Goal: Task Accomplishment & Management: Complete application form

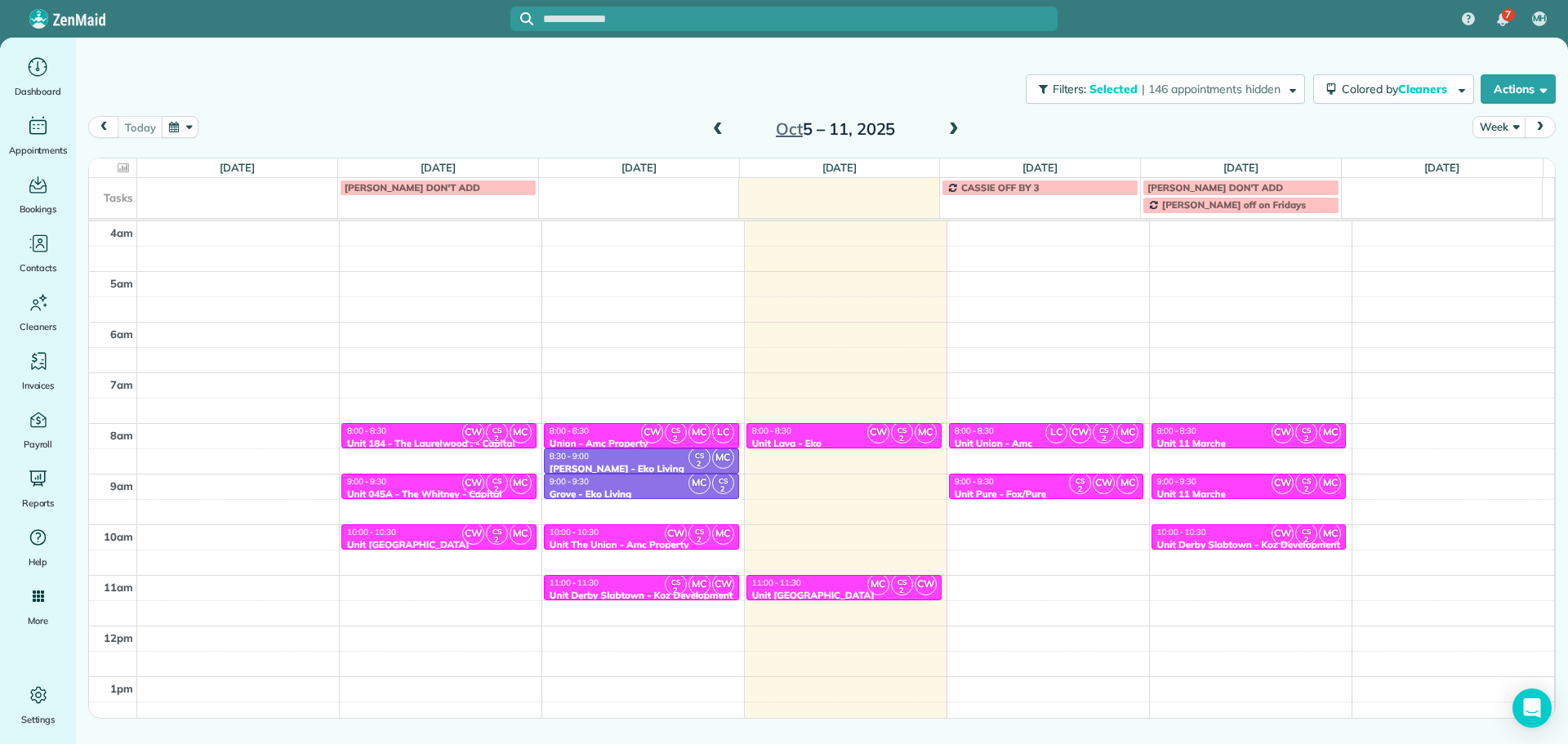
scroll to position [153, 0]
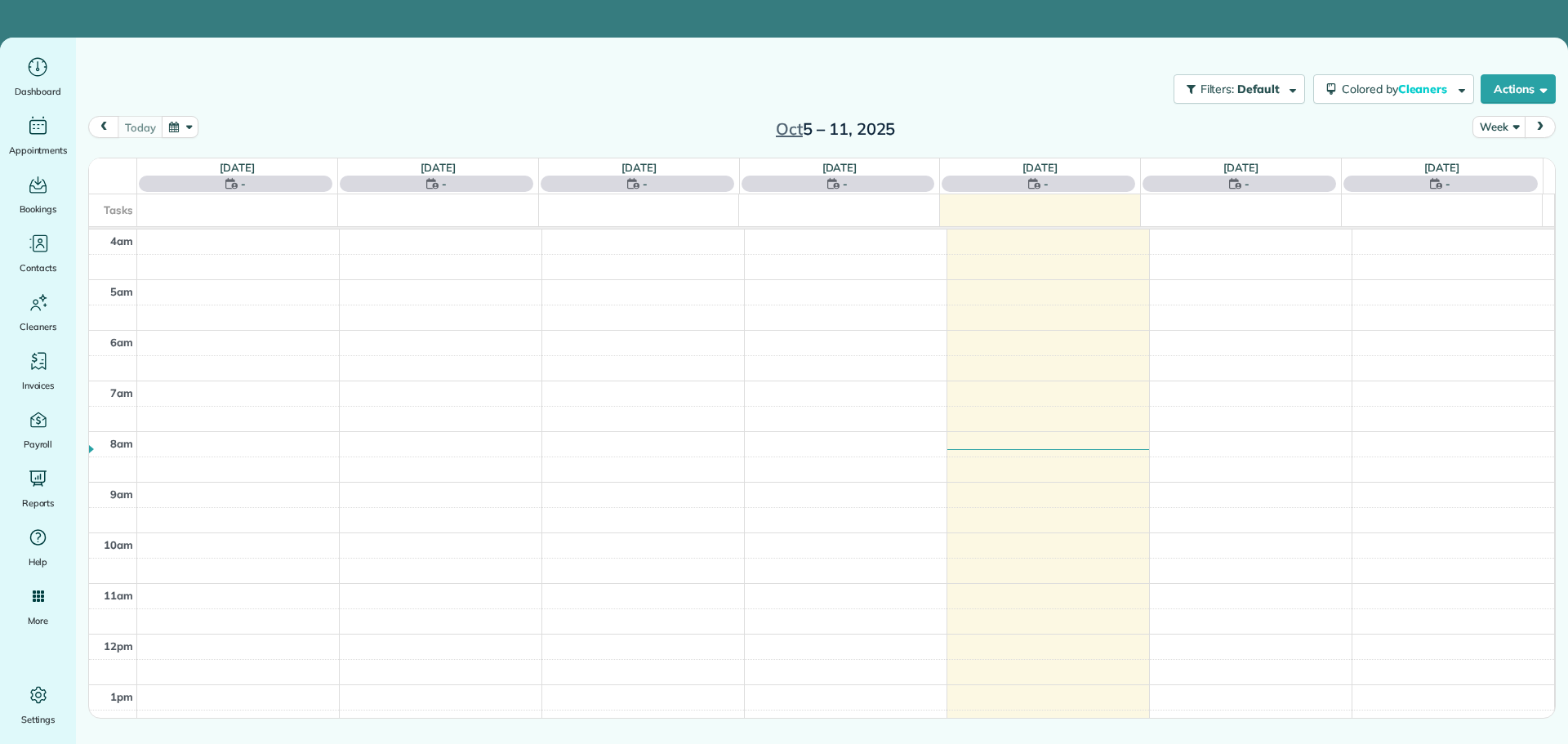
scroll to position [153, 0]
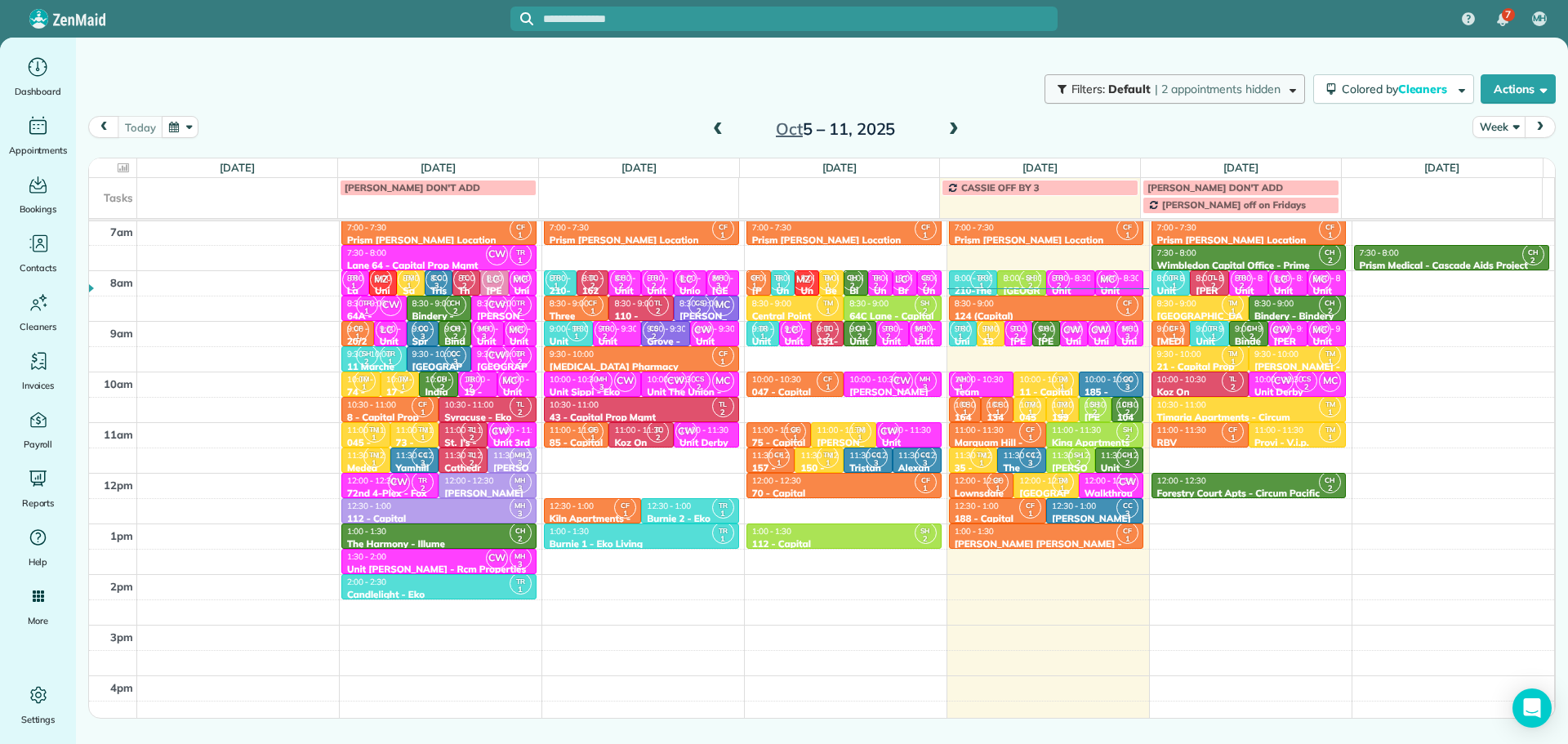
click at [1212, 93] on span "| 2 appointments hidden" at bounding box center [1217, 89] width 126 height 14
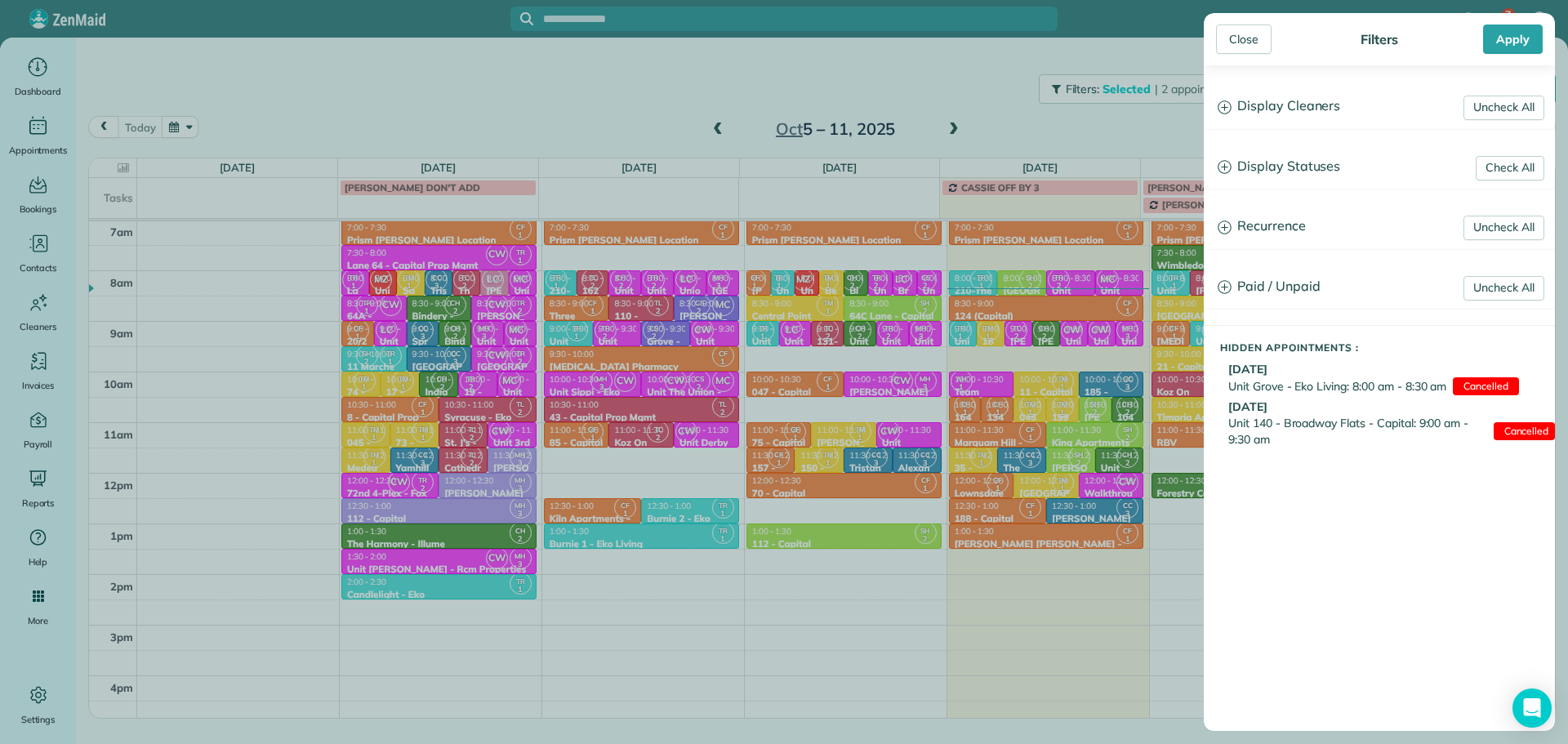
click at [1296, 116] on h3 "Display Cleaners" at bounding box center [1379, 106] width 350 height 41
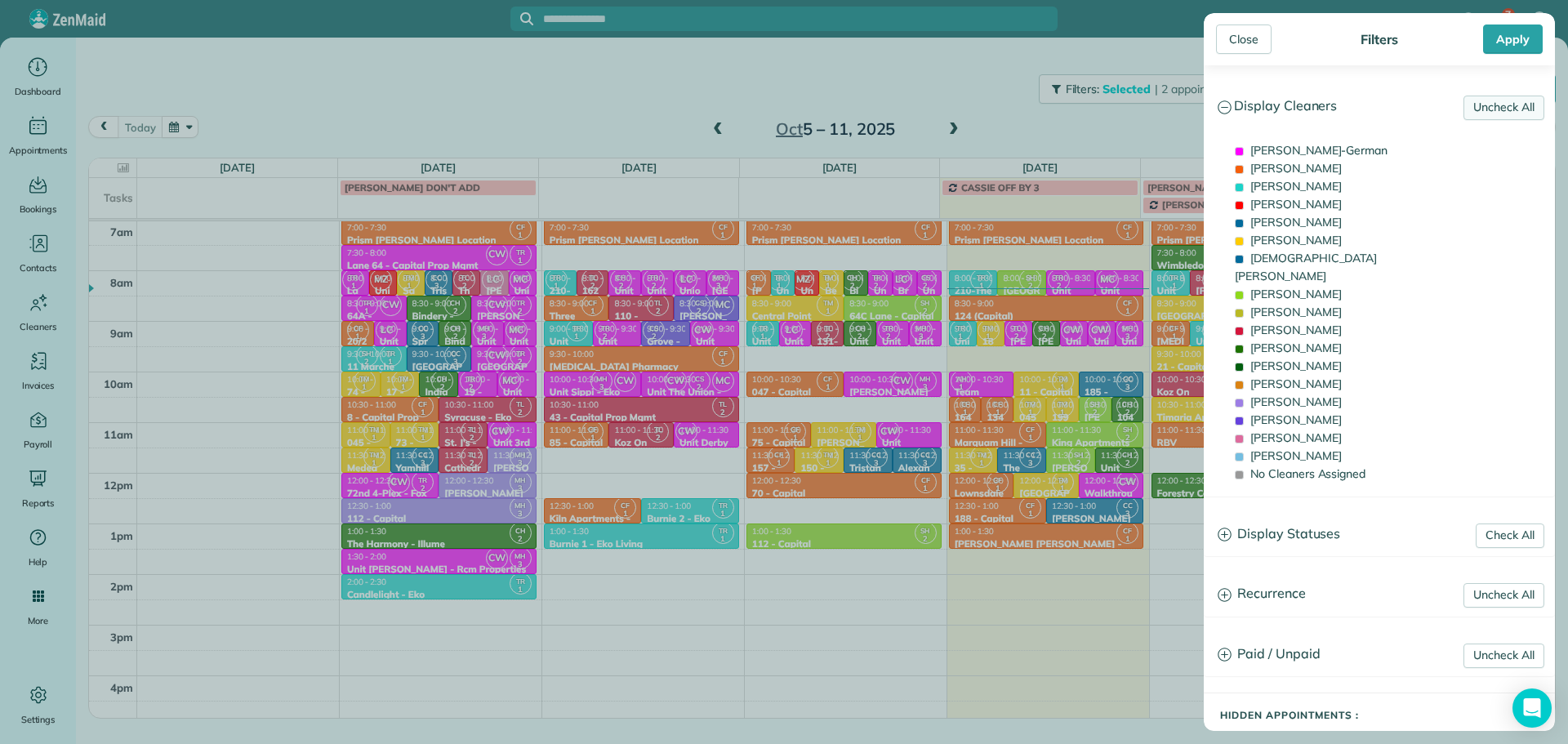
click at [1496, 105] on link "Uncheck All" at bounding box center [1503, 107] width 81 height 24
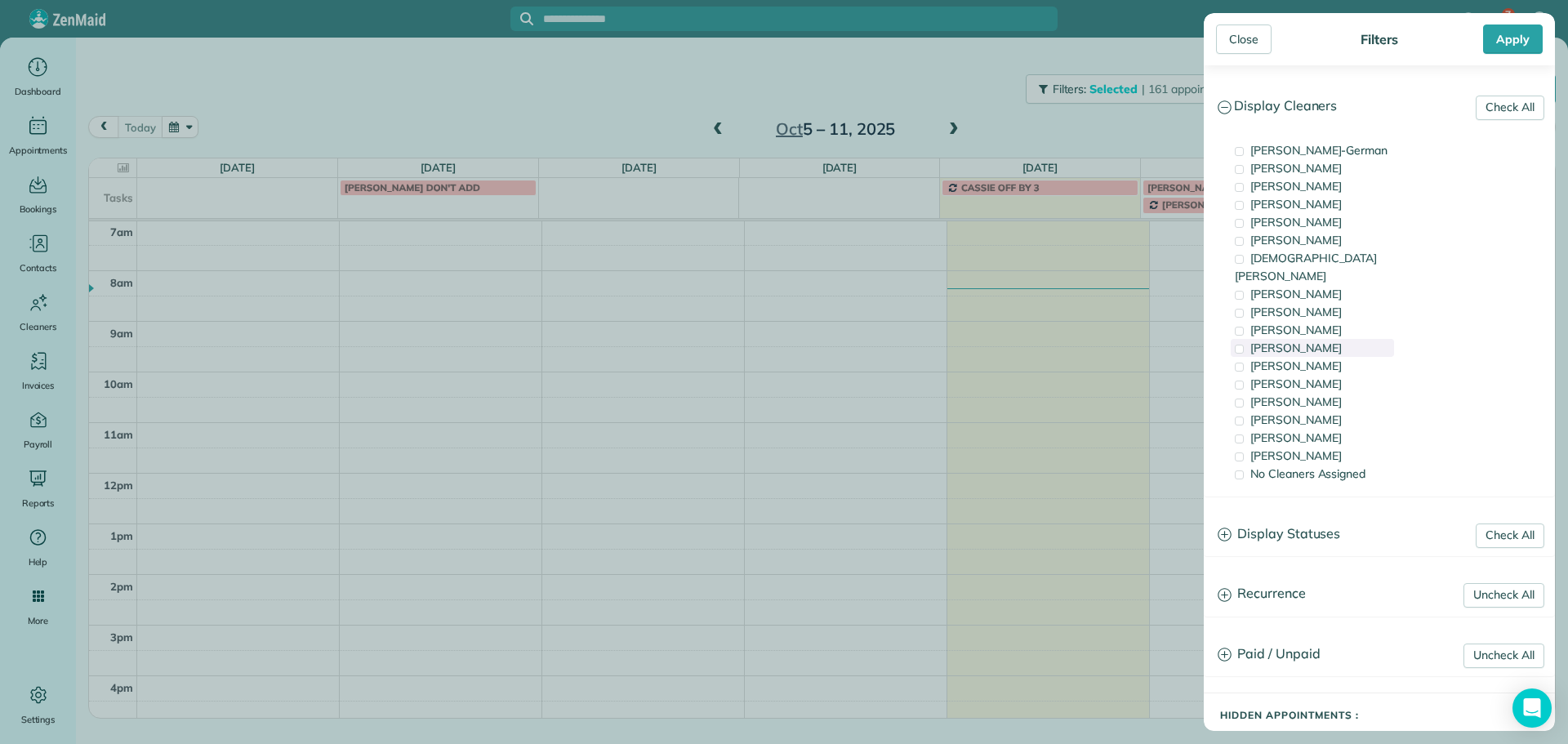
click at [1293, 341] on span "[PERSON_NAME]" at bounding box center [1295, 348] width 91 height 14
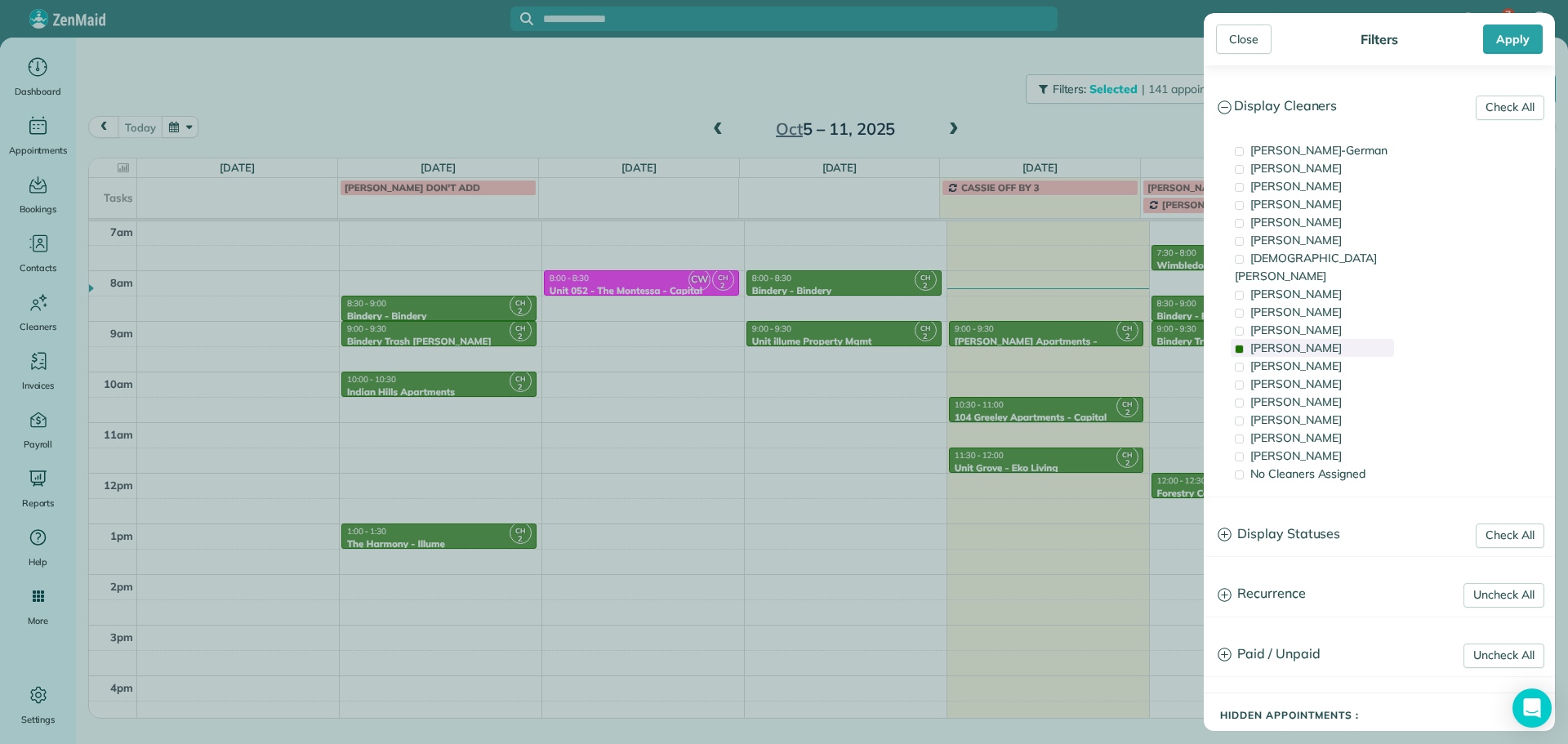
click at [1292, 341] on span "[PERSON_NAME]" at bounding box center [1295, 348] width 91 height 14
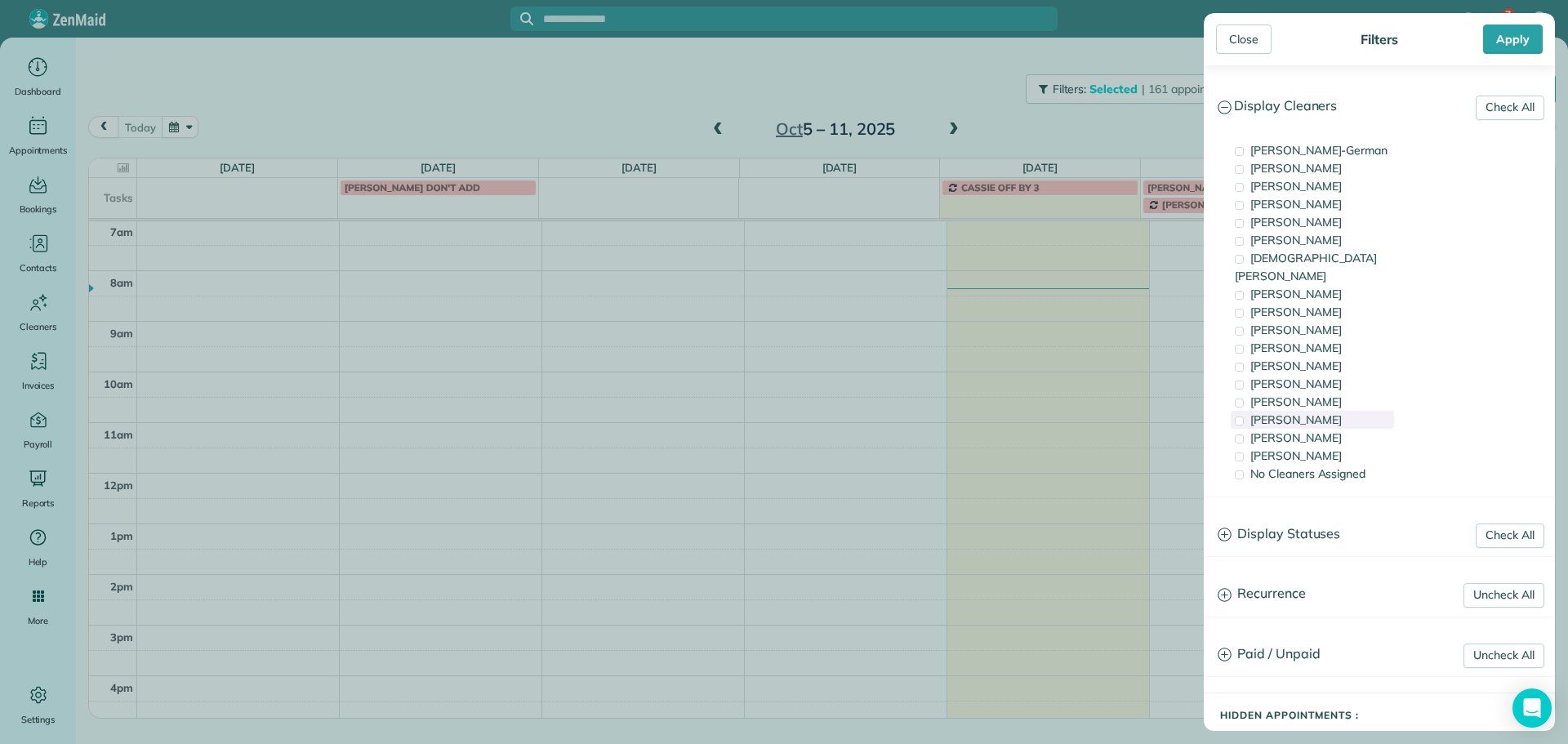
click at [1308, 412] on span "[PERSON_NAME]" at bounding box center [1295, 419] width 91 height 14
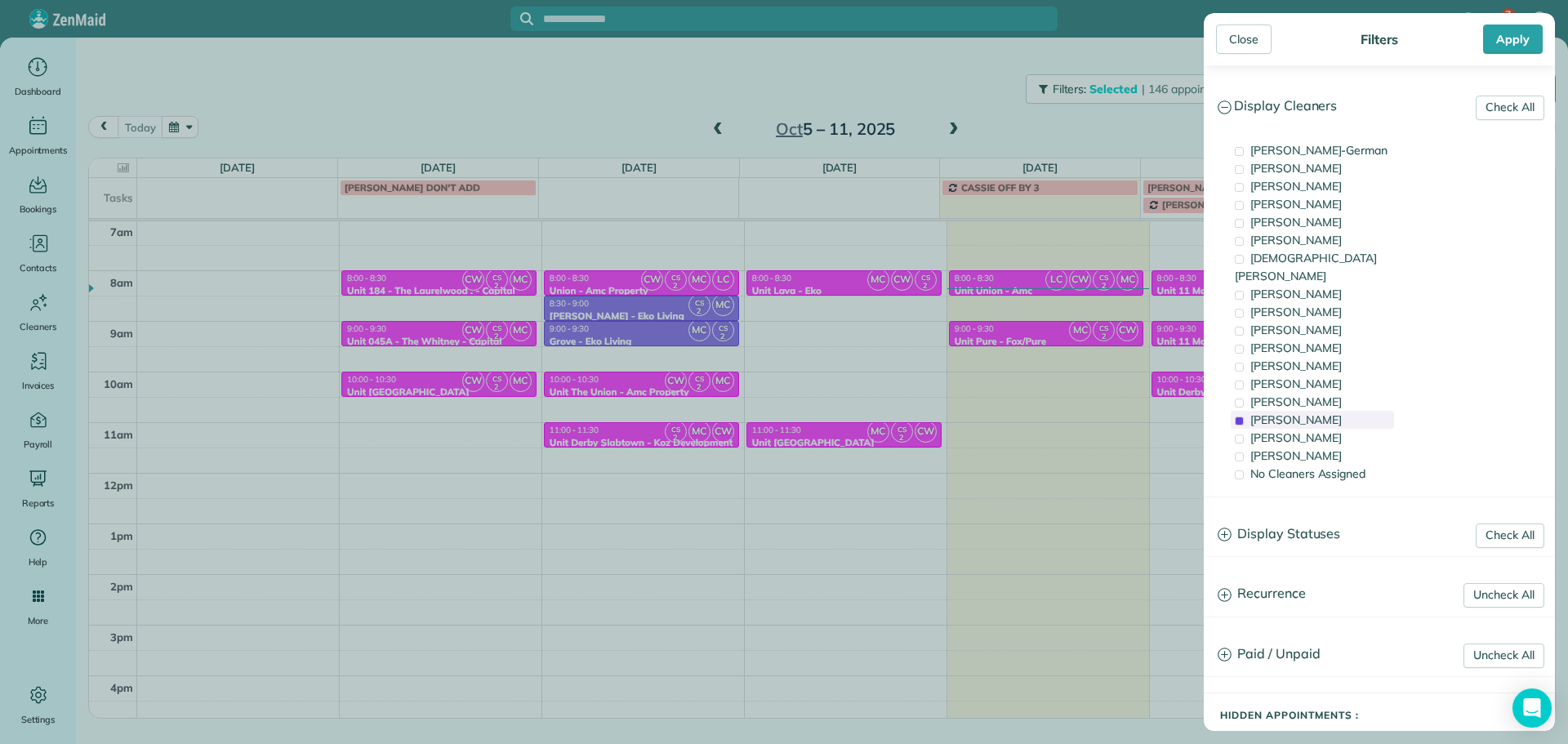
click at [1308, 412] on span "[PERSON_NAME]" at bounding box center [1295, 419] width 91 height 14
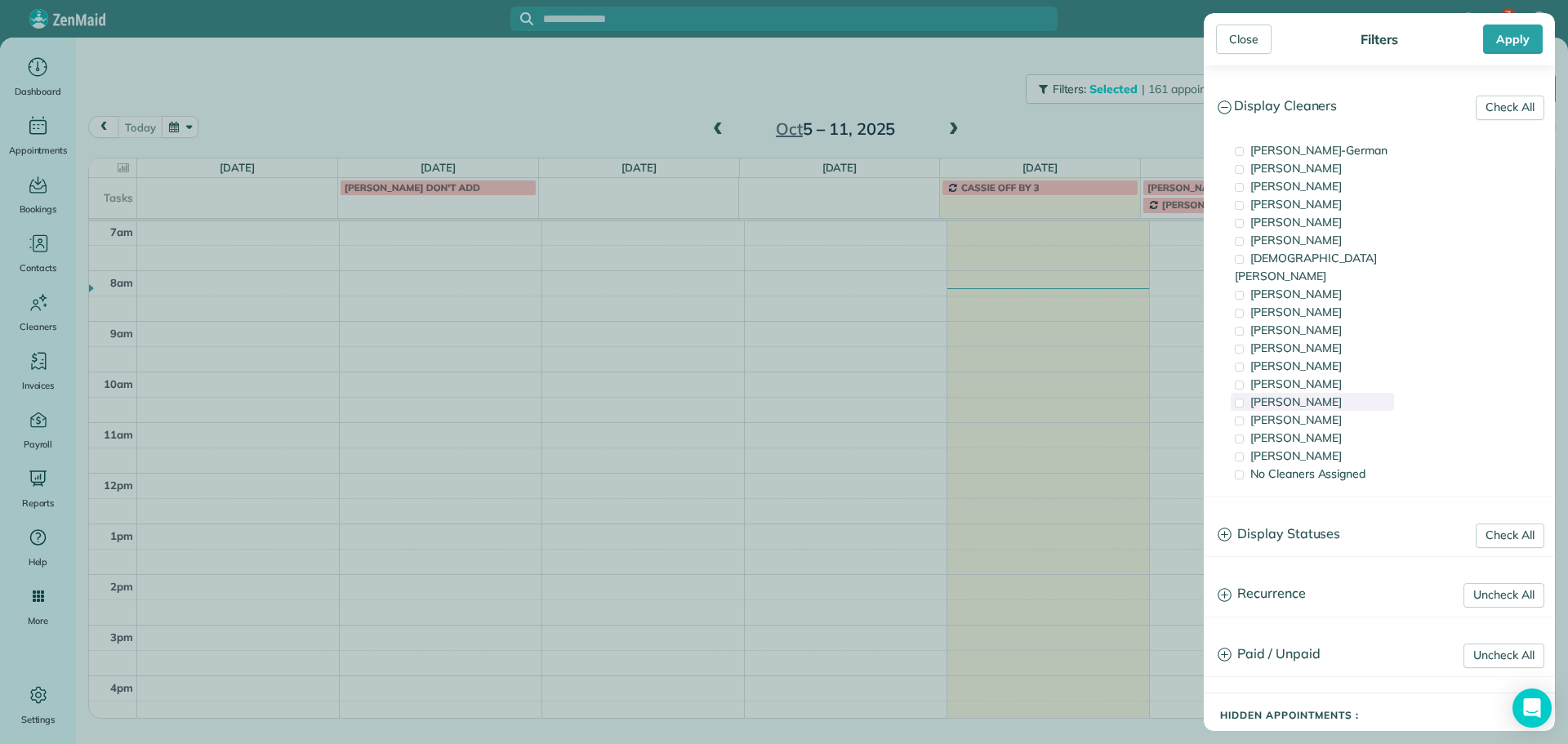
click at [1303, 395] on span "[PERSON_NAME]" at bounding box center [1295, 402] width 91 height 14
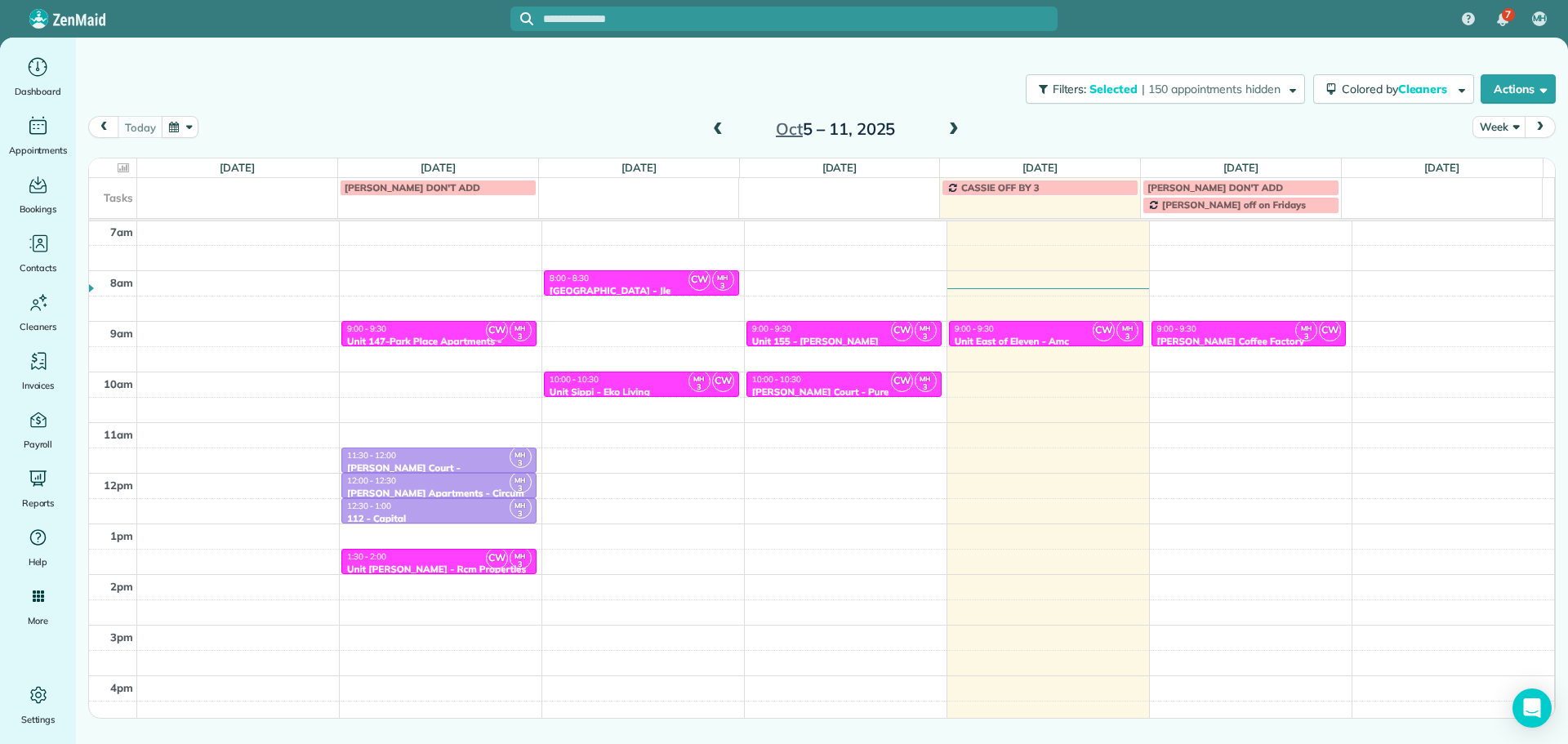
click at [1151, 354] on div "Close Filters Apply Check All Display Cleaners Christina Wright-German Cassie F…" at bounding box center [784, 372] width 1568 height 744
click at [1211, 377] on div "4am 5am 6am 7am 8am 9am 10am 11am 12pm 1pm 2pm 3pm 4pm 5pm CW MH 3 9:00 - 9:30 …" at bounding box center [821, 422] width 1465 height 708
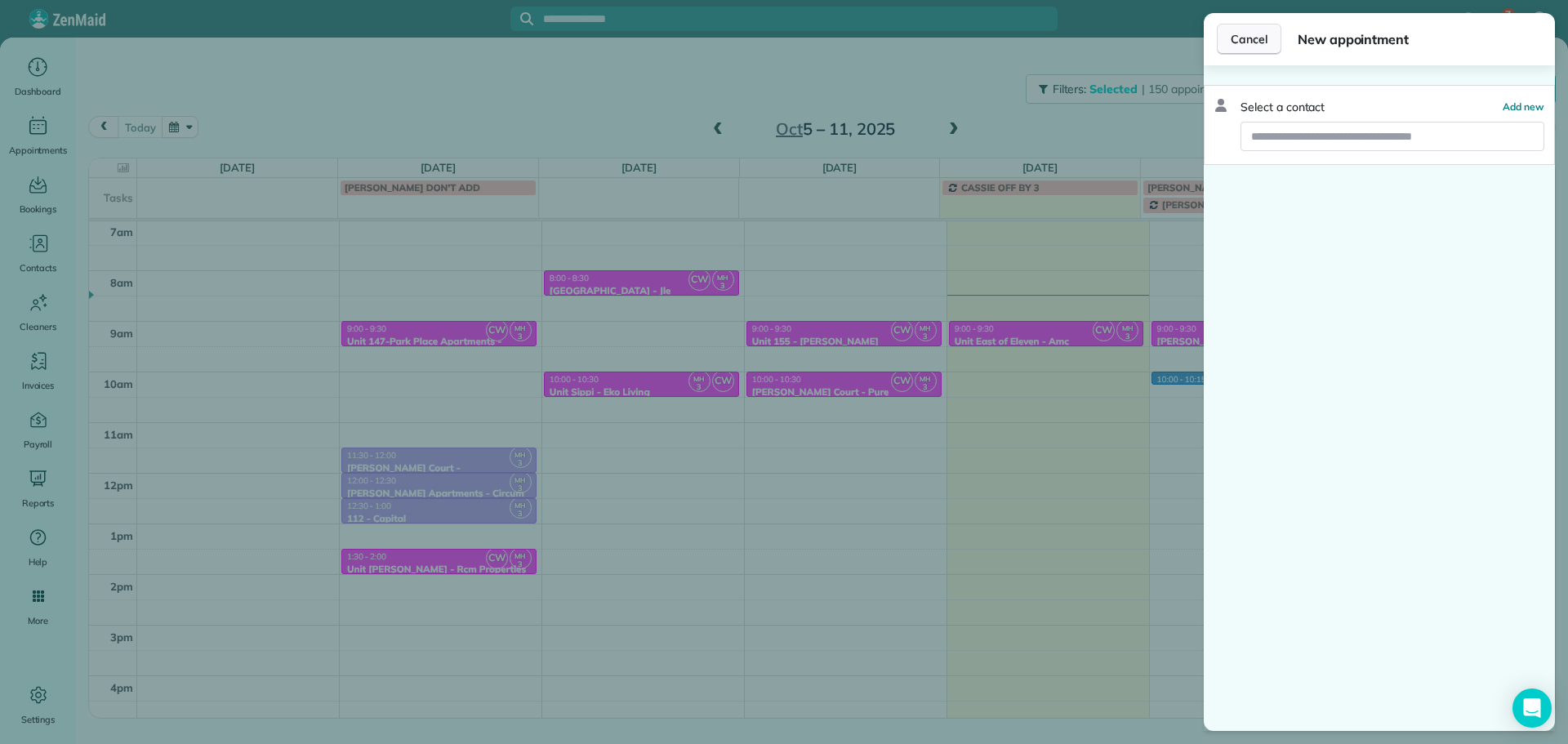
click at [1249, 48] on button "Cancel" at bounding box center [1248, 40] width 65 height 31
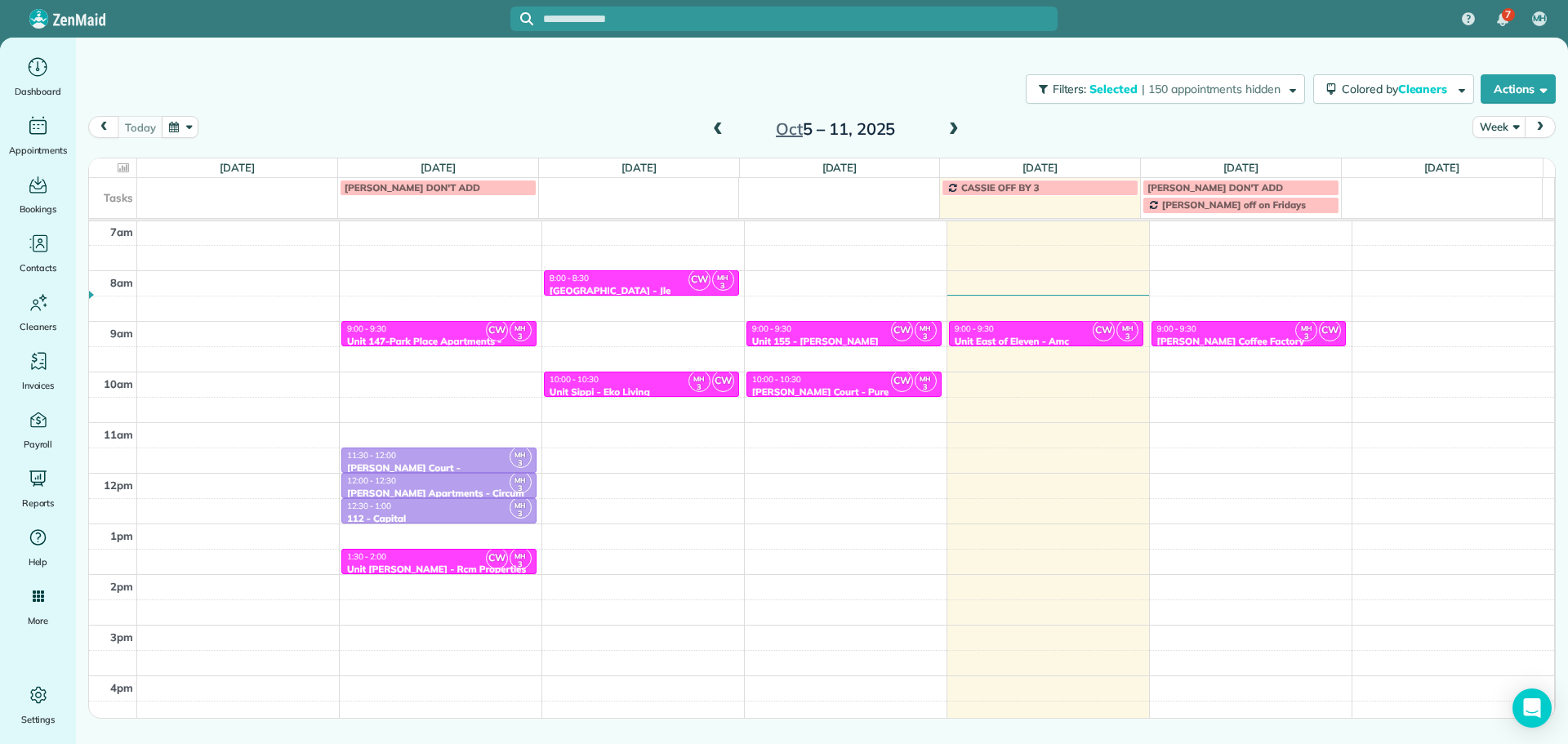
click at [948, 132] on span at bounding box center [954, 129] width 18 height 14
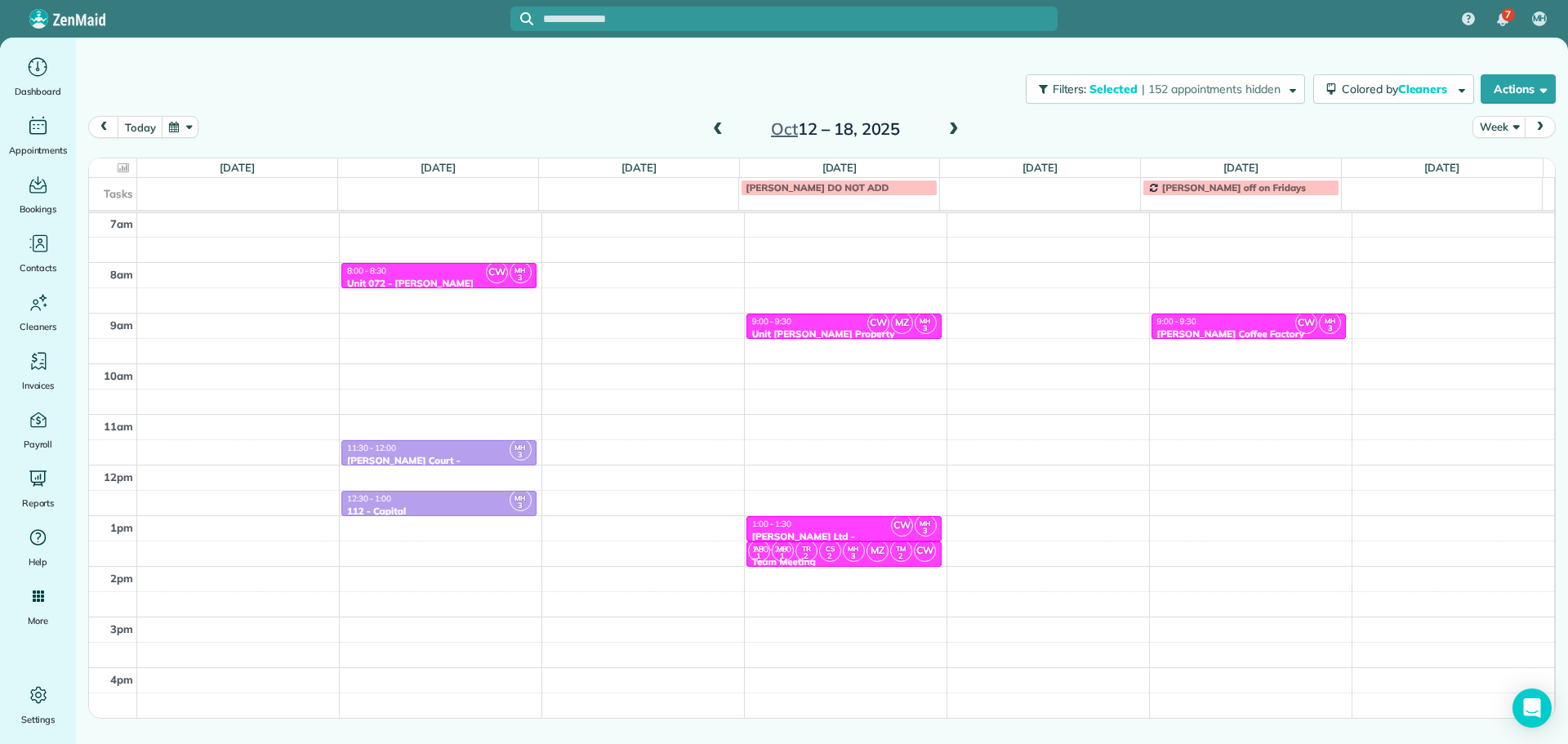
click at [717, 128] on span at bounding box center [718, 129] width 18 height 14
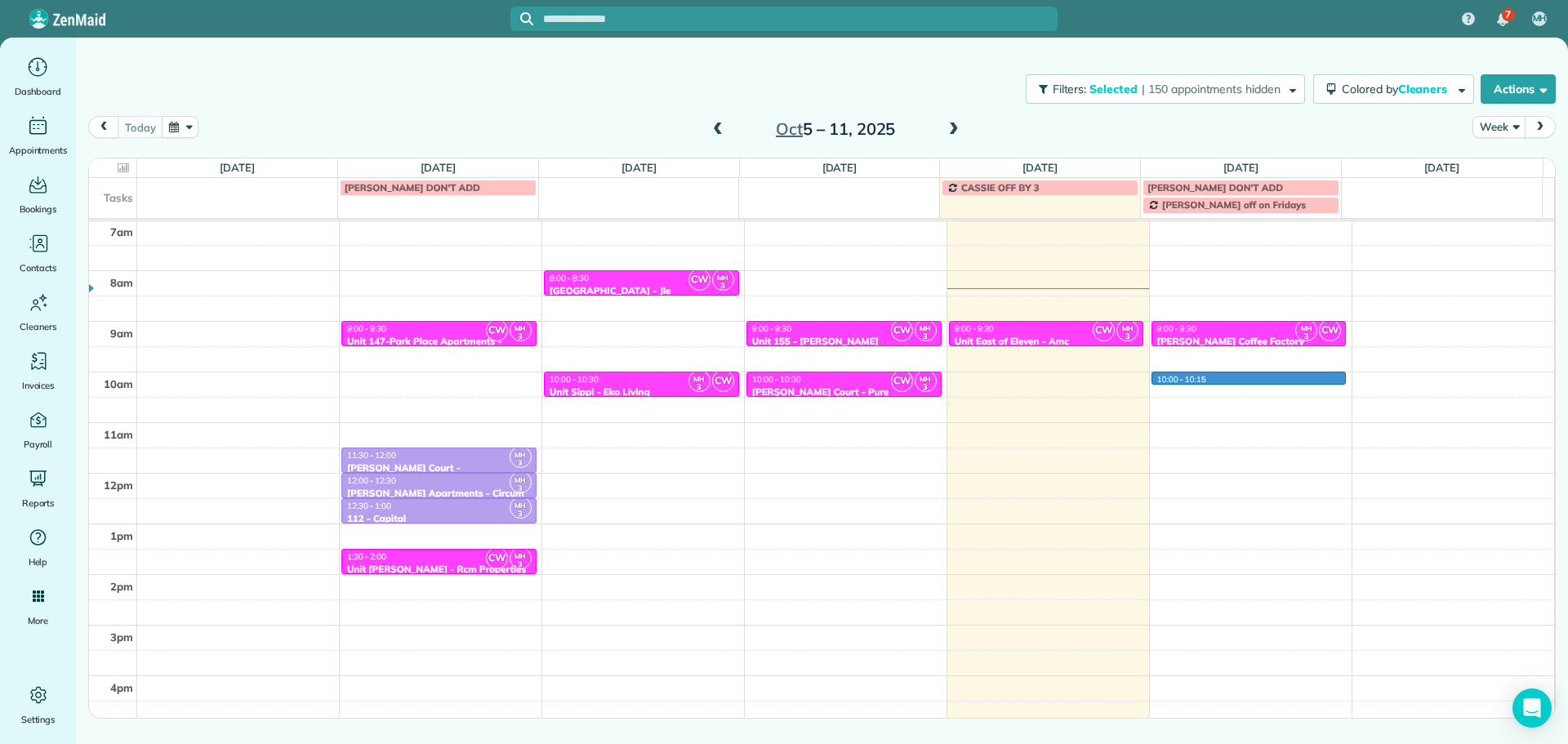
click at [1243, 380] on div "4am 5am 6am 7am 8am 9am 10am 11am 12pm 1pm 2pm 3pm 4pm 5pm CW MH 3 9:00 - 9:30 …" at bounding box center [821, 422] width 1465 height 708
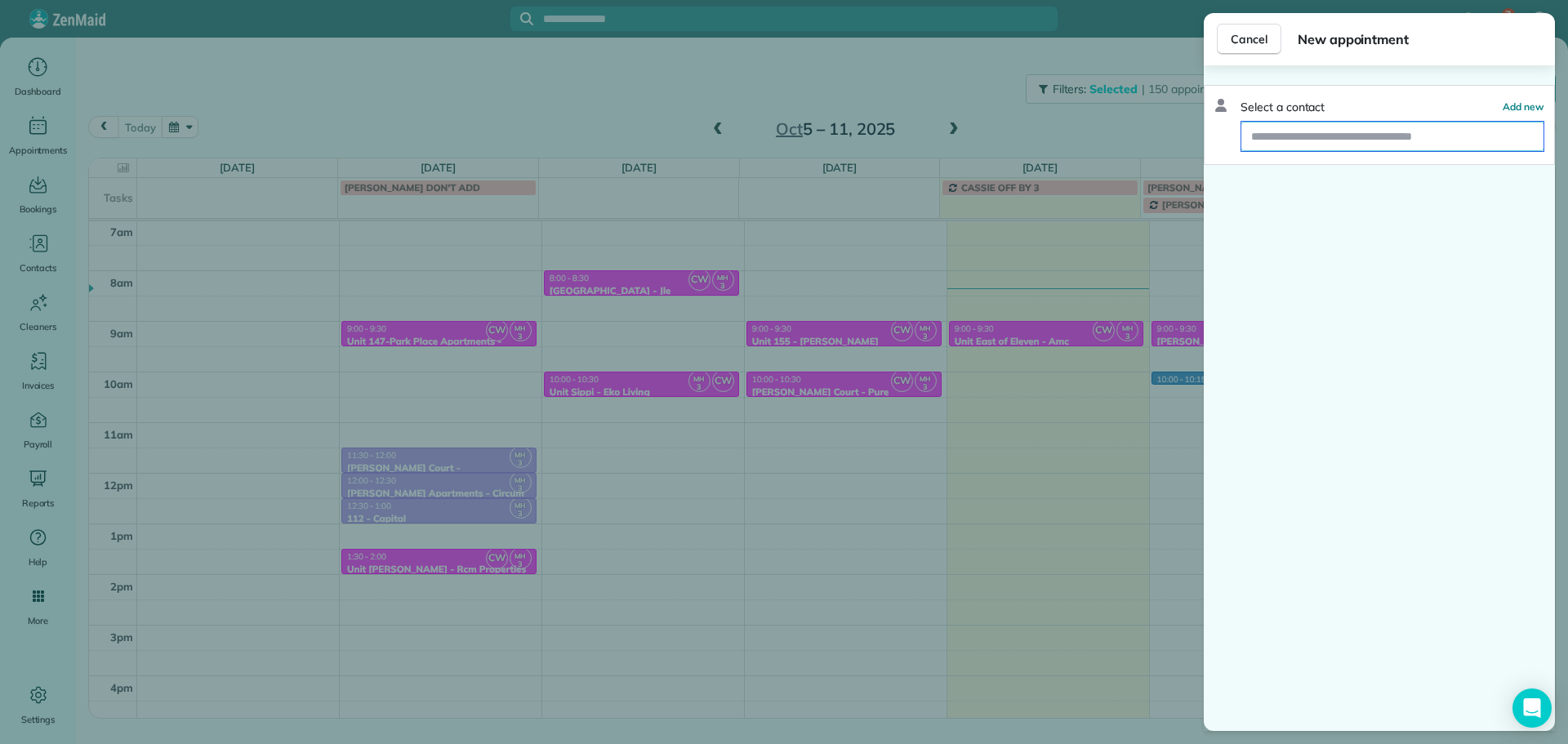
click at [1349, 141] on input "text" at bounding box center [1393, 136] width 302 height 30
click at [921, 79] on div "Cancel New appointment Select a contact Add new" at bounding box center [784, 372] width 1568 height 744
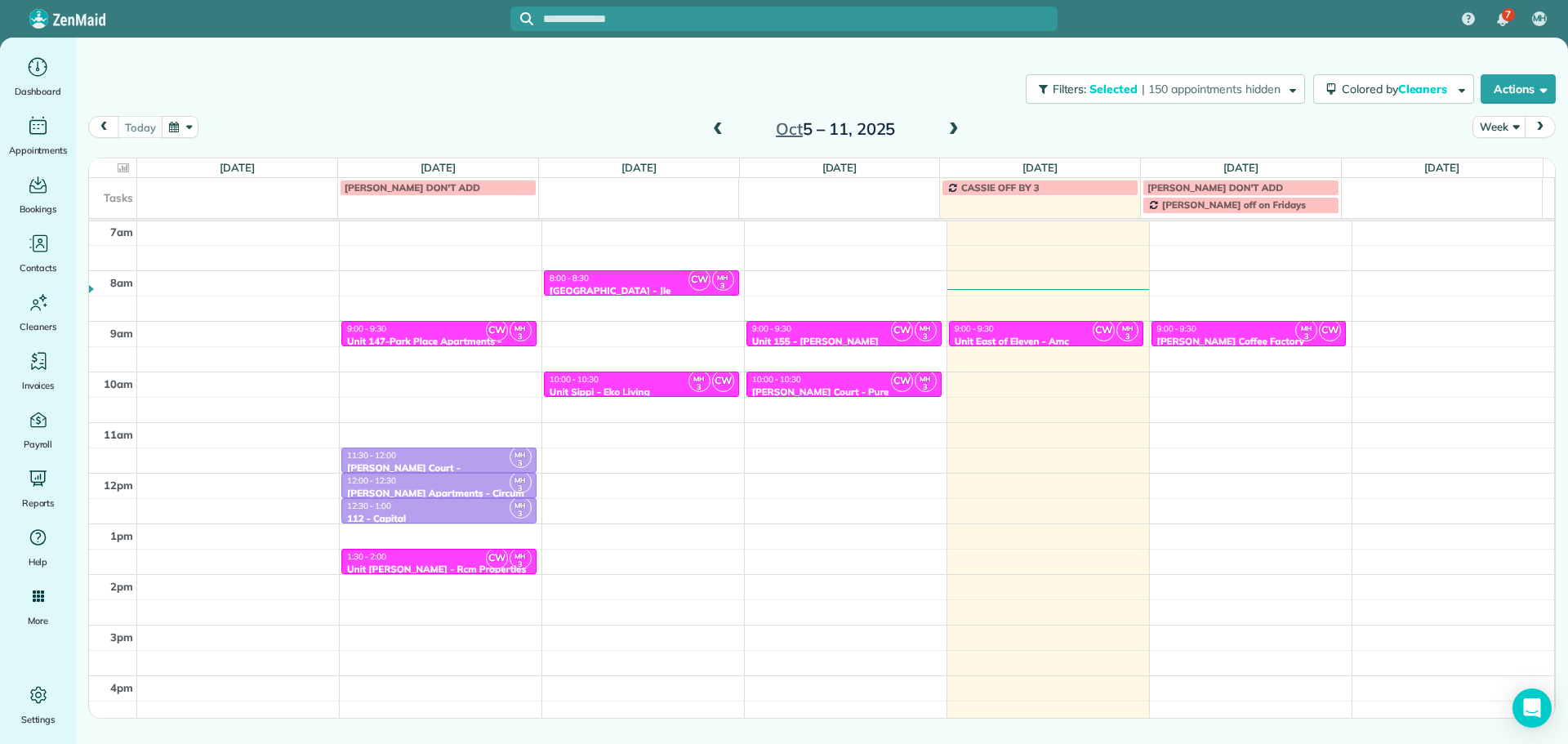
click at [955, 120] on span at bounding box center [954, 129] width 18 height 24
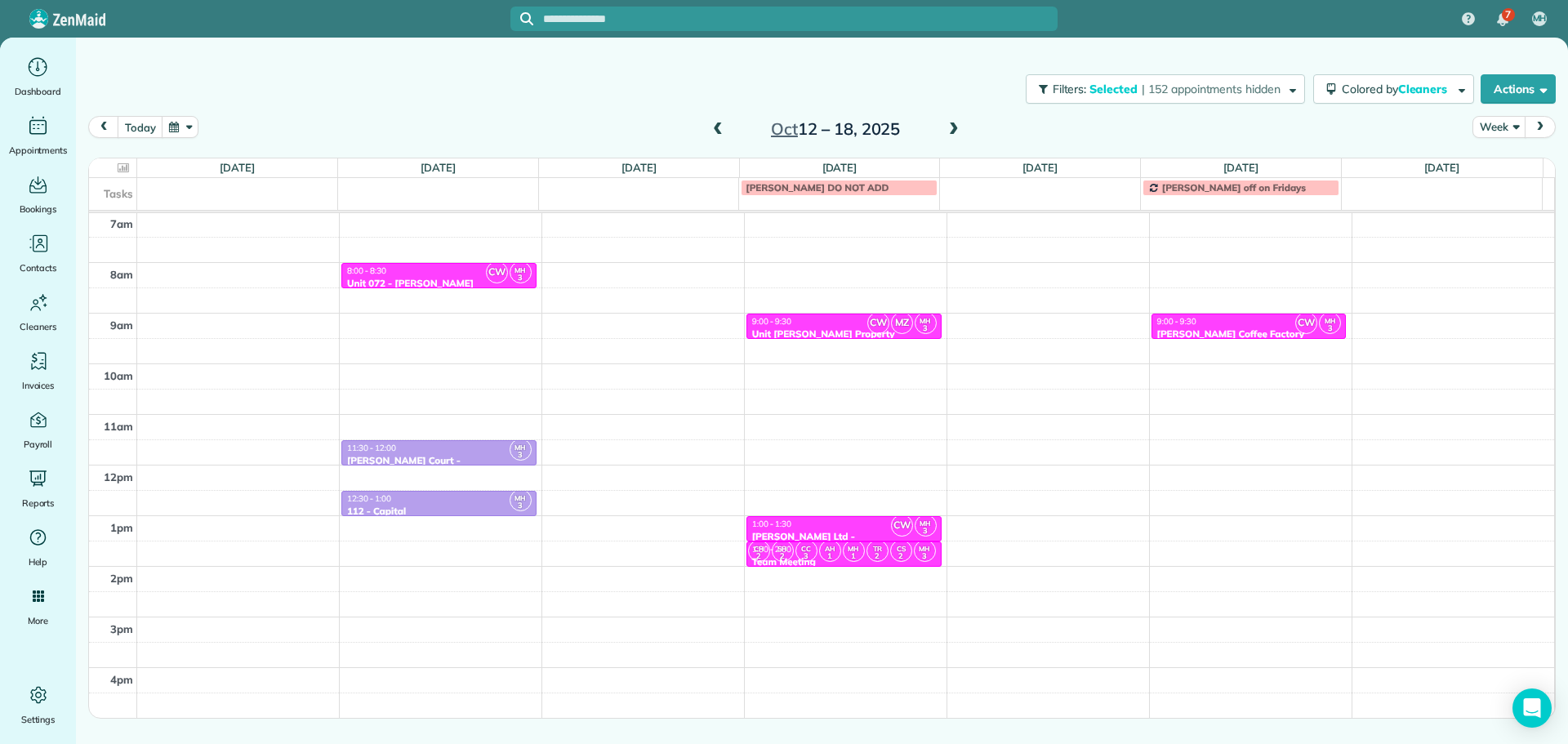
click at [714, 127] on span at bounding box center [718, 129] width 18 height 14
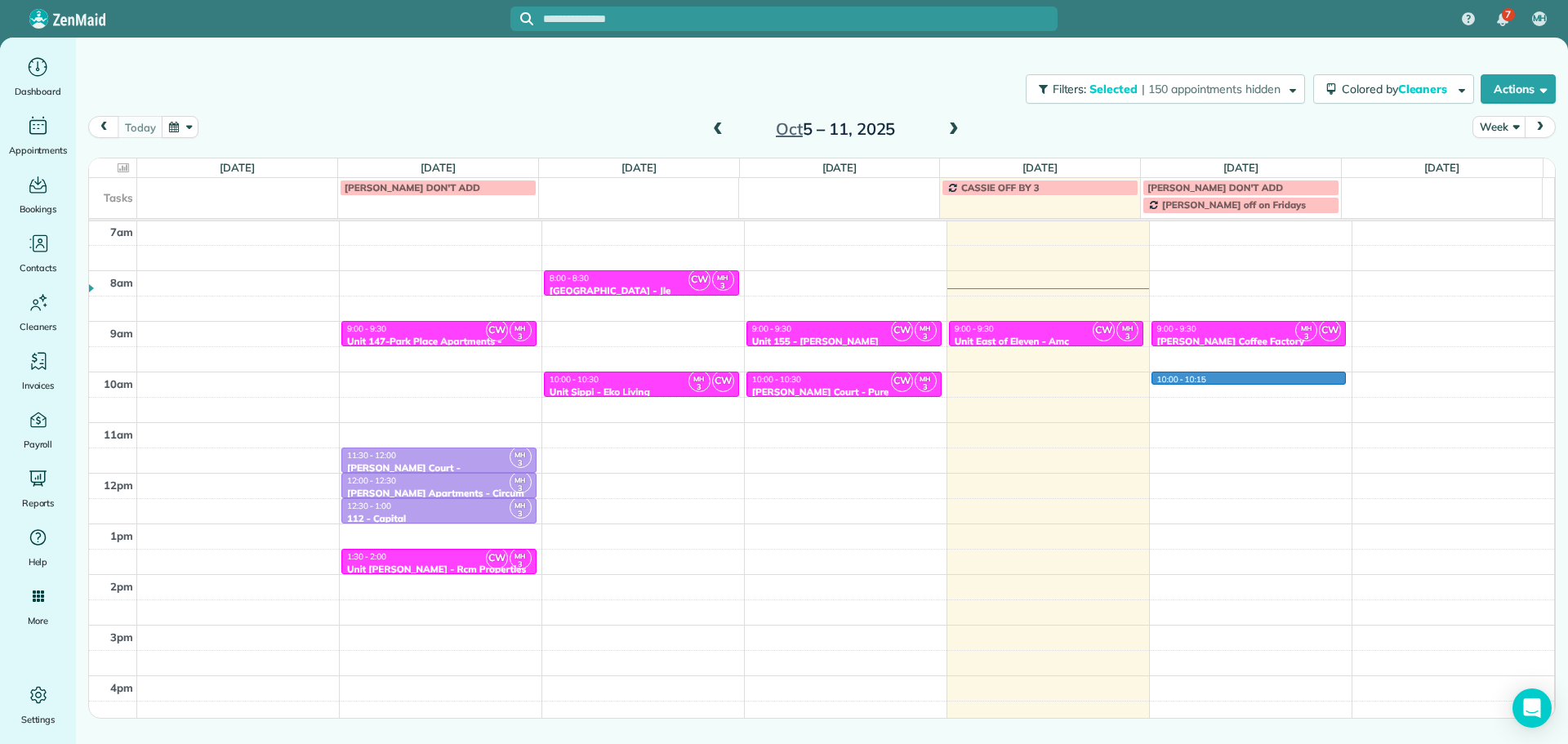
click at [1185, 377] on div "4am 5am 6am 7am 8am 9am 10am 11am 12pm 1pm 2pm 3pm 4pm 5pm CW MH 3 9:00 - 9:30 …" at bounding box center [821, 422] width 1465 height 708
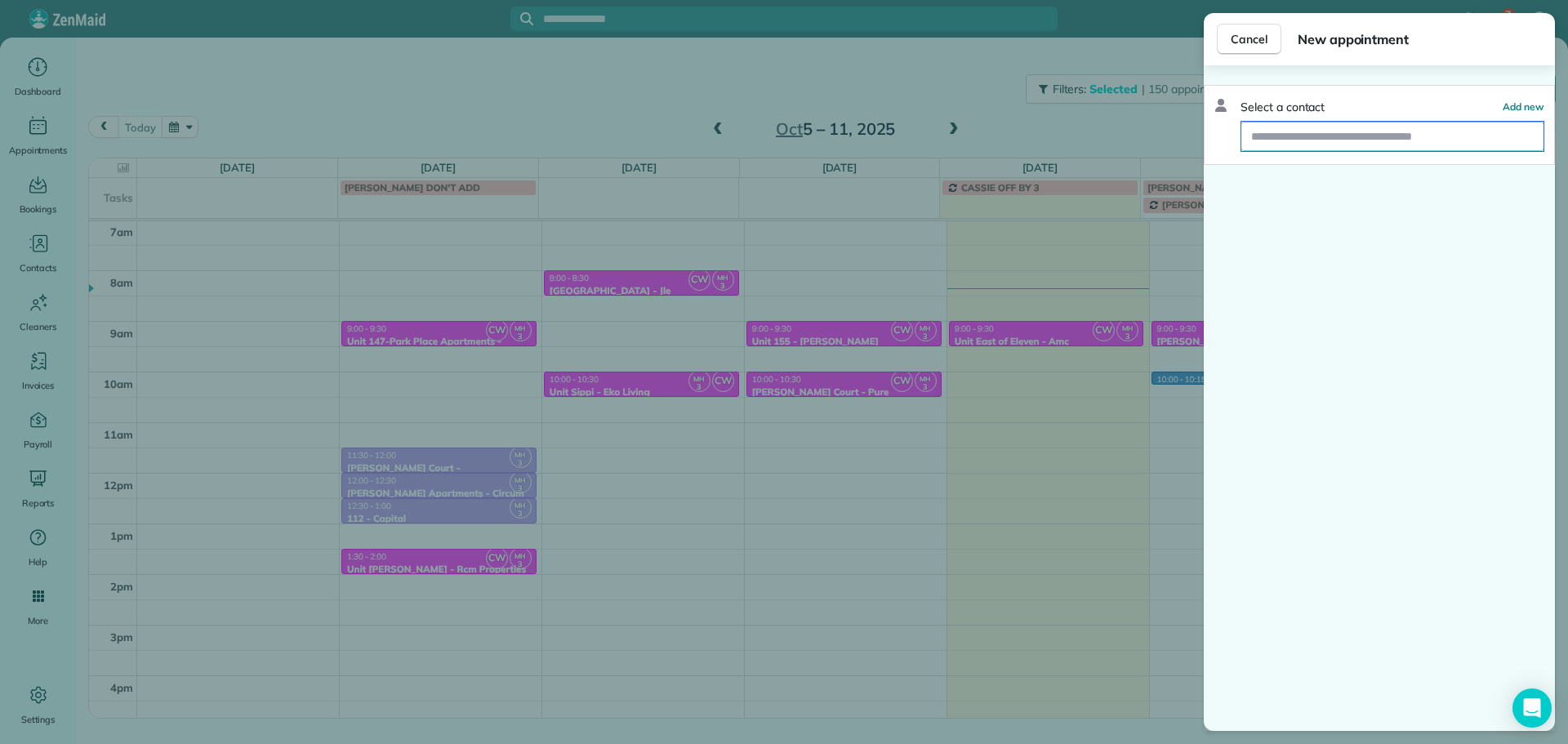
click at [1344, 129] on input "text" at bounding box center [1393, 136] width 302 height 30
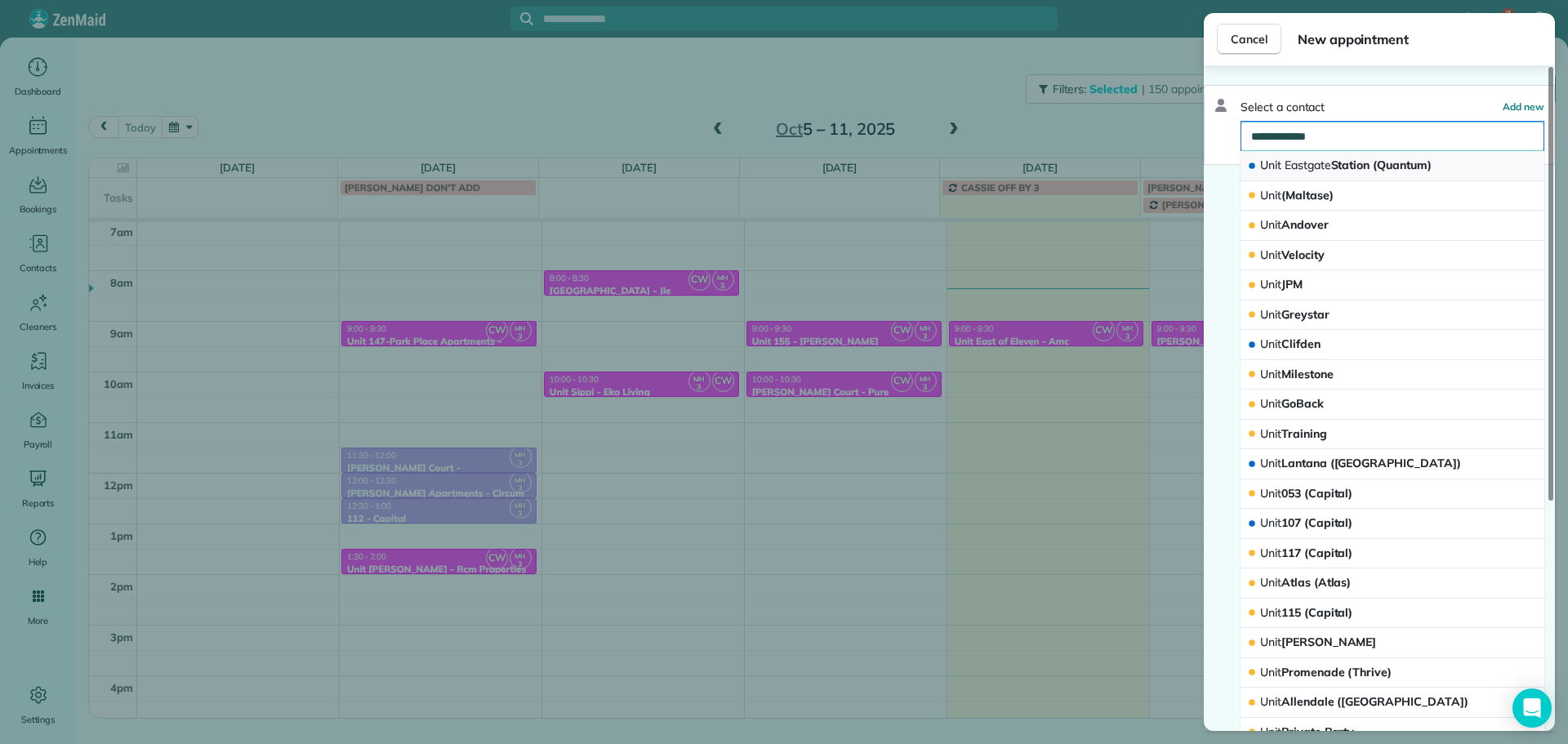
type input "**********"
click at [1366, 164] on span "Unit Eastgate Station (Quantum)" at bounding box center [1346, 165] width 171 height 14
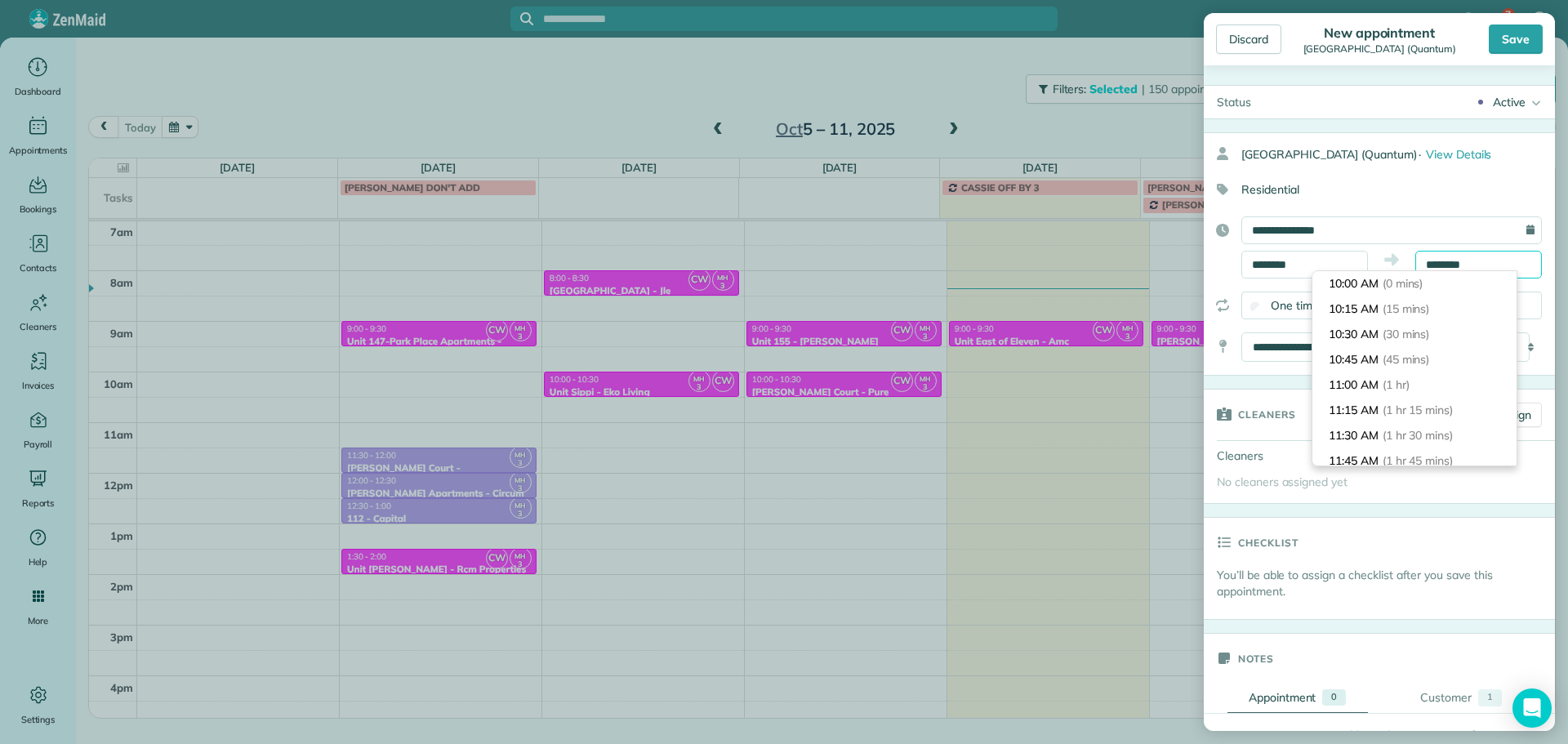
click at [1441, 271] on body "7 MH Dashboard Appointments Bookings Contacts Cleaners Invoices Payroll Reports…" at bounding box center [784, 372] width 1568 height 744
type input "********"
click at [1434, 332] on span "(30 mins)" at bounding box center [1408, 333] width 51 height 14
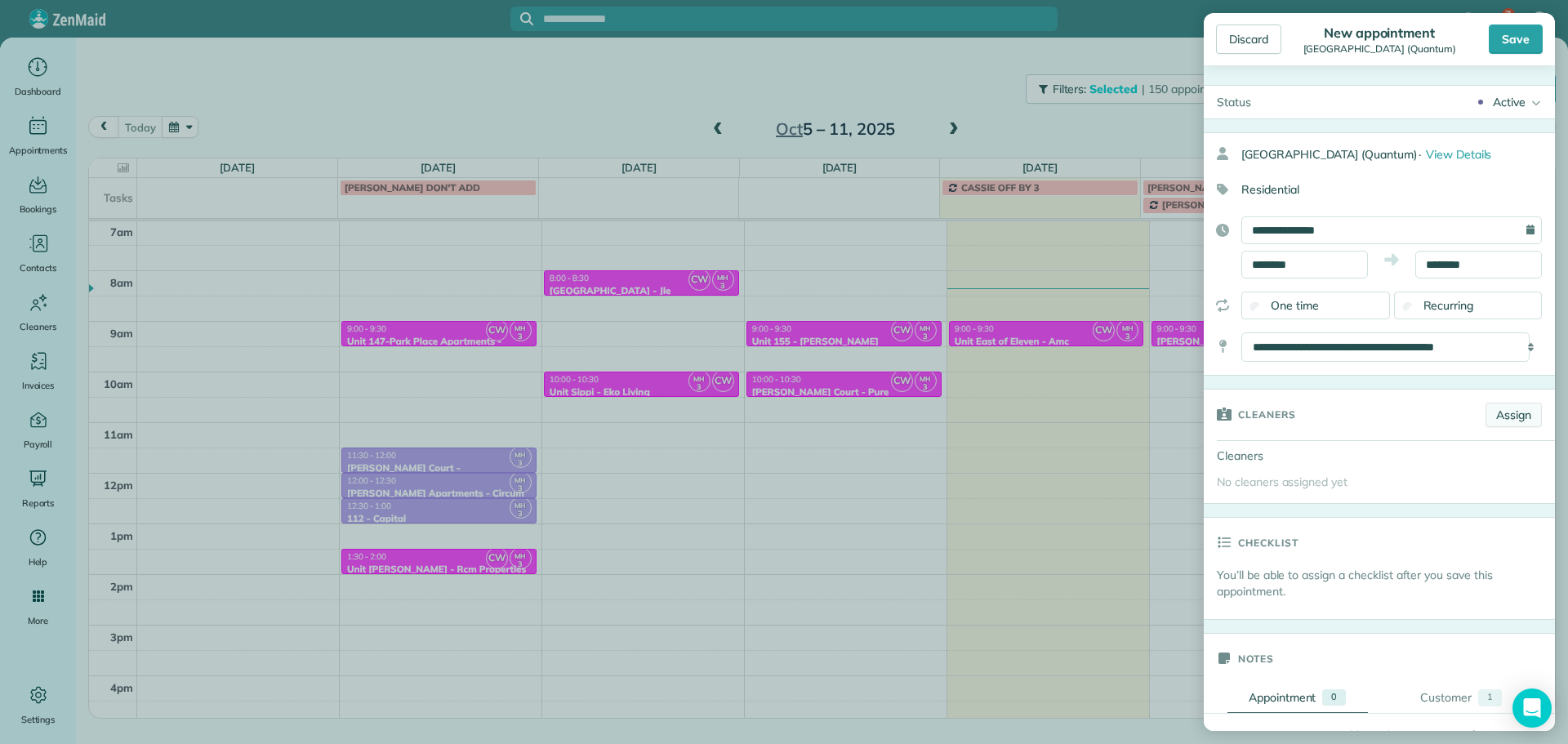
click at [1496, 410] on link "Assign" at bounding box center [1513, 414] width 57 height 24
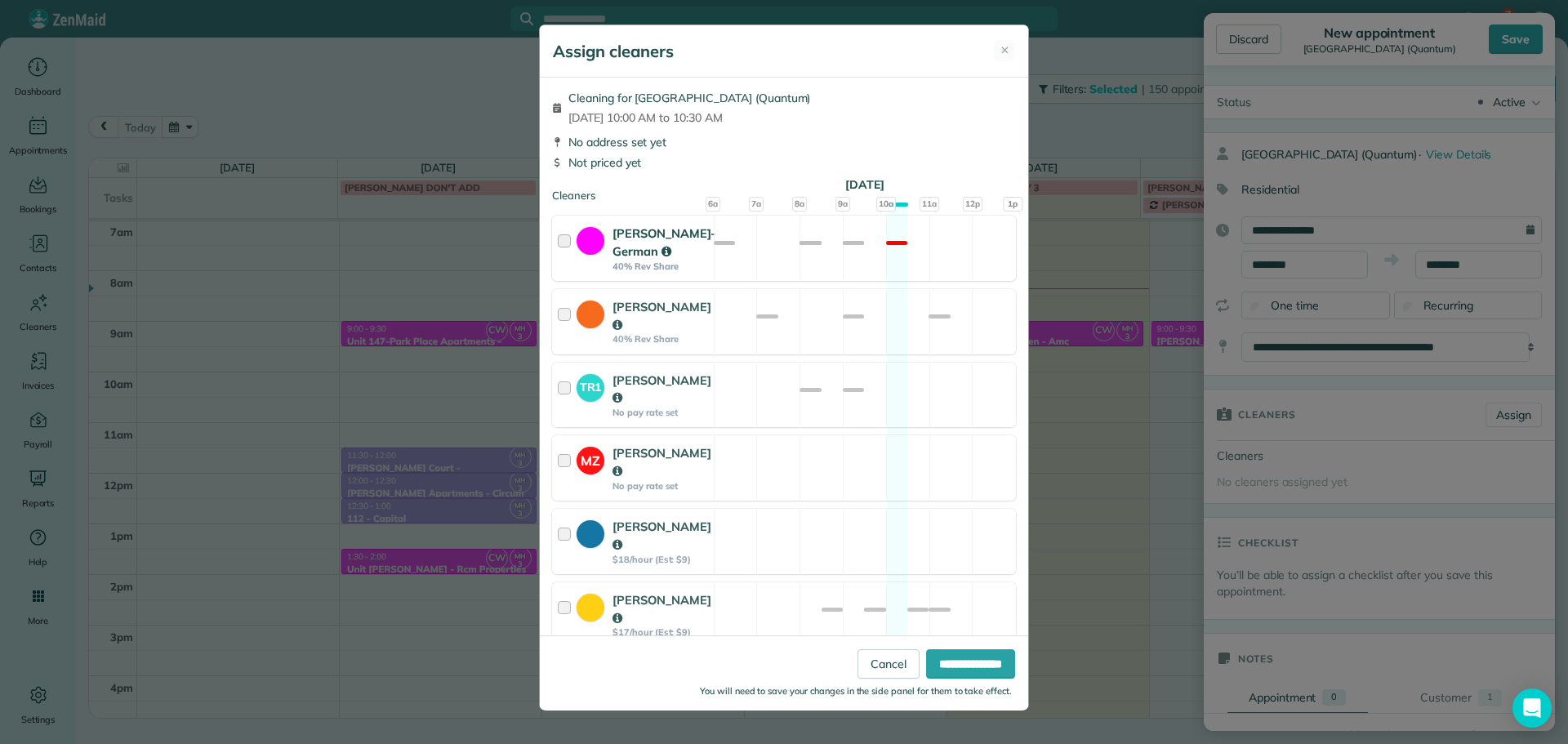
click at [827, 281] on div "Christina Wright-German 40% Rev Share Not available" at bounding box center [784, 249] width 464 height 66
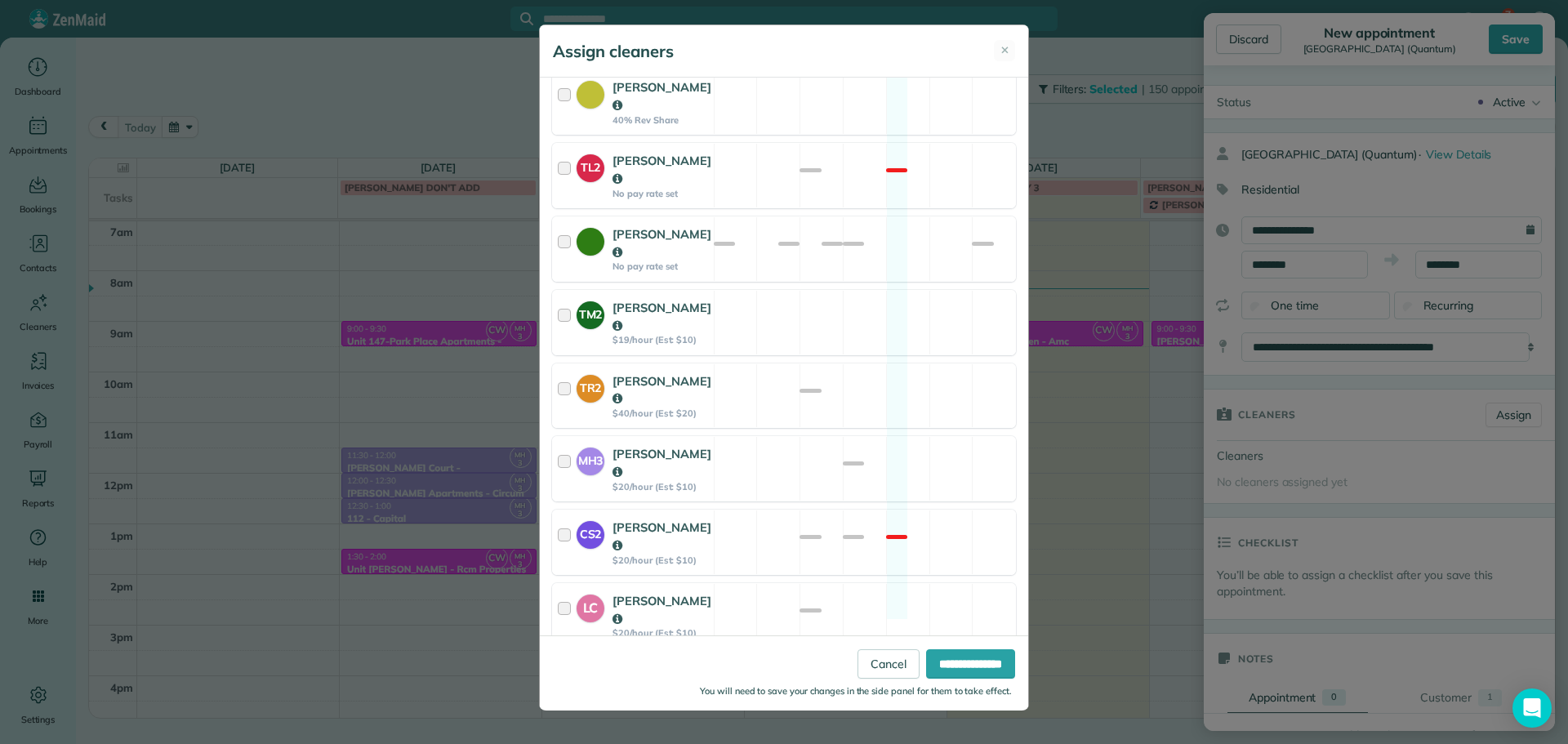
scroll to position [739, 0]
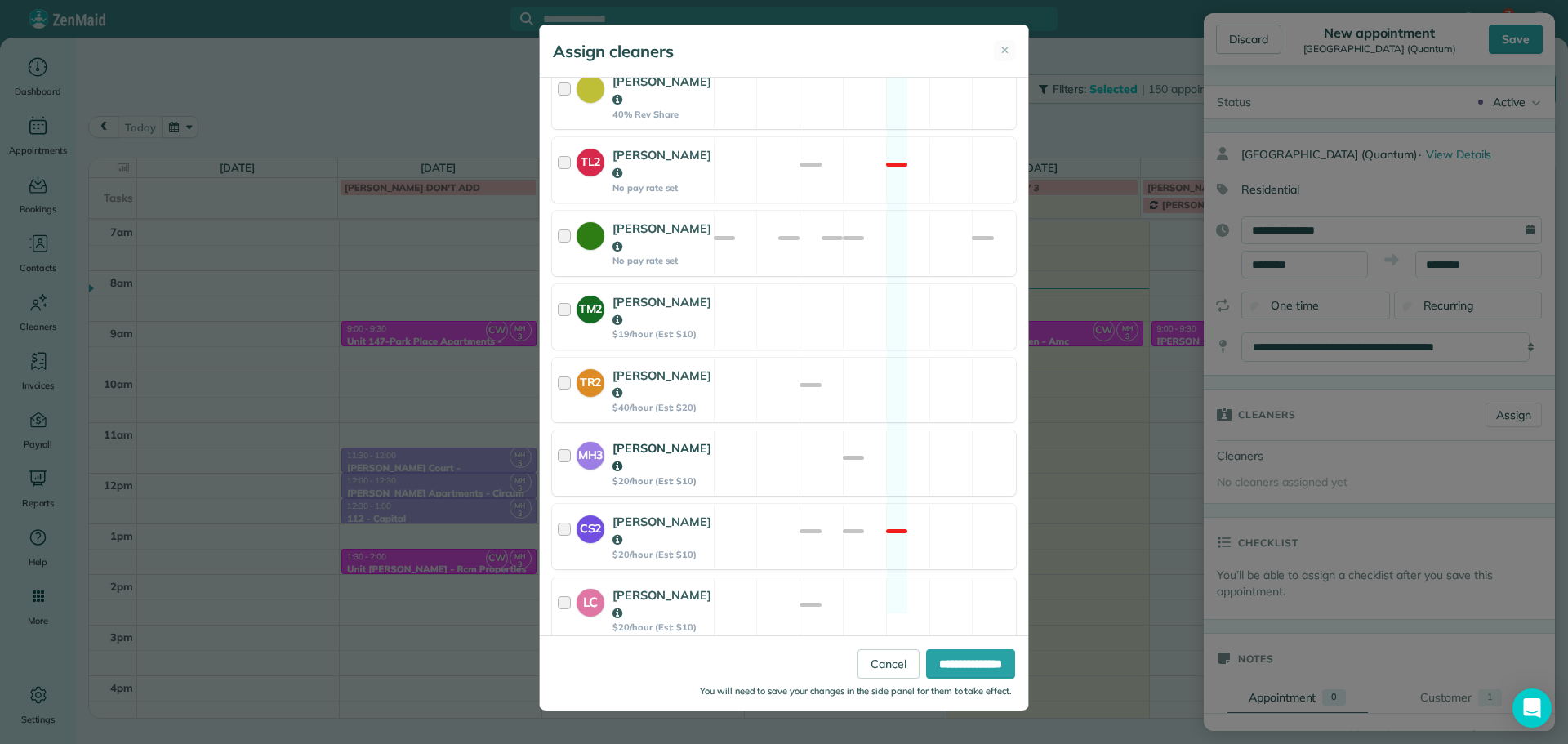
click at [846, 431] on div "MH3 Meralda Harris $20/hour (Est: $10) Available" at bounding box center [784, 464] width 464 height 66
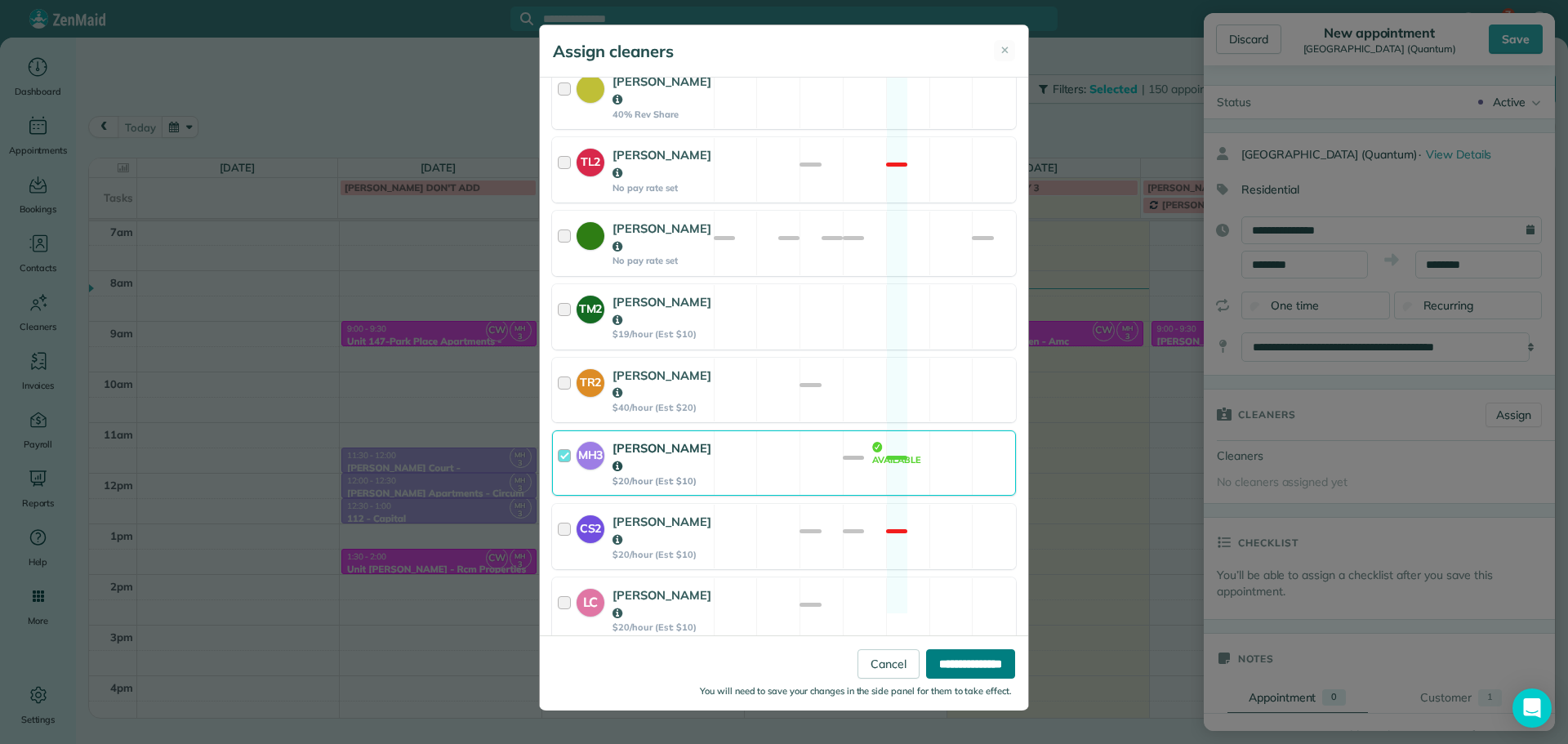
click at [963, 656] on input "**********" at bounding box center [971, 664] width 89 height 30
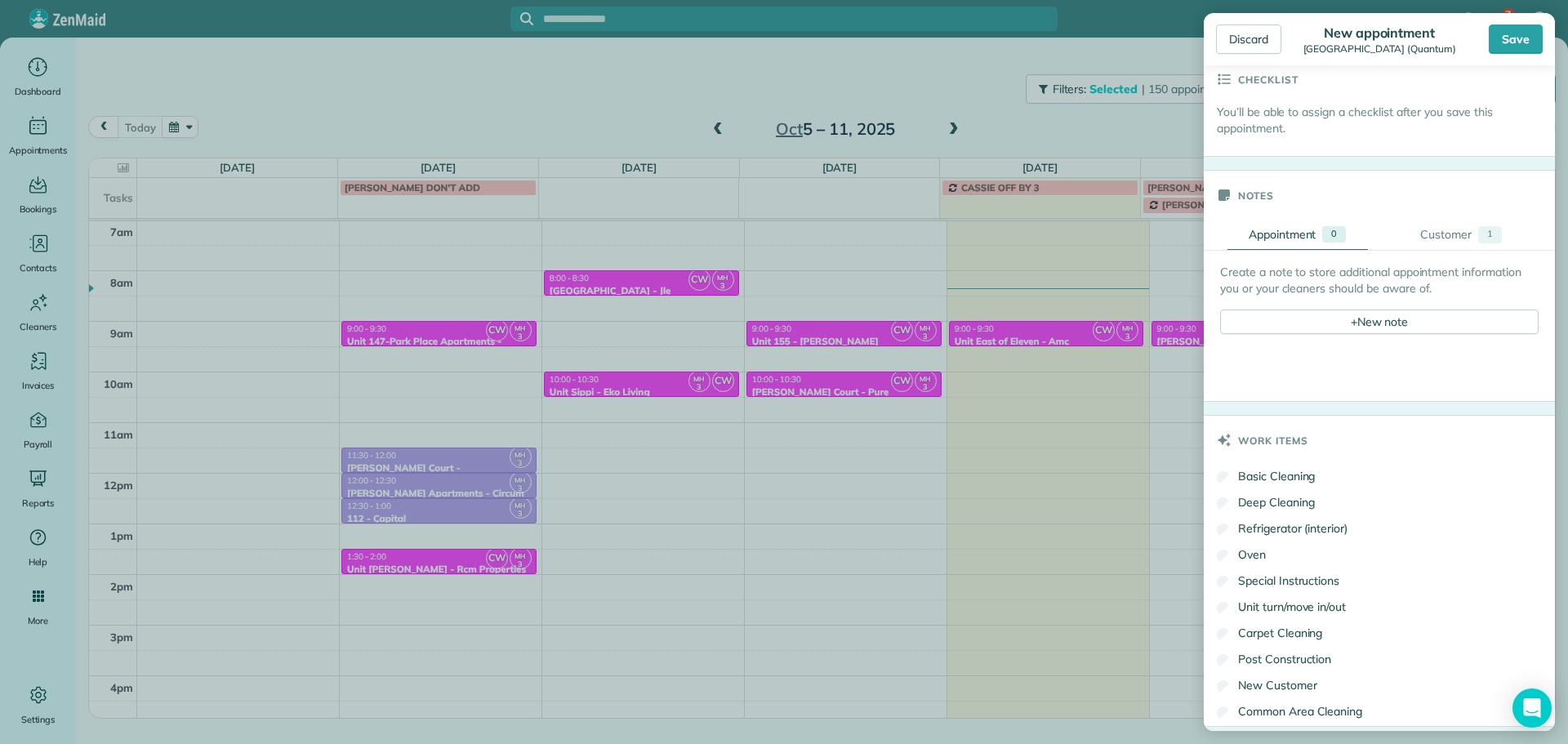
scroll to position [572, 0]
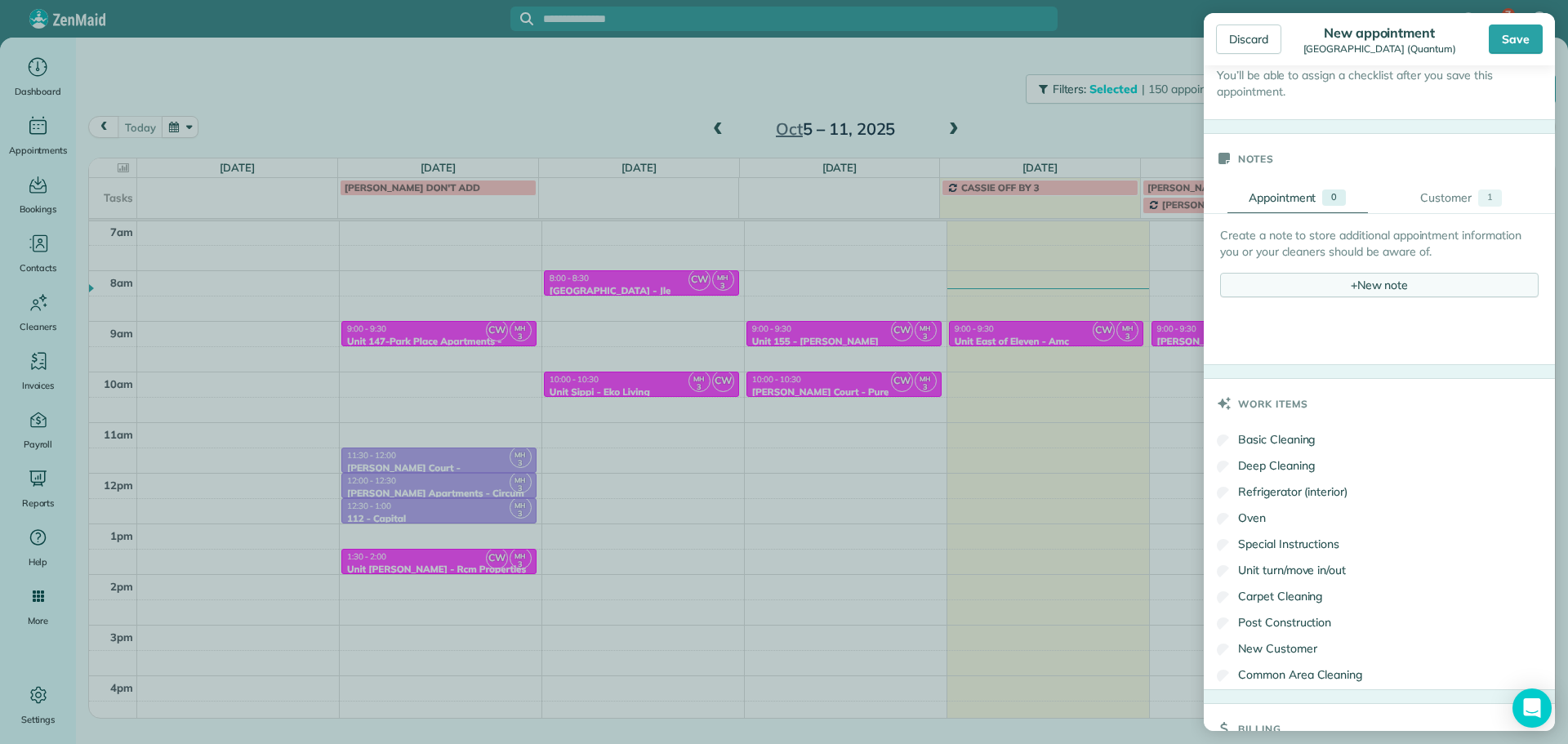
click at [1350, 278] on div "+ New note" at bounding box center [1379, 284] width 319 height 24
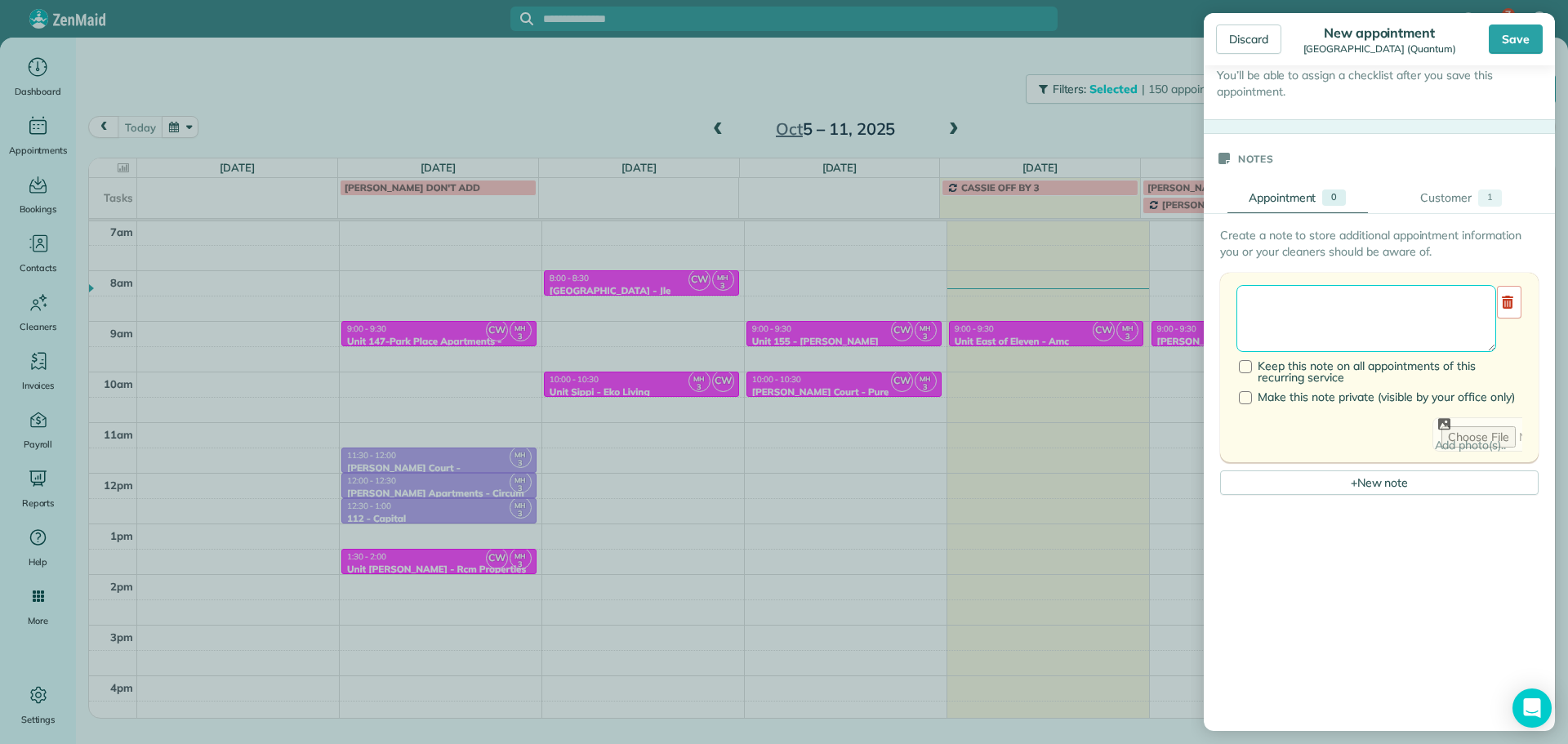
click at [1356, 298] on textarea at bounding box center [1367, 319] width 260 height 67
type textarea "**********"
click at [1528, 42] on div "Save" at bounding box center [1516, 39] width 54 height 30
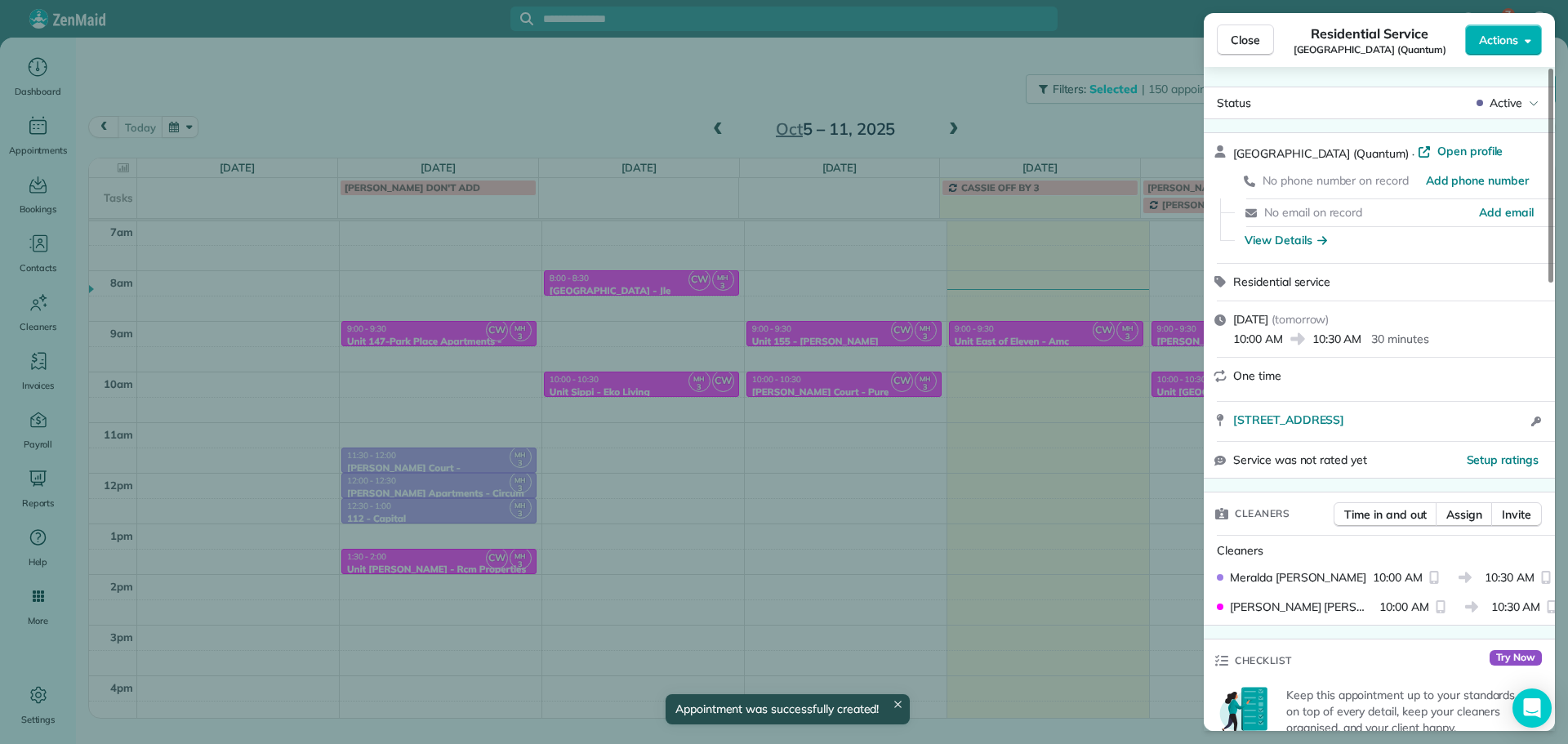
click at [921, 84] on div "Close Residential Service Unit Eastgate Station (Quantum) Actions Status Active…" at bounding box center [784, 372] width 1568 height 744
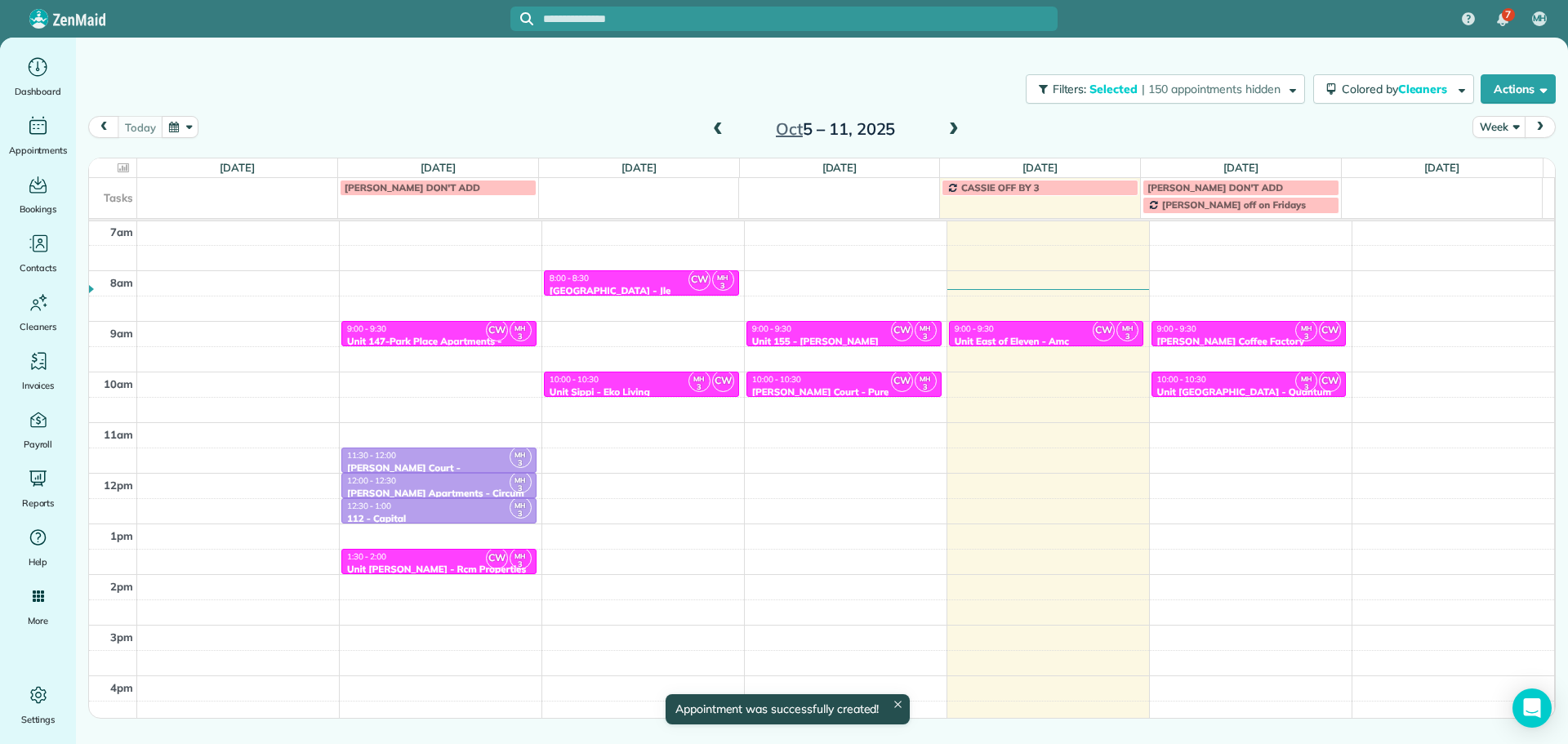
click at [954, 133] on span at bounding box center [954, 129] width 18 height 14
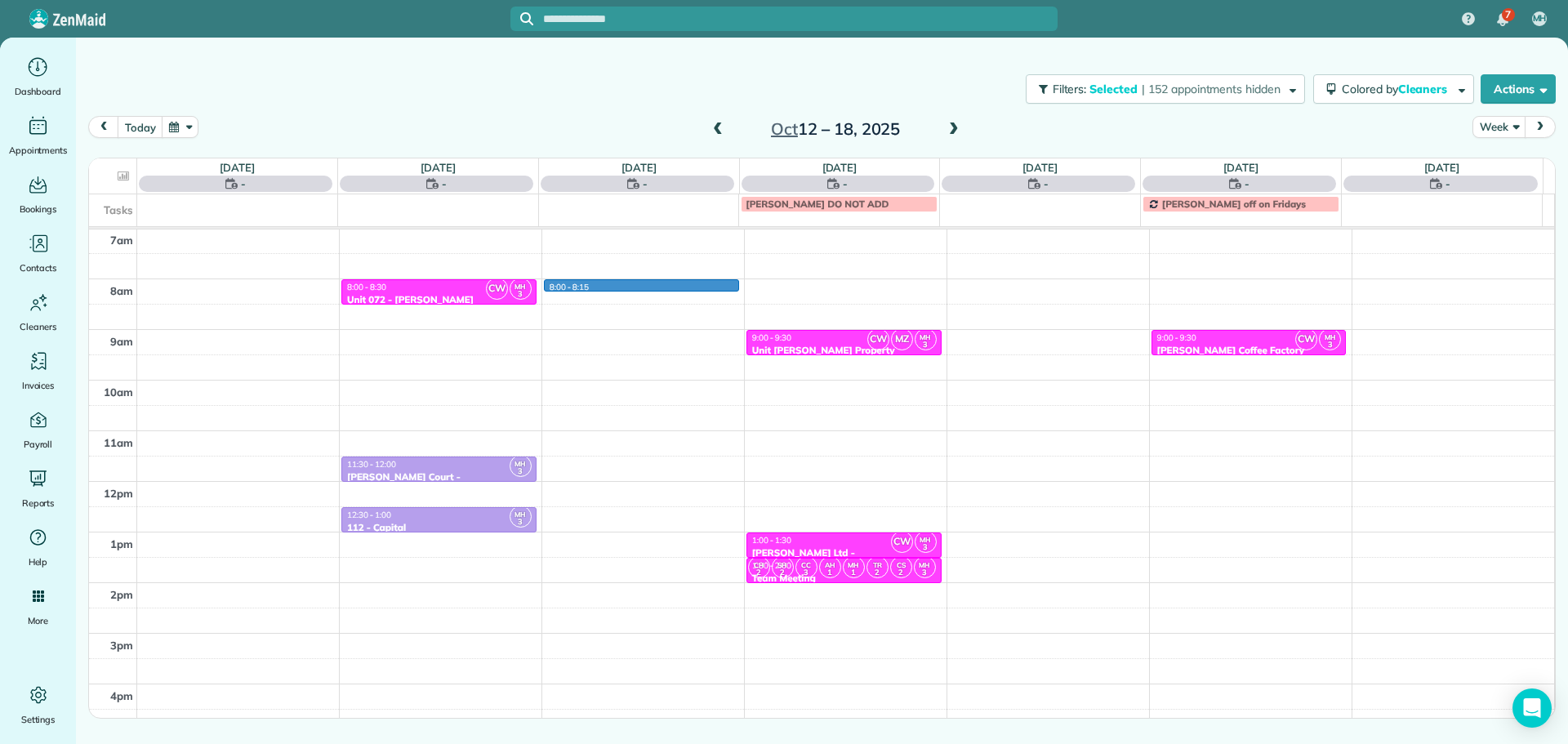
click at [647, 284] on div "4am 5am 6am 7am 8am 9am 10am 11am 12pm 1pm 2pm 3pm 4pm 5pm CW MH 3 8:00 - 8:30 …" at bounding box center [821, 431] width 1465 height 708
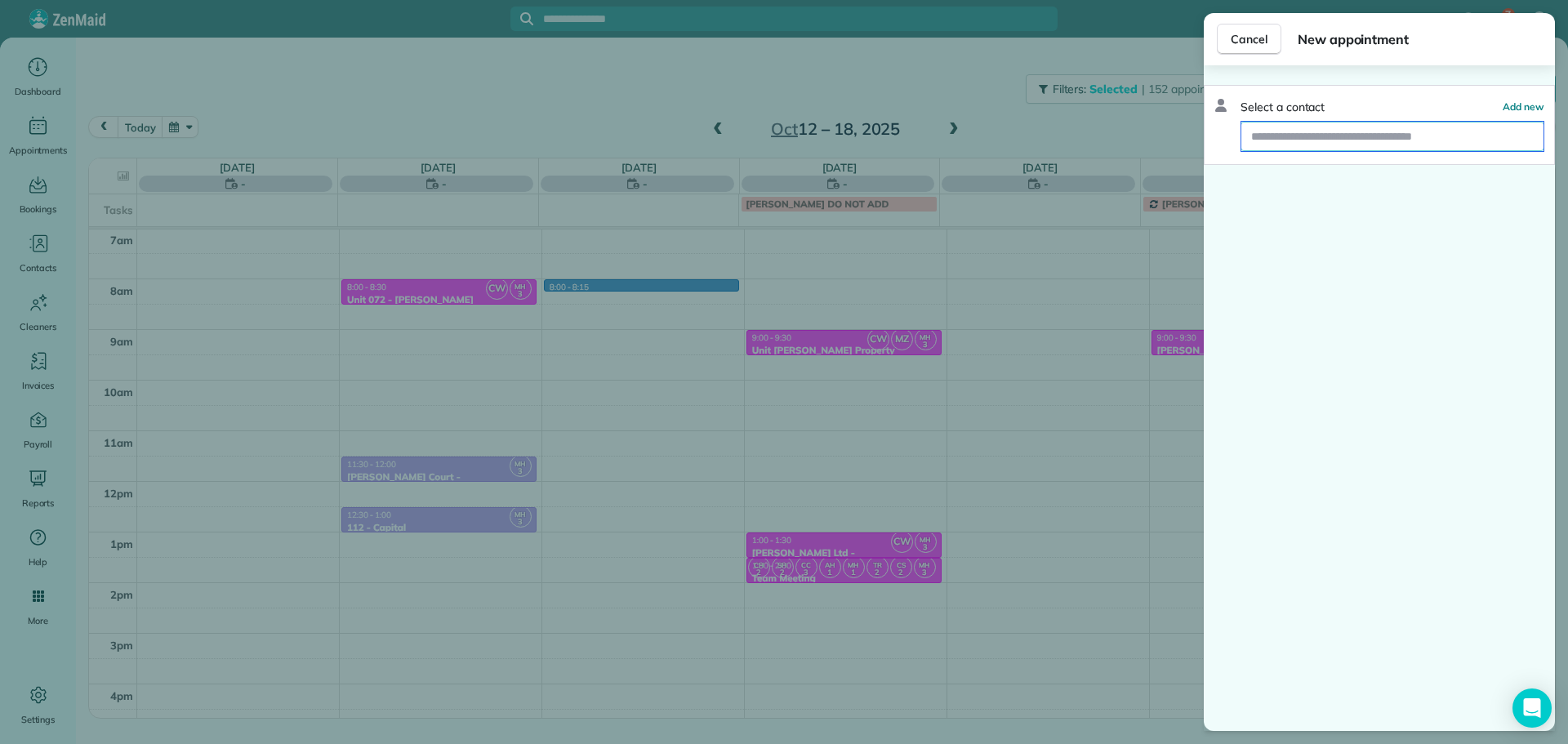
click at [1355, 132] on input "text" at bounding box center [1393, 136] width 302 height 30
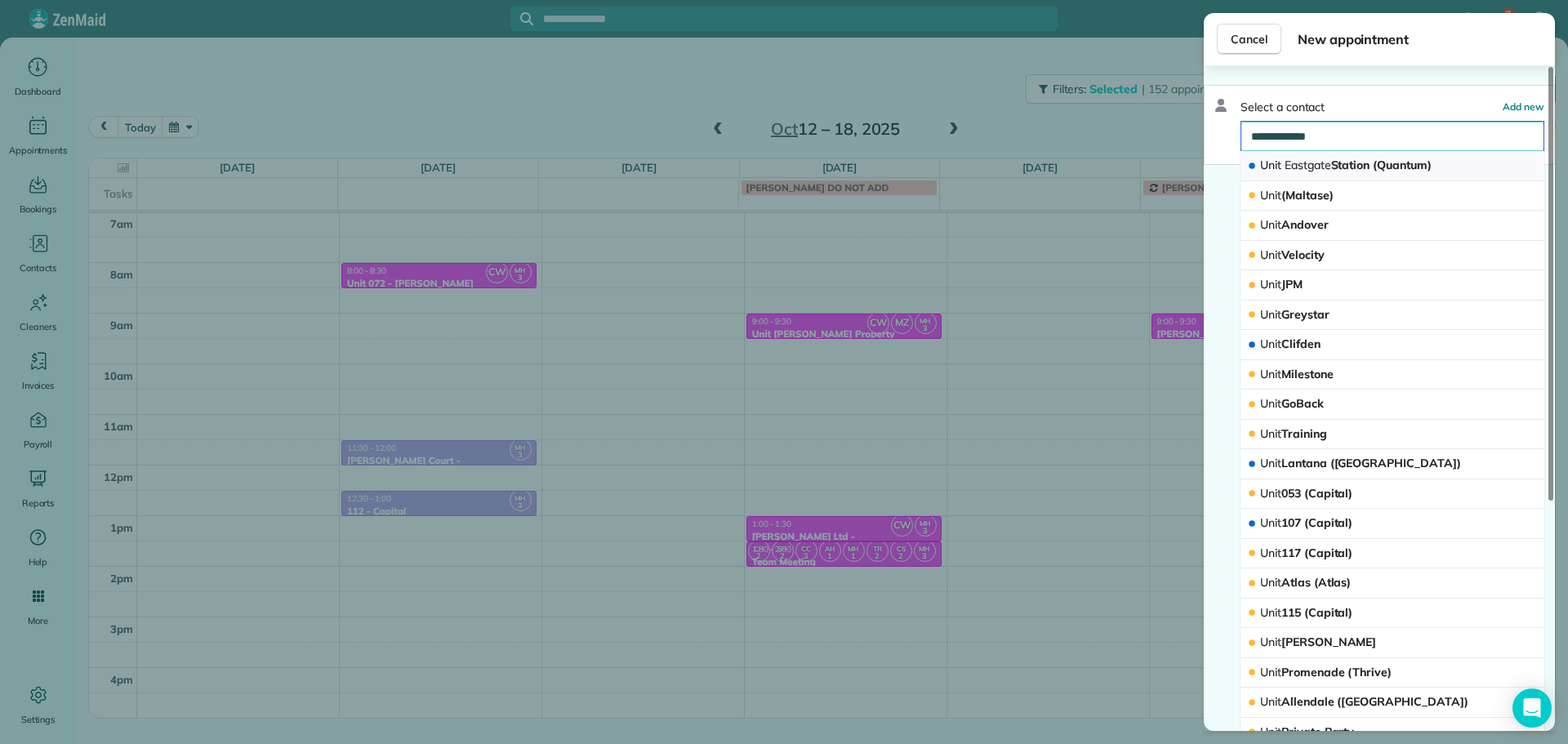
type input "**********"
click at [1334, 160] on span "Unit Eastgate Station (Quantum)" at bounding box center [1346, 165] width 171 height 14
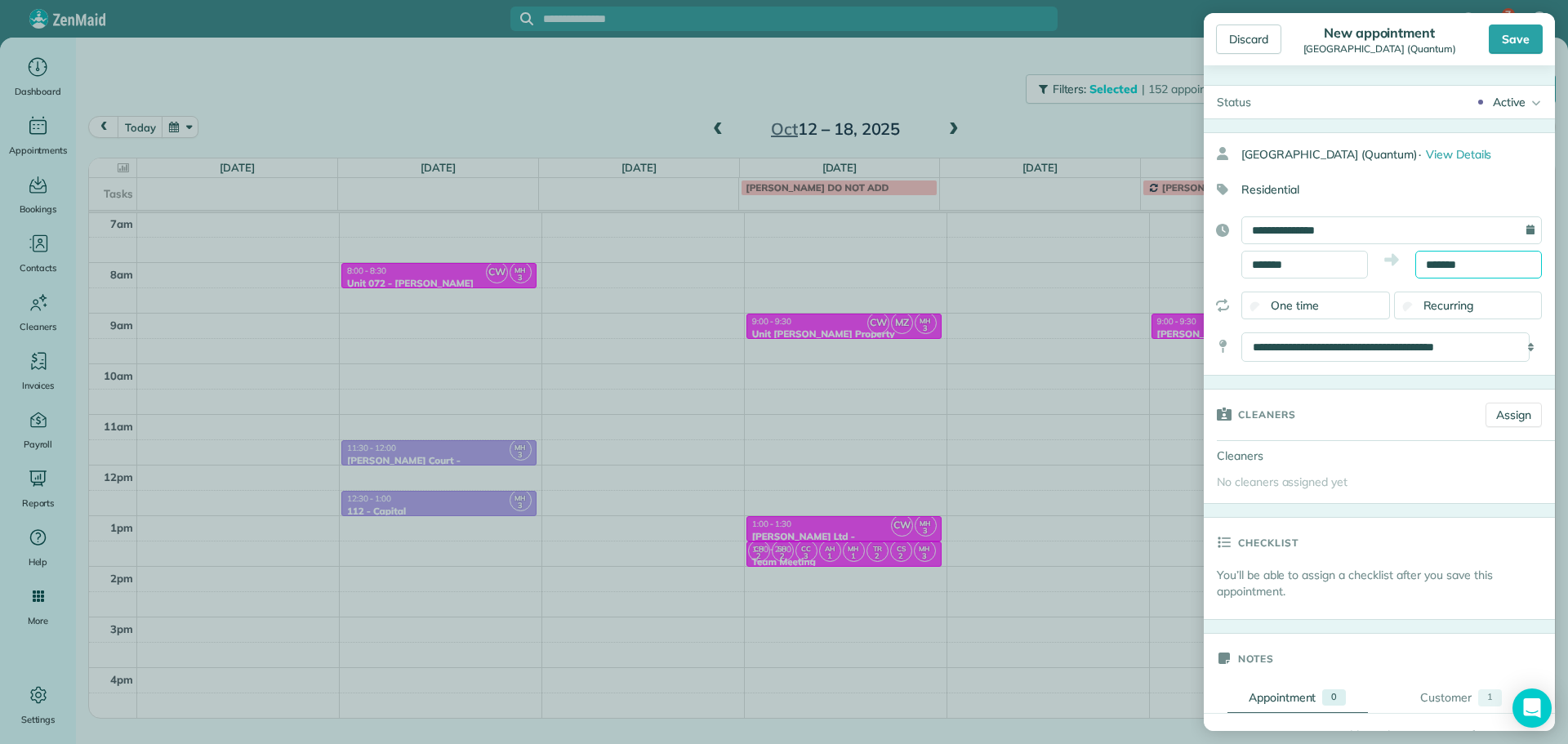
click at [1441, 265] on input "*******" at bounding box center [1477, 264] width 126 height 28
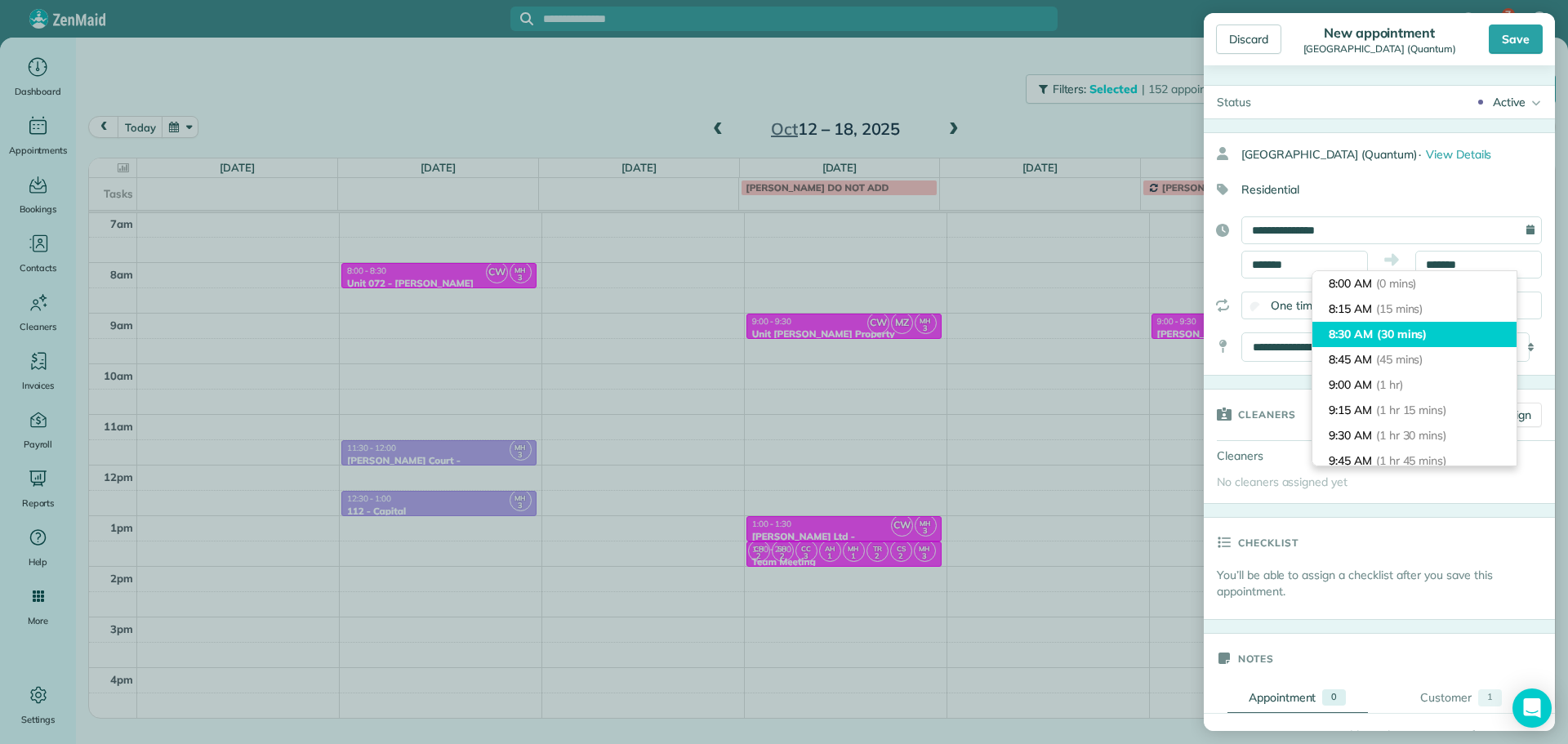
type input "*******"
click at [1438, 331] on li "8:30 AM (30 mins)" at bounding box center [1415, 334] width 204 height 25
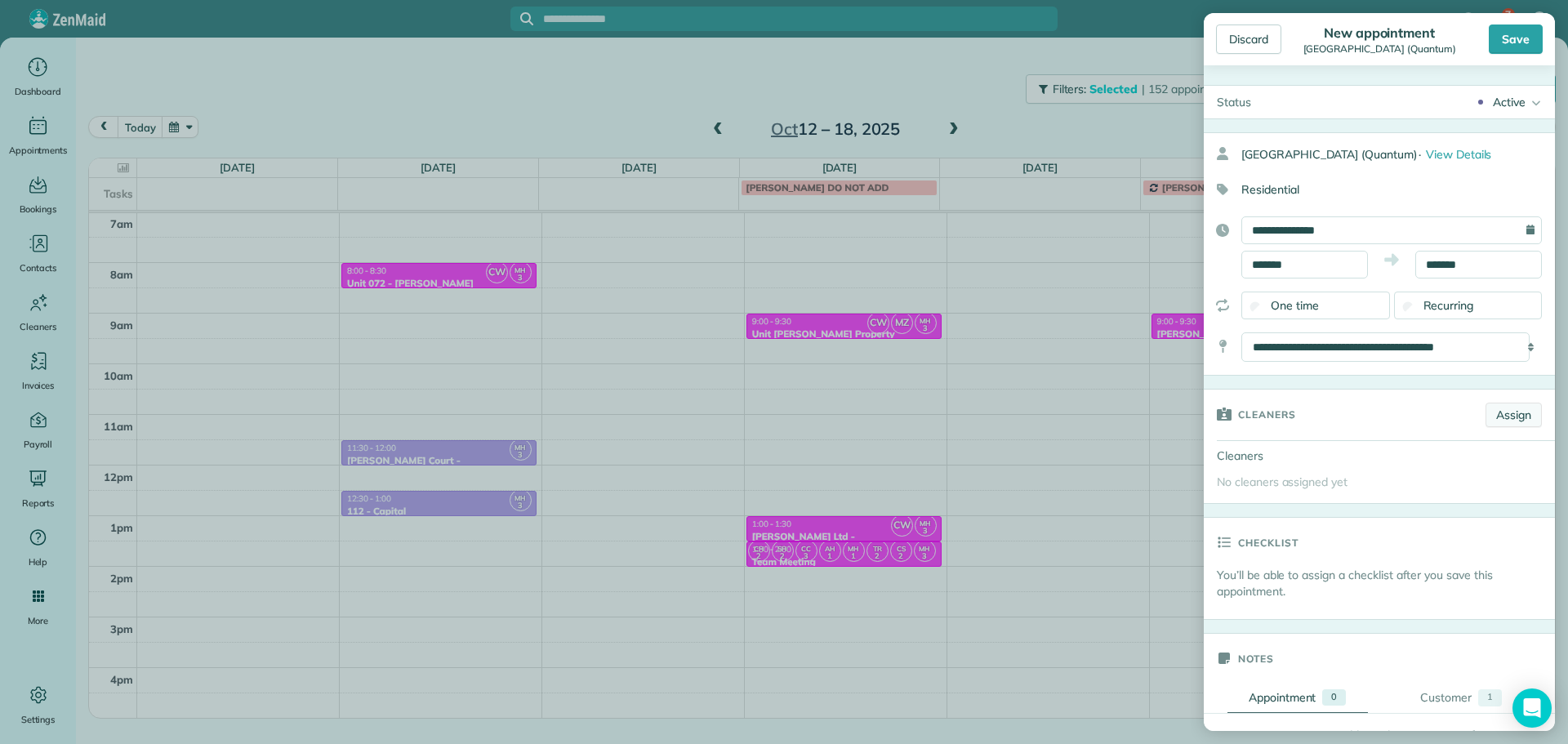
click at [1509, 422] on link "Assign" at bounding box center [1513, 414] width 57 height 24
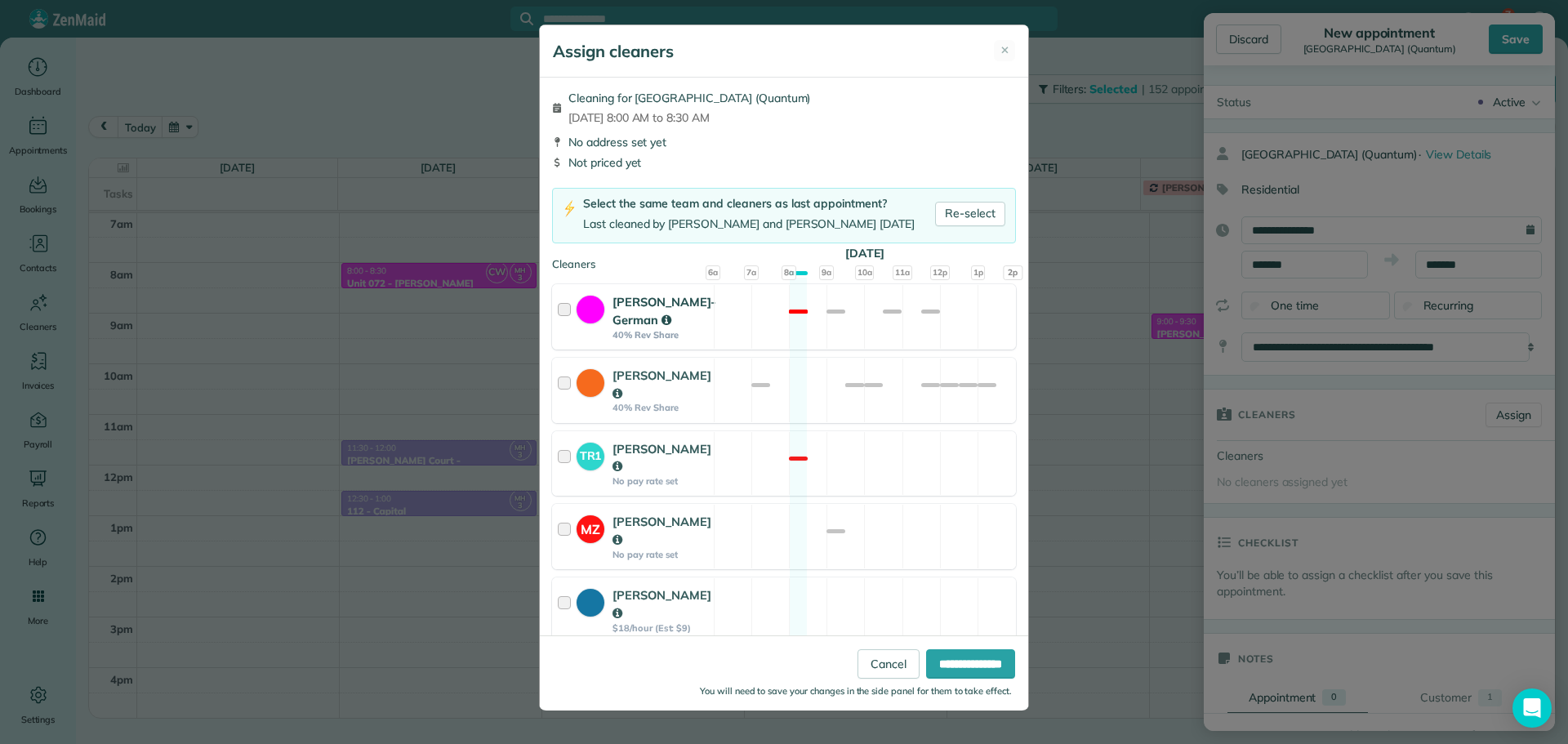
click at [923, 350] on div "Christina Wright-German 40% Rev Share Not available" at bounding box center [784, 317] width 464 height 66
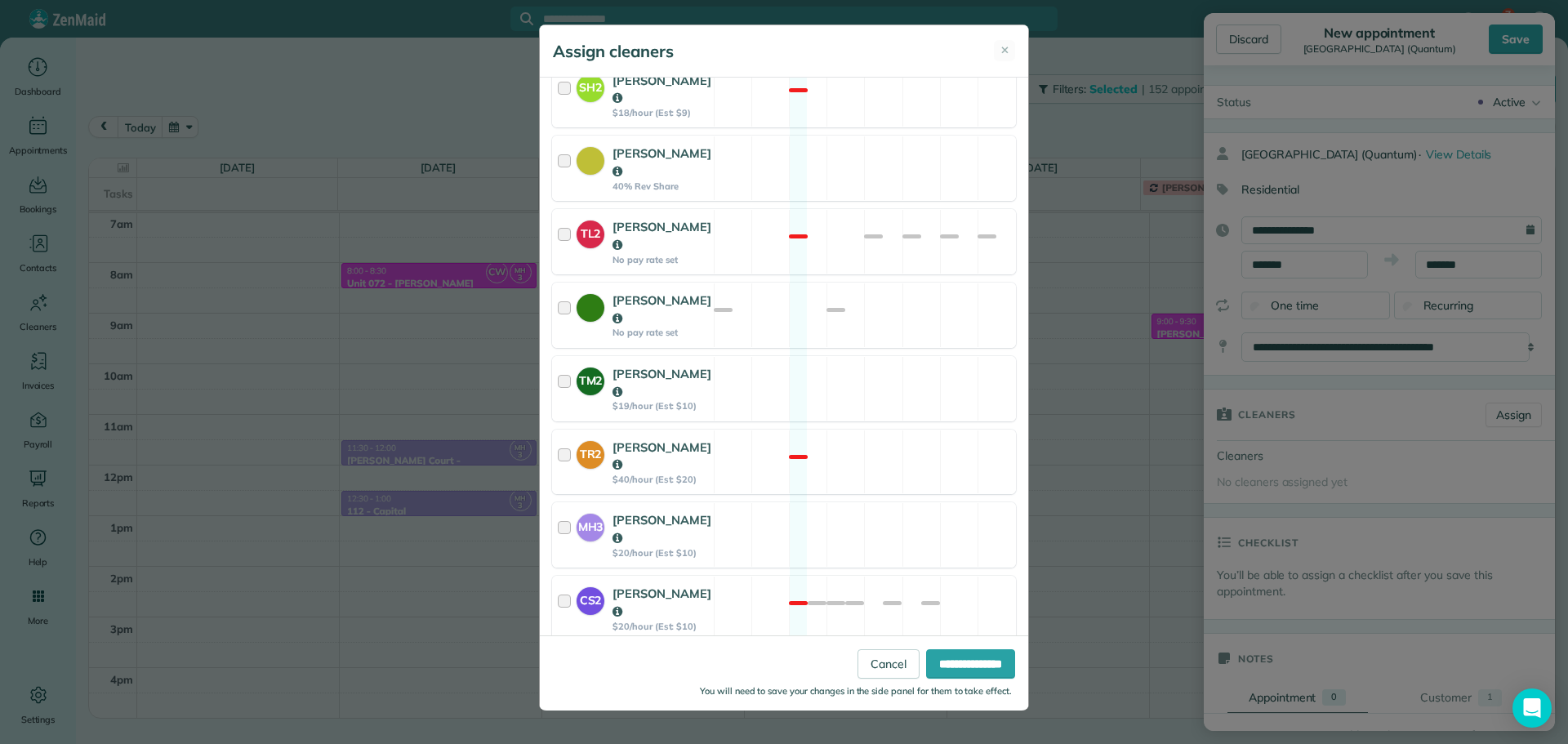
scroll to position [808, 0]
click at [910, 431] on div "MH3 Meralda Harris $20/hour (Est: $10) Available" at bounding box center [784, 464] width 464 height 66
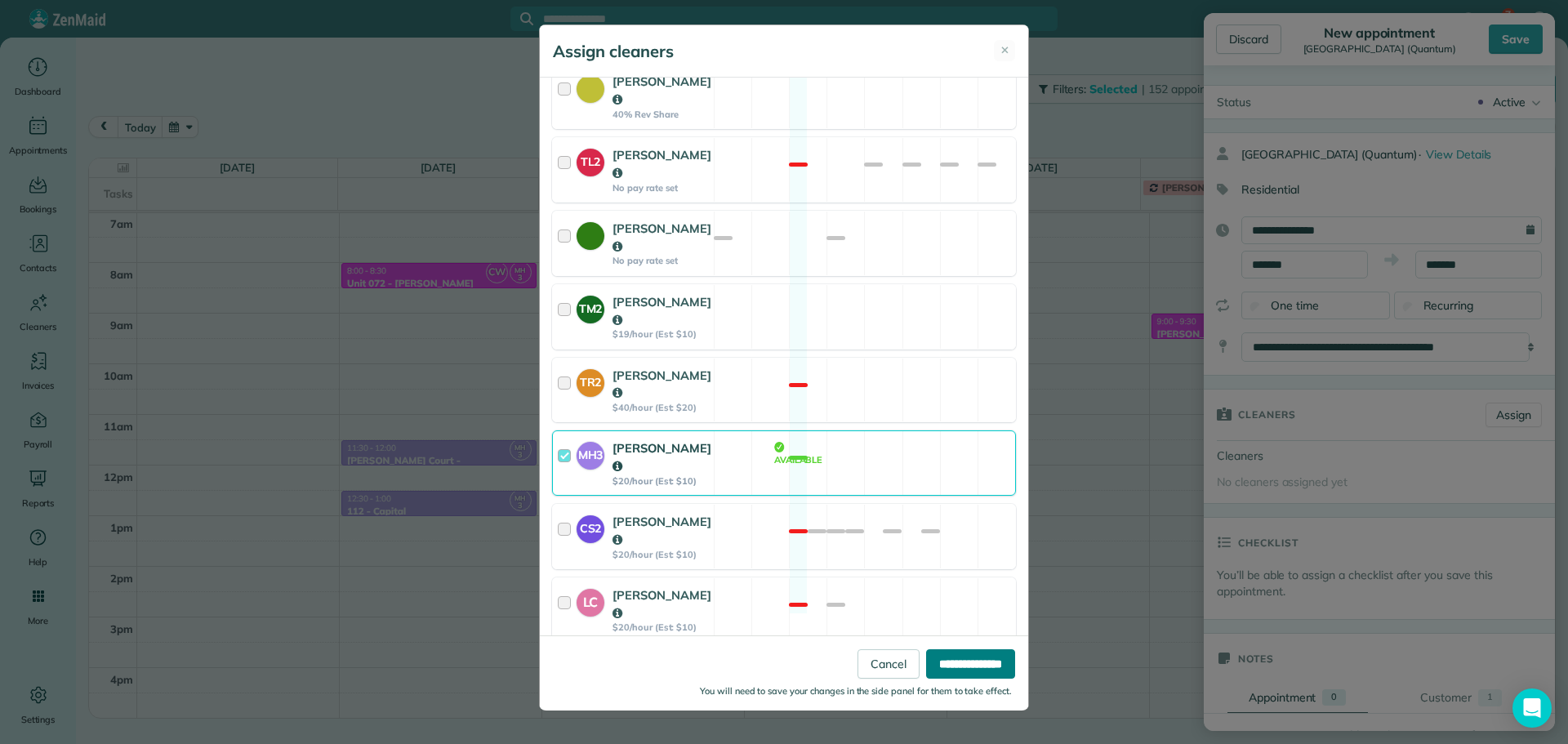
click at [966, 664] on input "**********" at bounding box center [971, 664] width 89 height 30
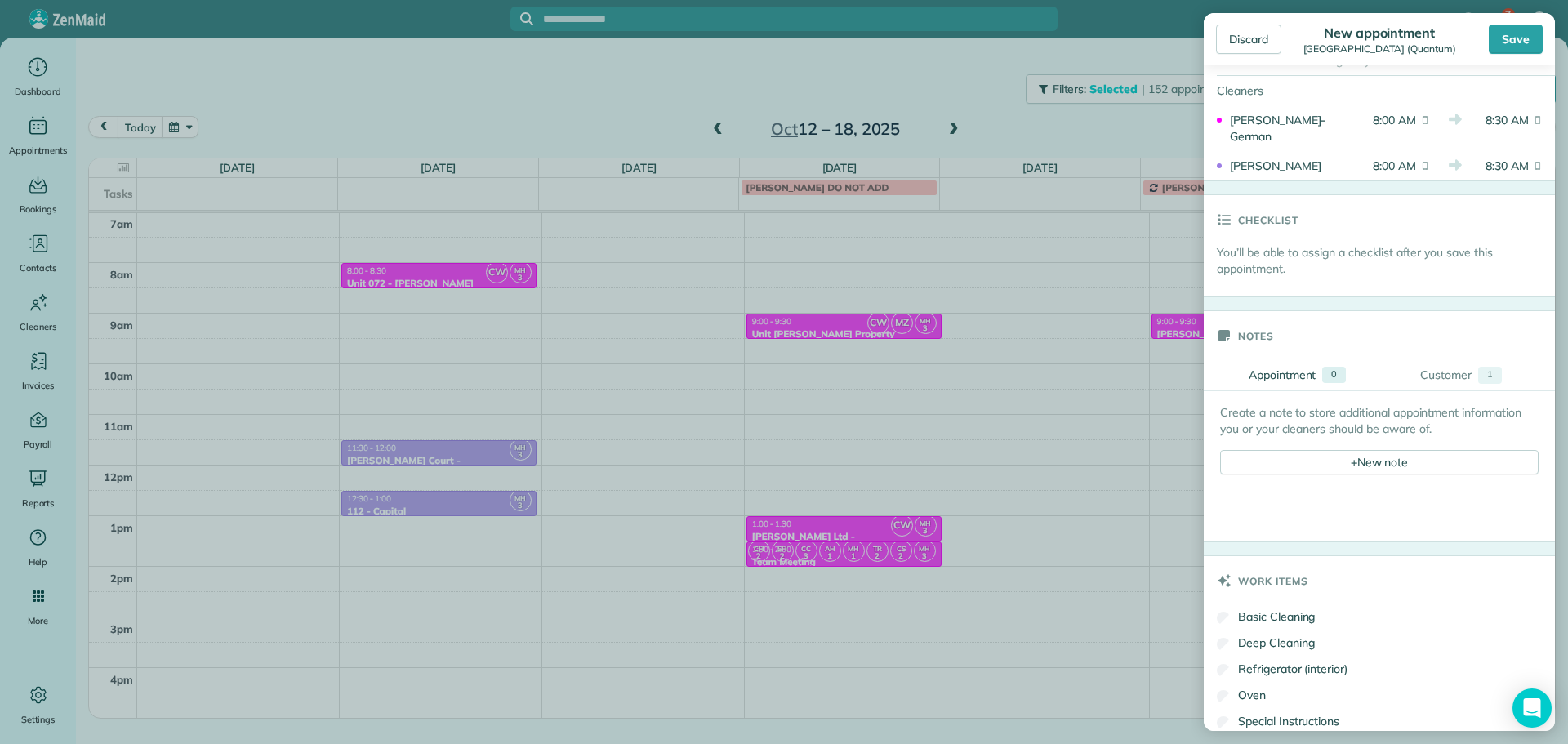
scroll to position [409, 0]
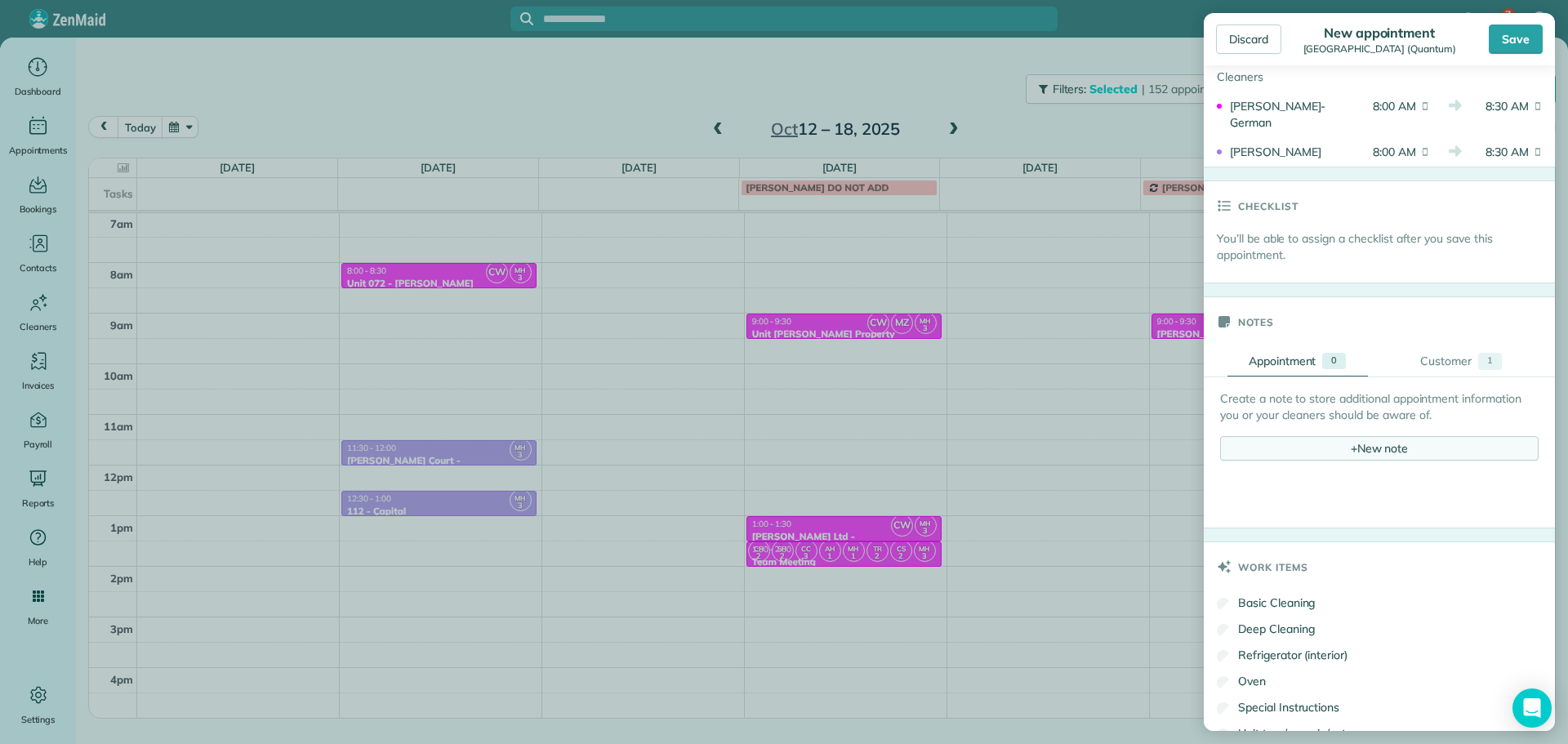
click at [1353, 448] on div "+ New note" at bounding box center [1379, 448] width 319 height 24
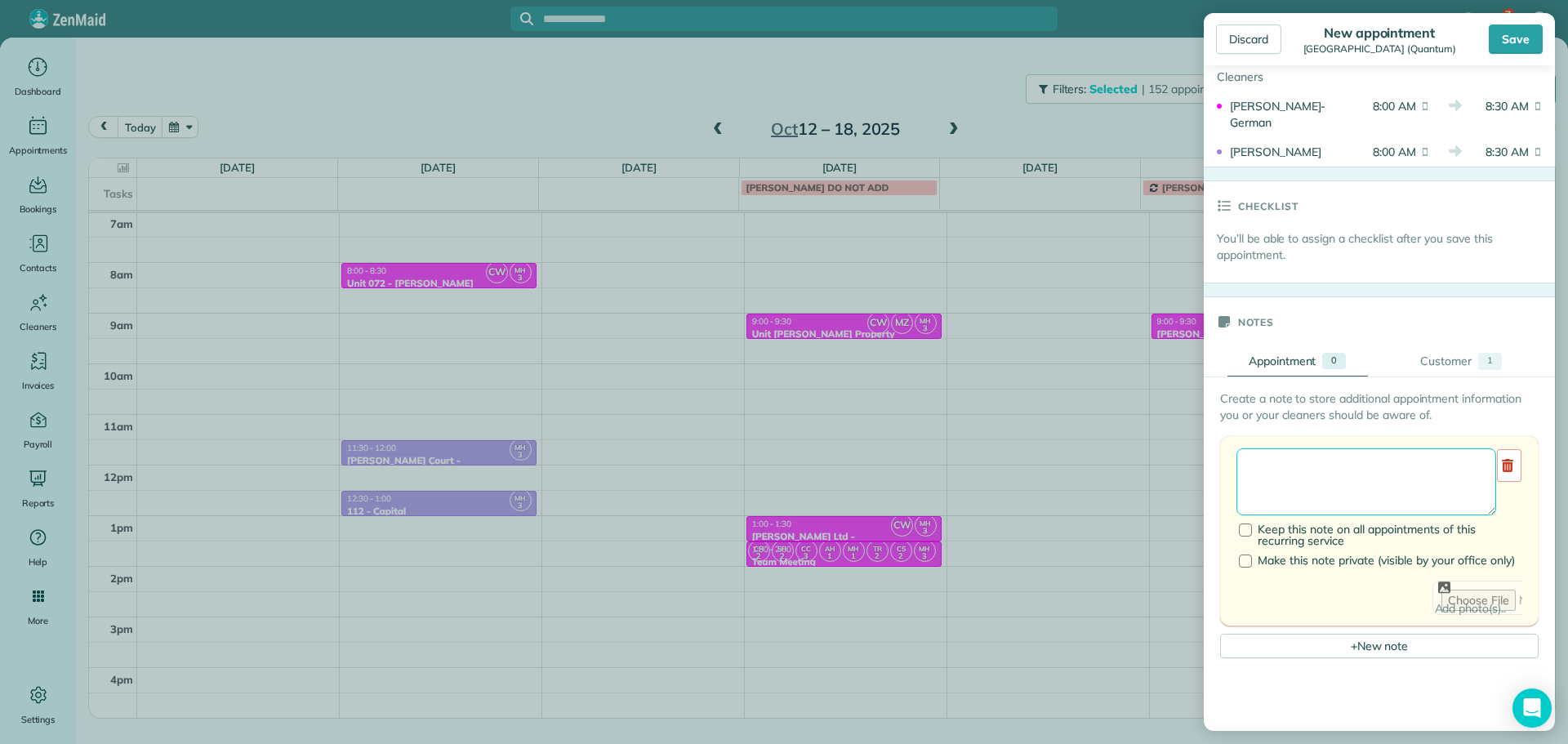
click at [1354, 466] on textarea at bounding box center [1367, 483] width 260 height 67
type textarea "******** ***** *****"
click at [1519, 47] on div "Save" at bounding box center [1516, 39] width 54 height 30
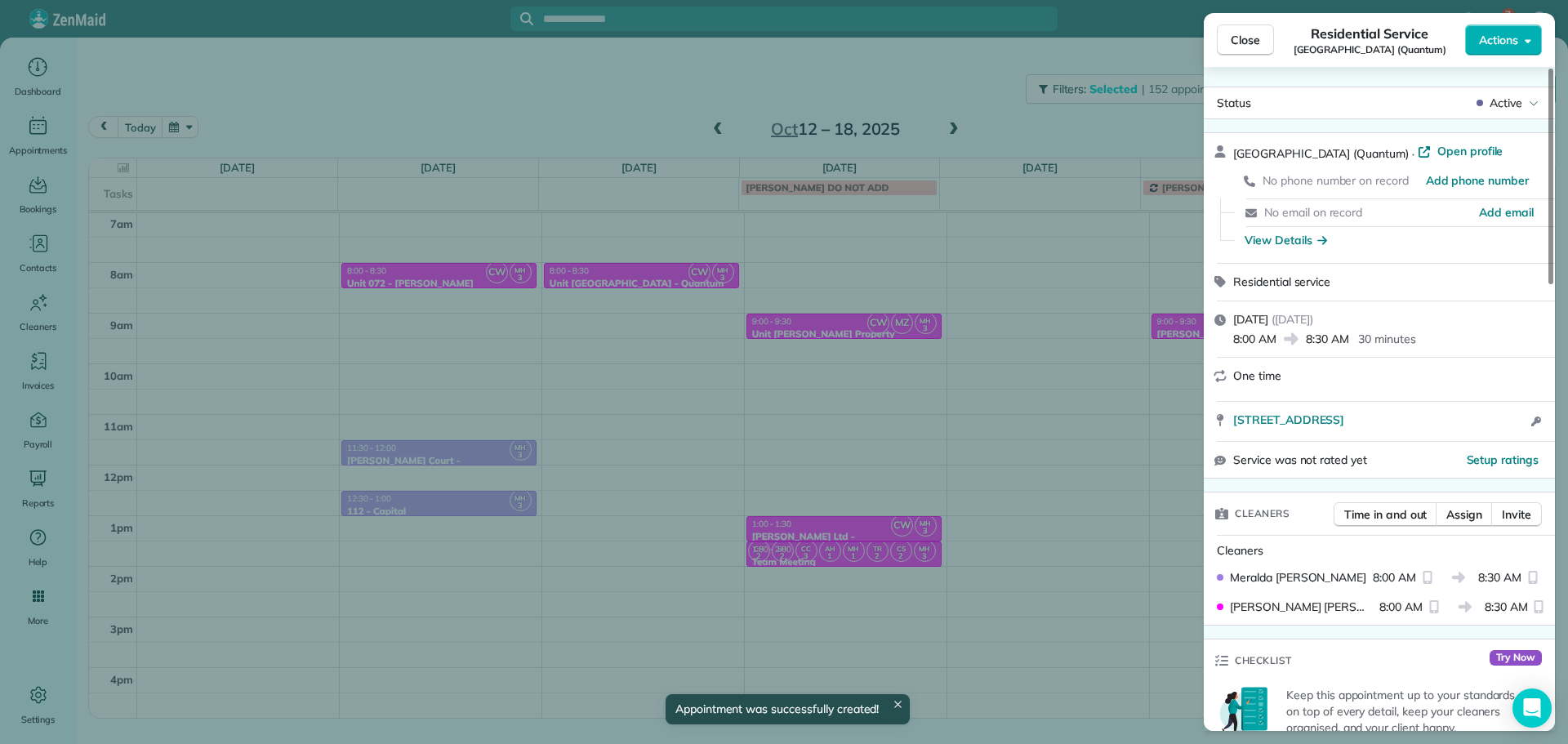
click at [454, 73] on div "Close Residential Service Unit Eastgate Station (Quantum) Actions Status Active…" at bounding box center [784, 372] width 1568 height 744
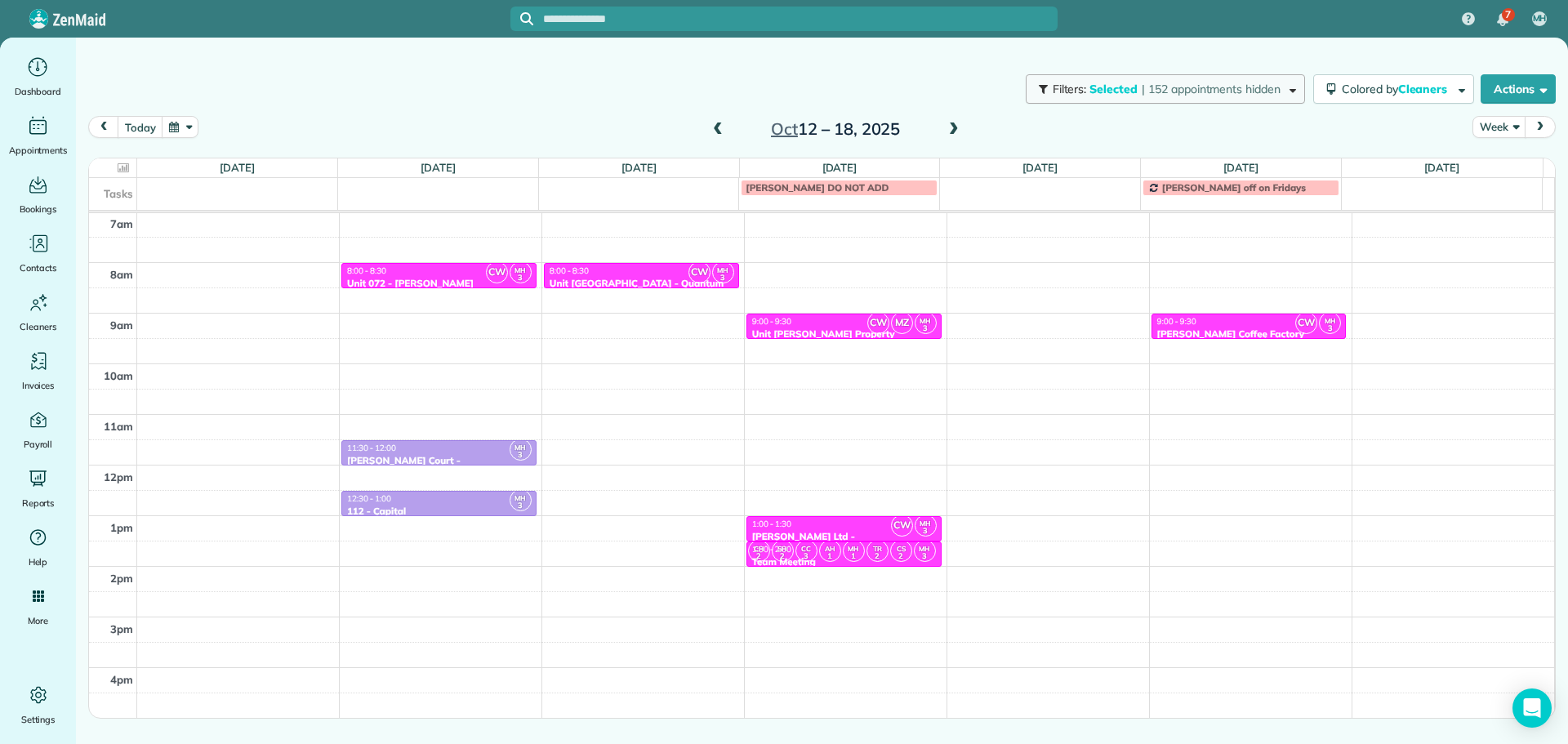
click at [1073, 83] on span "Filters:" at bounding box center [1070, 89] width 35 height 14
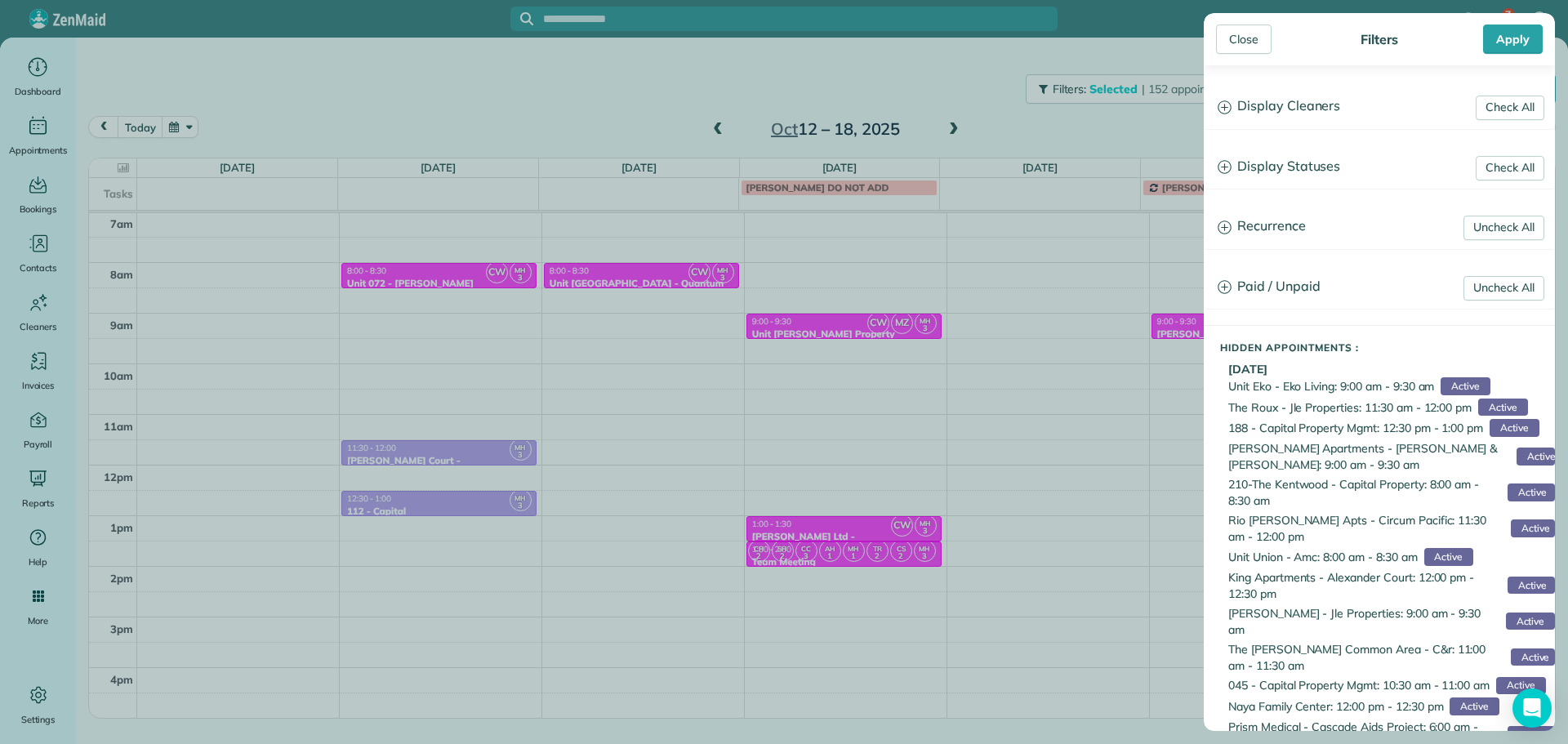
click at [1301, 125] on h3 "Display Cleaners" at bounding box center [1379, 106] width 350 height 41
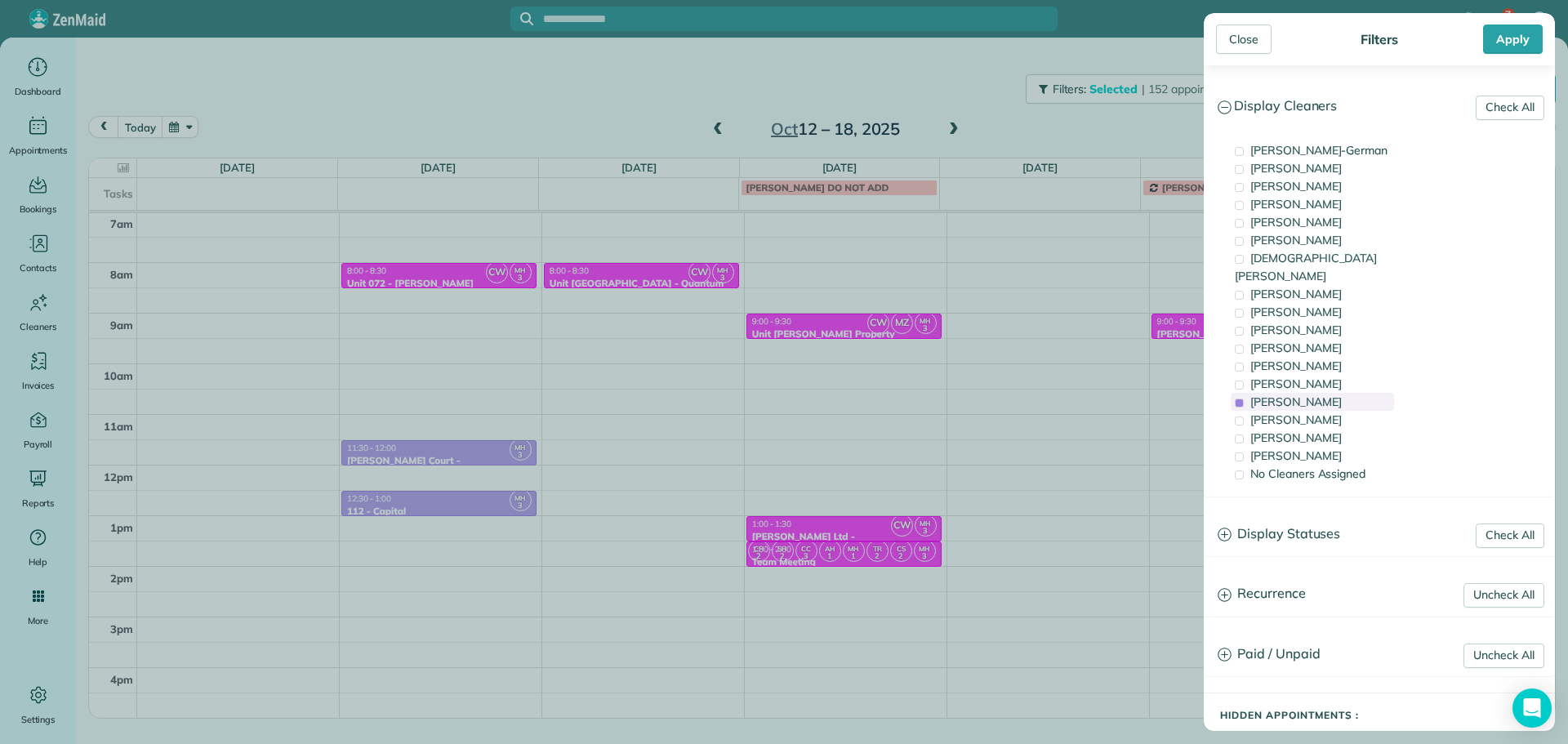
click at [1320, 395] on span "[PERSON_NAME]" at bounding box center [1295, 402] width 91 height 14
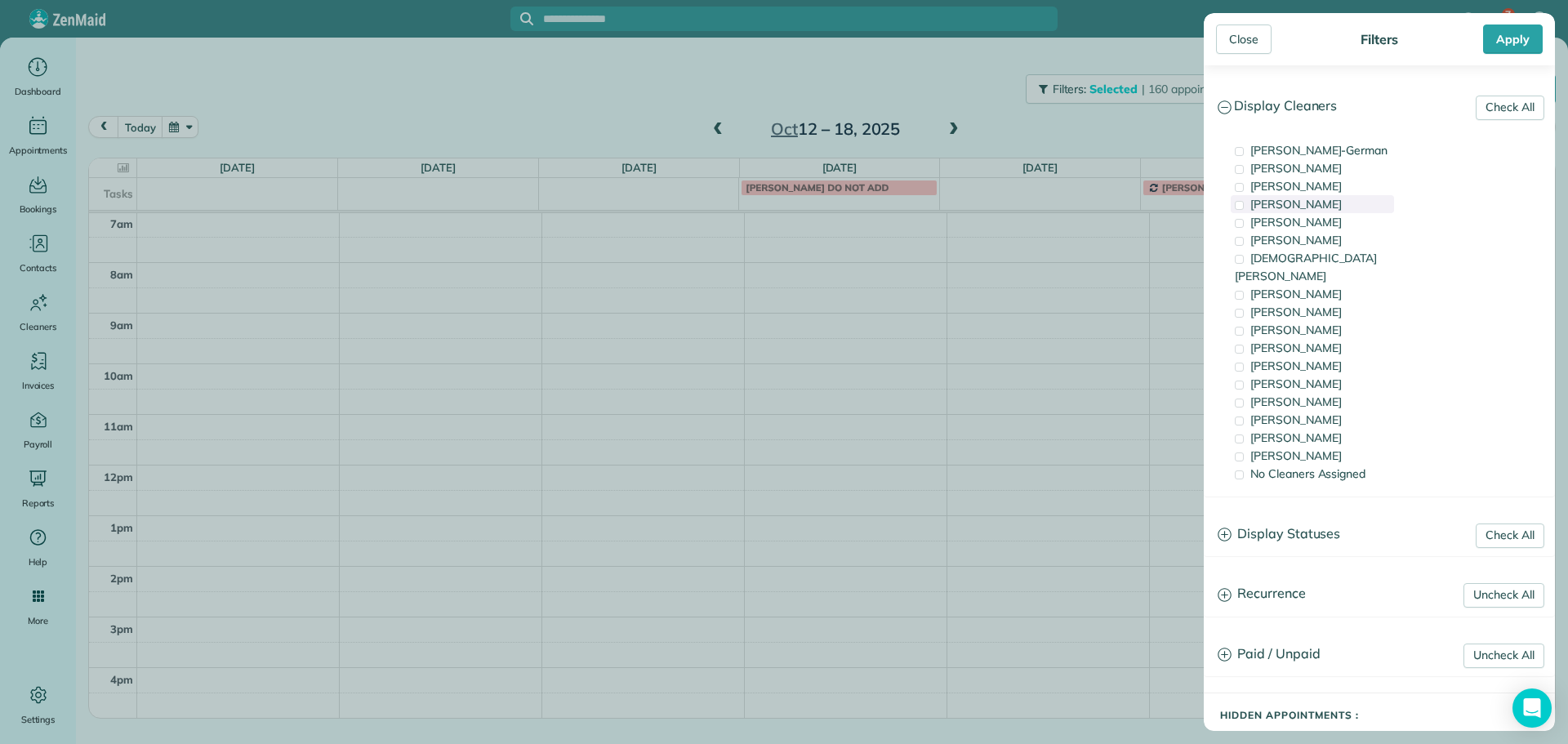
click at [1320, 209] on div "[PERSON_NAME]" at bounding box center [1313, 204] width 164 height 18
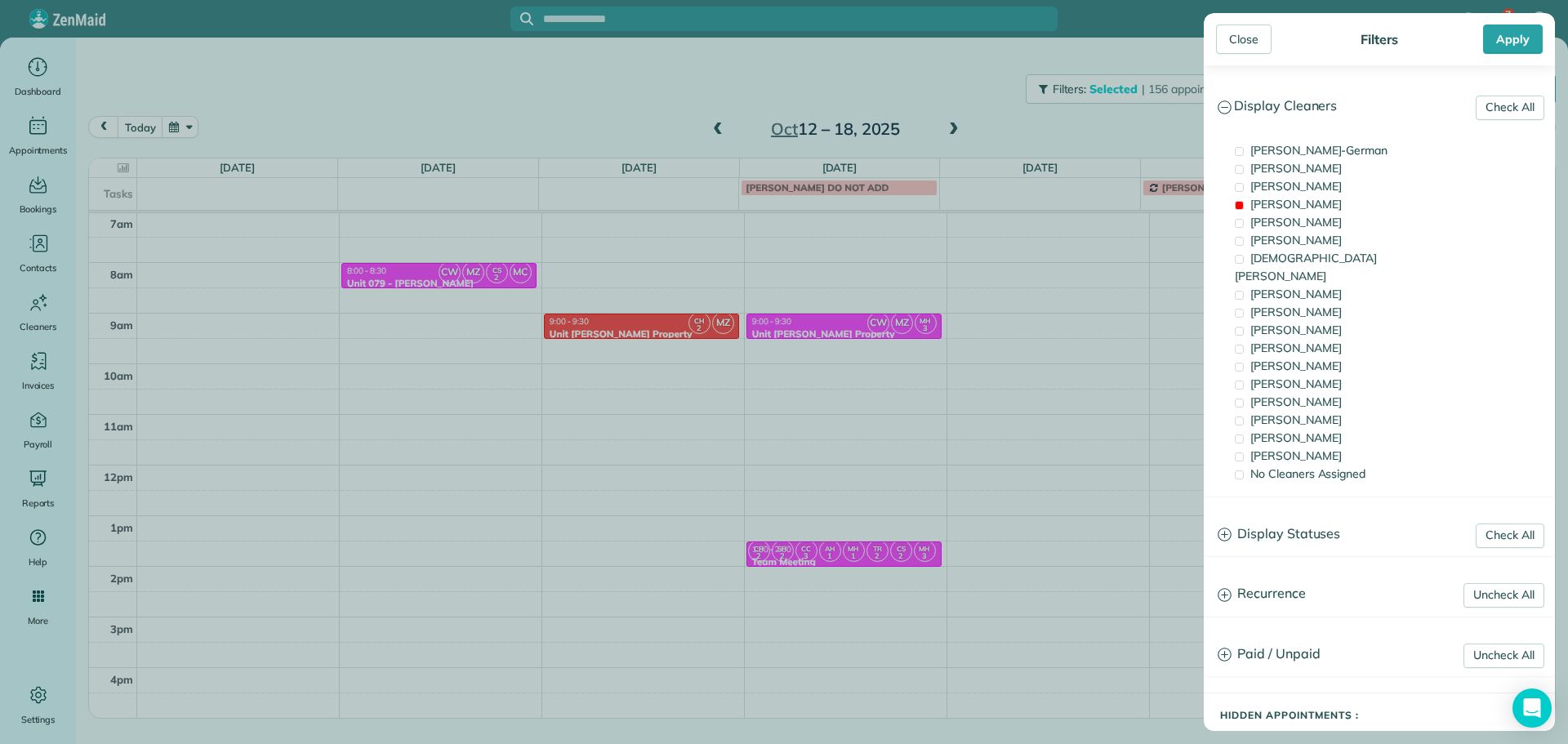
click at [556, 332] on div "Close Filters Apply Check All Display Cleaners Christina Wright-German Cassie F…" at bounding box center [784, 372] width 1568 height 744
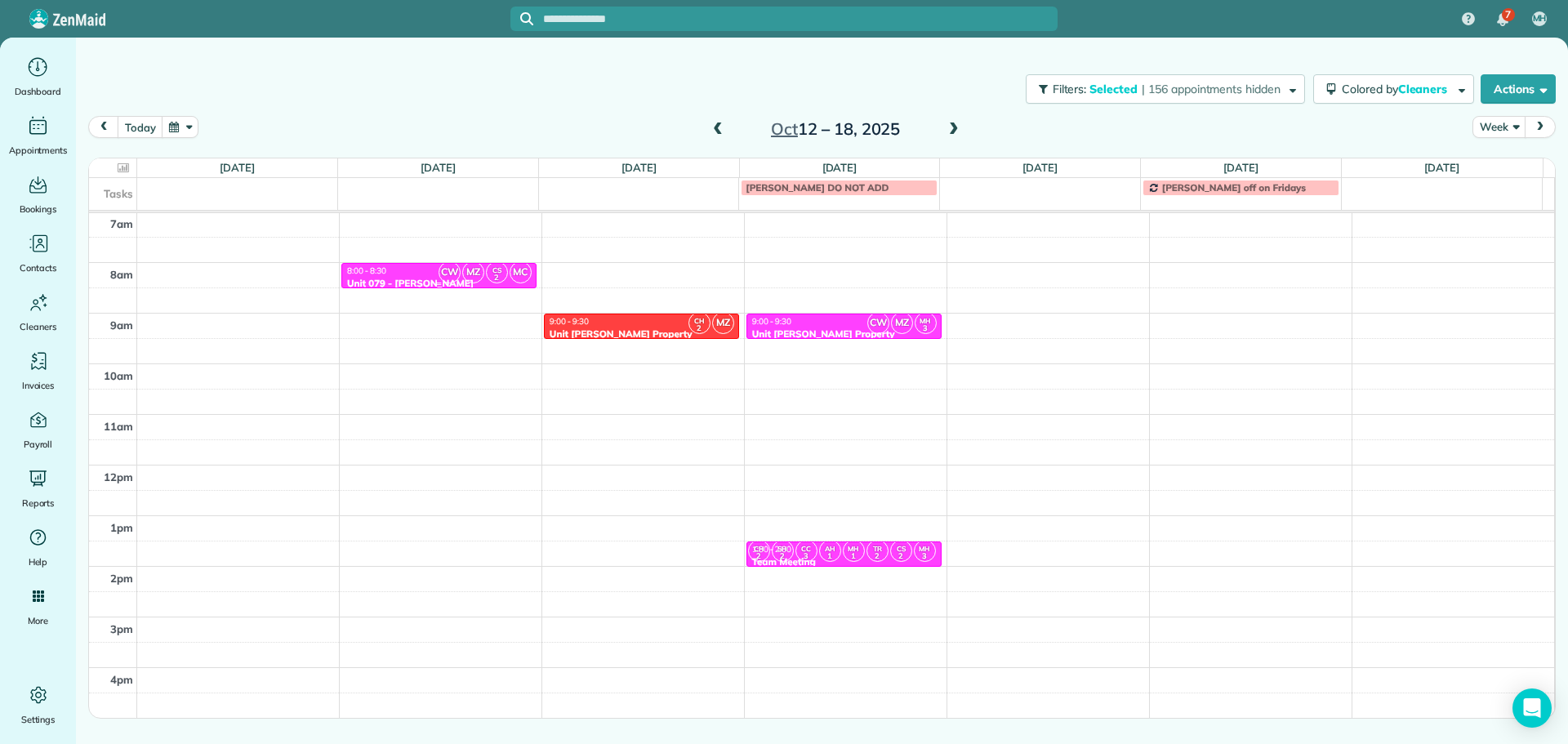
click at [437, 268] on div "CW MZ CS 2 MC" at bounding box center [484, 272] width 94 height 24
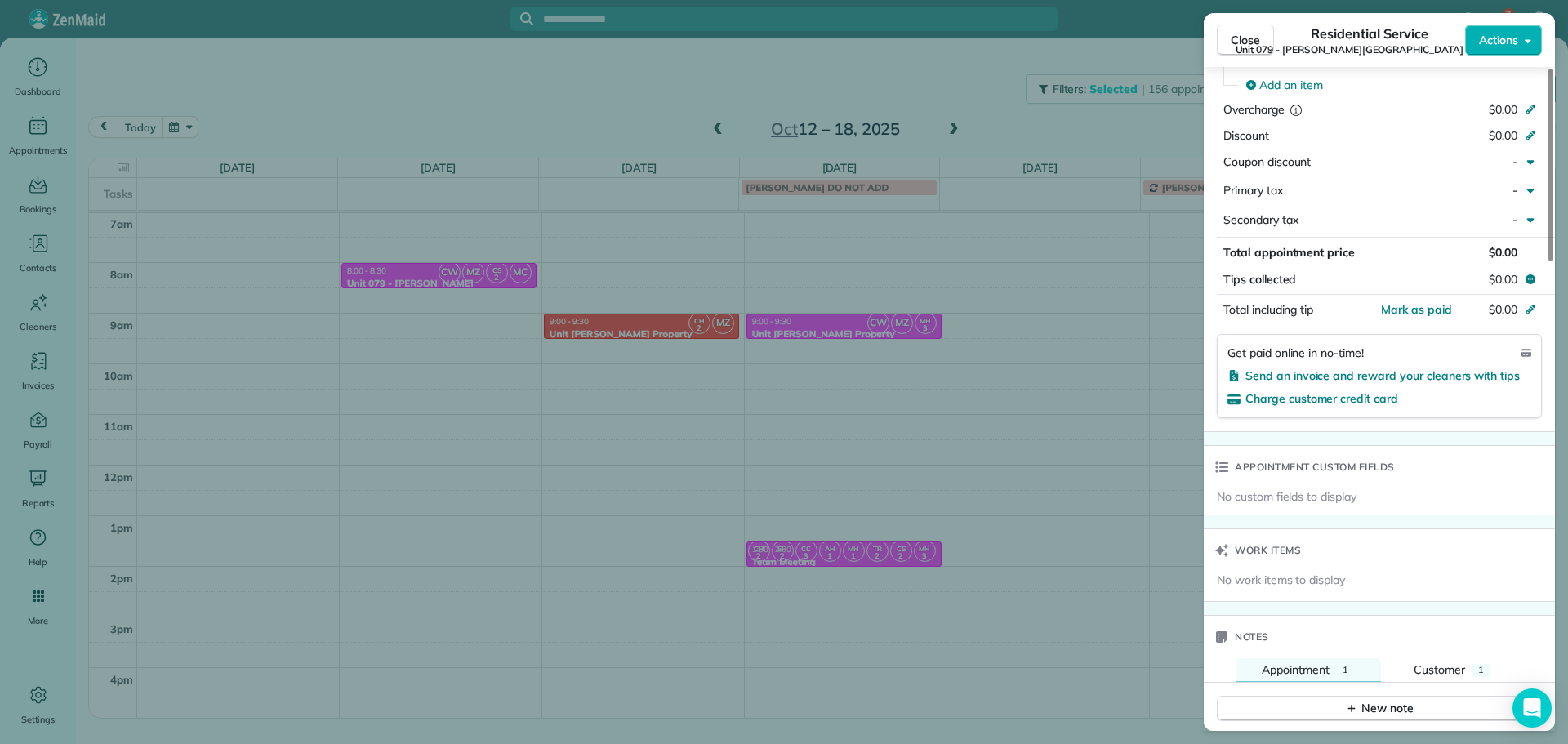
scroll to position [1149, 0]
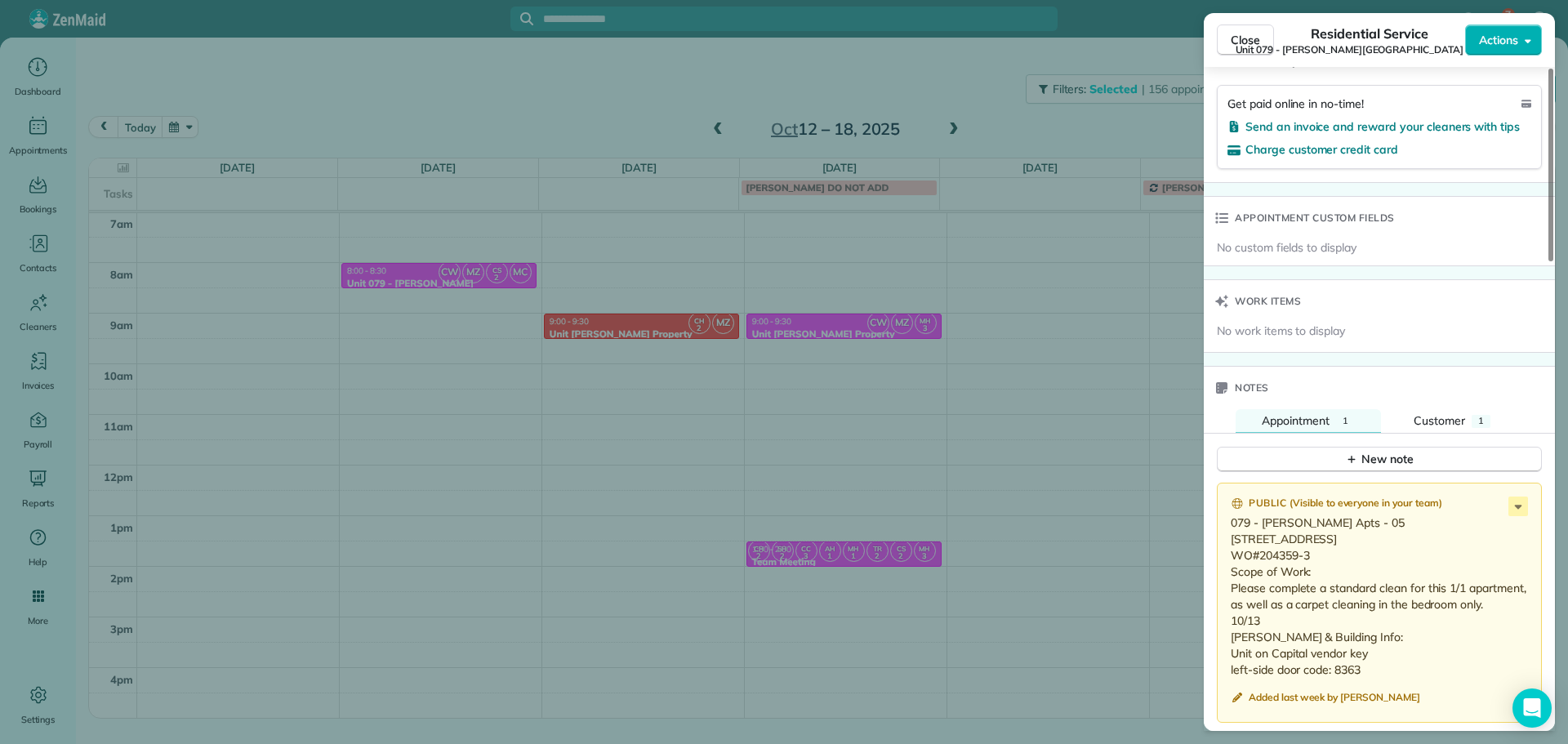
click at [567, 304] on div "Close Residential Service Unit 079 - Laurel Ash Apartments (Capital) Actions St…" at bounding box center [784, 372] width 1568 height 744
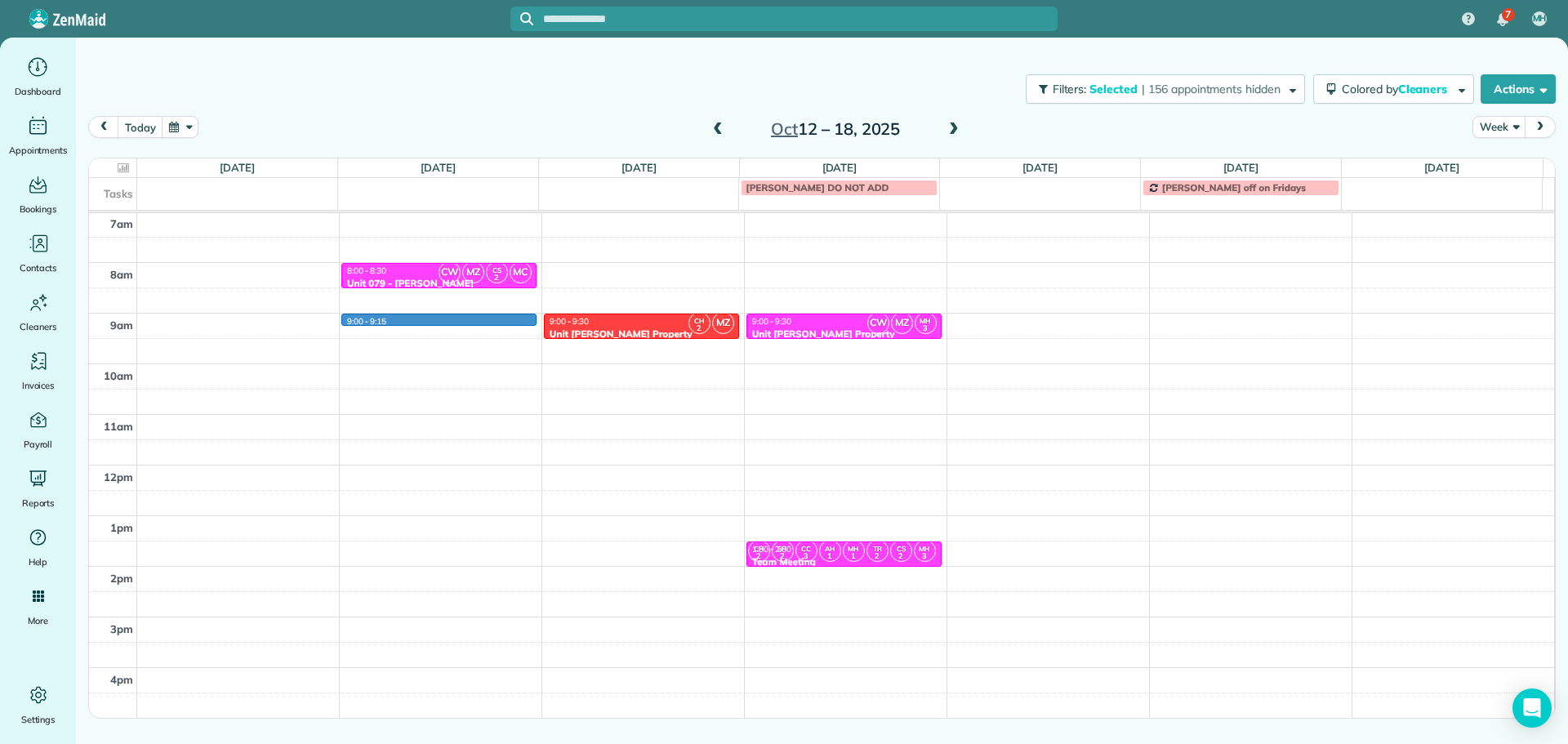
click at [433, 320] on div "4am 5am 6am 7am 8am 9am 10am 11am 12pm 1pm 2pm 3pm 4pm 5pm 9:00 - 9:15 CW MZ CS…" at bounding box center [821, 414] width 1465 height 708
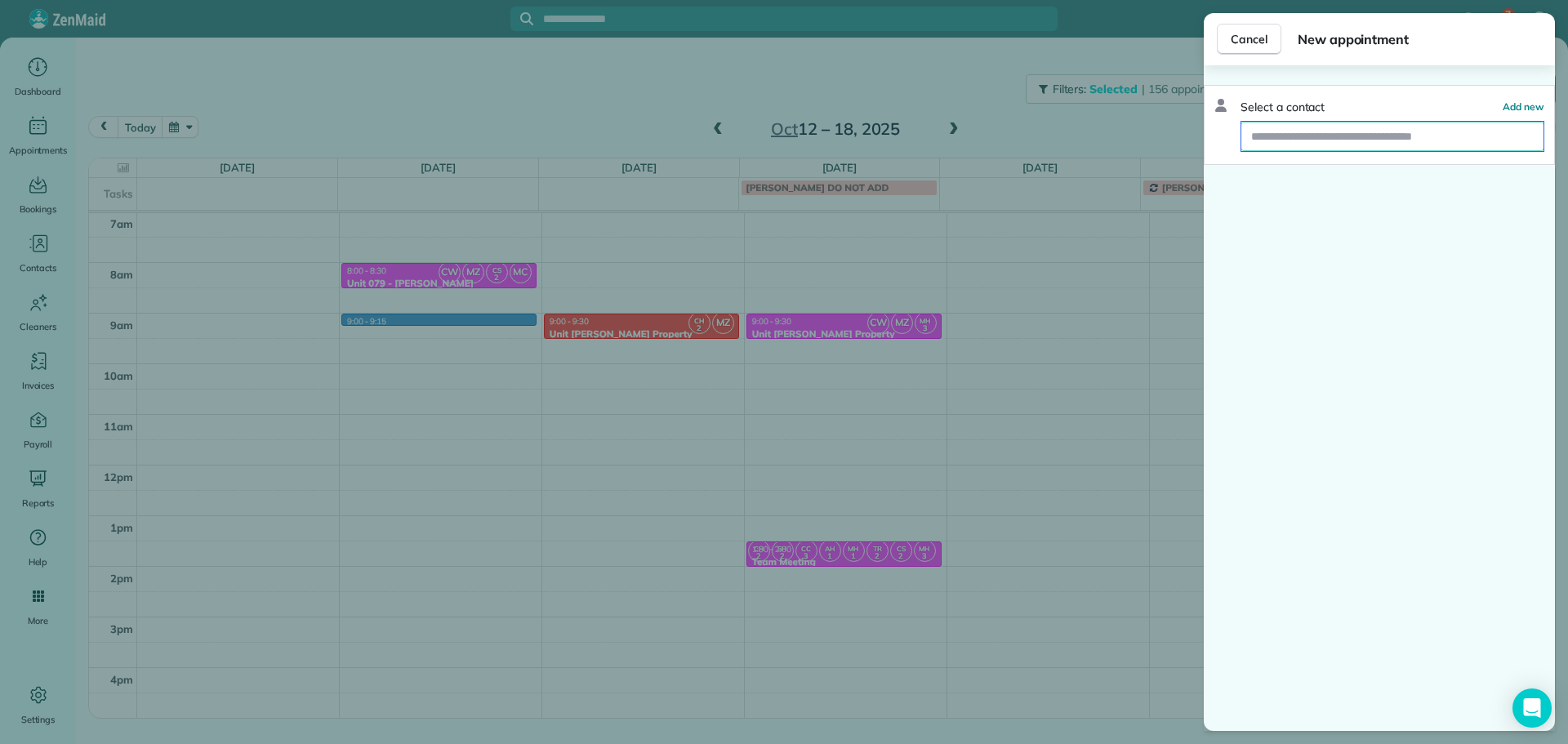
click at [1388, 145] on input "text" at bounding box center [1393, 136] width 302 height 30
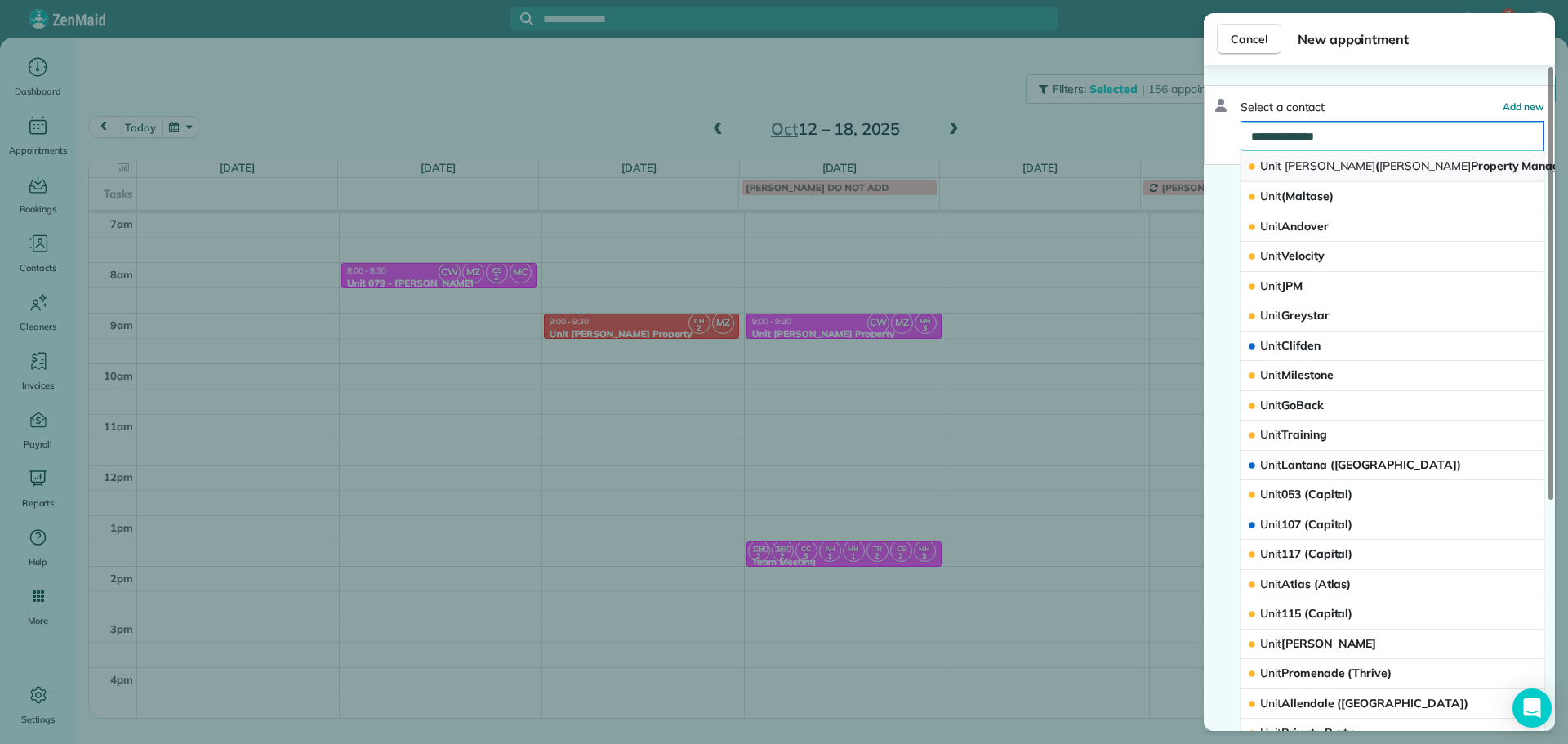
type input "**********"
click at [1313, 166] on span "LongStreet" at bounding box center [1330, 165] width 91 height 14
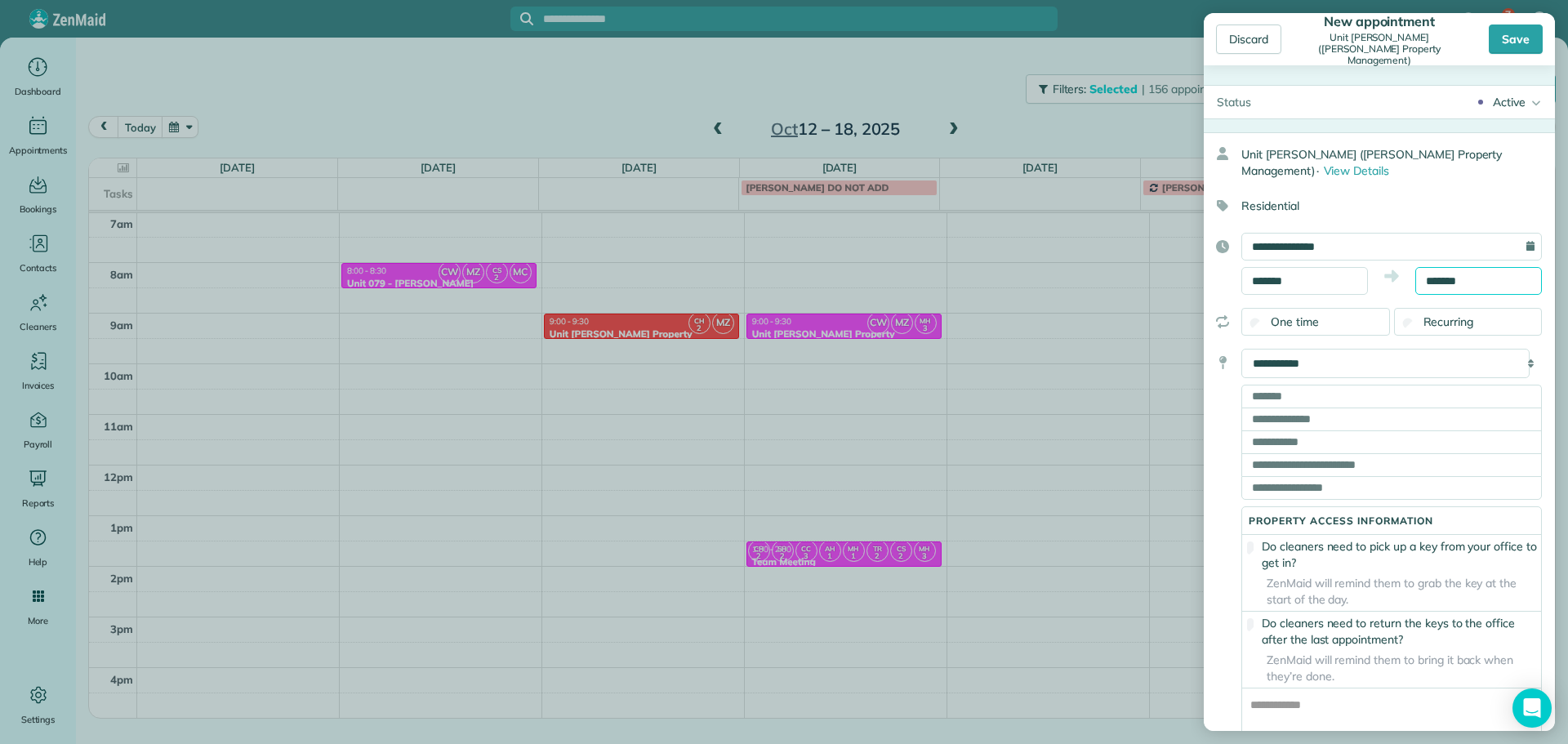
click at [1434, 285] on input "*******" at bounding box center [1477, 280] width 126 height 28
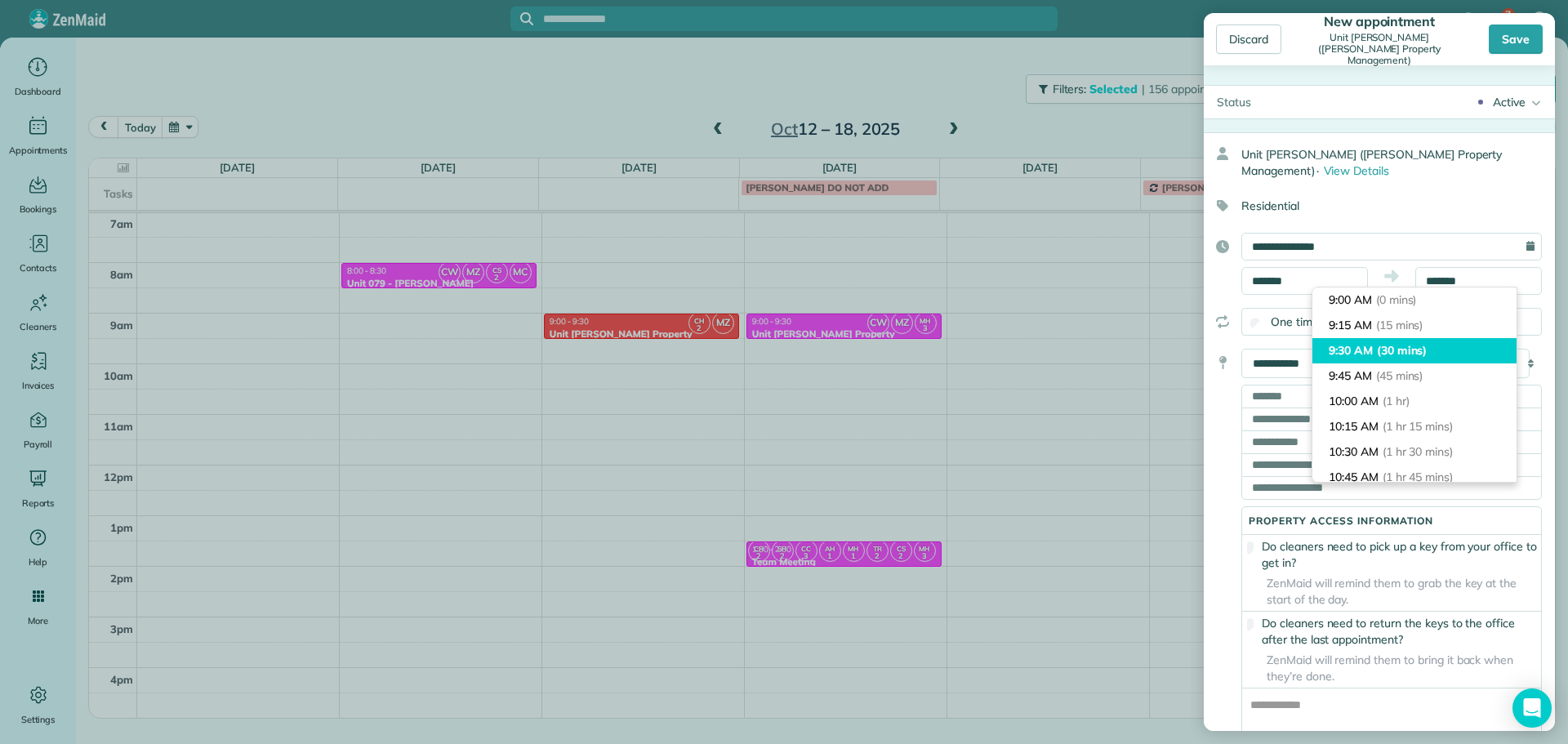
type input "*******"
click at [1418, 343] on span "(30 mins)" at bounding box center [1402, 350] width 51 height 14
click at [1294, 398] on input "text" at bounding box center [1392, 396] width 301 height 23
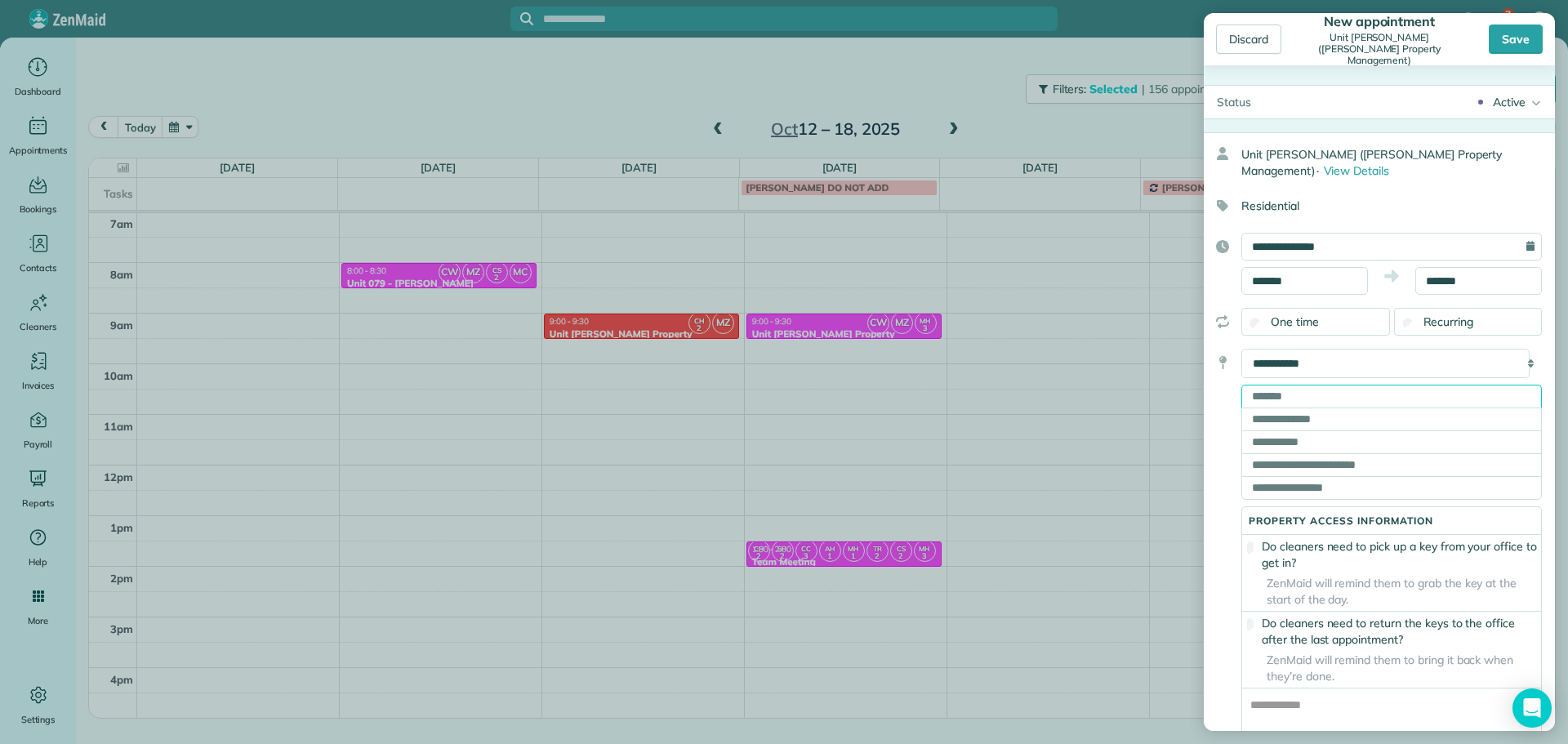
paste input "**********"
type input "**********"
type input "********"
type input "**"
type input "*****"
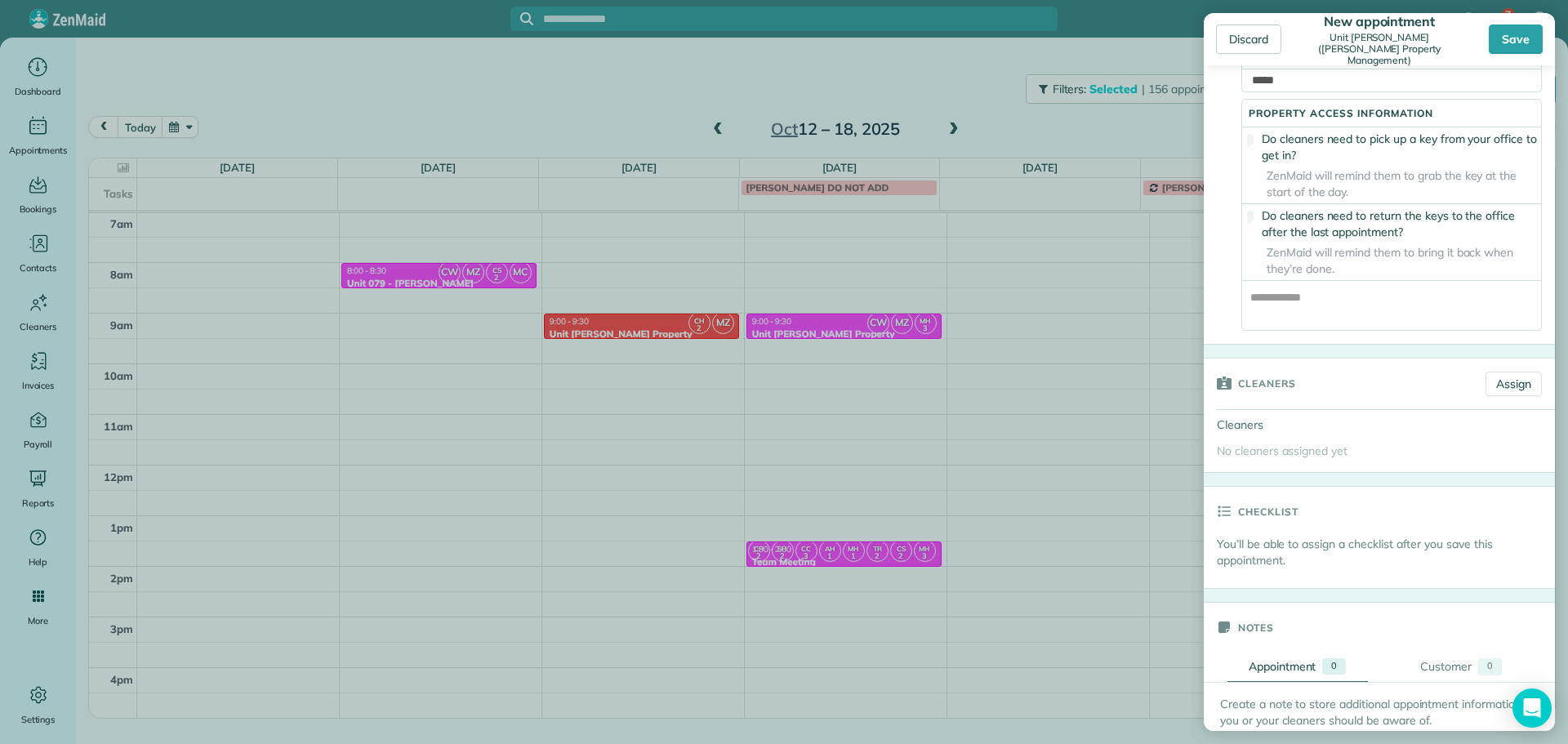
scroll to position [409, 0]
click at [1494, 409] on div "Cleaners Assign" at bounding box center [1379, 383] width 352 height 51
click at [1495, 395] on link "Assign" at bounding box center [1513, 383] width 57 height 24
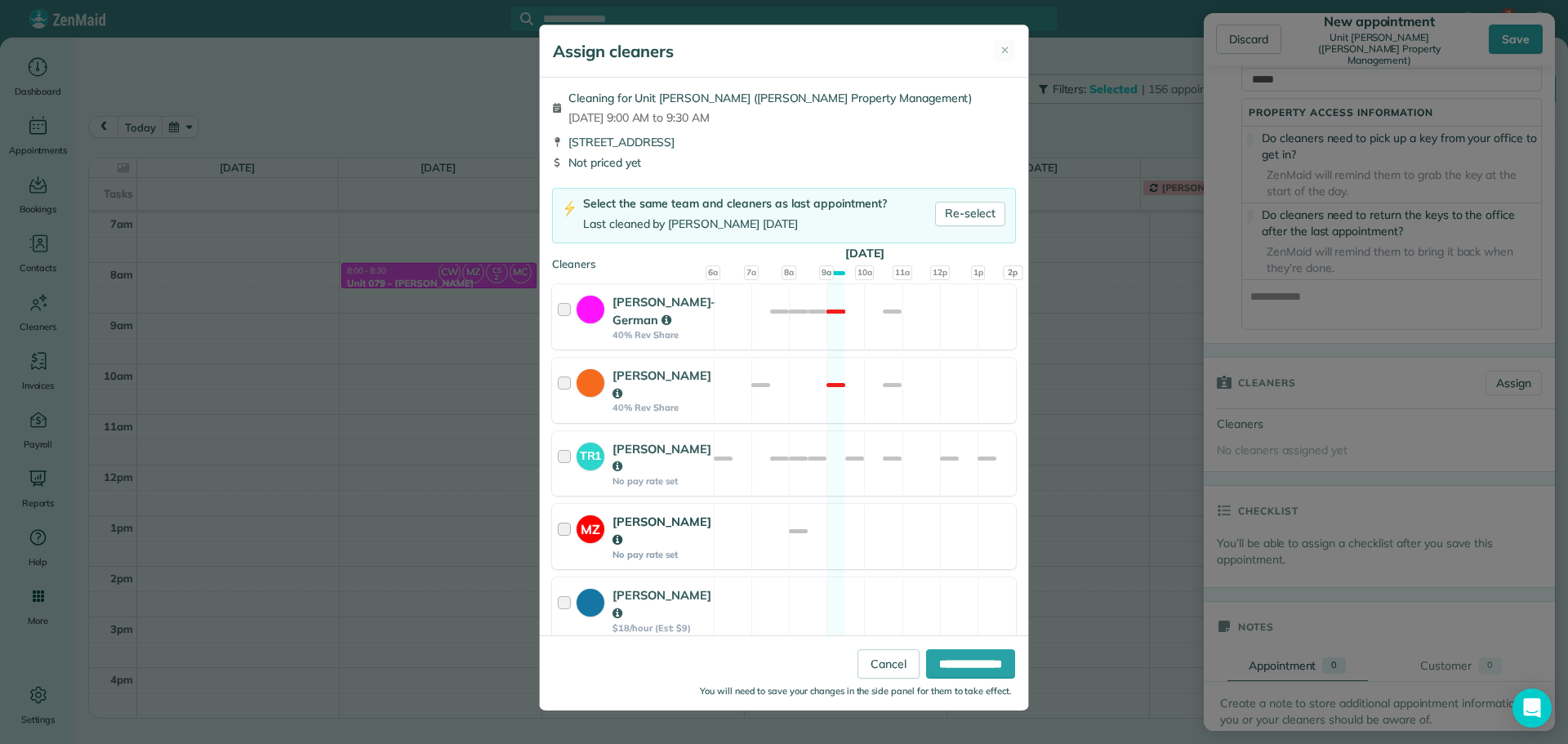
click at [843, 537] on div "MZ Mark Zollo No pay rate set Available" at bounding box center [784, 537] width 464 height 66
click at [978, 666] on input "**********" at bounding box center [971, 664] width 89 height 30
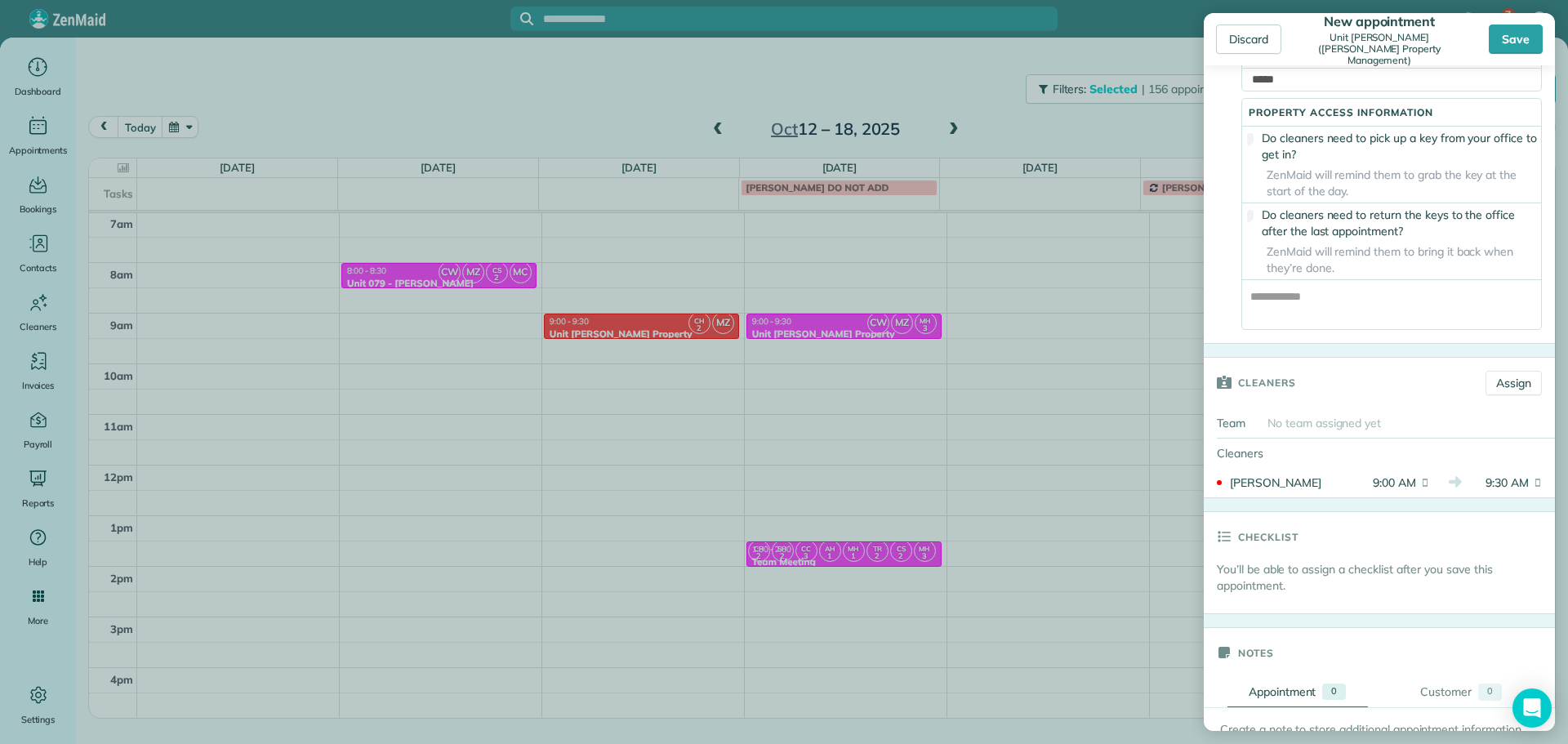
scroll to position [653, 0]
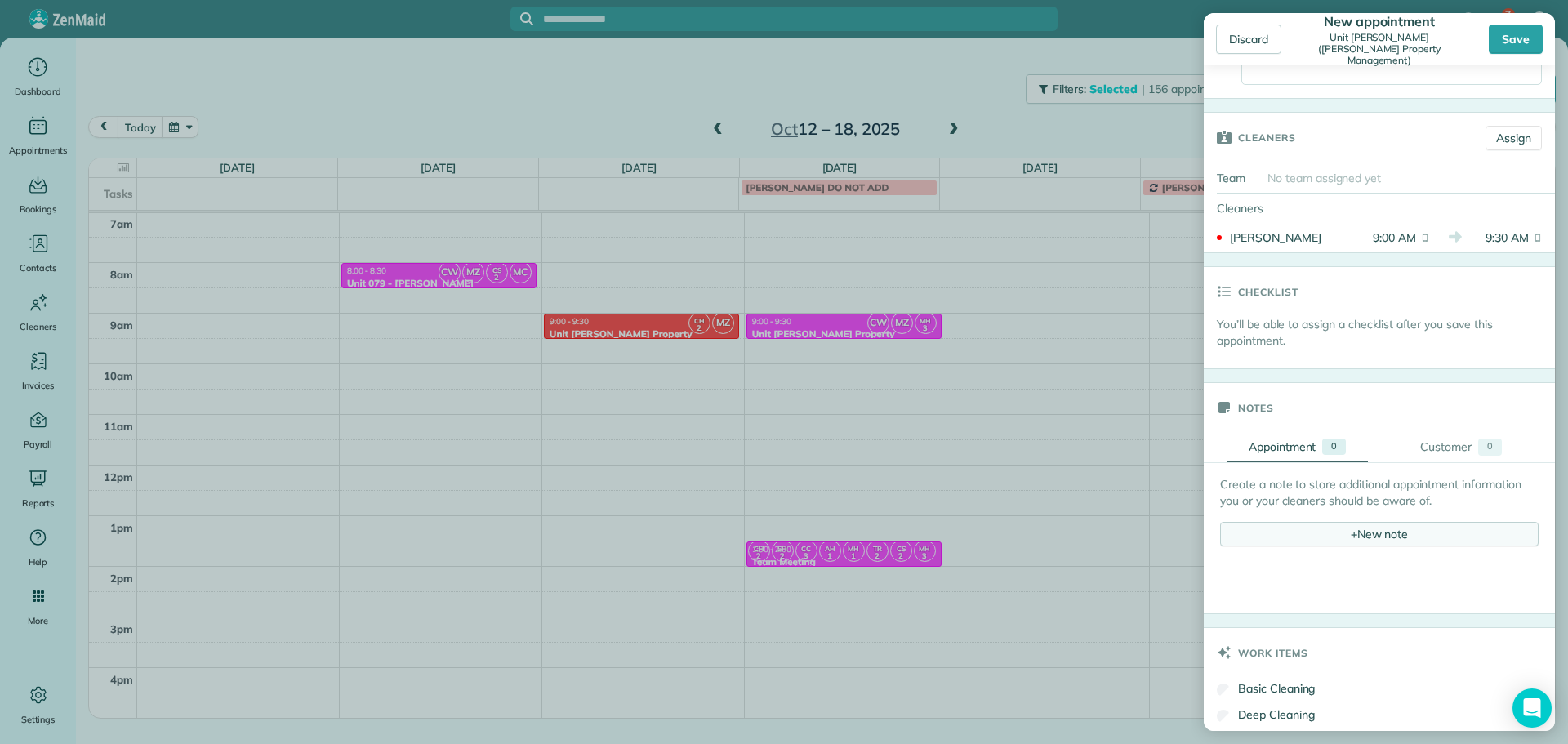
click at [1330, 543] on div "+ New note" at bounding box center [1379, 534] width 319 height 24
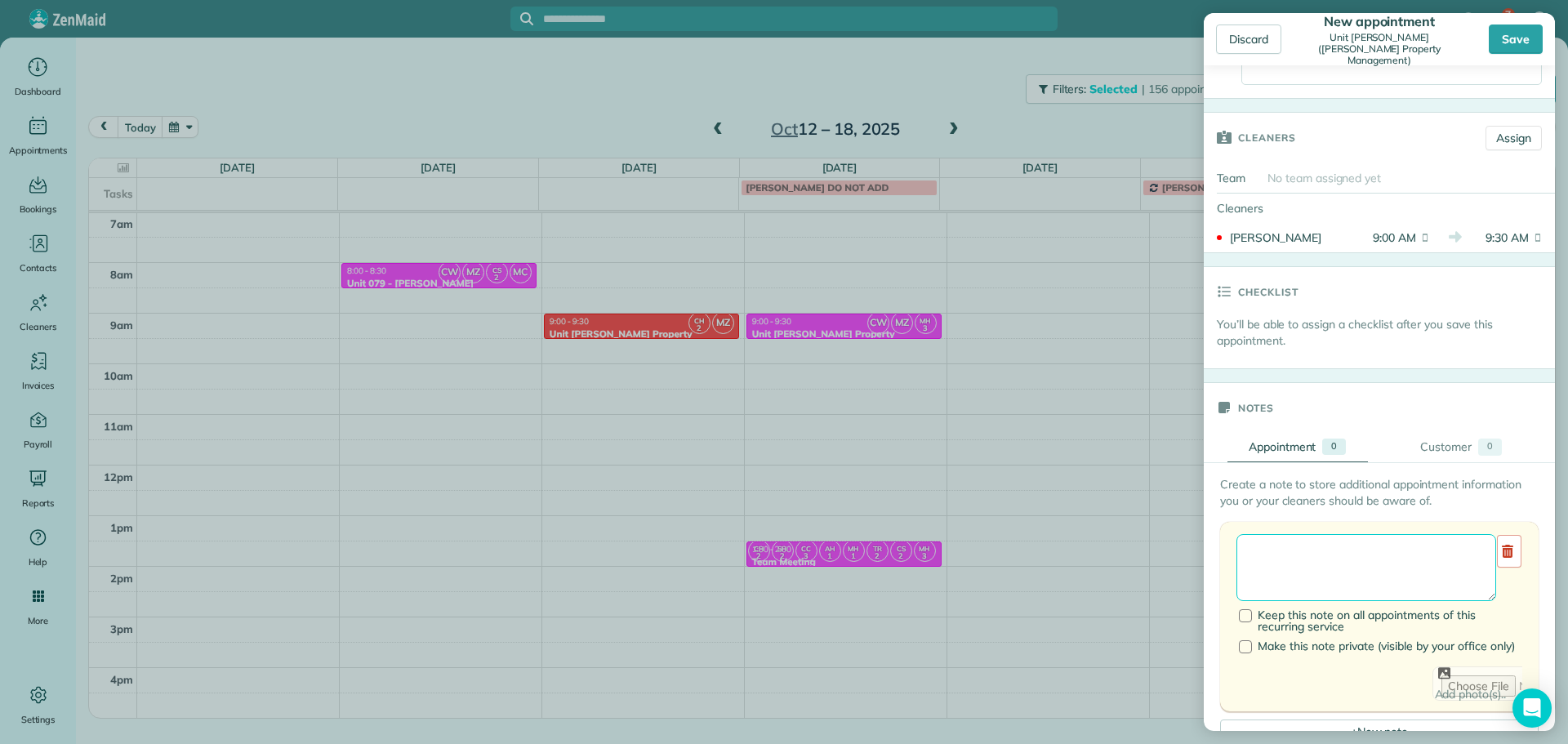
click at [1346, 571] on textarea at bounding box center [1367, 569] width 260 height 67
paste textarea "**********"
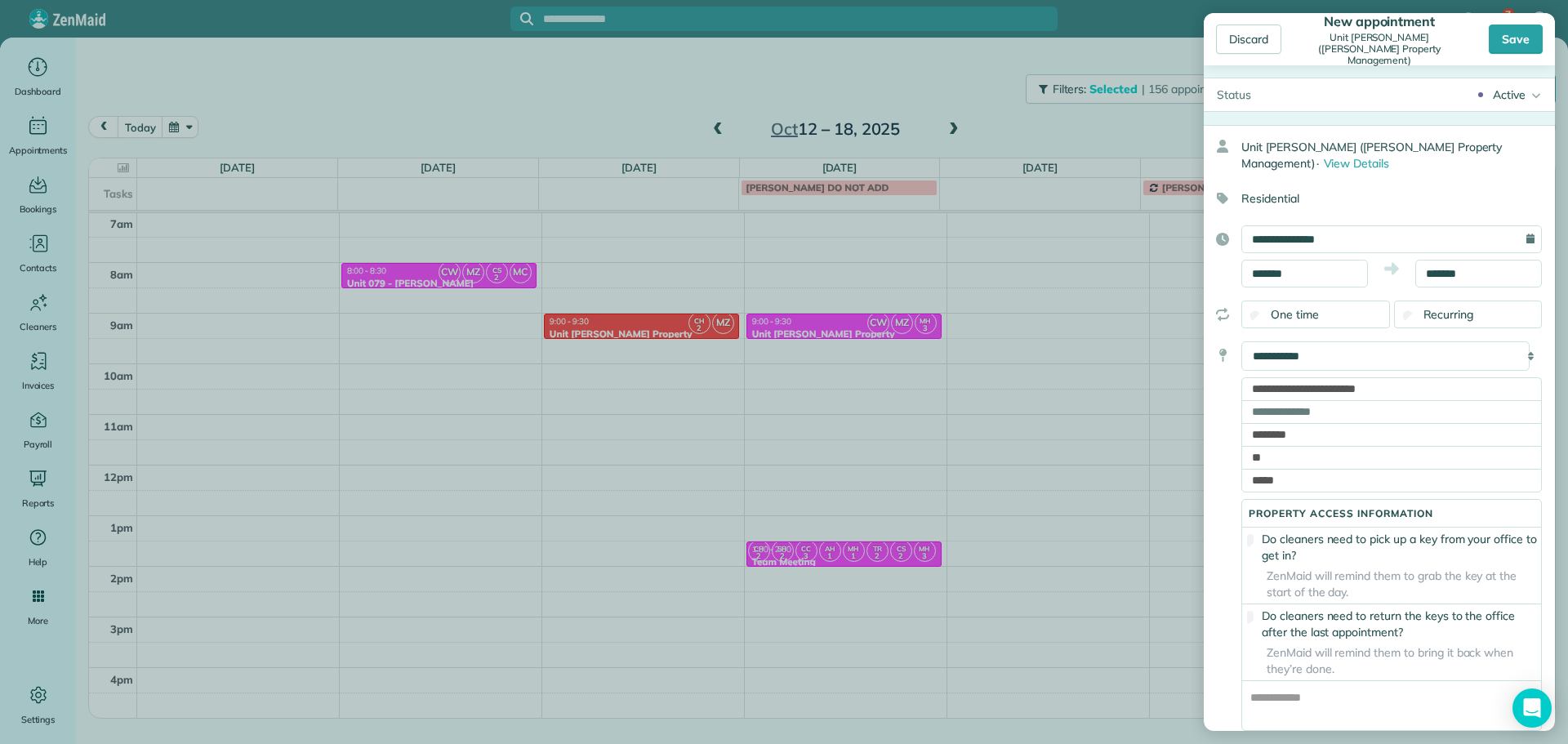
scroll to position [0, 0]
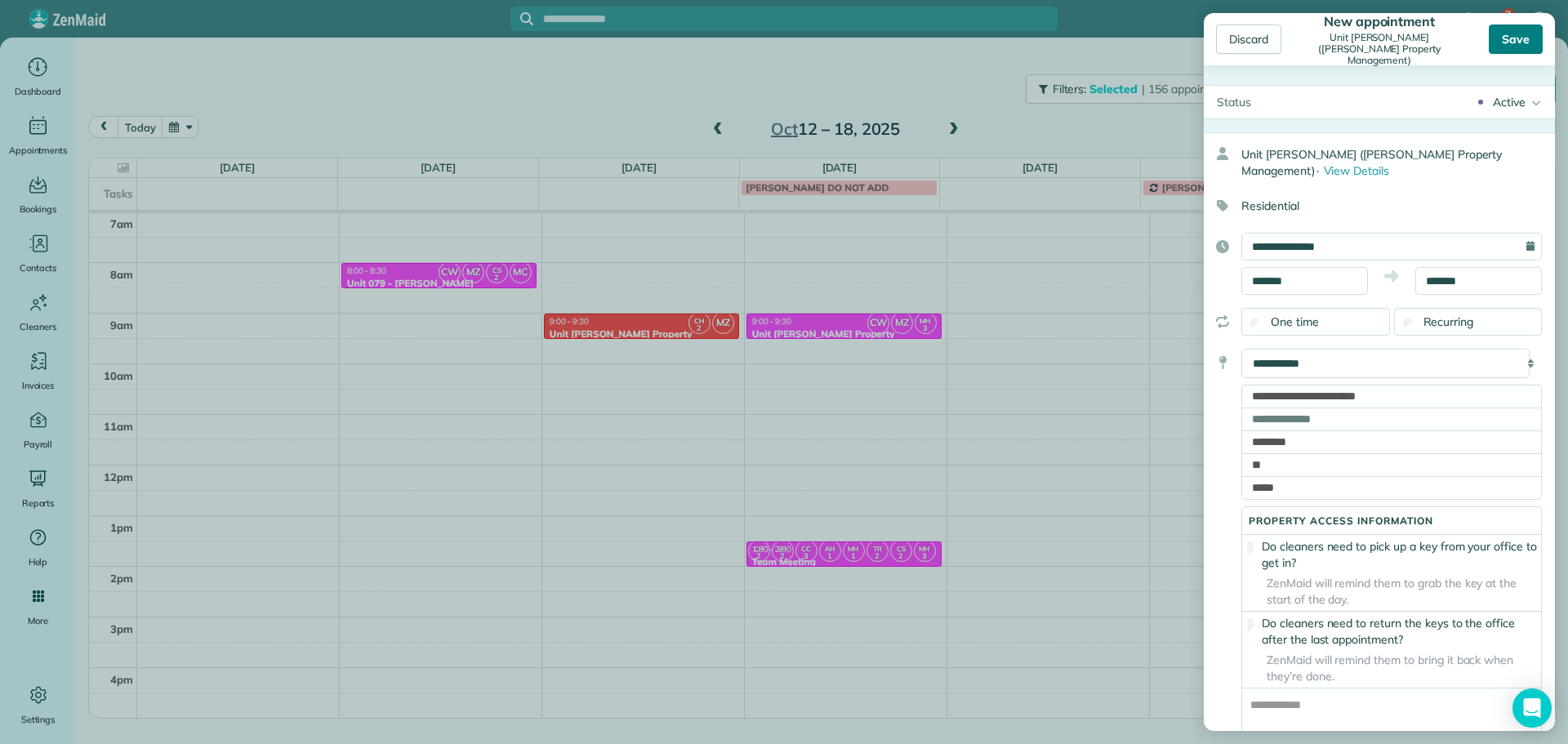
type textarea "**********"
click at [1528, 33] on div "Save" at bounding box center [1516, 39] width 54 height 30
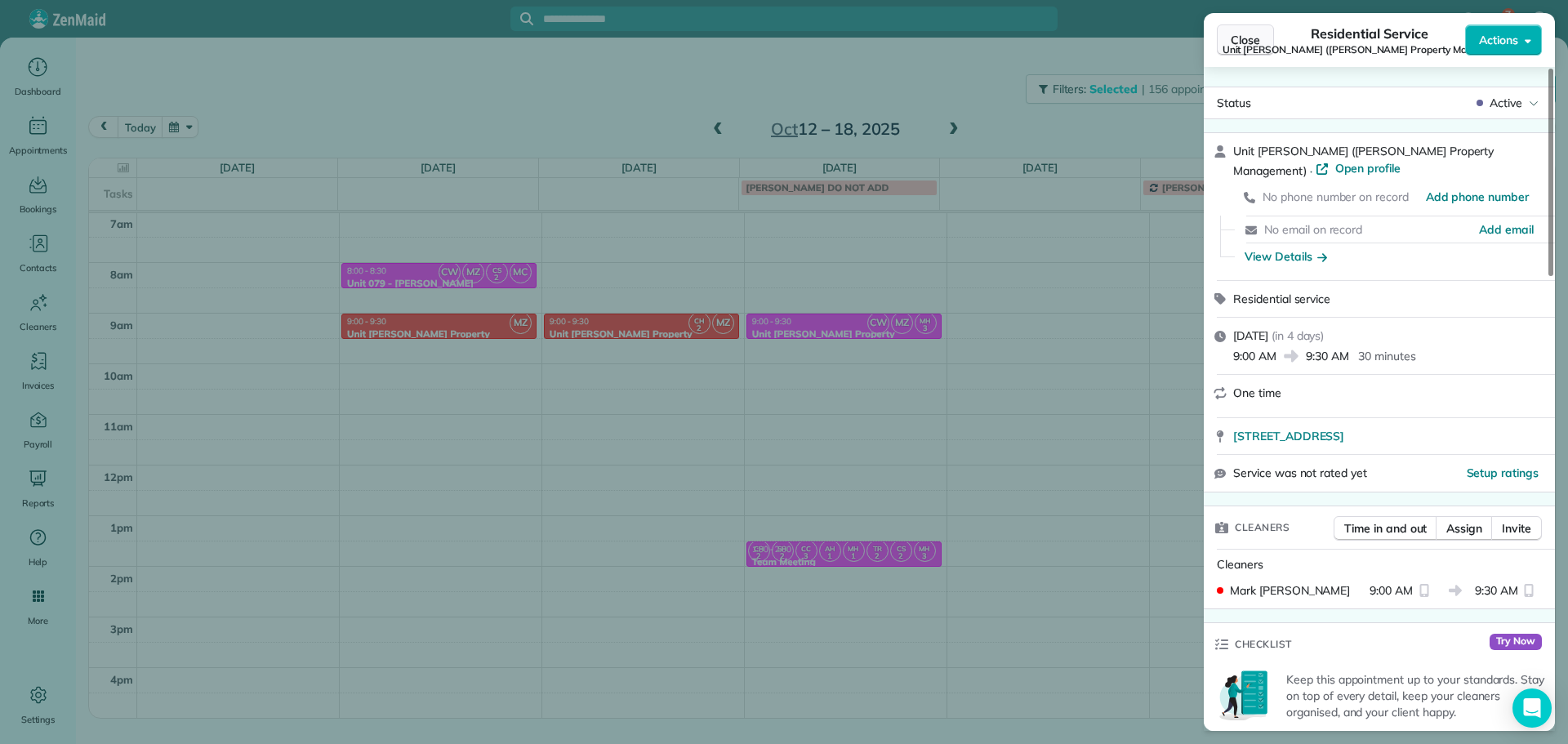
click at [1245, 41] on span "Close" at bounding box center [1245, 40] width 30 height 16
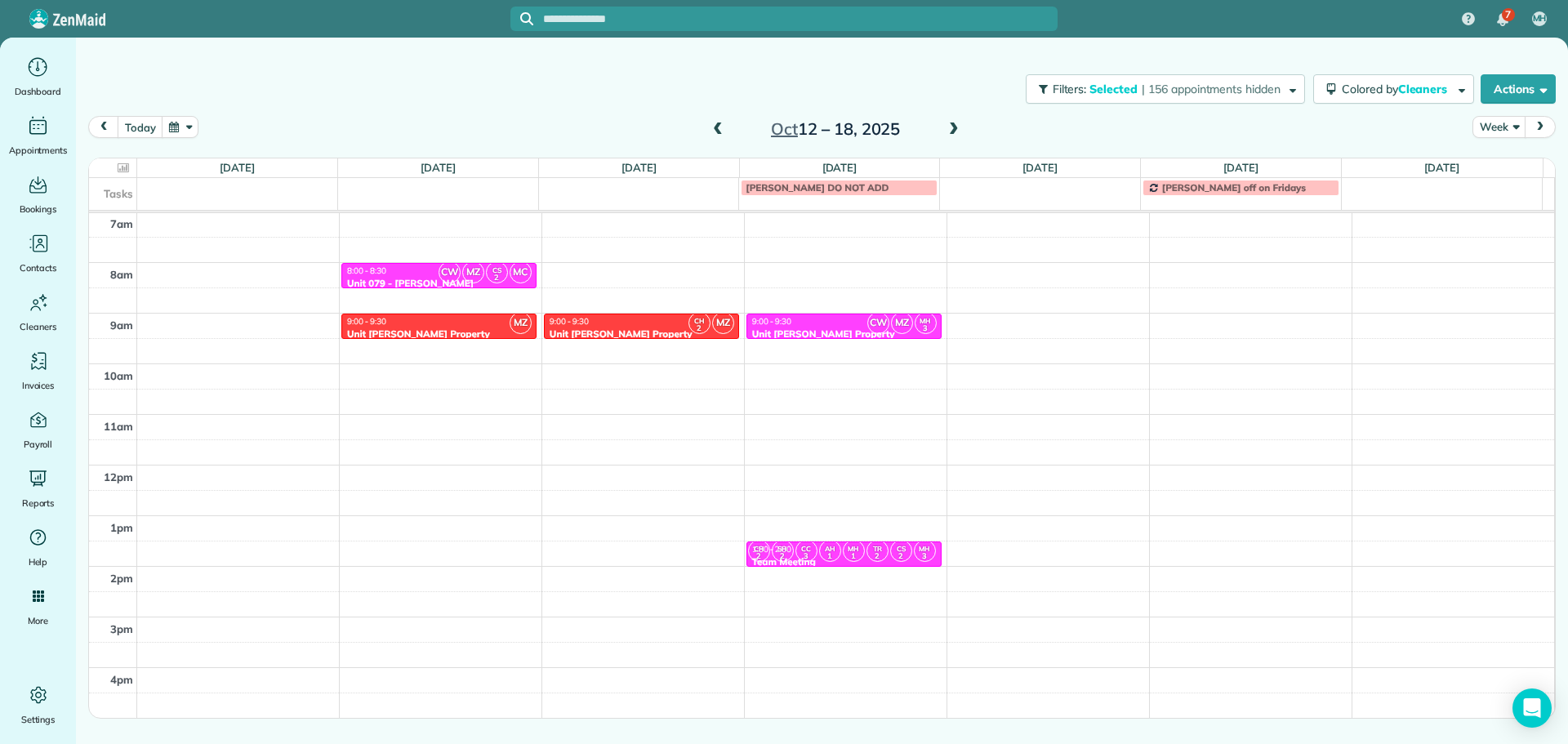
click at [722, 128] on span at bounding box center [718, 129] width 18 height 14
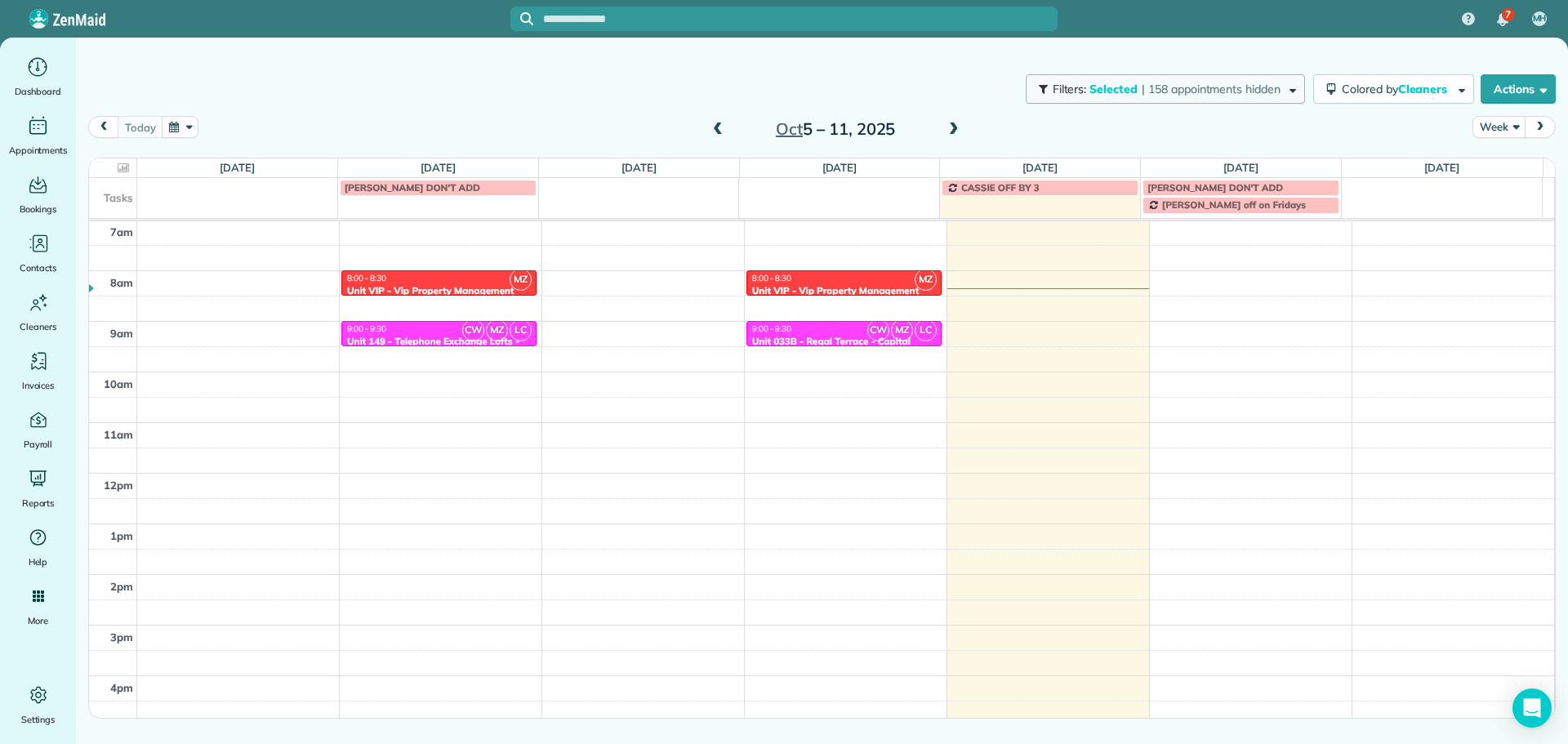
click at [1235, 92] on span "| 158 appointments hidden" at bounding box center [1211, 89] width 139 height 14
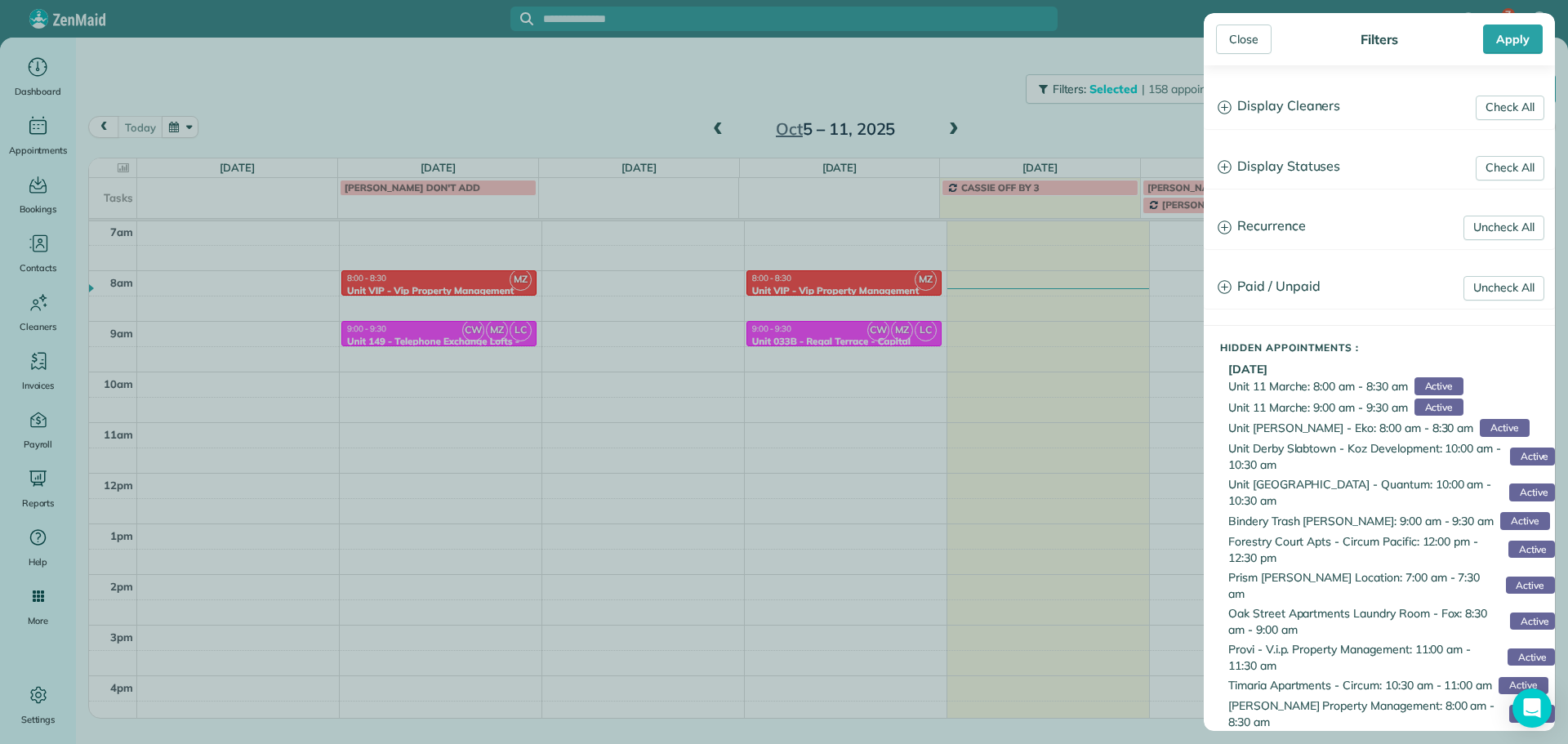
click at [1301, 108] on h3 "Display Cleaners" at bounding box center [1379, 106] width 350 height 41
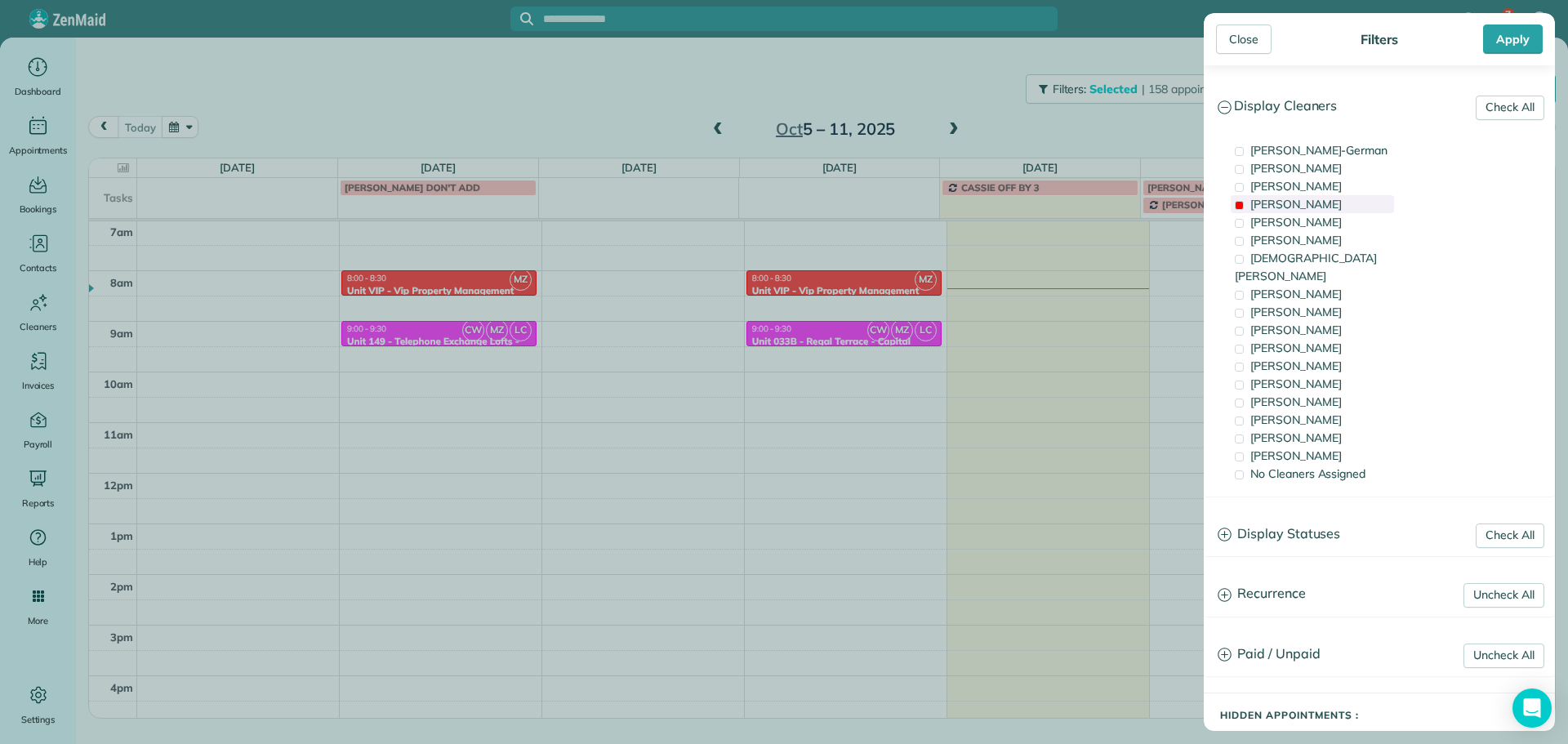
click at [1313, 201] on div "[PERSON_NAME]" at bounding box center [1313, 204] width 164 height 18
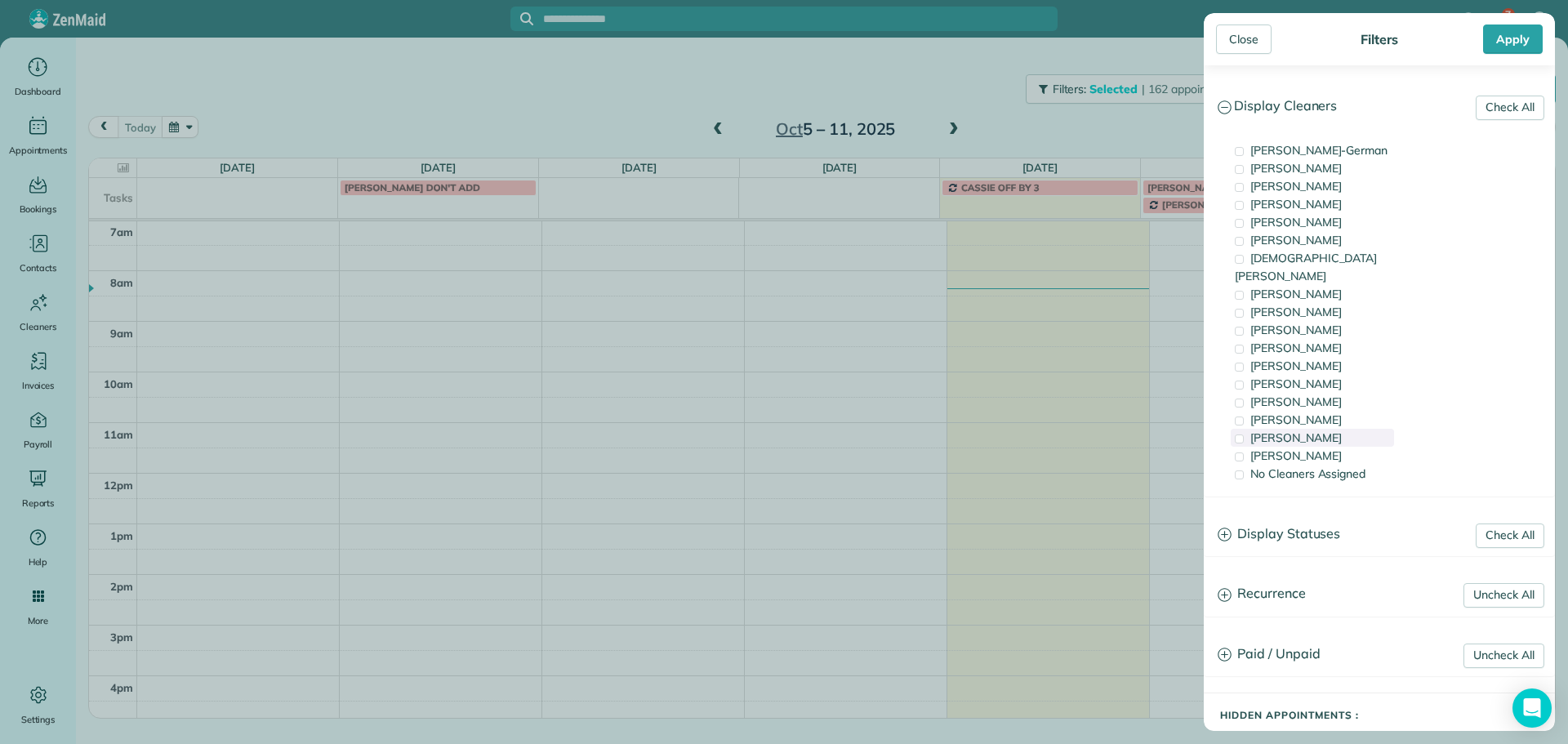
click at [1336, 429] on div "[PERSON_NAME]" at bounding box center [1313, 438] width 164 height 18
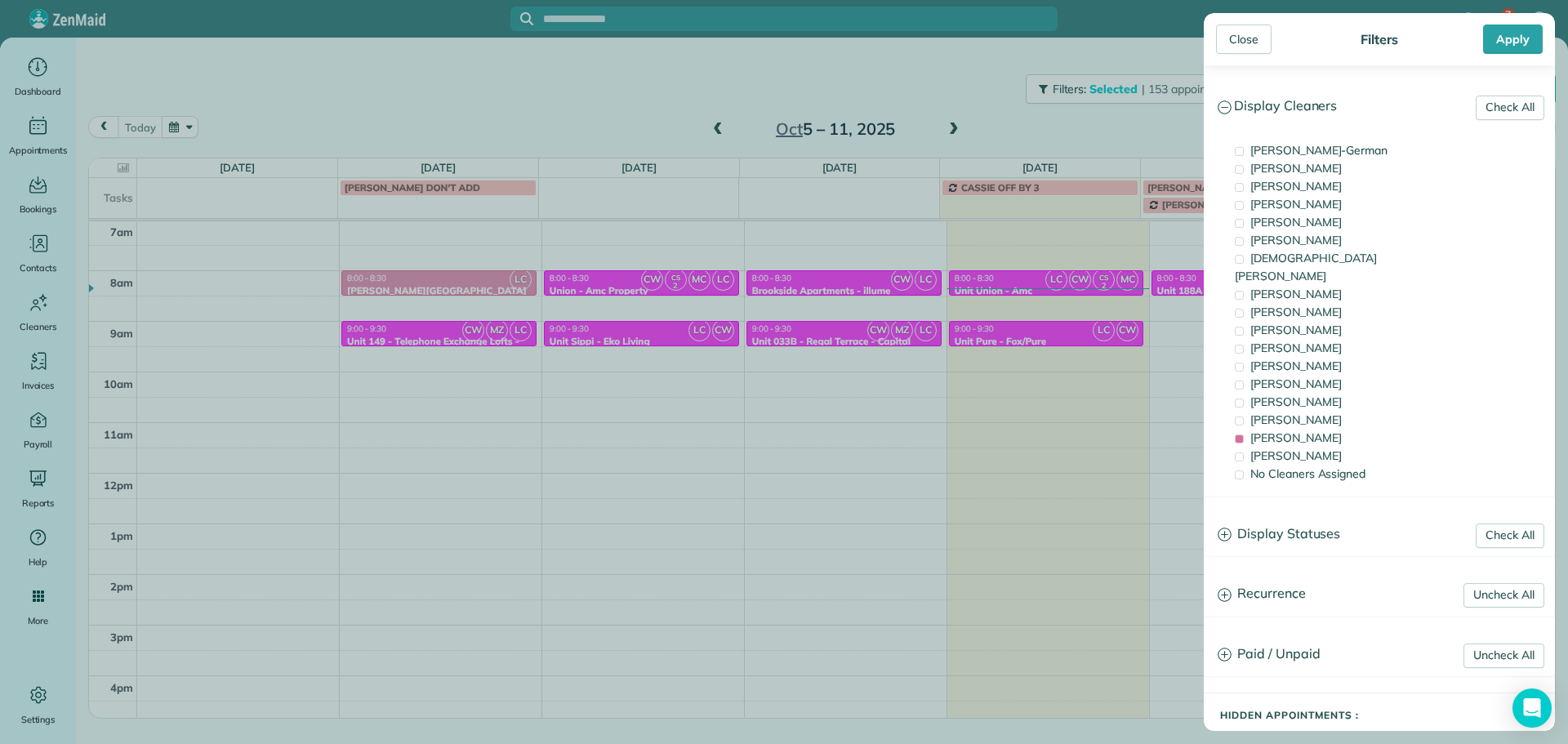
click at [1043, 333] on div "Close Filters Apply Check All Display Cleaners Christina Wright-German Cassie F…" at bounding box center [784, 372] width 1568 height 744
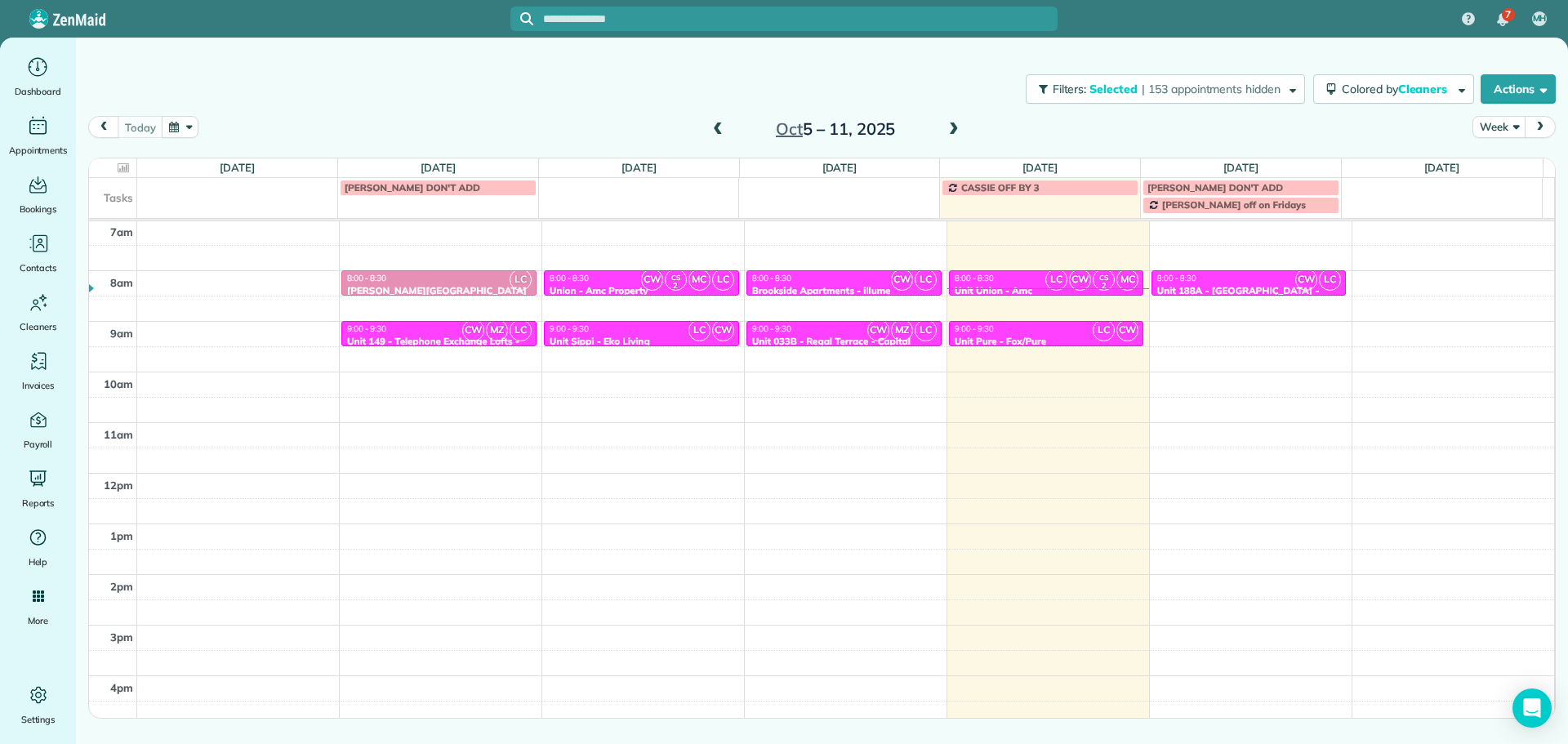
click at [1043, 333] on div "9:00 - 9:30" at bounding box center [1046, 329] width 185 height 11
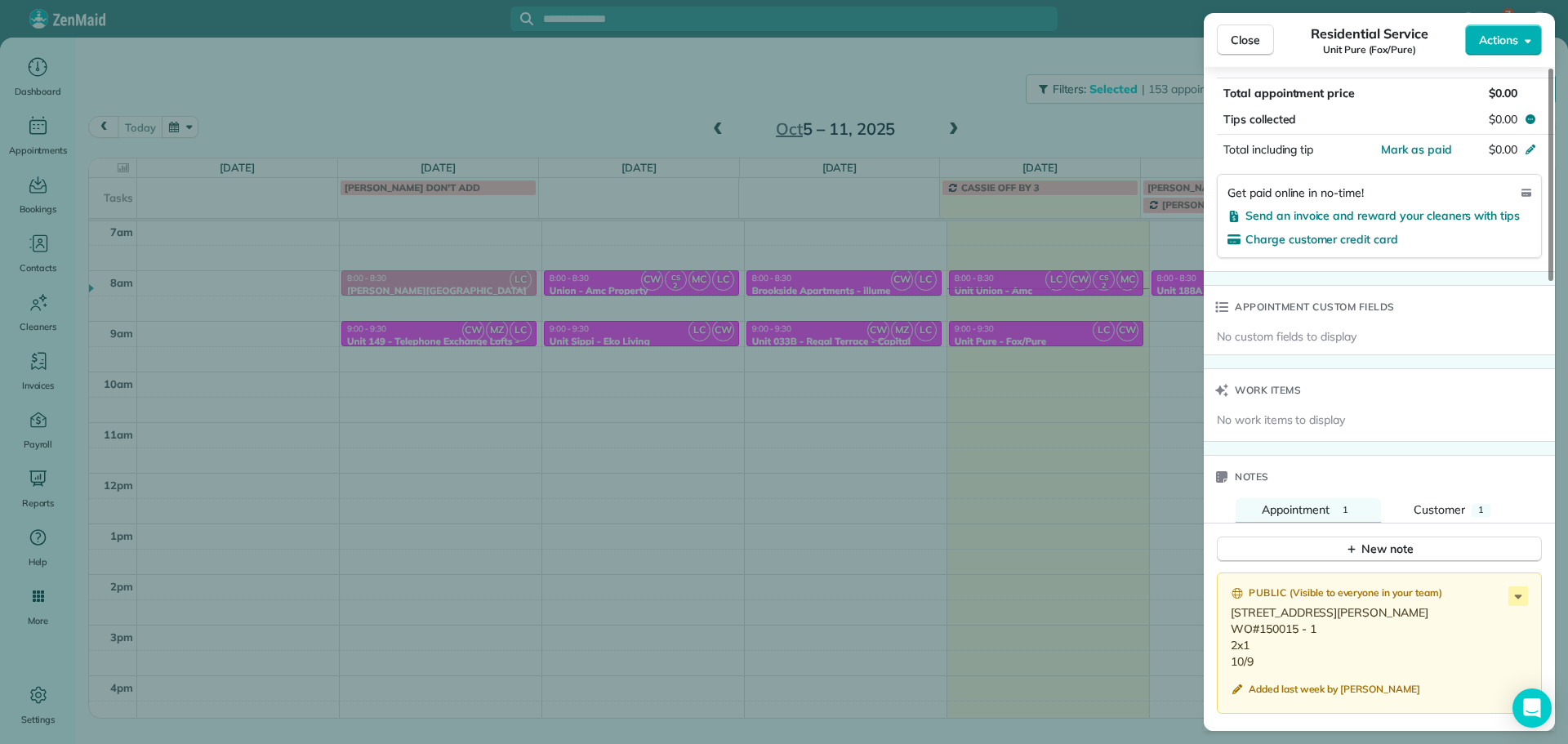
scroll to position [1066, 0]
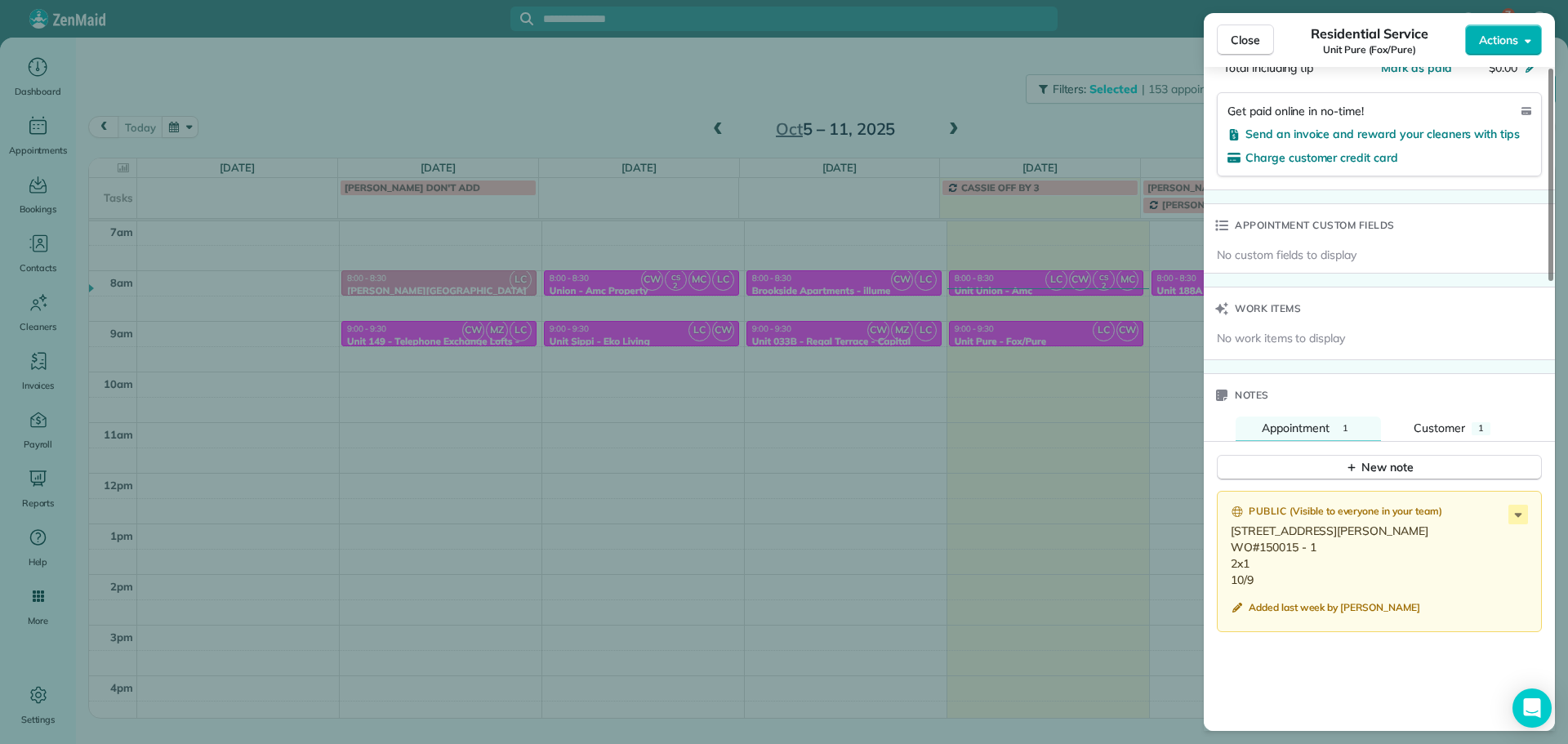
click at [1119, 368] on div "Close Residential Service Unit Pure (Fox/Pure) Actions Status Active Unit Pure …" at bounding box center [784, 372] width 1568 height 744
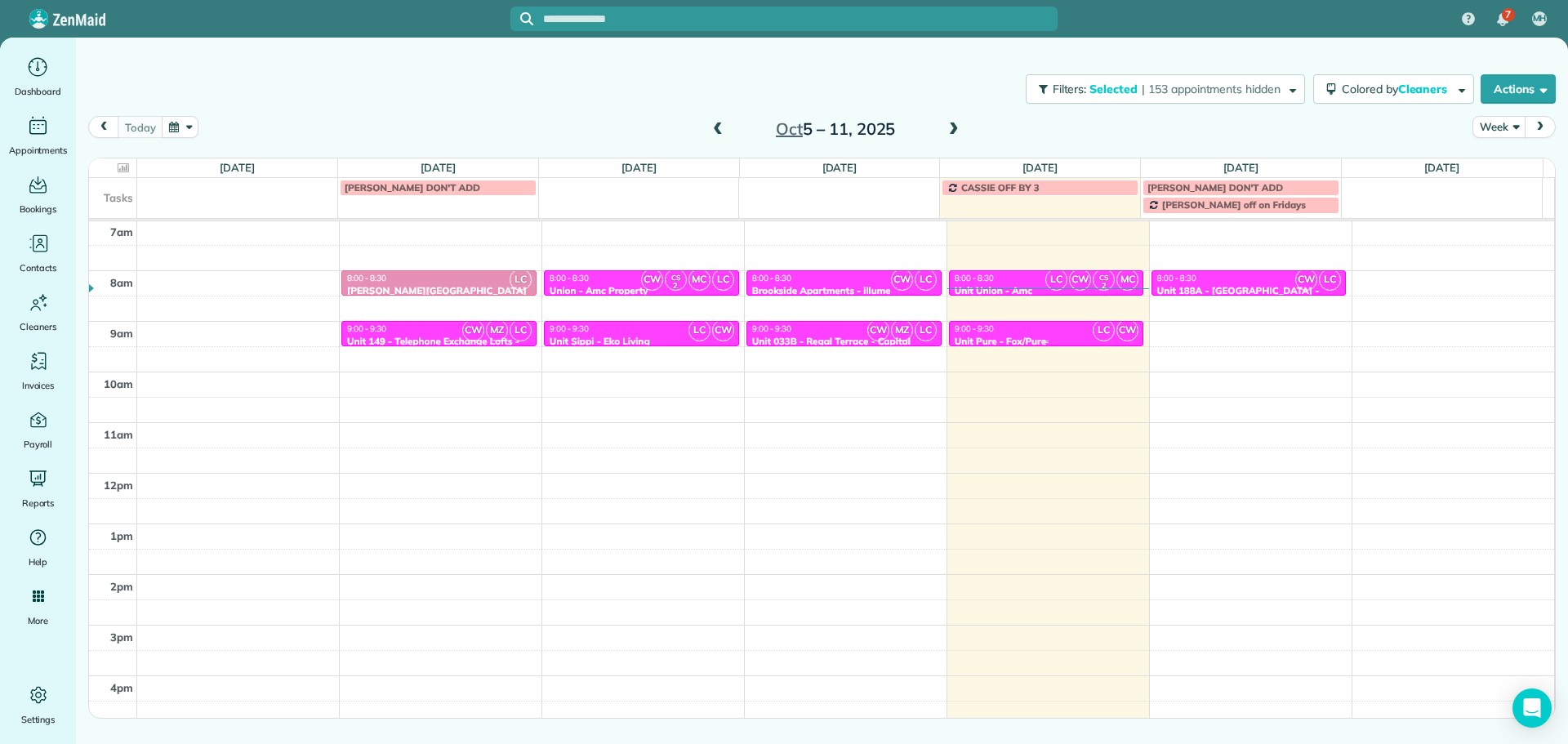
click at [1045, 335] on div "9:00 - 9:30 Unit Pure - Fox/Pure" at bounding box center [1046, 335] width 185 height 24
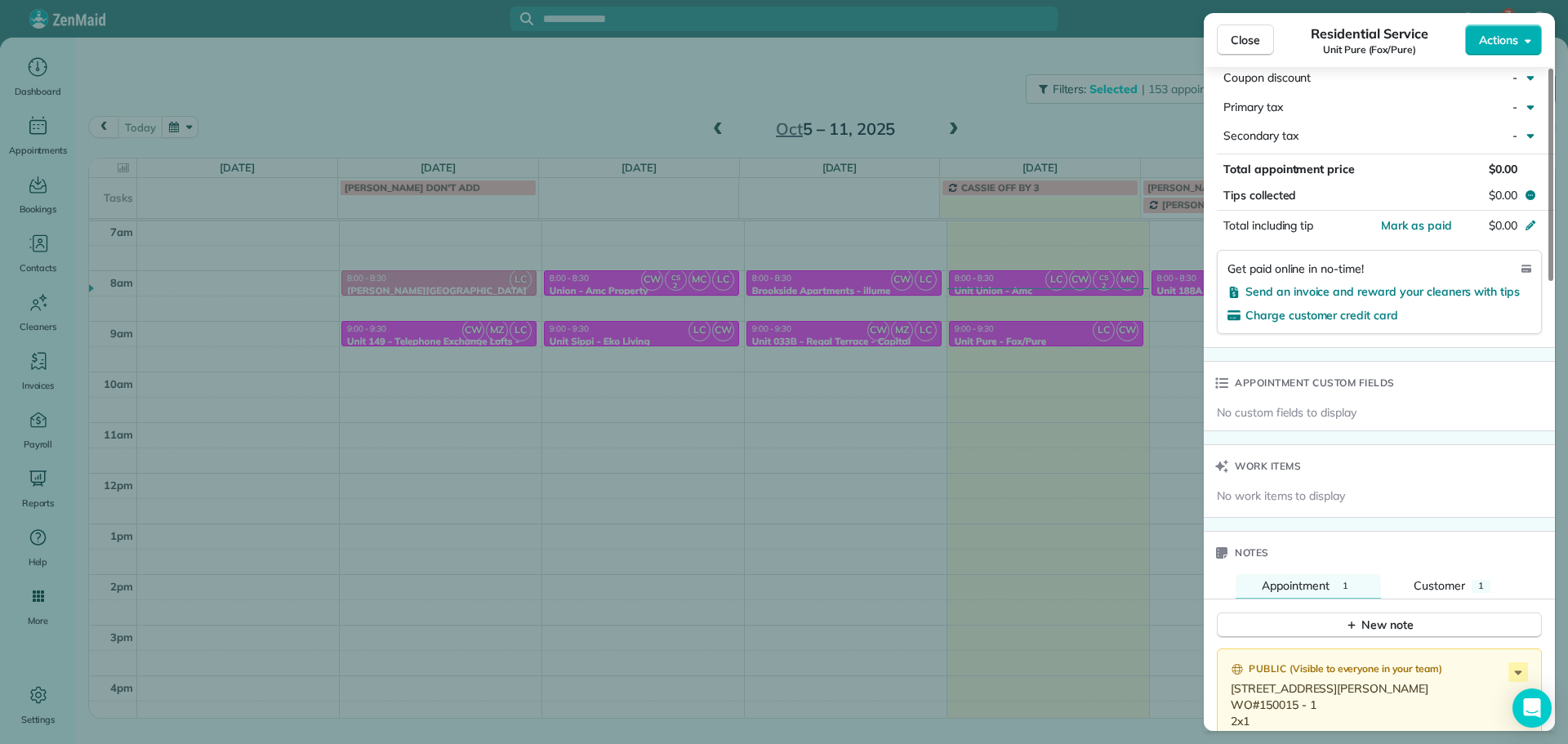
scroll to position [1230, 0]
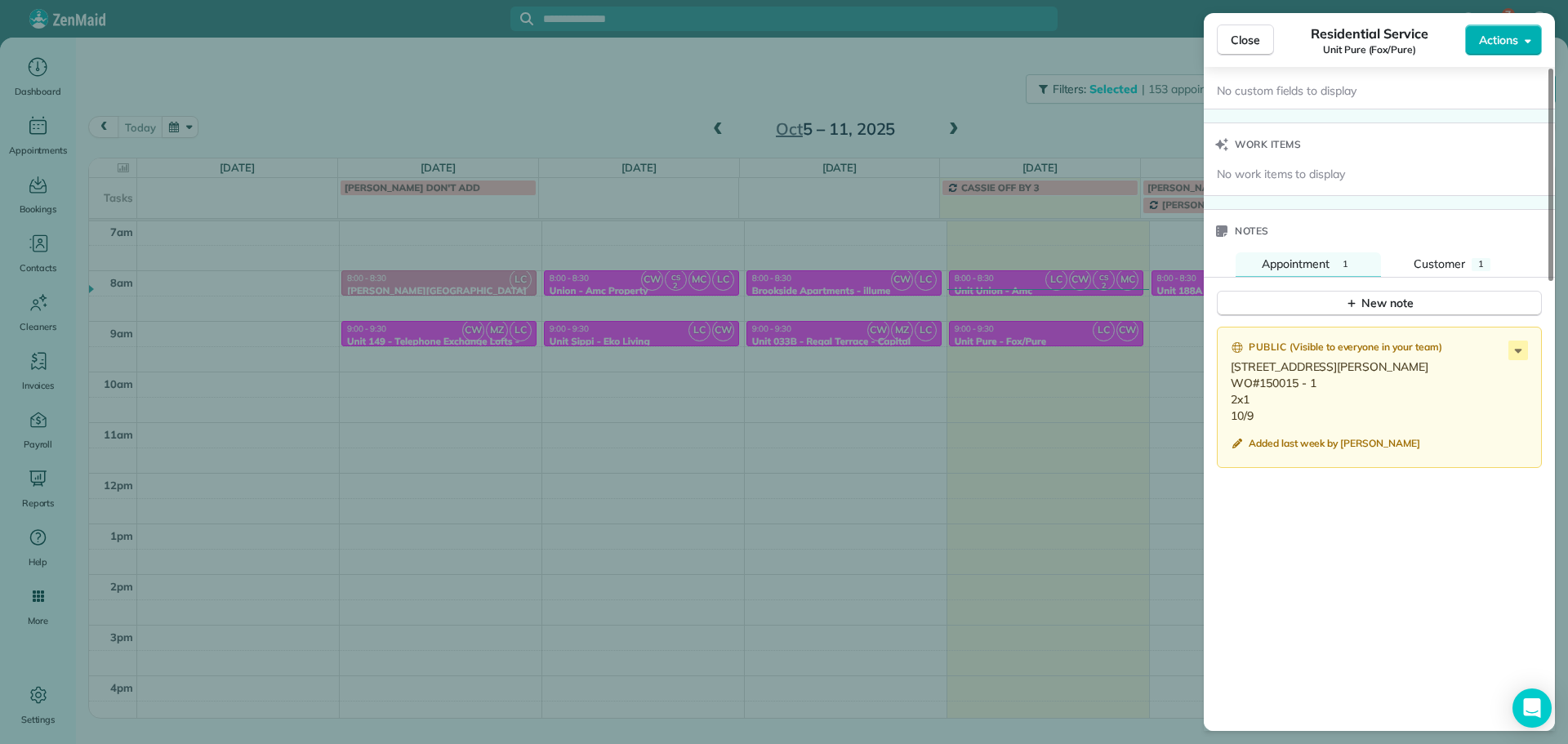
click at [1090, 323] on div "Close Residential Service Unit Pure (Fox/Pure) Actions Status Active Unit Pure …" at bounding box center [784, 372] width 1568 height 744
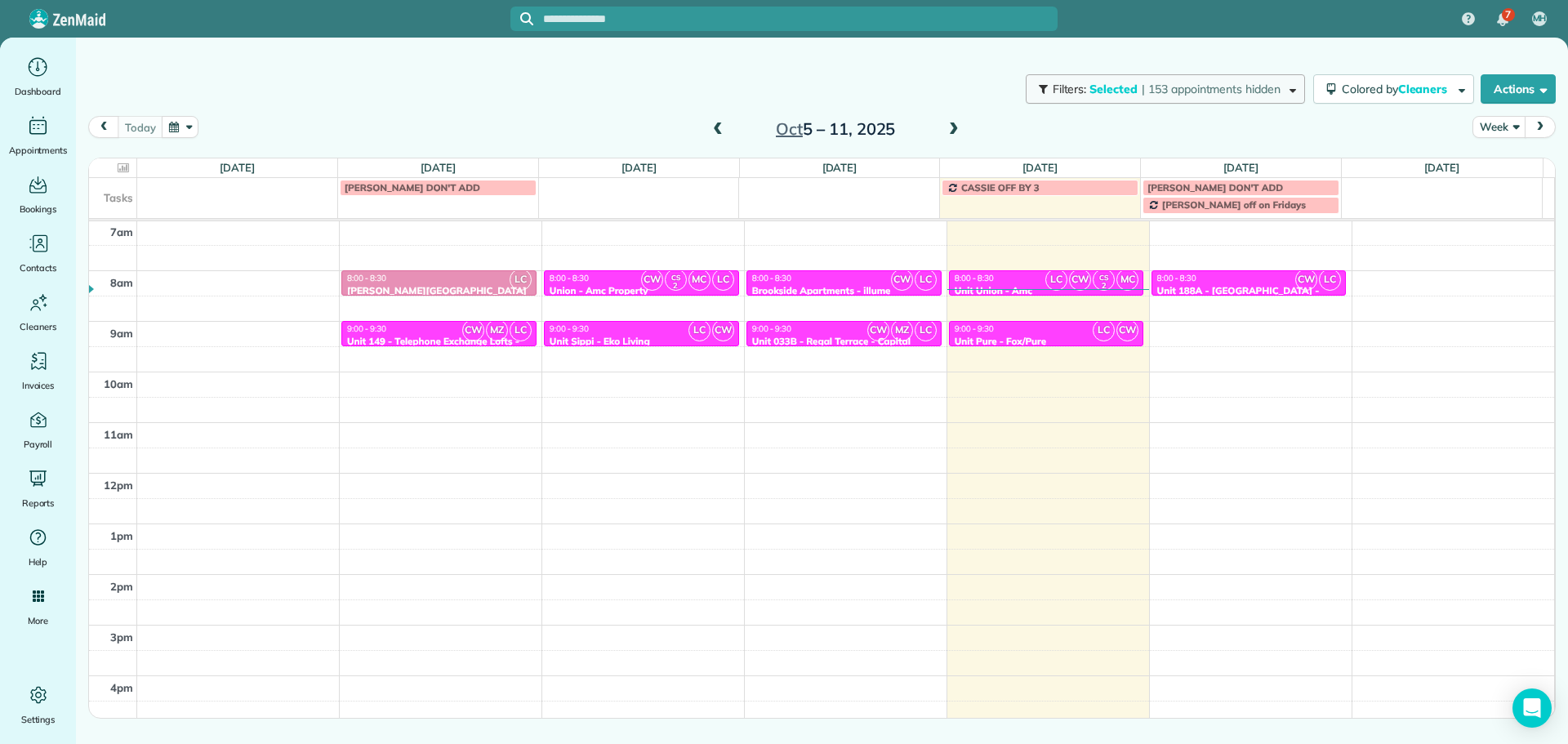
click at [1173, 80] on button "Filters: Selected | 153 appointments hidden" at bounding box center [1165, 89] width 279 height 30
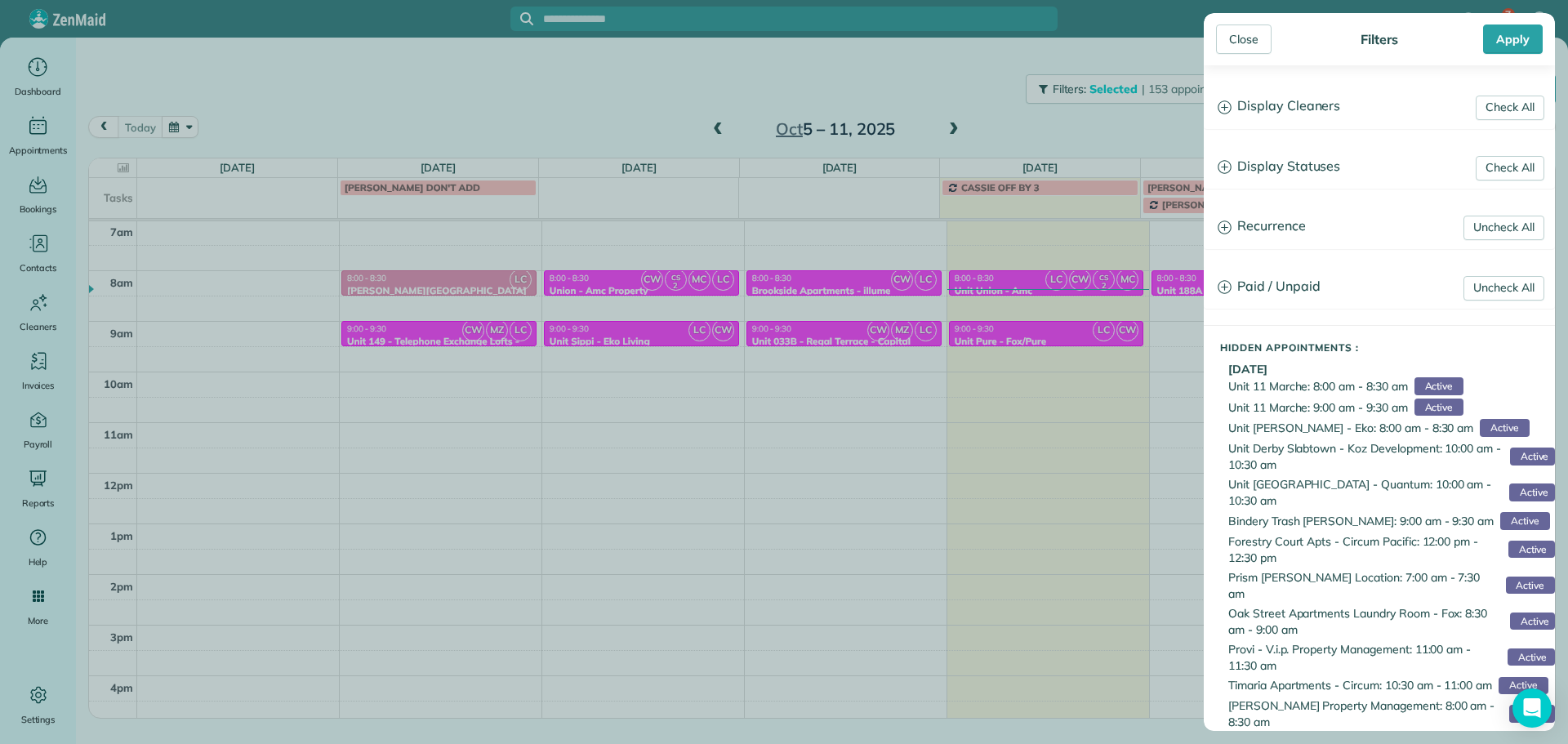
click at [1263, 119] on h3 "Display Cleaners" at bounding box center [1379, 106] width 350 height 41
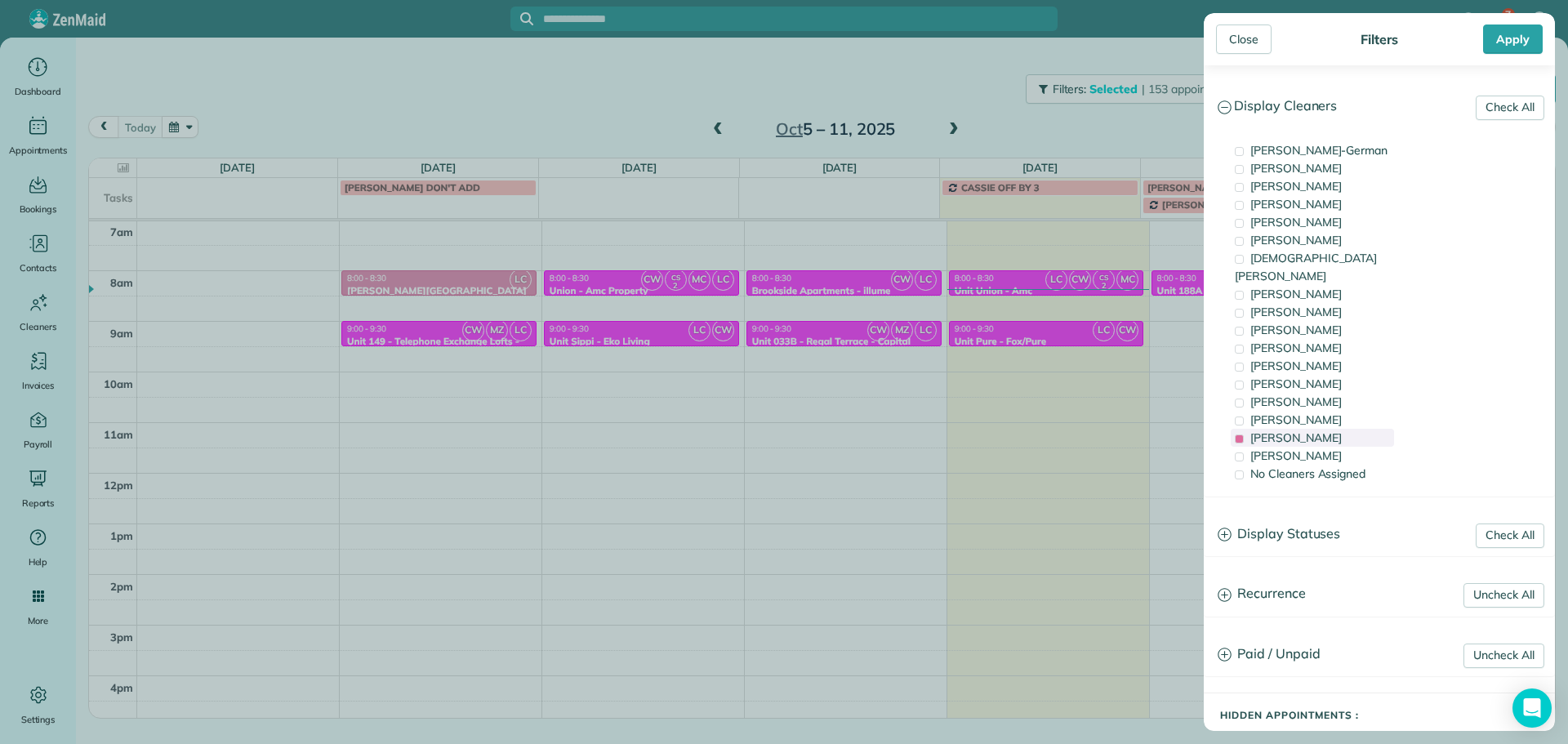
click at [1354, 429] on div "[PERSON_NAME]" at bounding box center [1313, 438] width 164 height 18
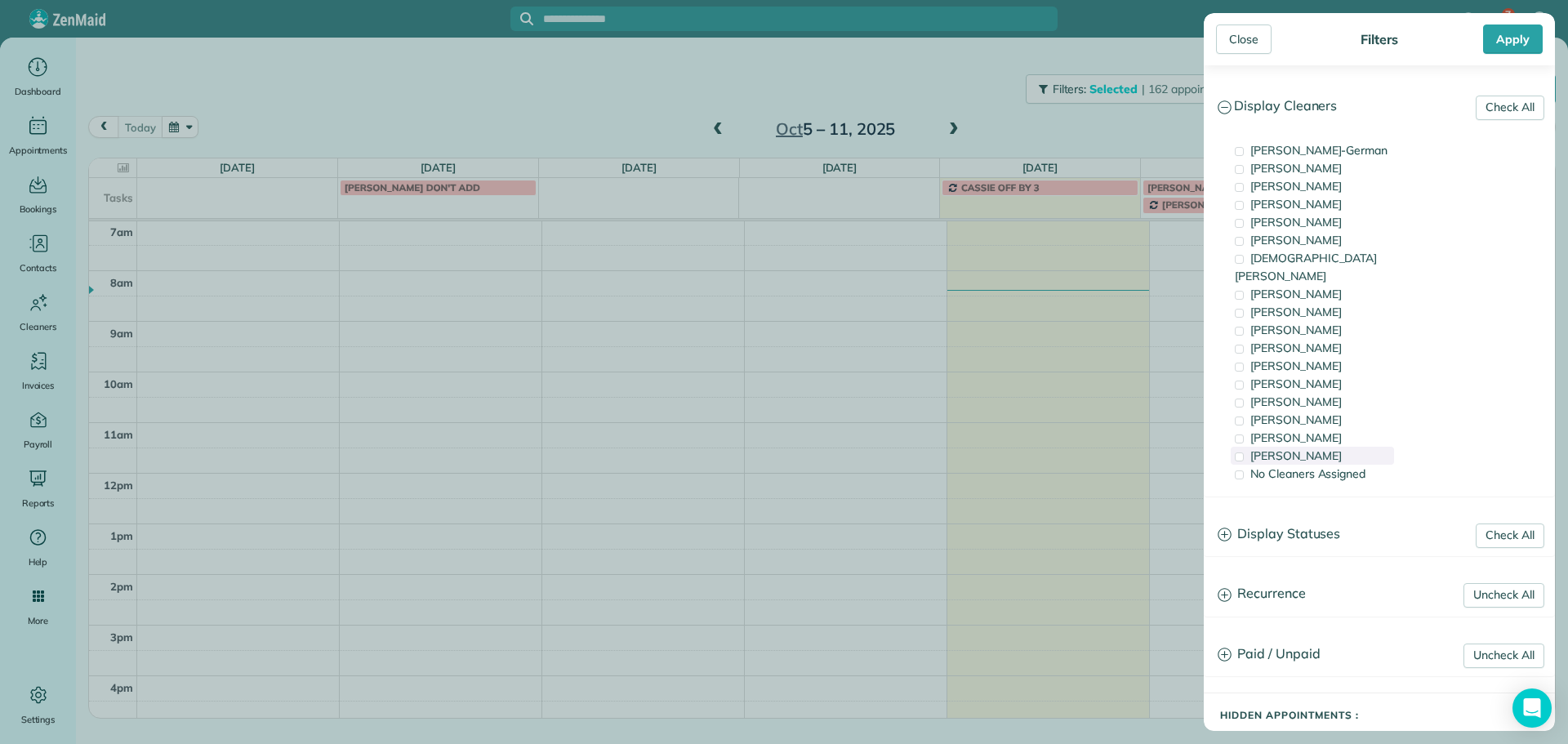
click at [1352, 447] on div "[PERSON_NAME]" at bounding box center [1313, 456] width 164 height 18
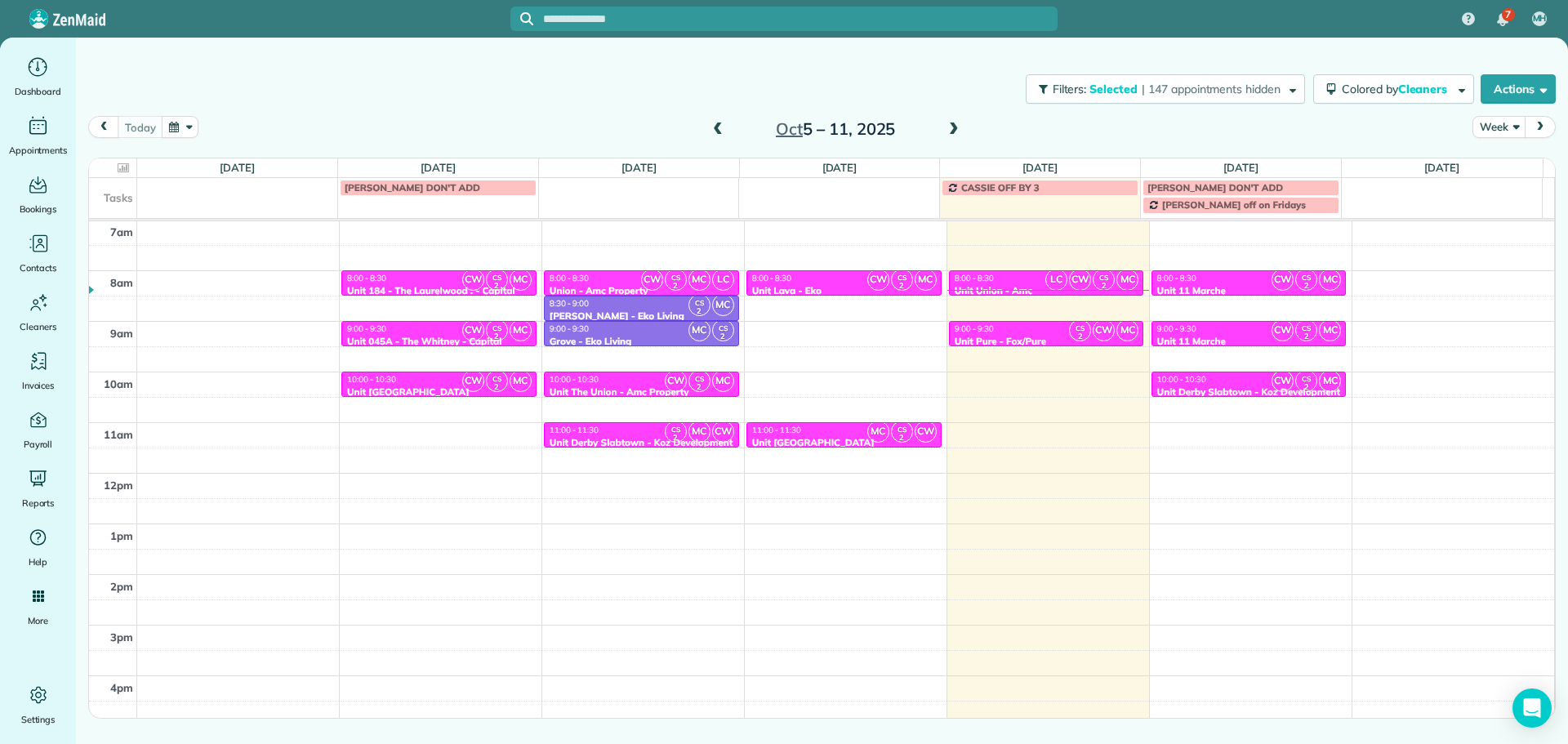
click at [1019, 335] on div "Close Filters Apply Check All Display Cleaners Christina Wright-German Cassie F…" at bounding box center [784, 372] width 1568 height 744
click at [1019, 332] on div "9:00 - 9:30" at bounding box center [1046, 329] width 185 height 11
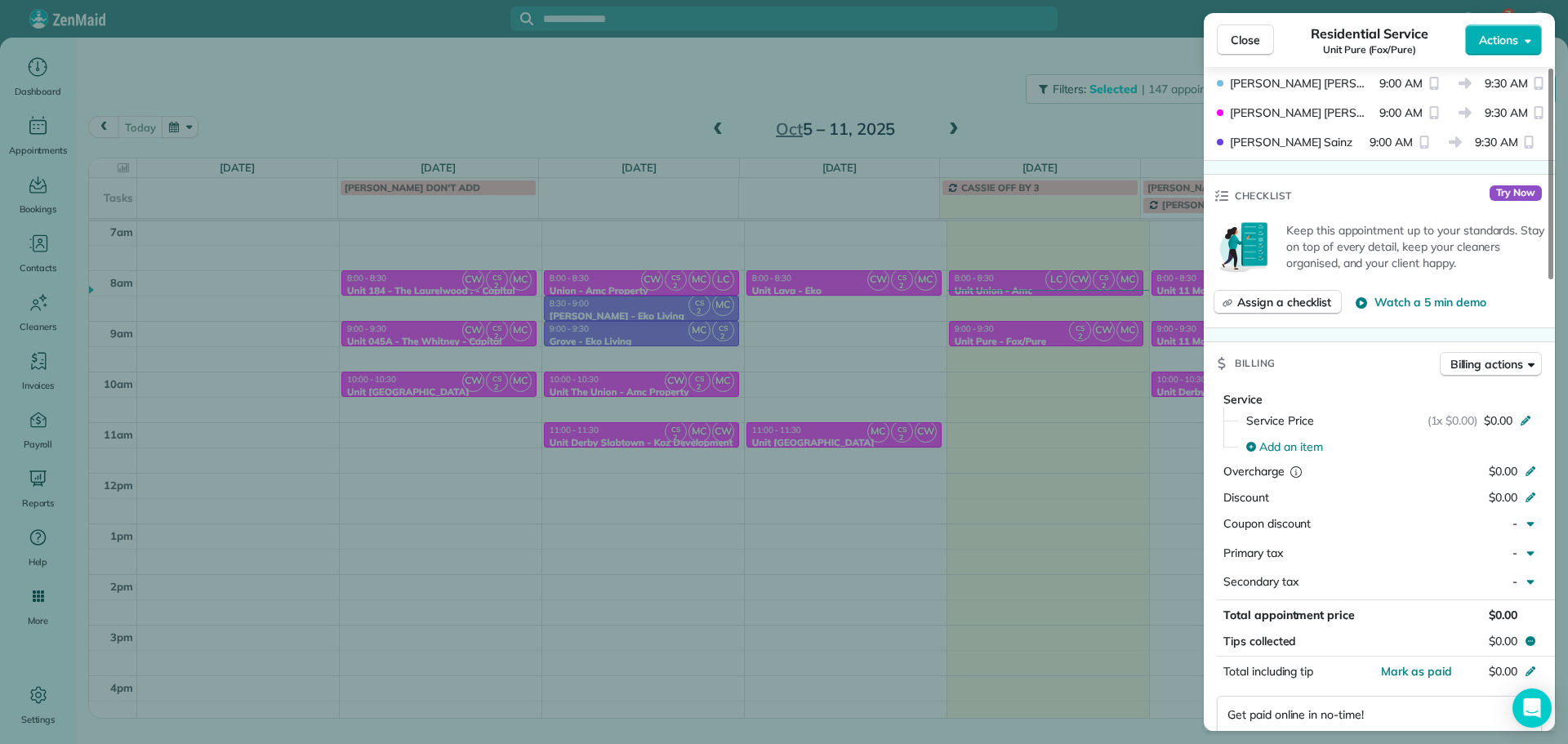
scroll to position [1067, 0]
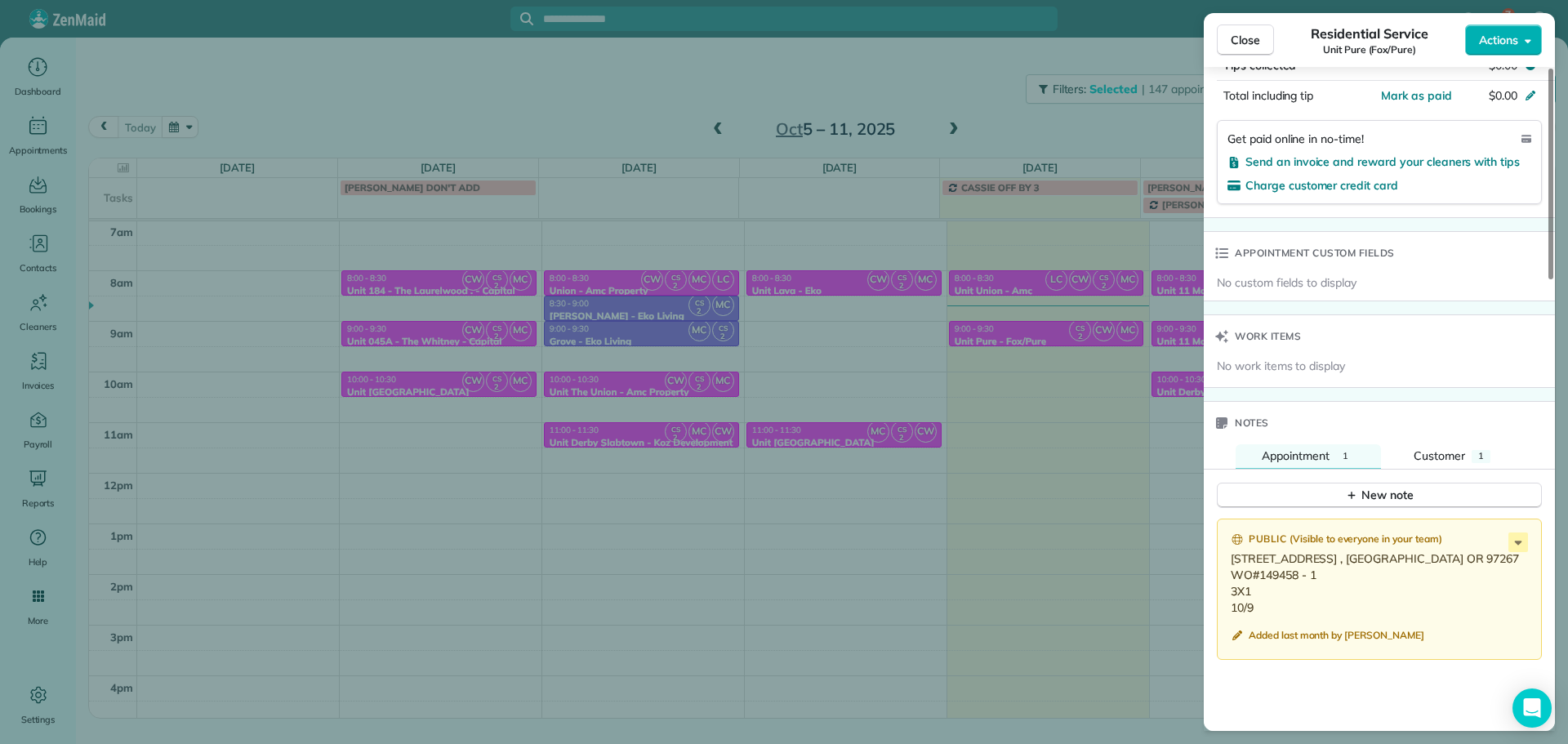
click at [1124, 130] on div "Close Residential Service Unit Pure (Fox/Pure) Actions Status Active Unit Pure …" at bounding box center [784, 372] width 1568 height 744
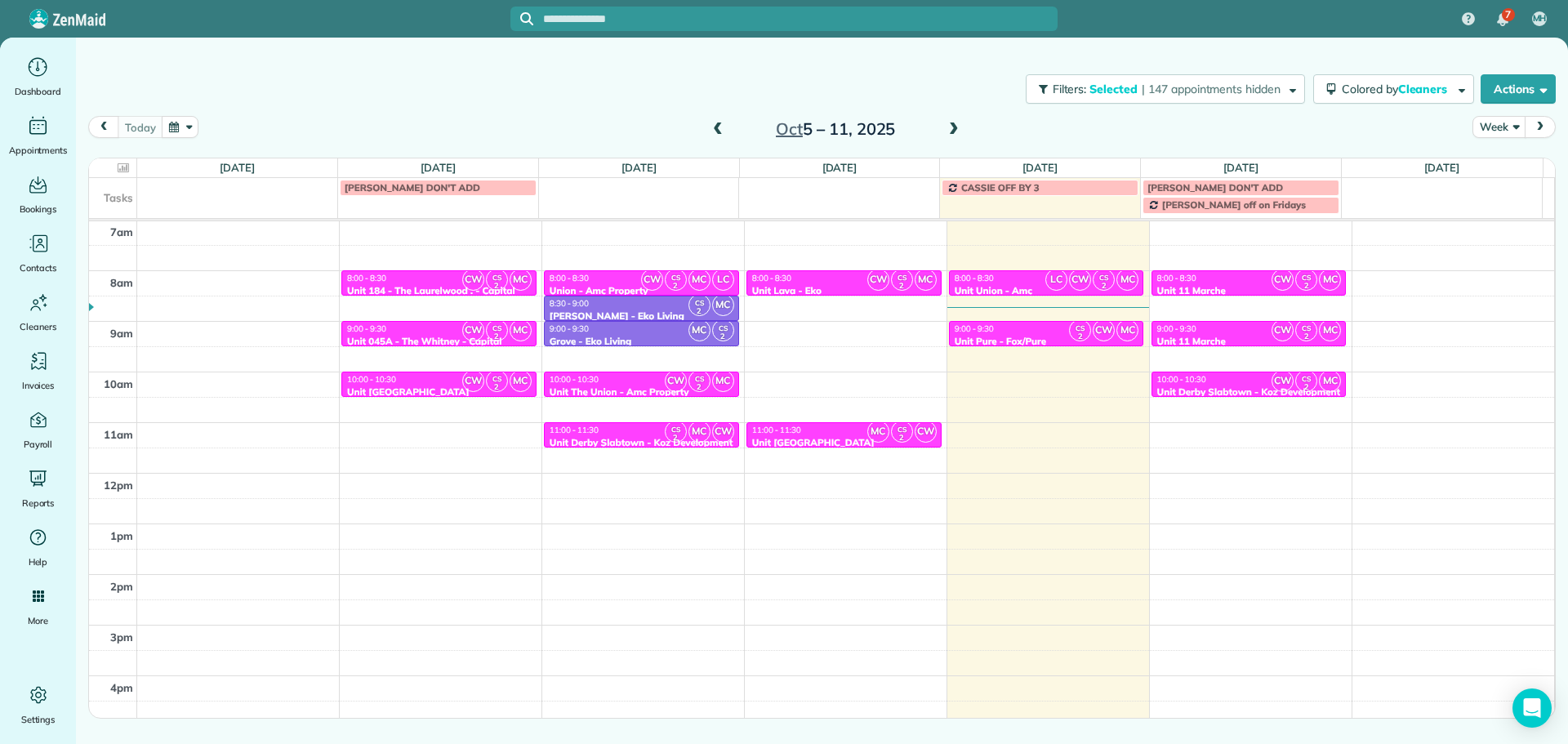
click at [950, 128] on span at bounding box center [954, 129] width 18 height 14
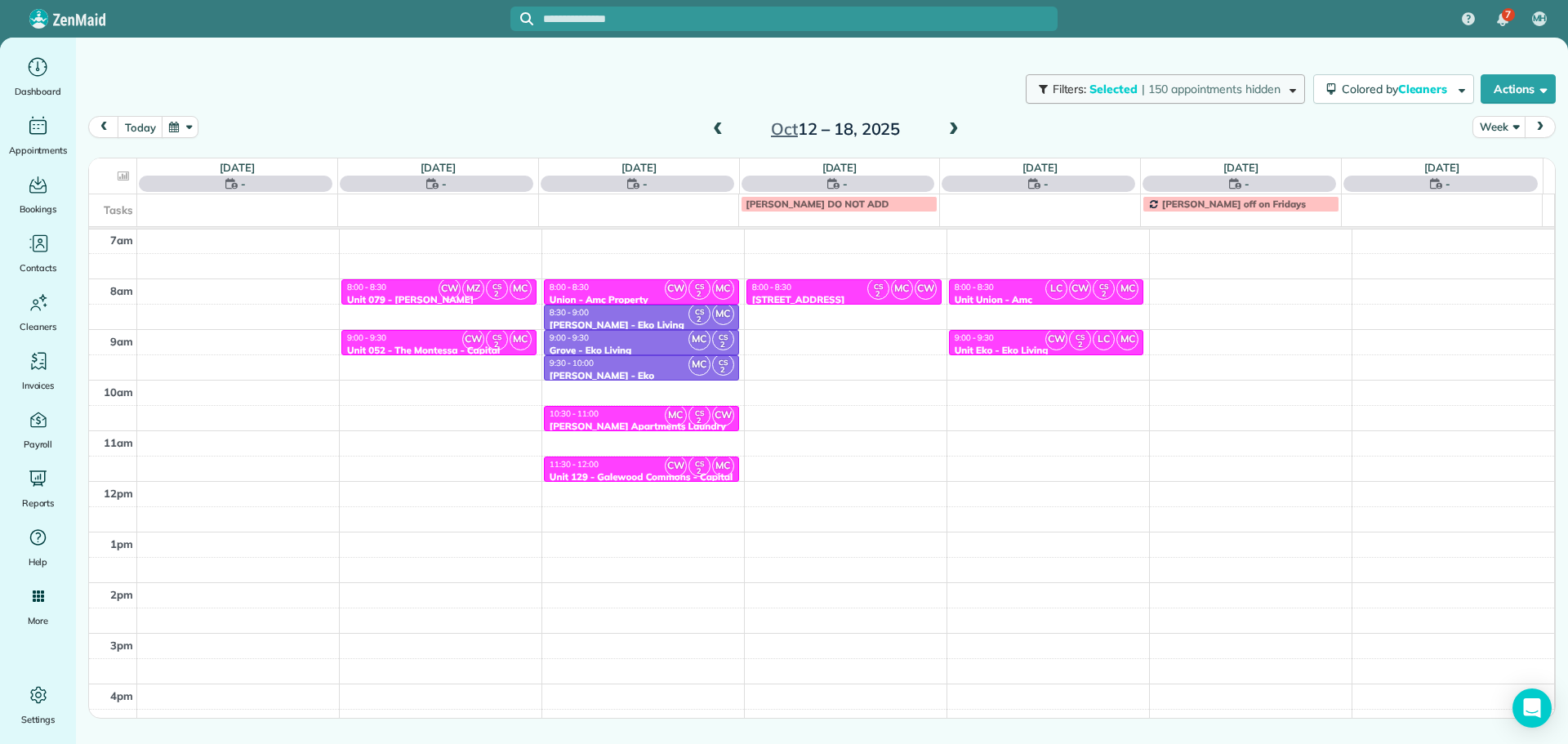
click at [1160, 83] on span "| 150 appointments hidden" at bounding box center [1211, 89] width 139 height 14
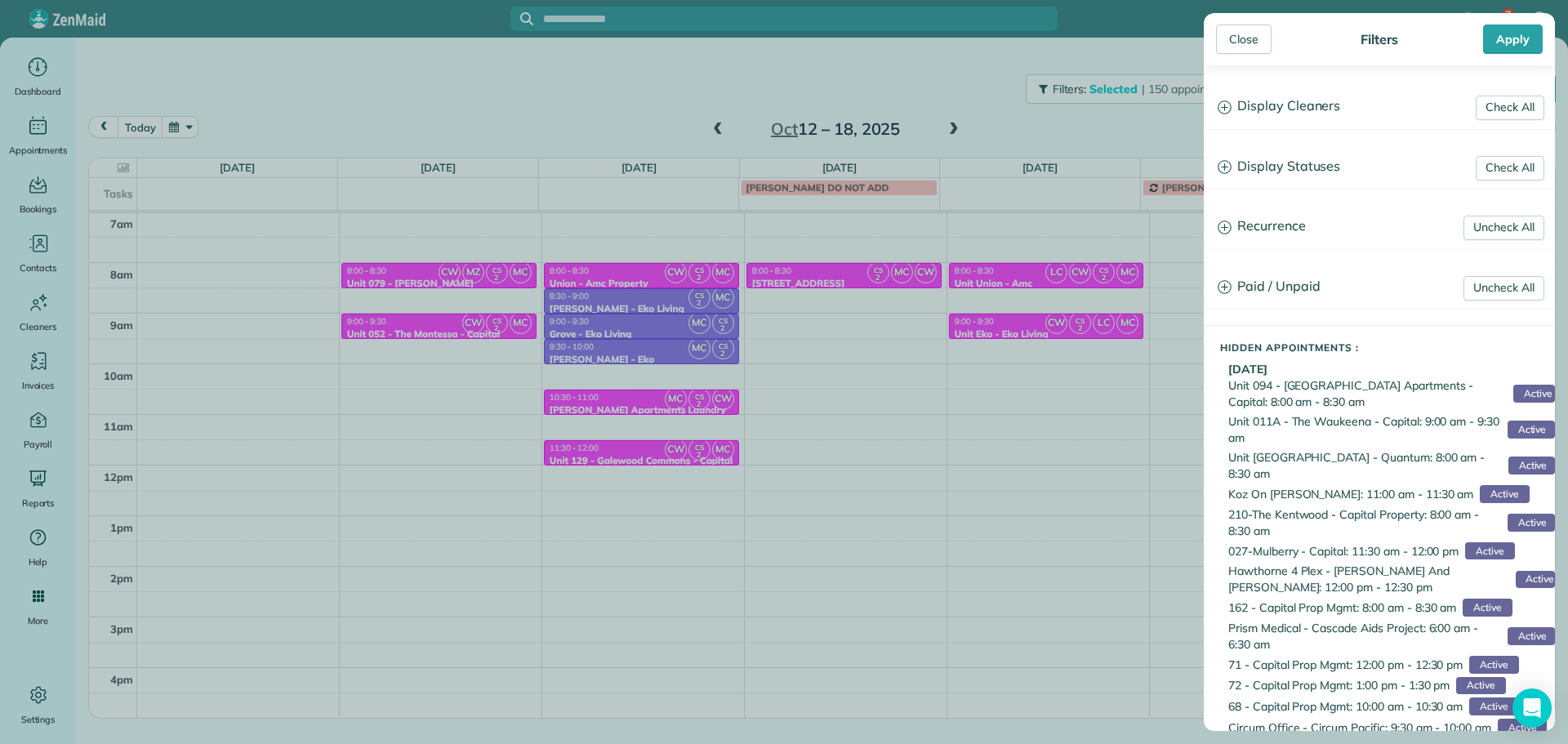
click at [1274, 100] on h3 "Display Cleaners" at bounding box center [1379, 106] width 350 height 41
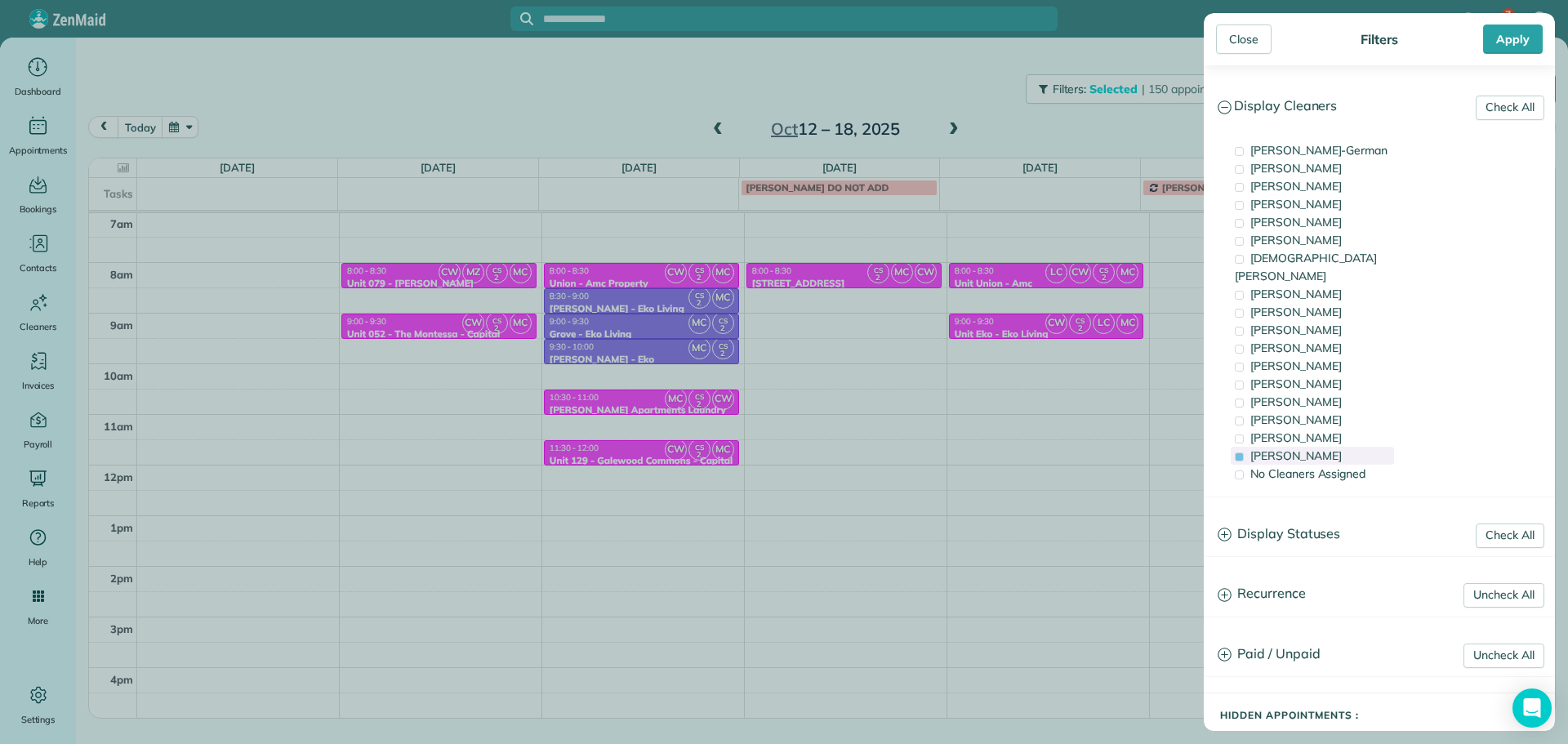
click at [1308, 449] on span "[PERSON_NAME]" at bounding box center [1295, 456] width 91 height 14
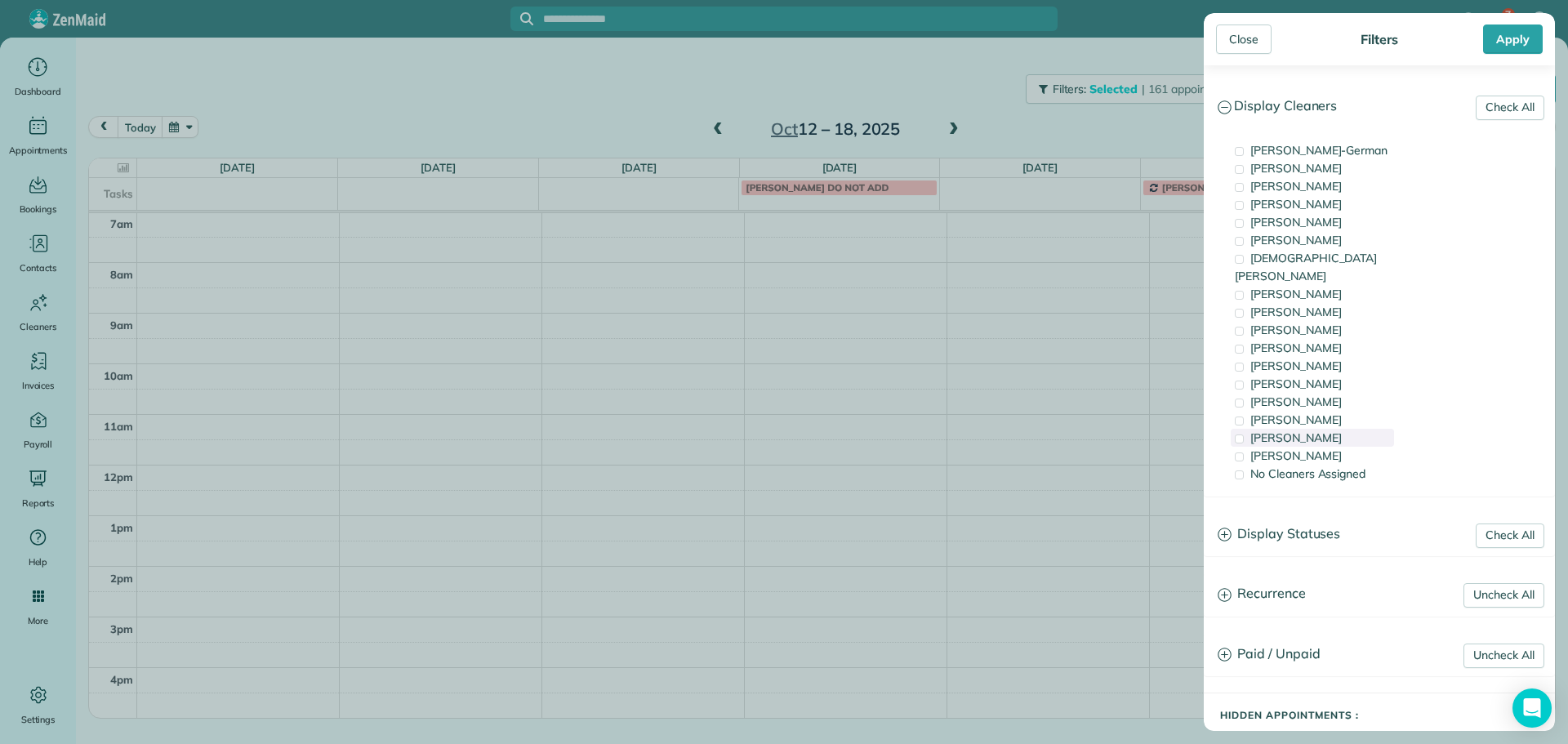
click at [1310, 431] on span "[PERSON_NAME]" at bounding box center [1295, 438] width 91 height 14
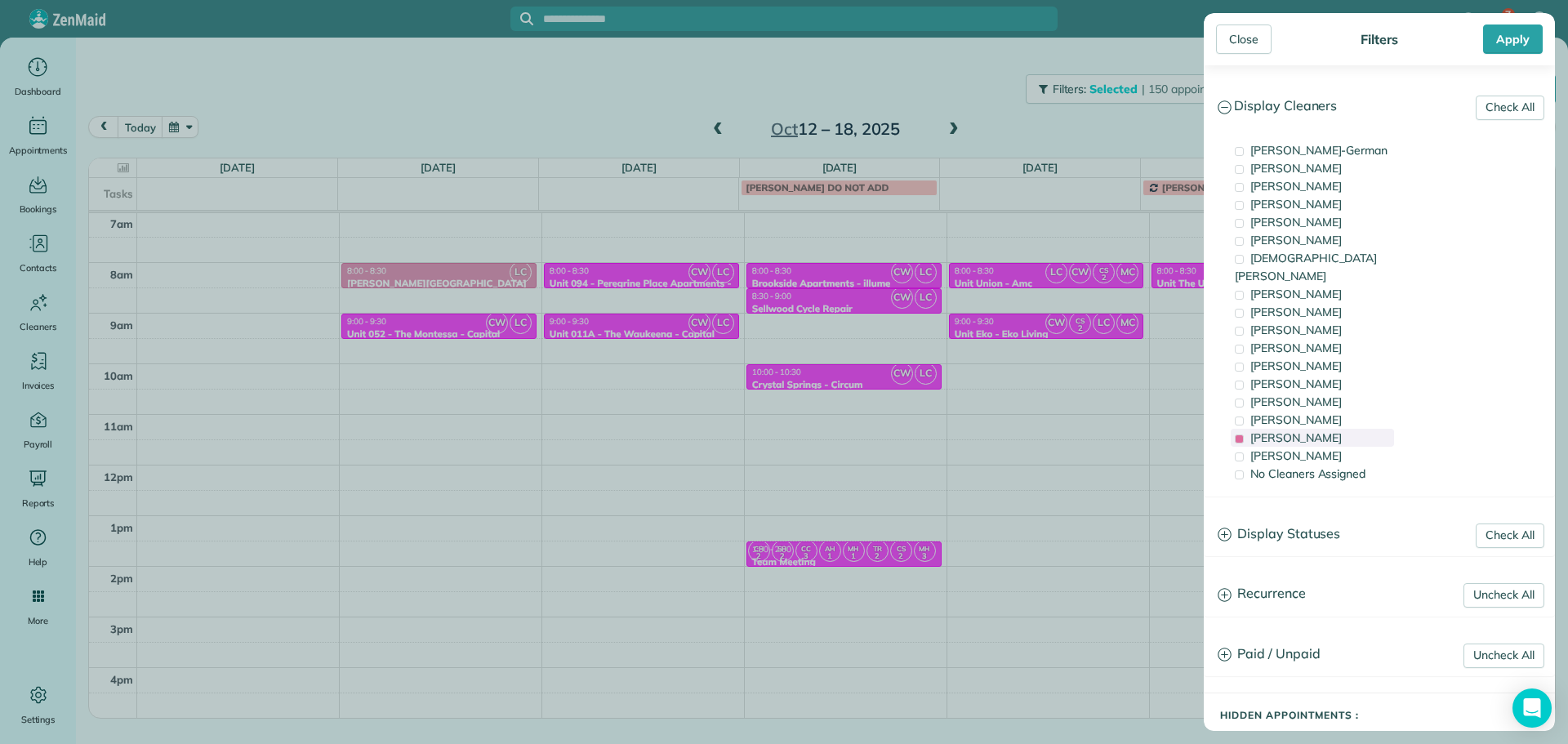
click at [1310, 431] on span "[PERSON_NAME]" at bounding box center [1295, 438] width 91 height 14
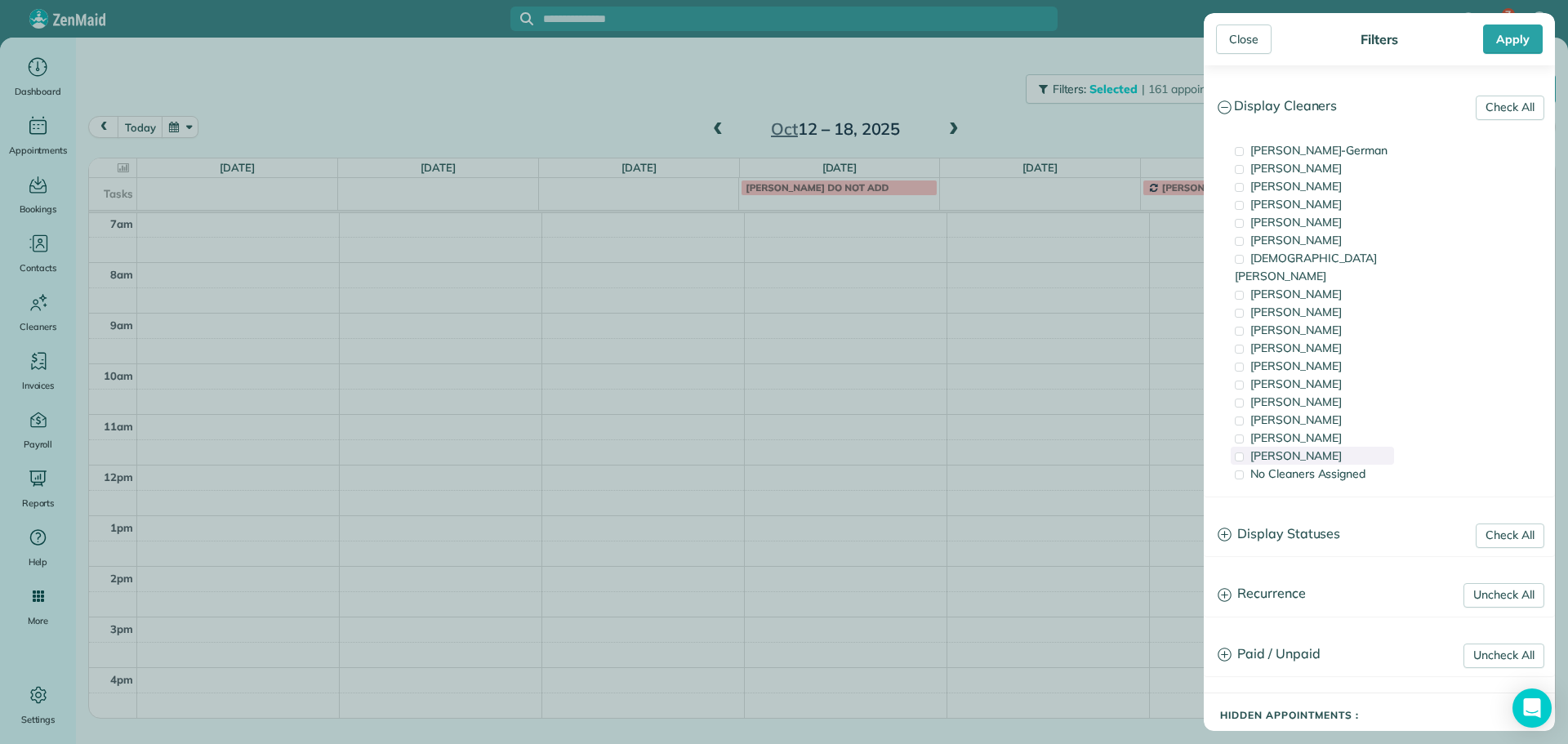
click at [1312, 447] on div "[PERSON_NAME]" at bounding box center [1313, 456] width 164 height 18
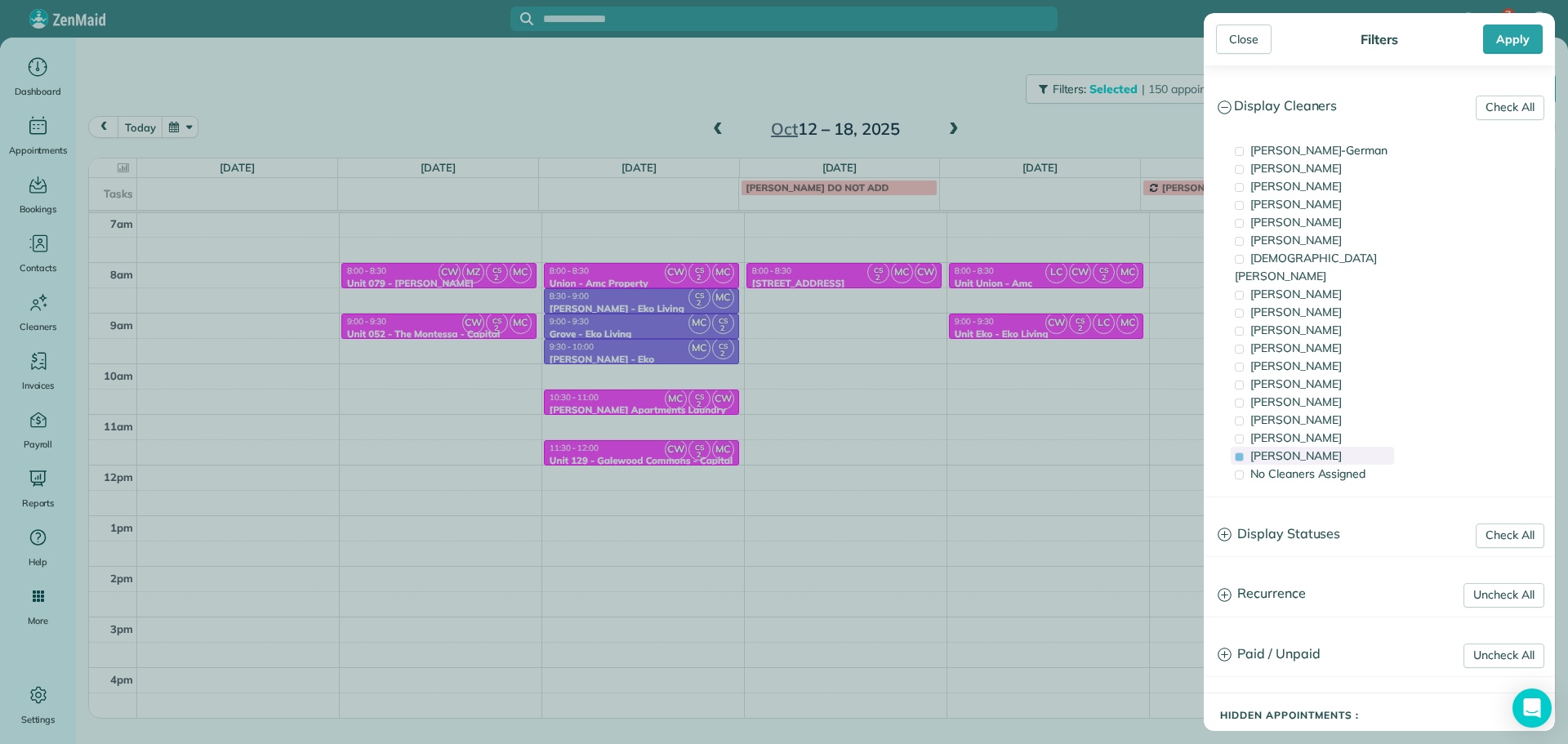
click at [1312, 447] on div "[PERSON_NAME]" at bounding box center [1313, 456] width 164 height 18
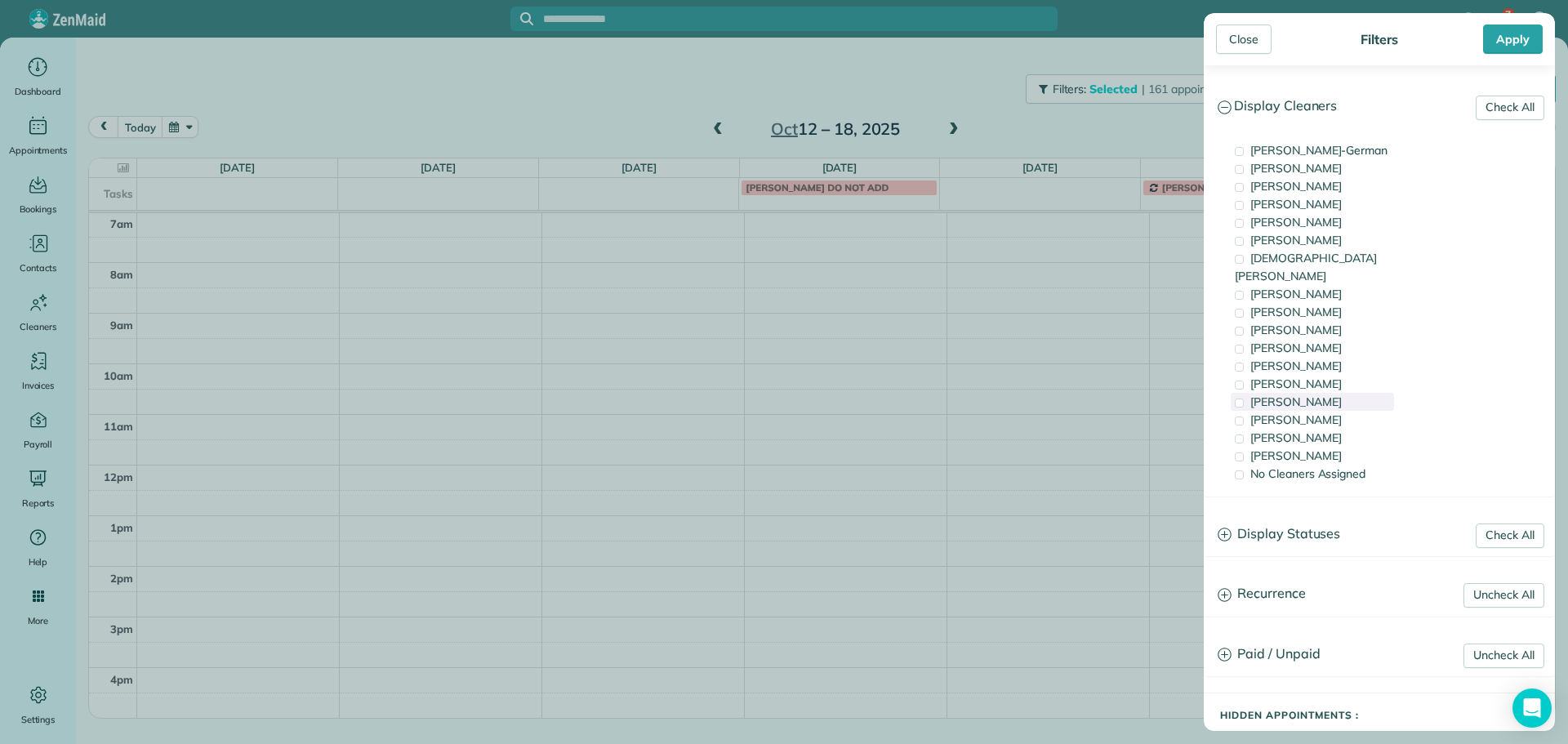
click at [1317, 393] on div "[PERSON_NAME]" at bounding box center [1313, 402] width 164 height 18
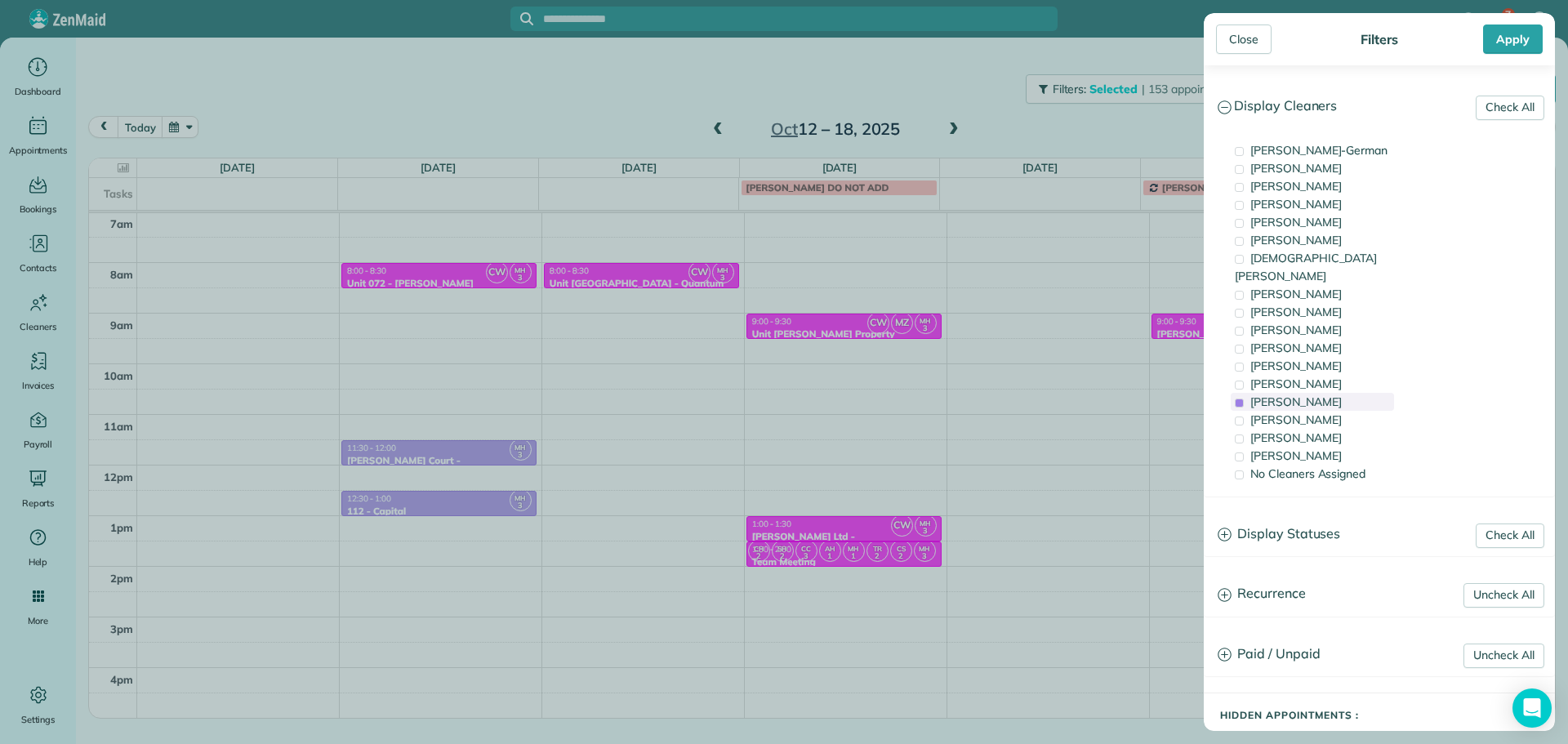
click at [1317, 393] on div "[PERSON_NAME]" at bounding box center [1313, 402] width 164 height 18
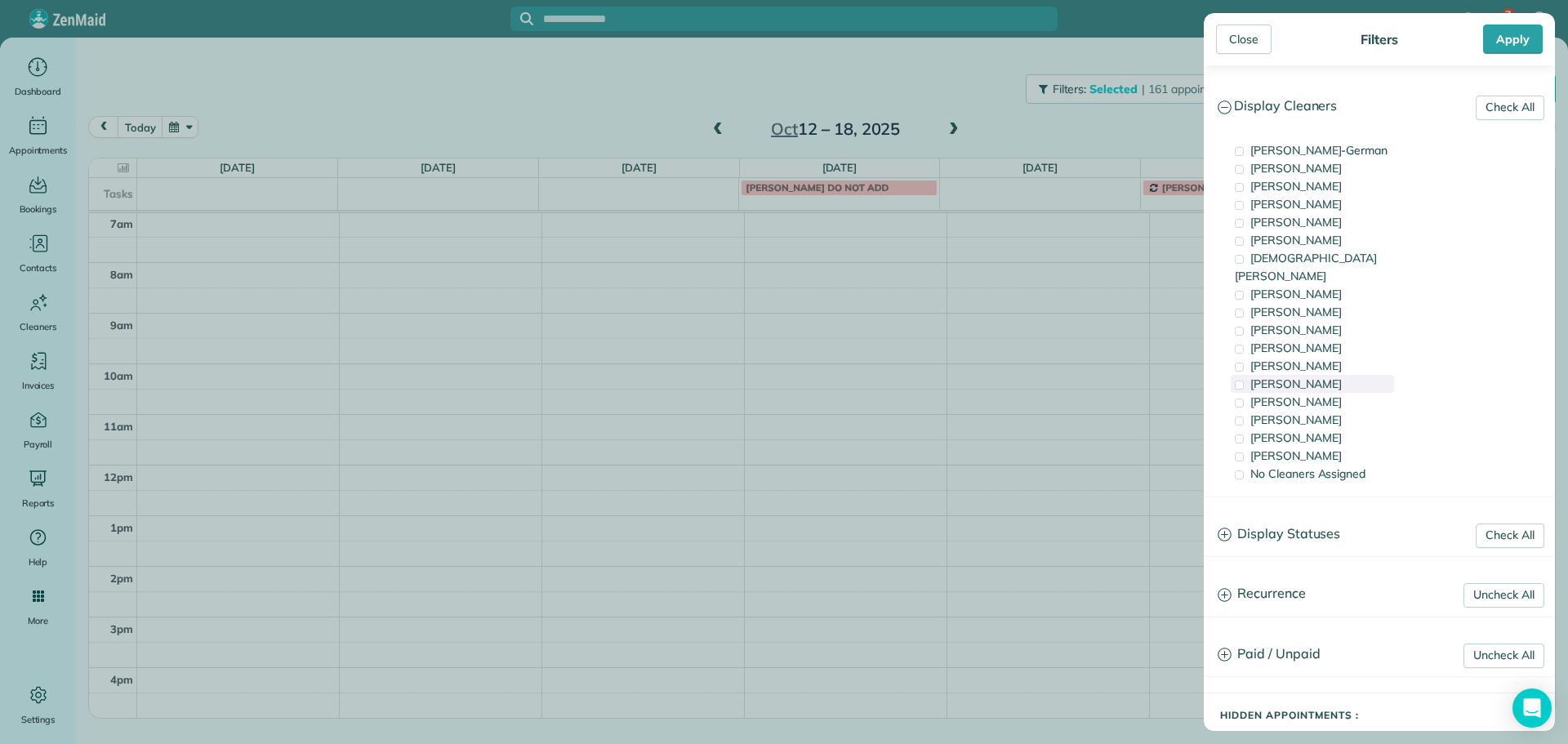
click at [1317, 375] on div "[PERSON_NAME]" at bounding box center [1313, 384] width 164 height 18
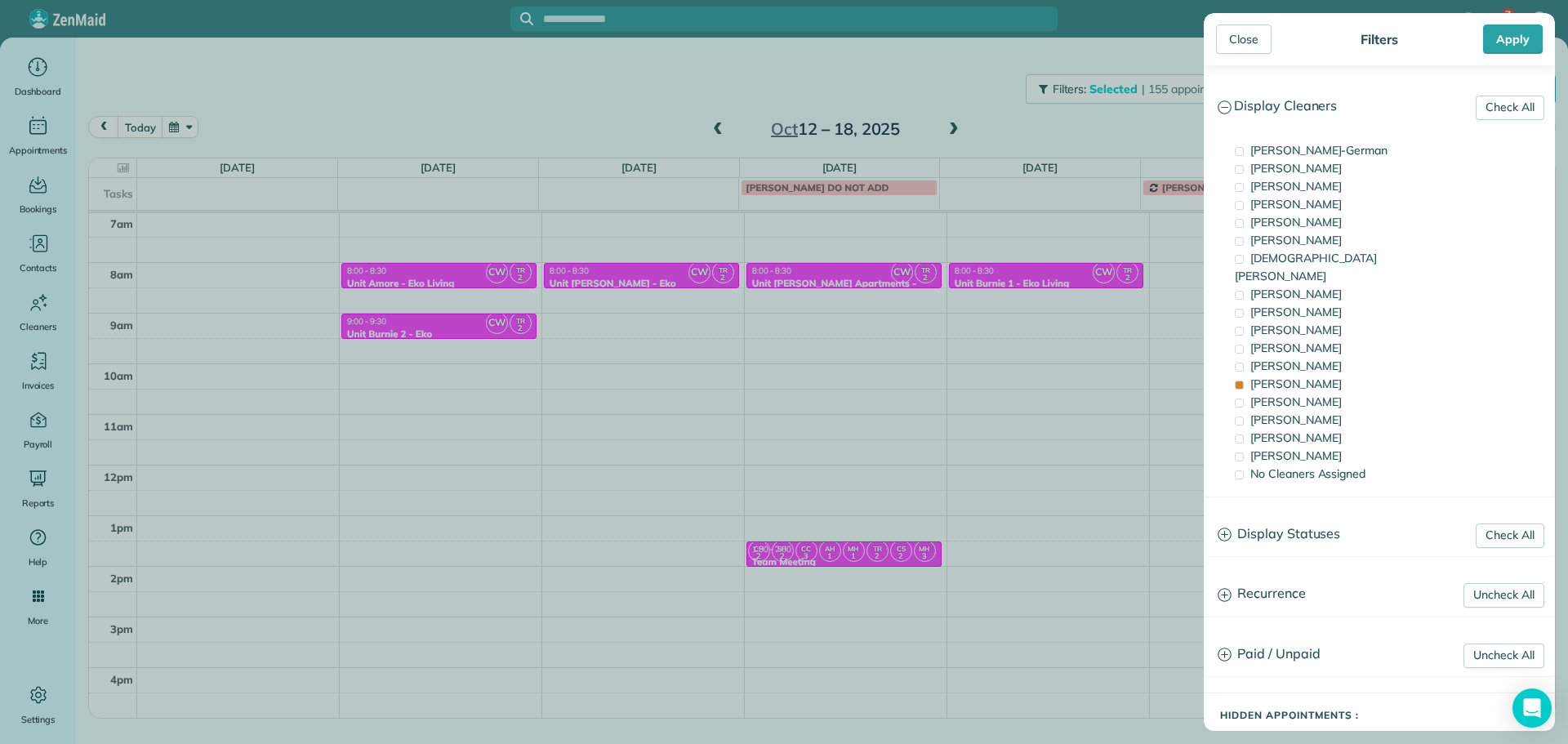
click at [1060, 280] on div "Close Filters Apply Check All Display Cleaners Christina Wright-German Cassie F…" at bounding box center [784, 372] width 1568 height 744
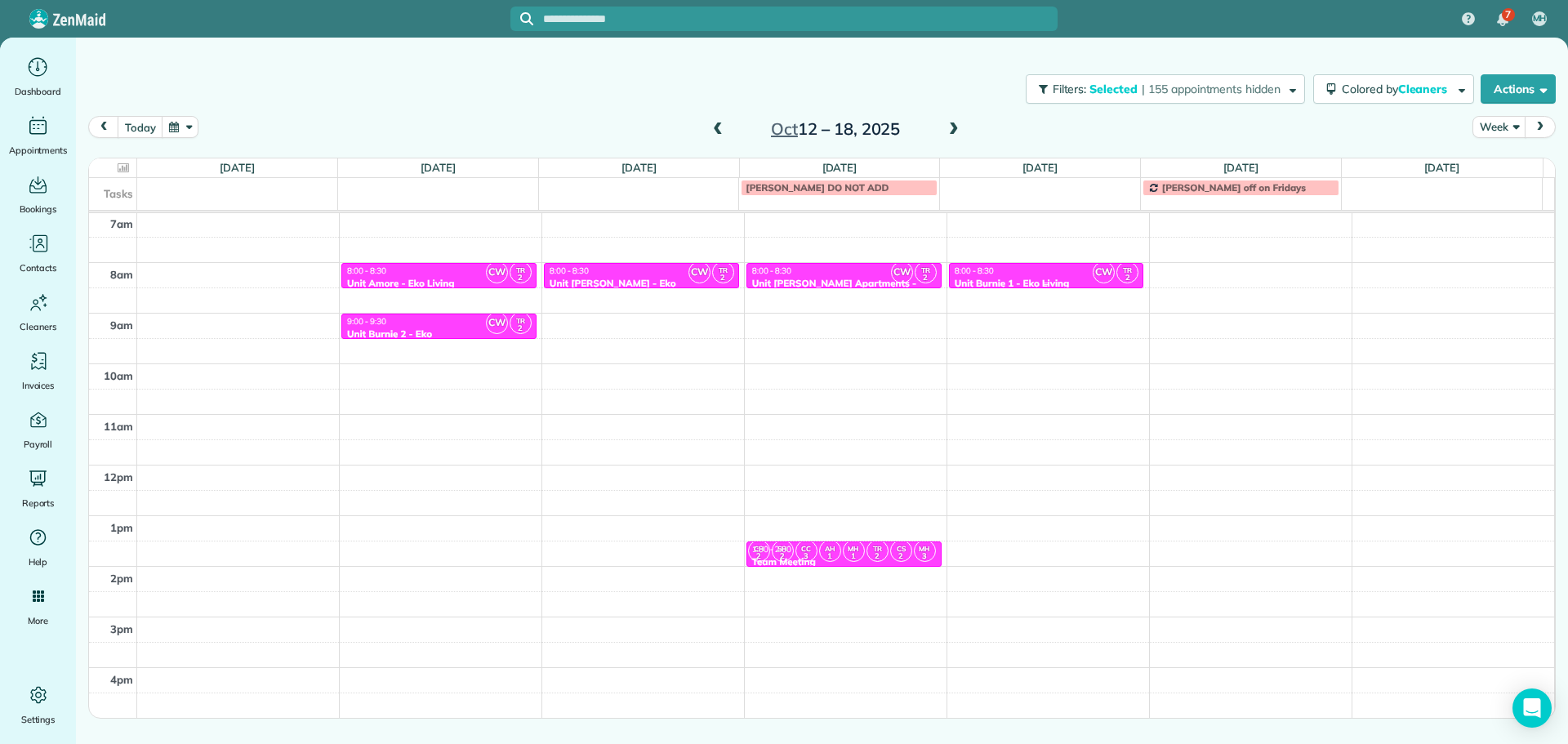
click at [1056, 279] on div "Unit Burnie 1 - Eko Living" at bounding box center [1046, 283] width 185 height 12
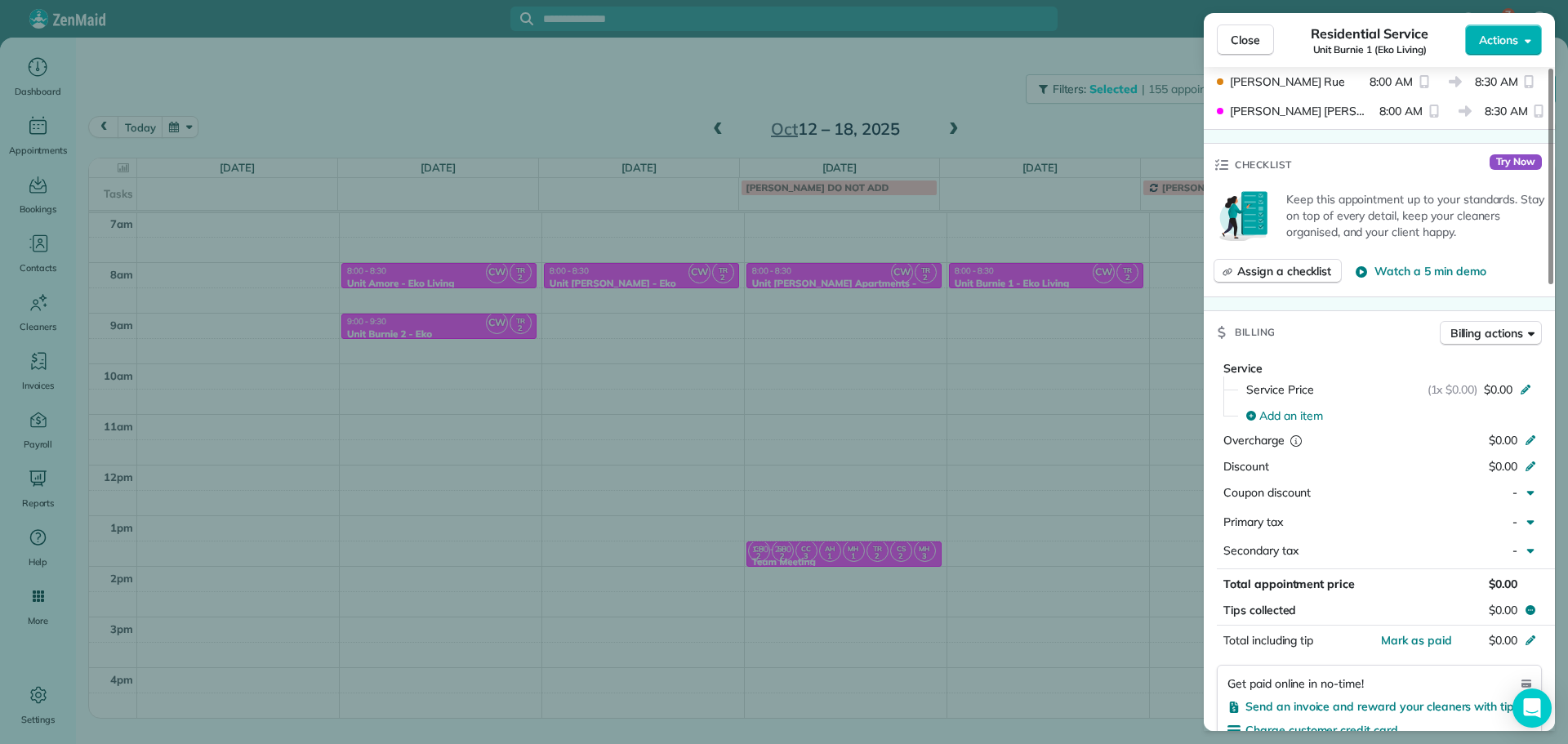
scroll to position [3, 0]
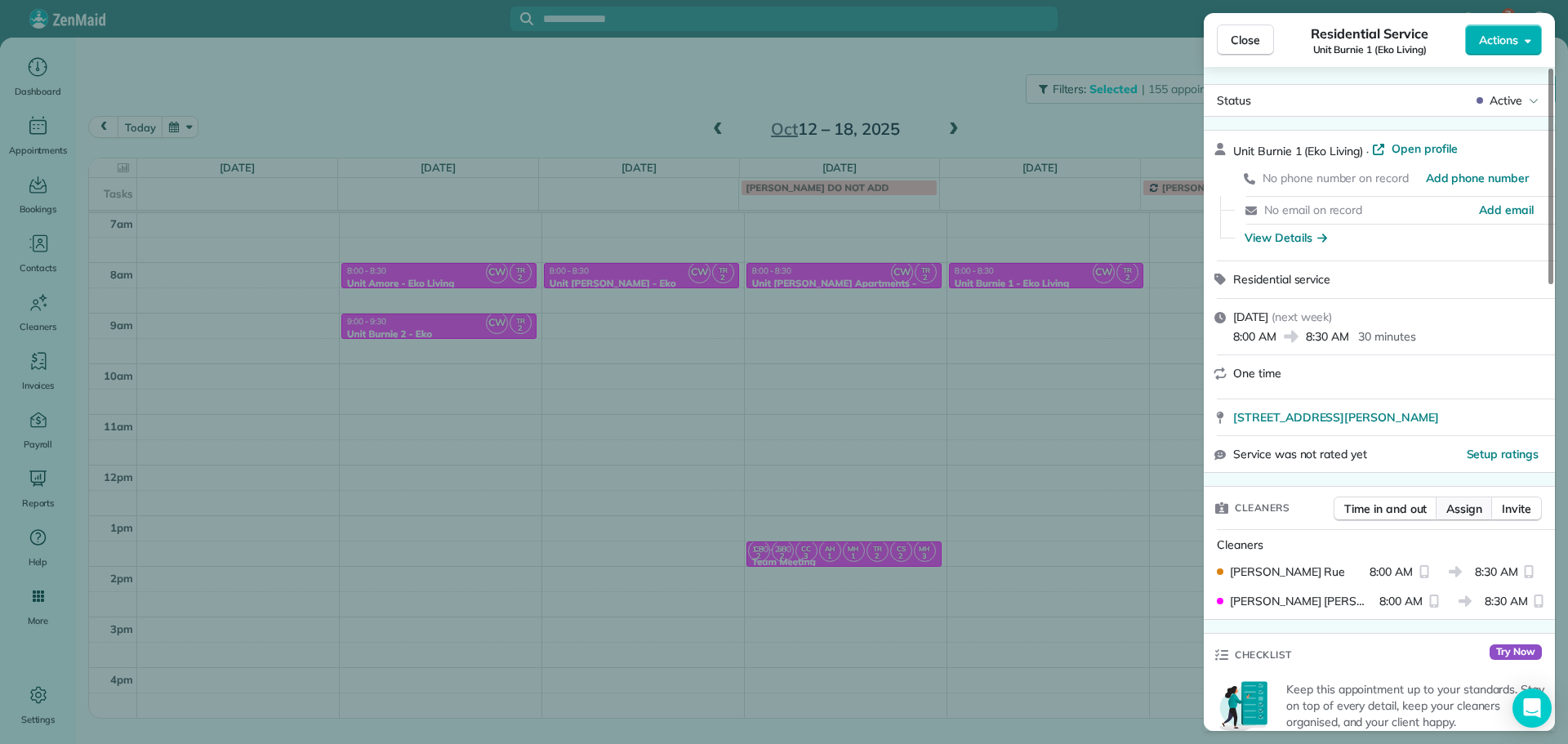
click at [1483, 510] on button "Assign" at bounding box center [1464, 509] width 57 height 24
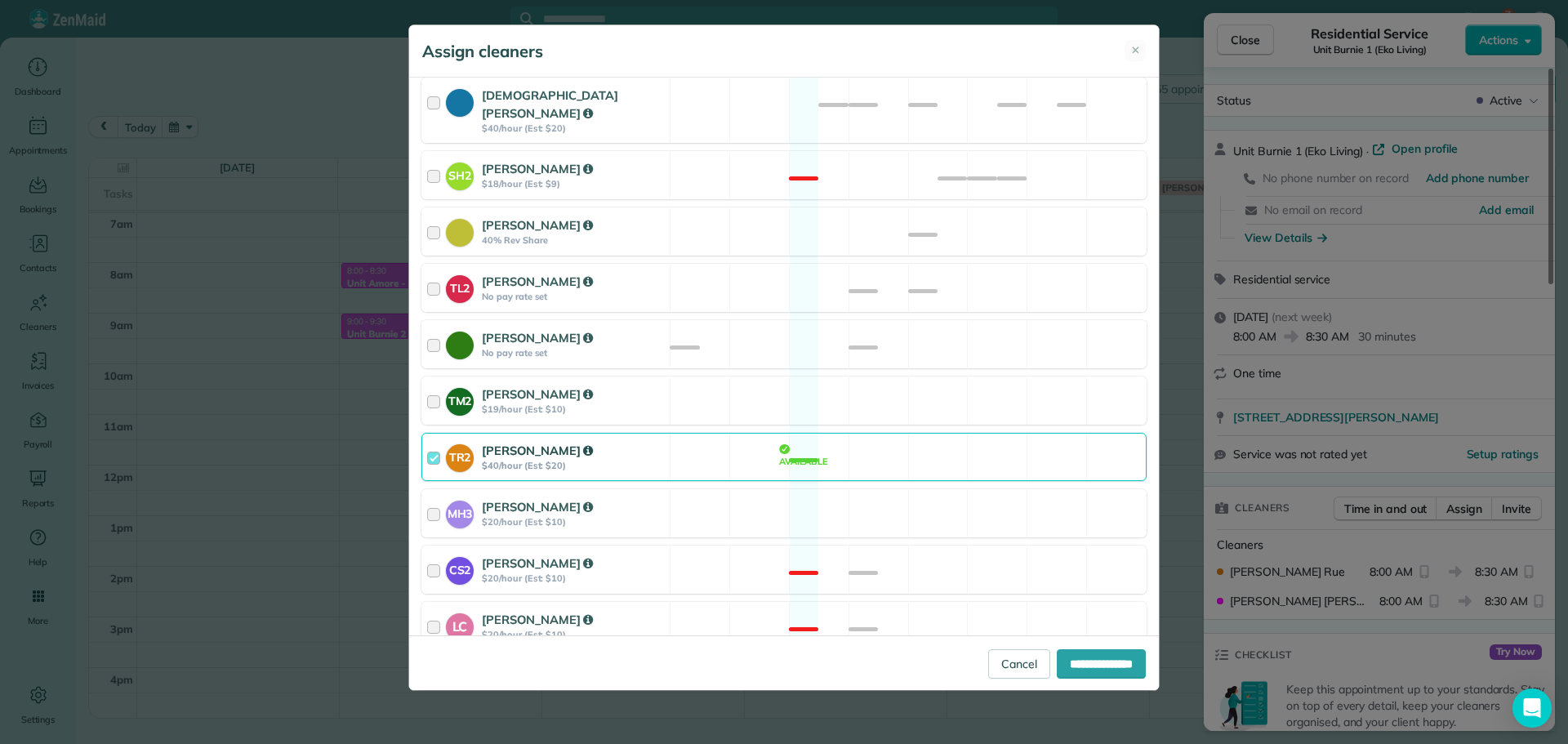
scroll to position [639, 0]
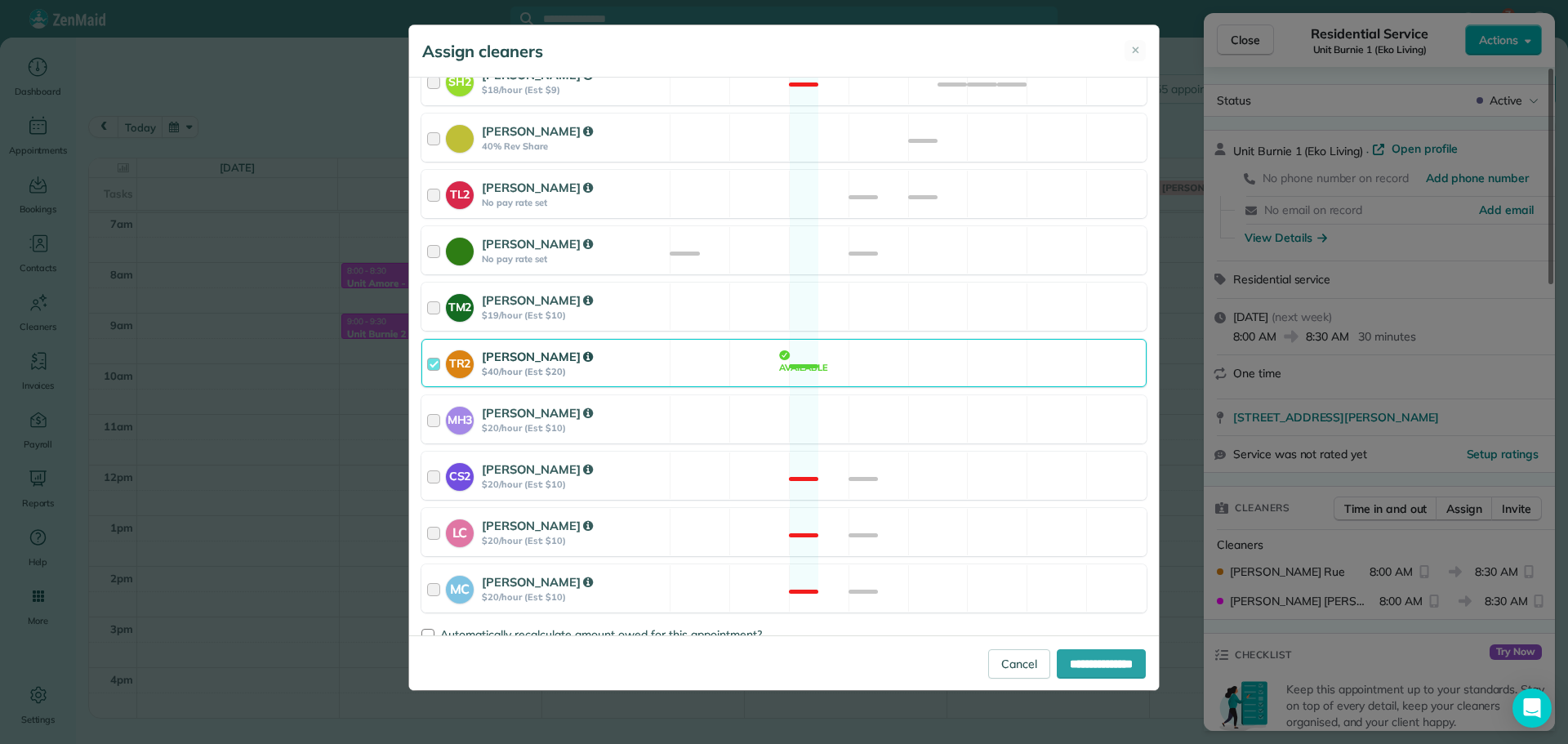
click at [900, 354] on div "TR2 Tammi Rue $40/hour (Est: $20) Available" at bounding box center [784, 363] width 725 height 48
click at [904, 395] on div "MH3 Meralda Harris $20/hour (Est: $10) Available" at bounding box center [784, 419] width 725 height 48
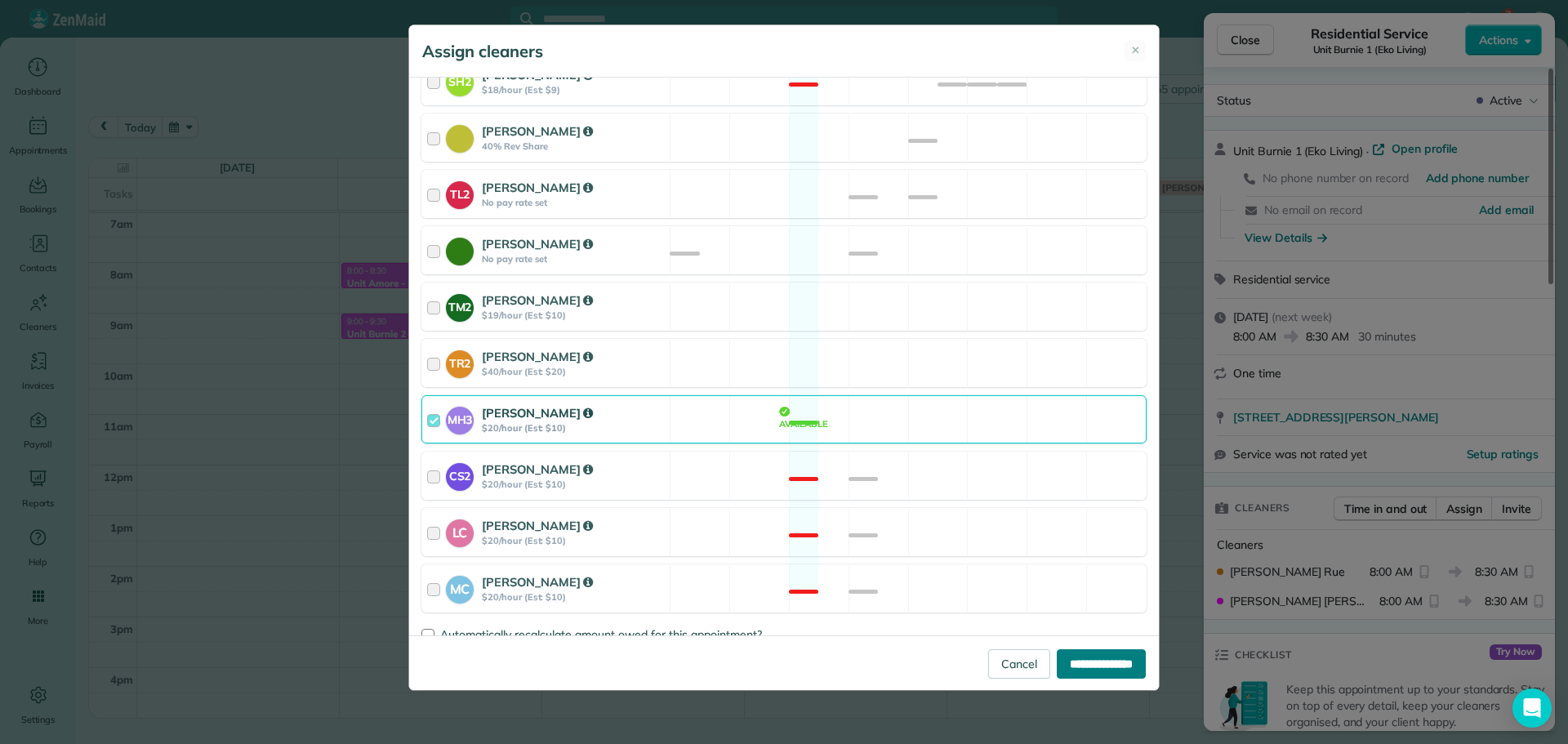
click at [1062, 652] on input "**********" at bounding box center [1101, 664] width 89 height 30
type input "**********"
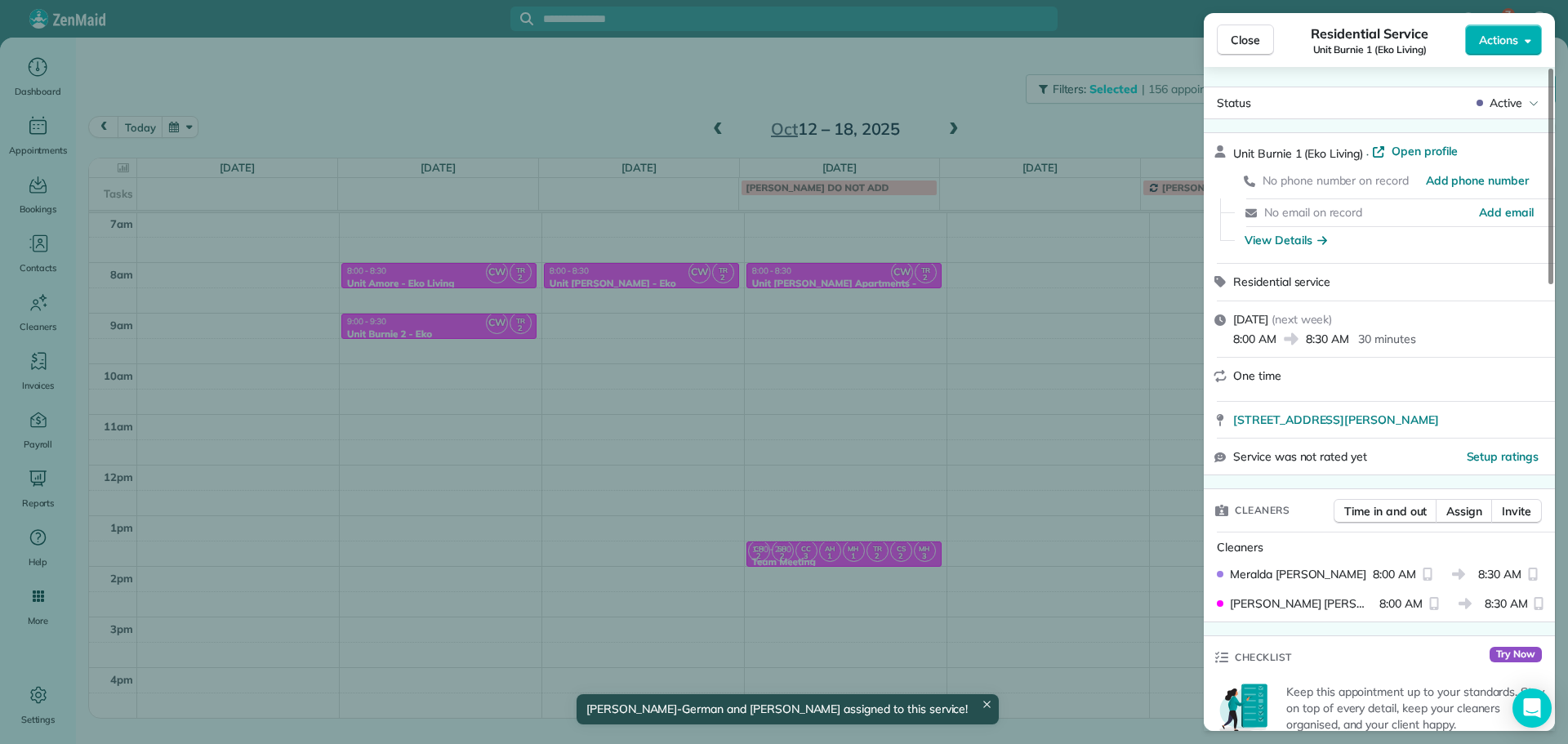
click at [1039, 269] on div "Close Residential Service Unit Burnie 1 (Eko Living) Actions Status Active Unit…" at bounding box center [784, 372] width 1568 height 744
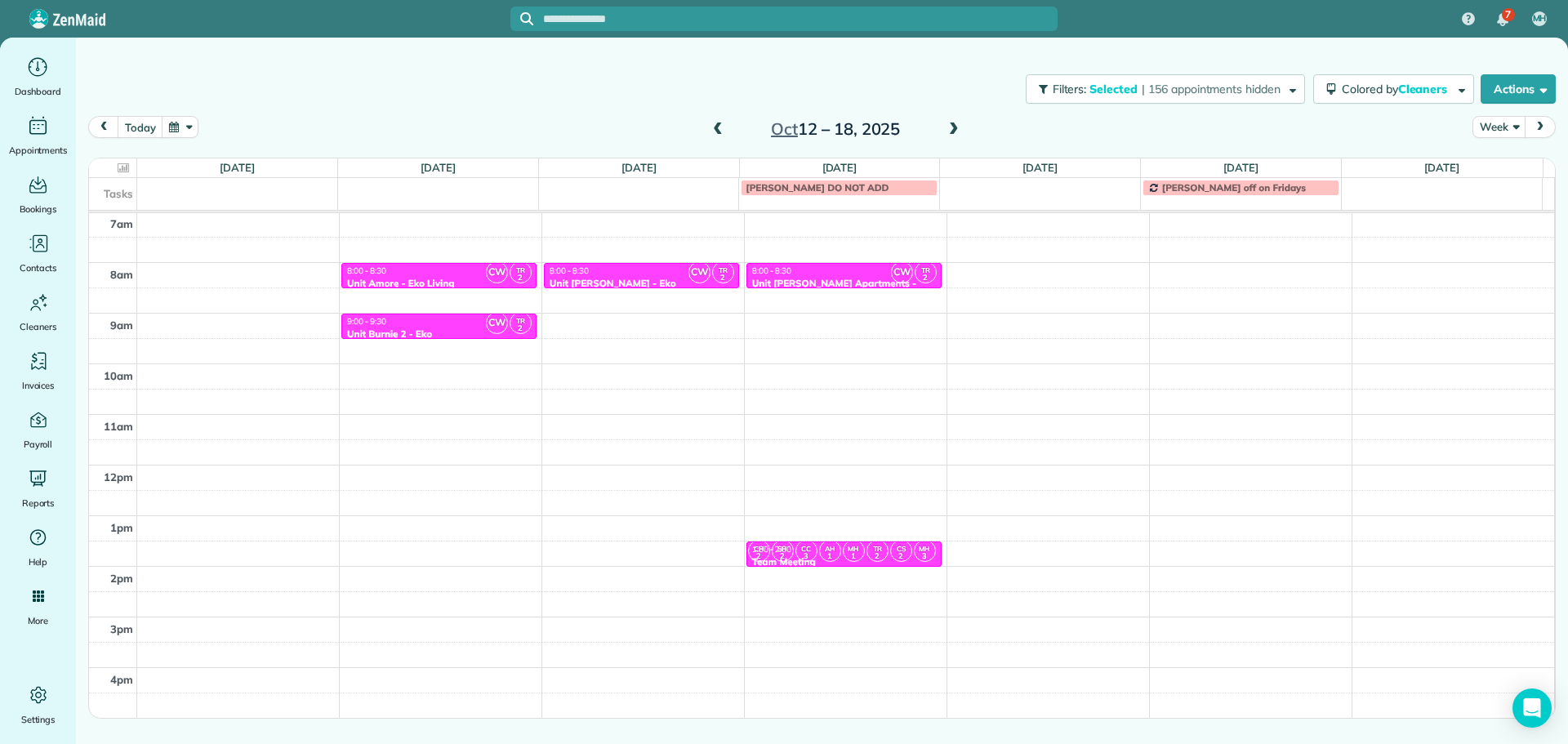
click at [1040, 268] on div "4am 5am 6am 7am 8am 9am 10am 11am 12pm 1pm 2pm 3pm 4pm 5pm CW TR 2 8:00 - 8:30 …" at bounding box center [821, 414] width 1465 height 708
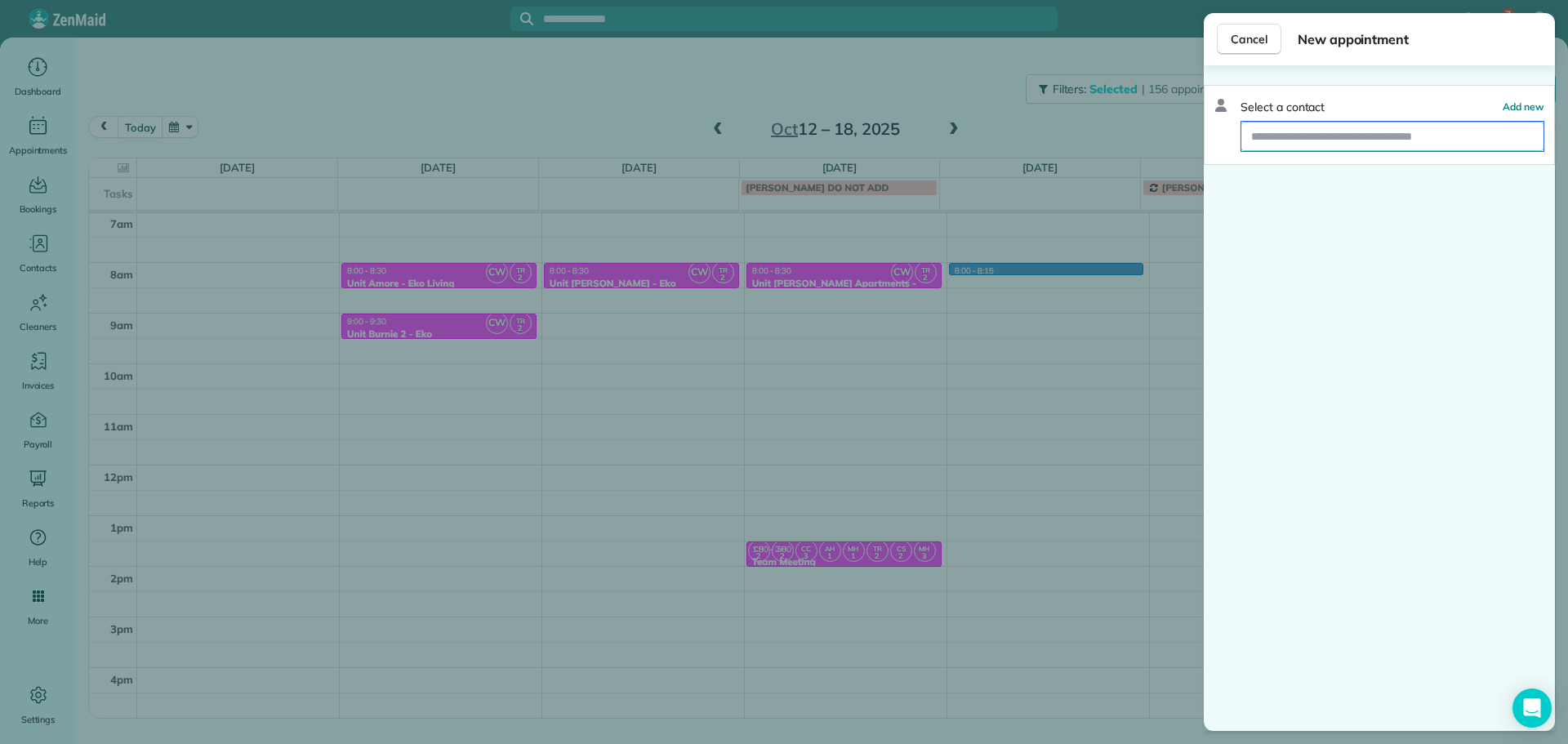
click at [1275, 143] on input "text" at bounding box center [1393, 136] width 302 height 30
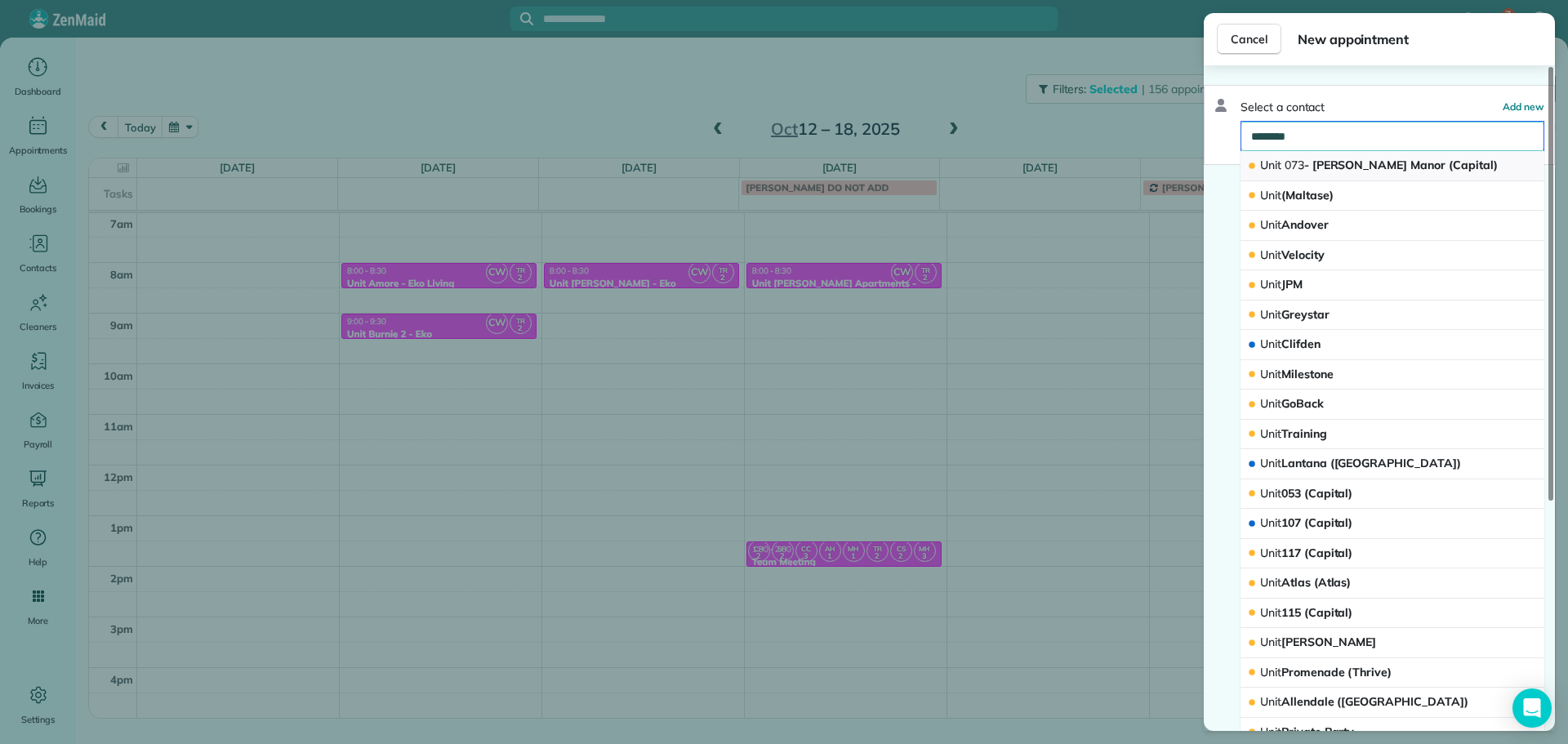
type input "********"
click at [1326, 161] on span "Unit 073 - Chapman Manor (Capital)" at bounding box center [1378, 165] width 238 height 14
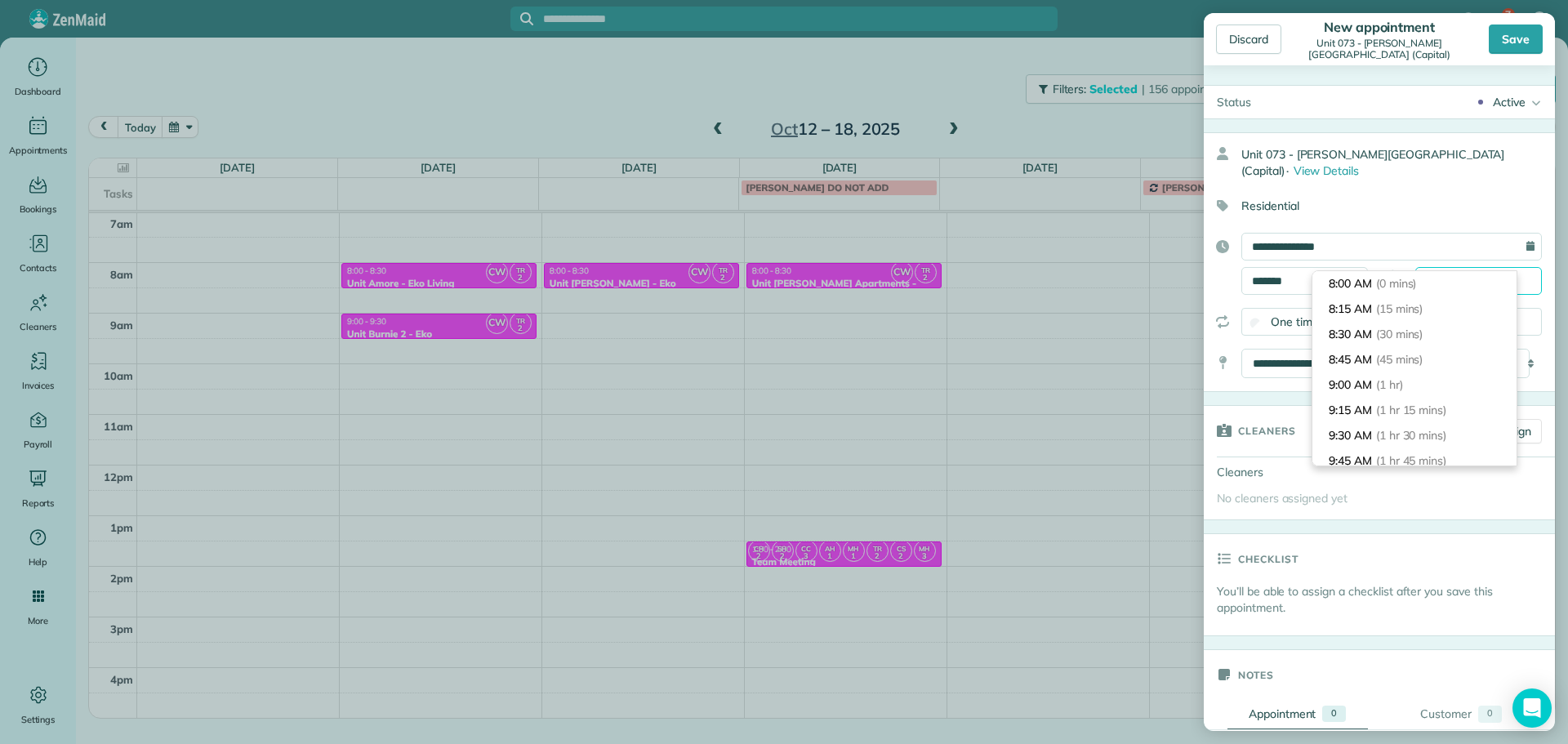
click at [1434, 267] on input "*******" at bounding box center [1477, 280] width 126 height 28
type input "*******"
click at [1434, 328] on li "8:30 AM (30 mins)" at bounding box center [1415, 334] width 204 height 25
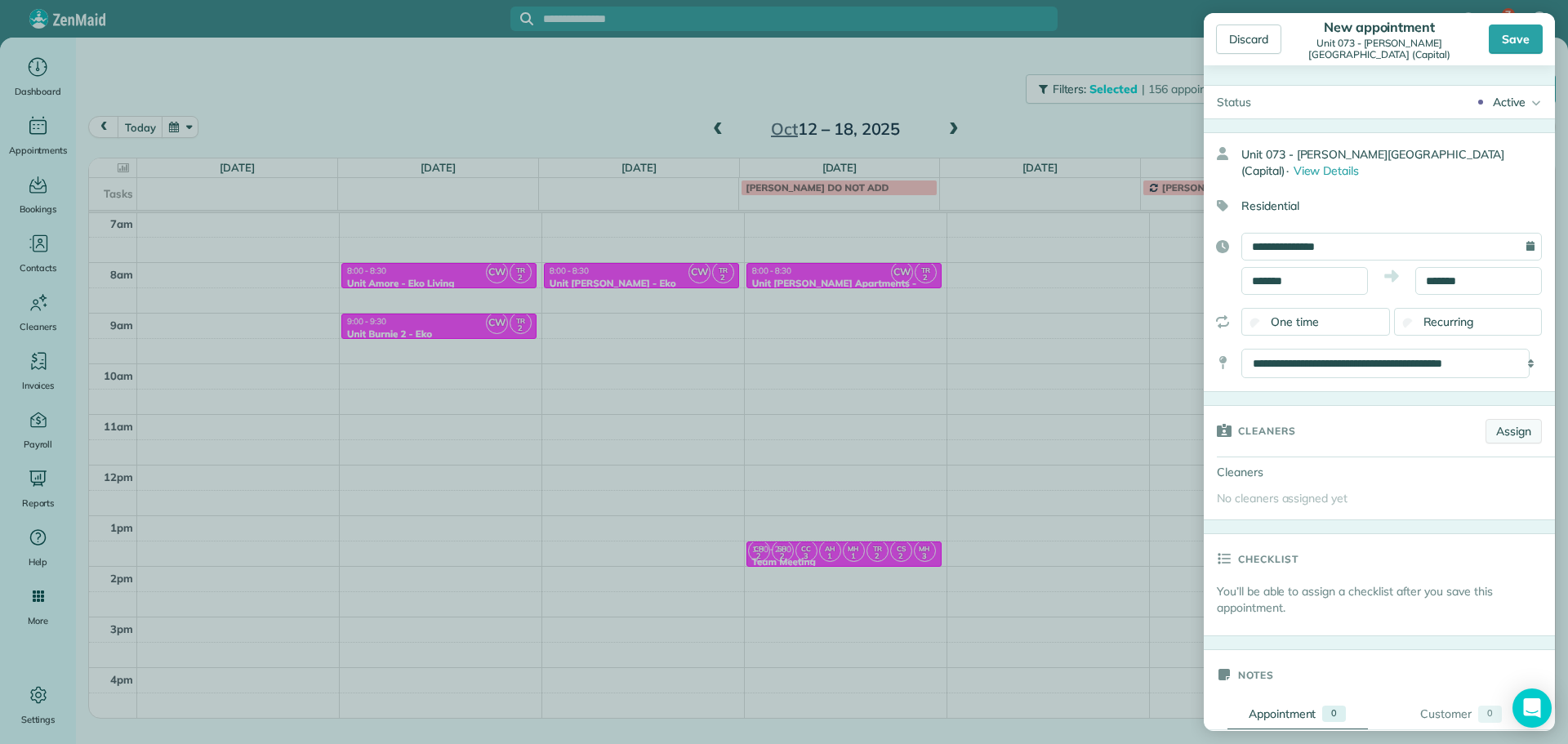
click at [1515, 419] on link "Assign" at bounding box center [1513, 431] width 57 height 24
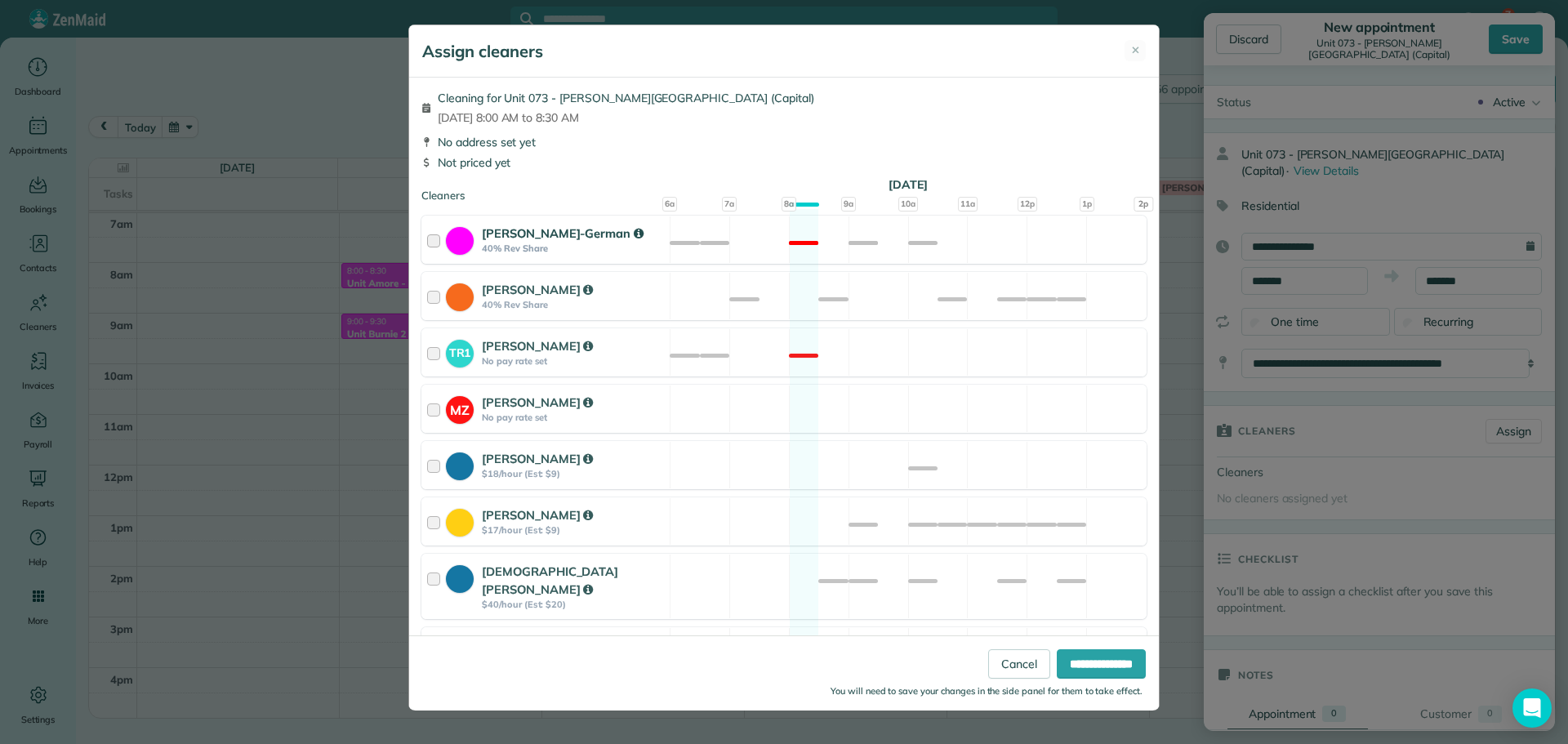
click at [1014, 245] on div "Christina Wright-German 40% Rev Share Not available" at bounding box center [784, 240] width 725 height 48
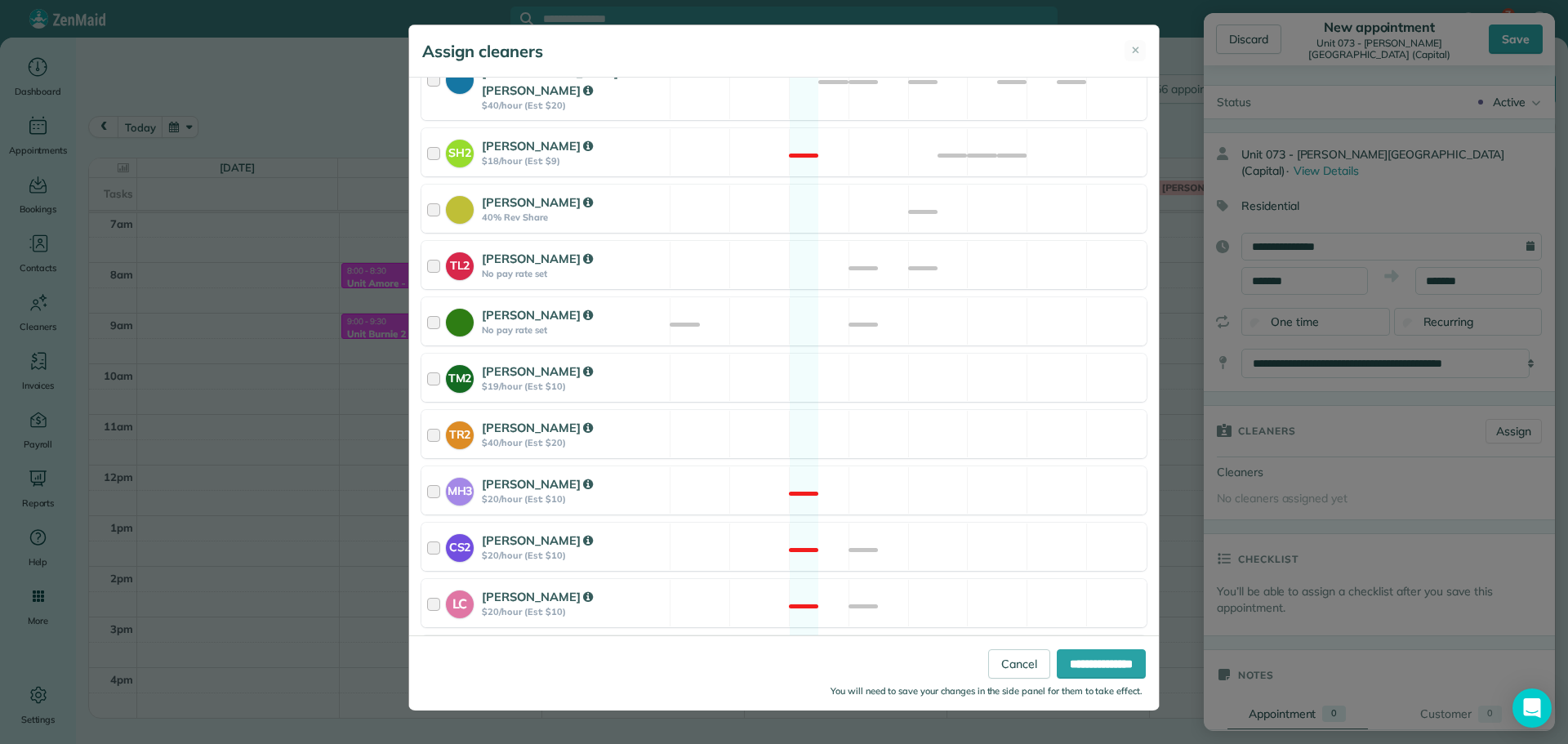
scroll to position [550, 0]
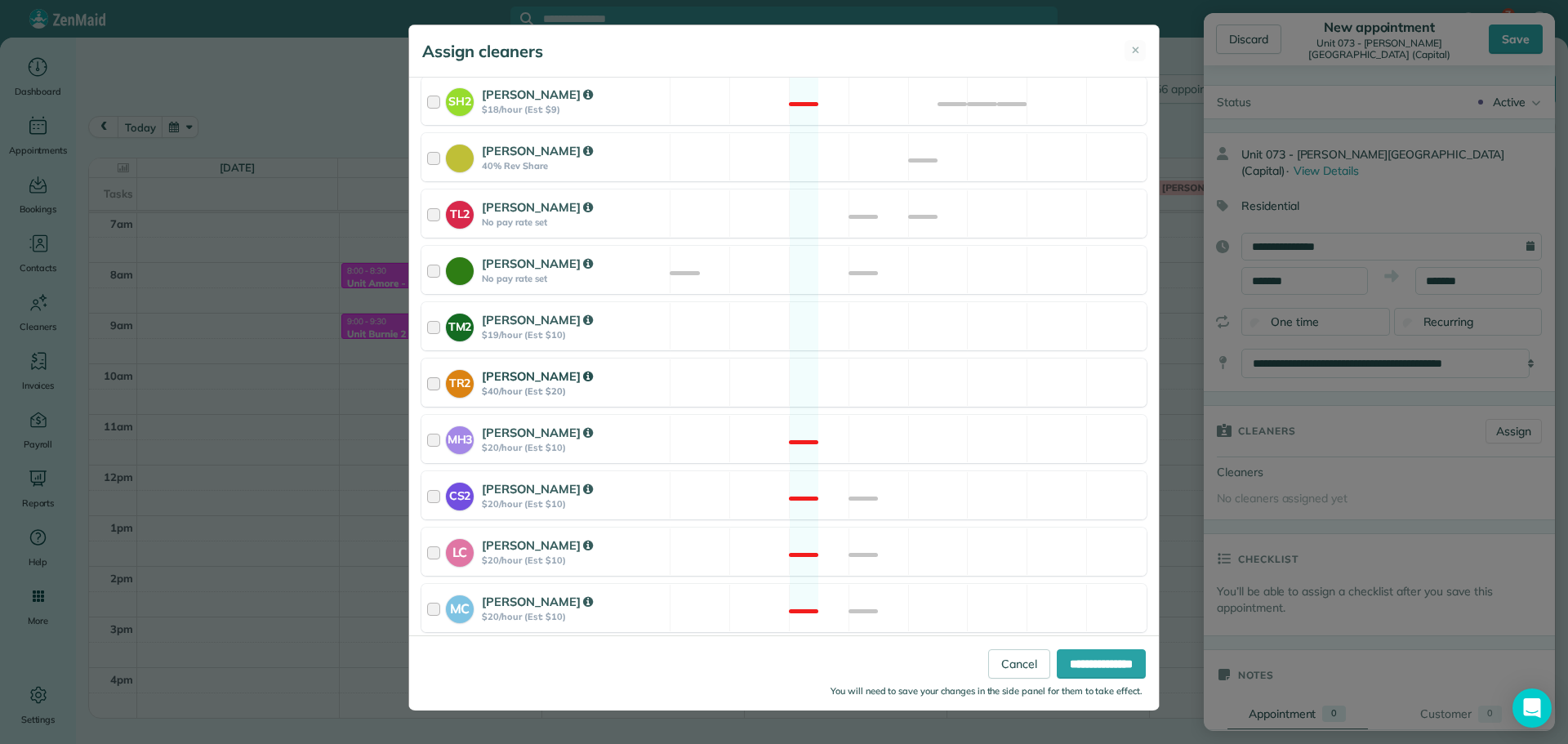
click at [972, 375] on div "TR2 Tammi Rue $40/hour (Est: $20) Available" at bounding box center [784, 383] width 725 height 48
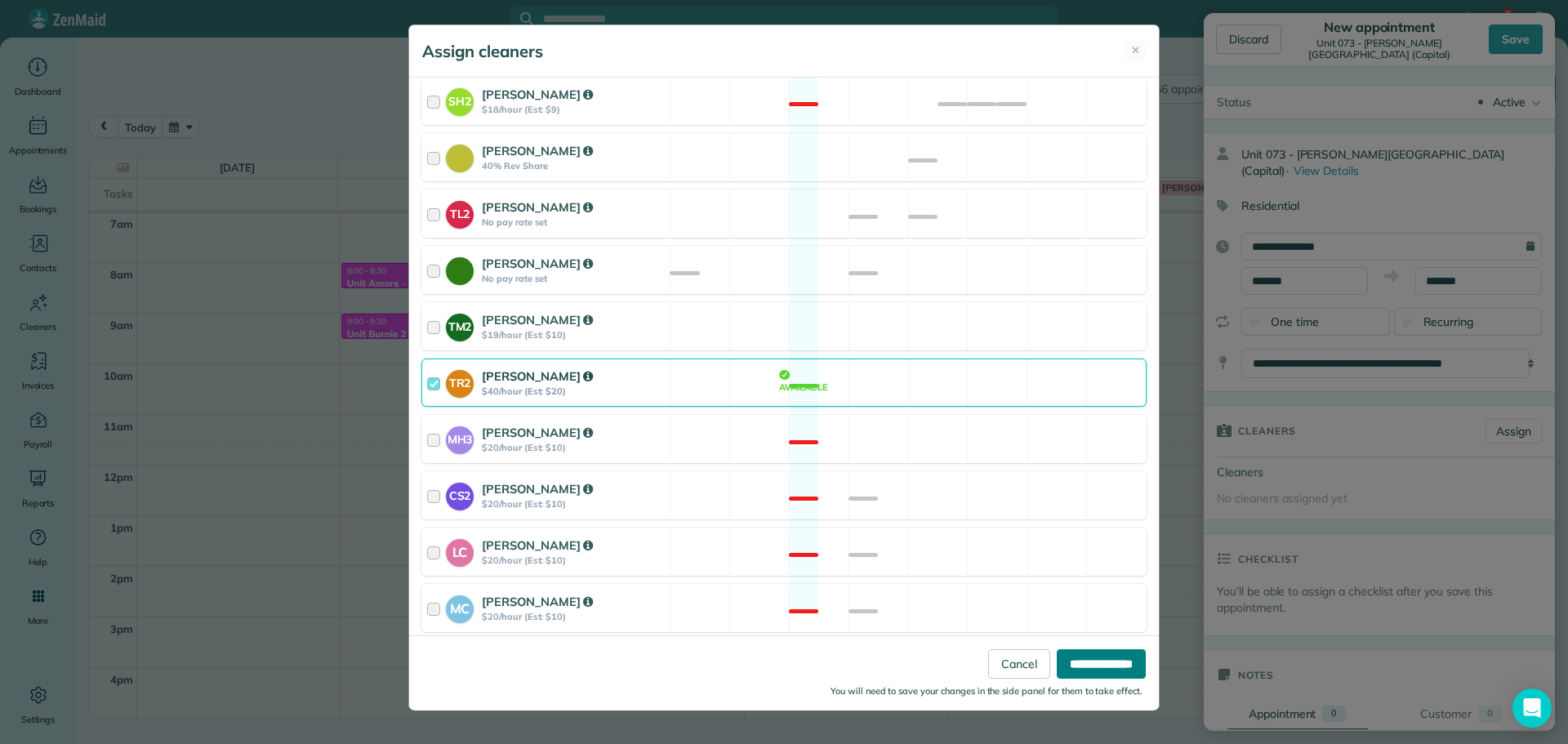
click at [1101, 656] on input "**********" at bounding box center [1101, 664] width 89 height 30
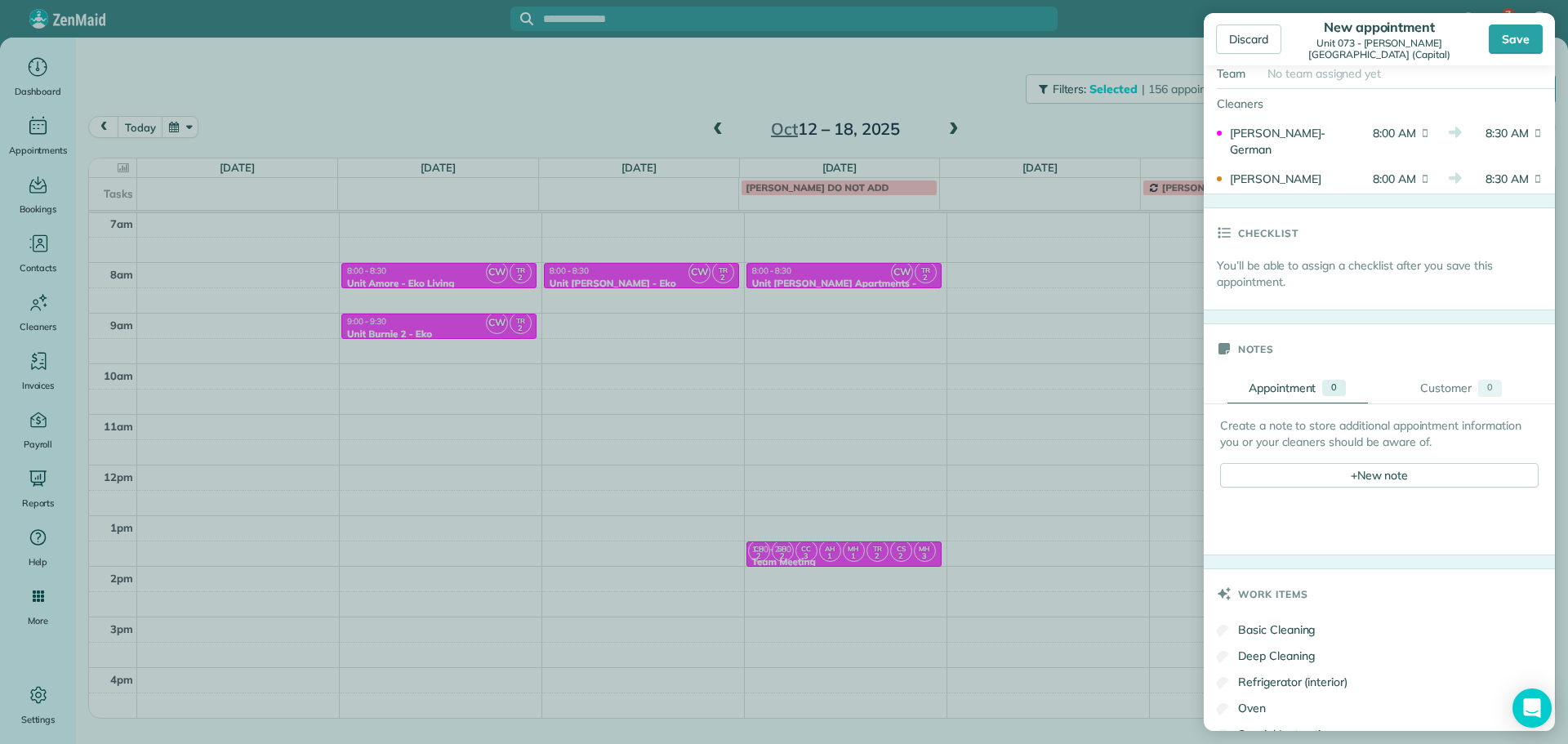
scroll to position [409, 0]
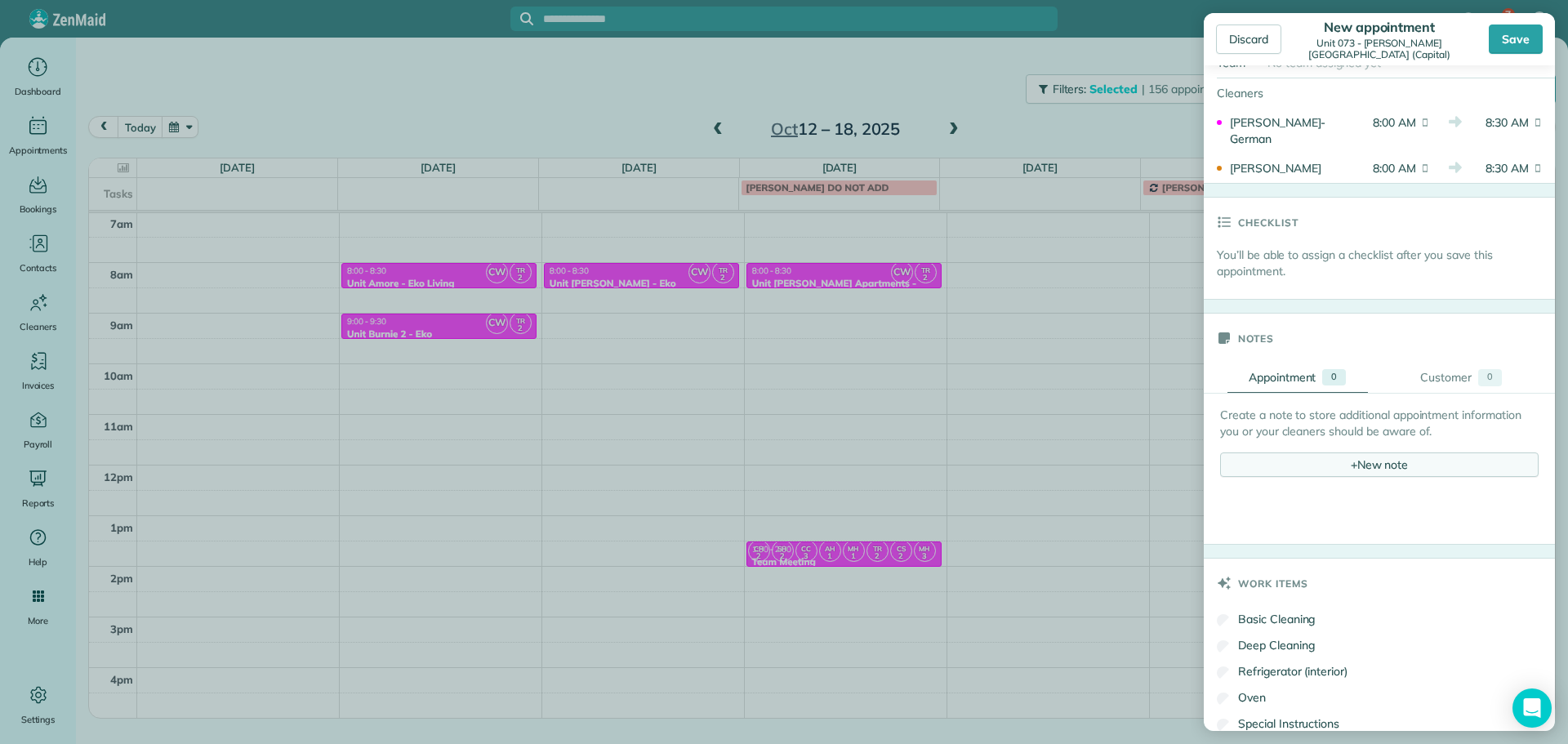
click at [1382, 453] on div "+ New note" at bounding box center [1379, 465] width 319 height 24
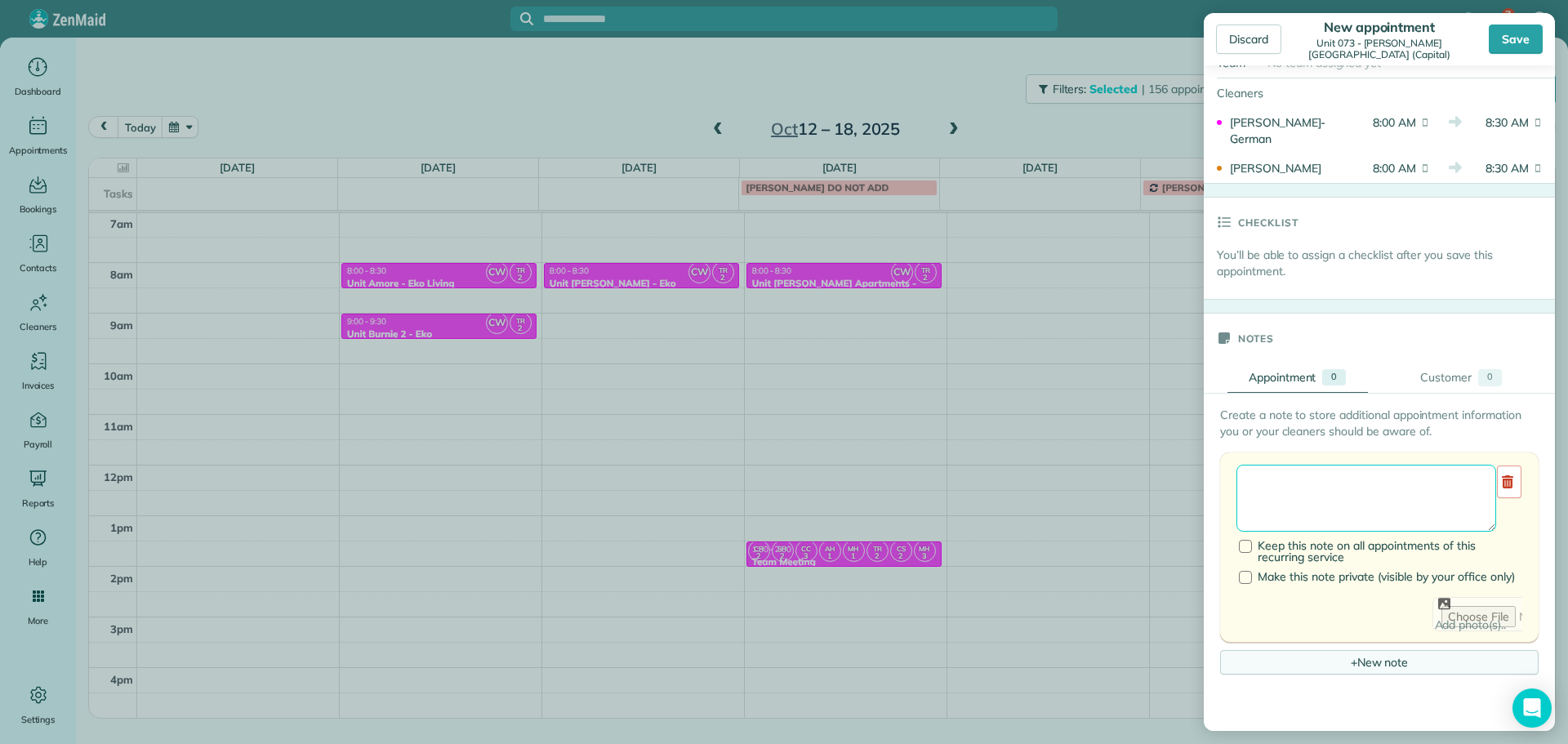
click at [1375, 465] on textarea at bounding box center [1367, 498] width 260 height 67
paste textarea "**********"
paste textarea "********"
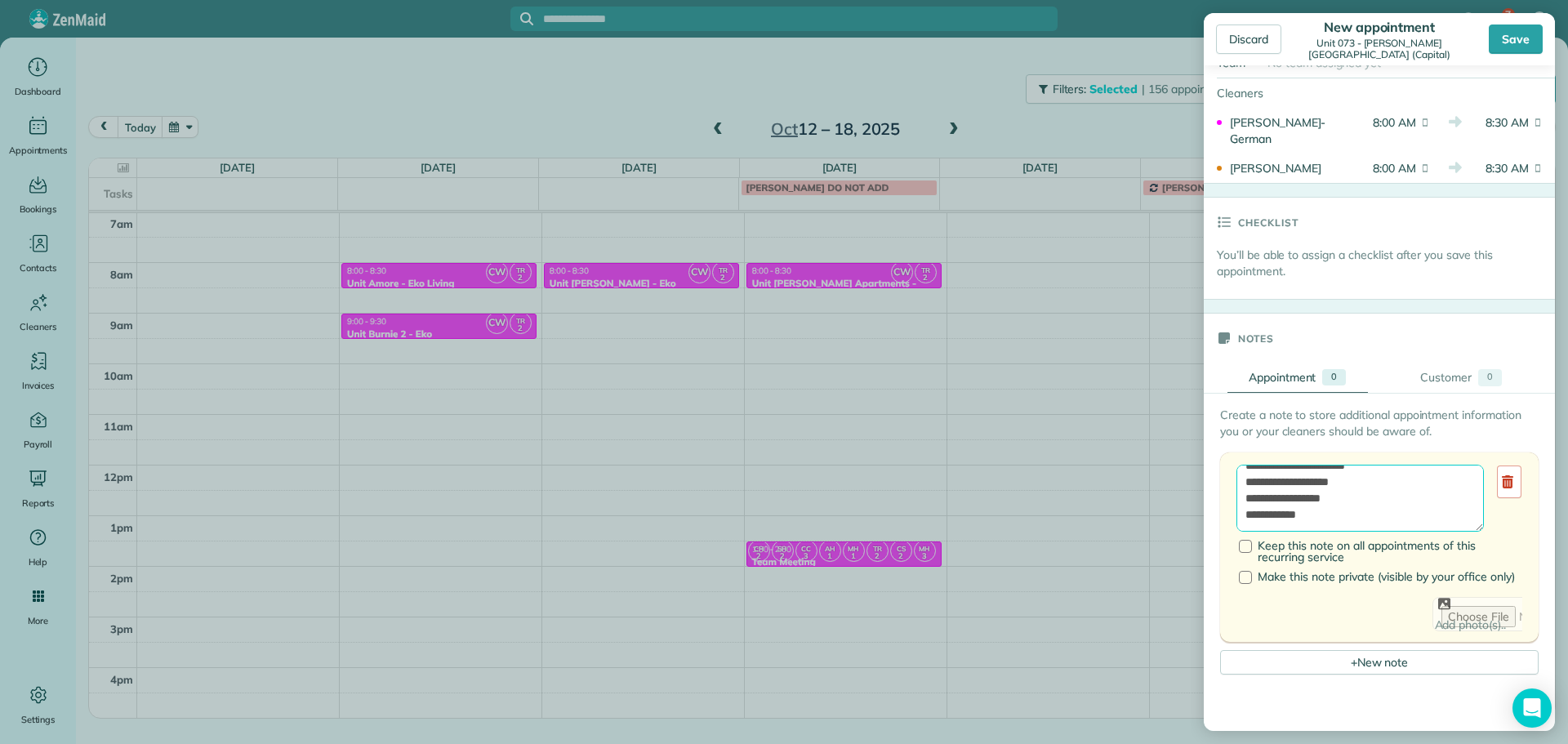
paste textarea "**********"
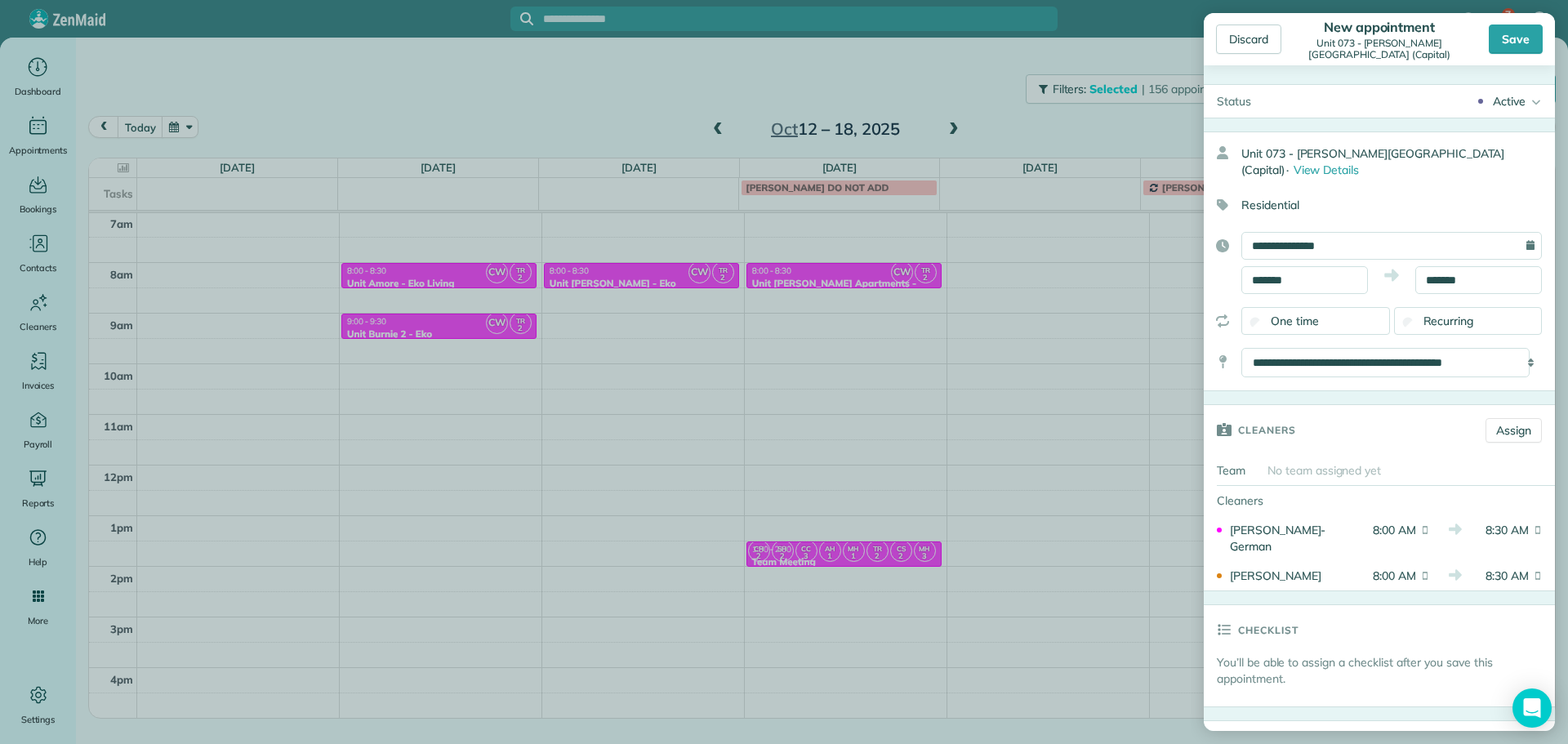
scroll to position [0, 0]
type textarea "**********"
click at [1535, 35] on div "Save" at bounding box center [1516, 39] width 54 height 30
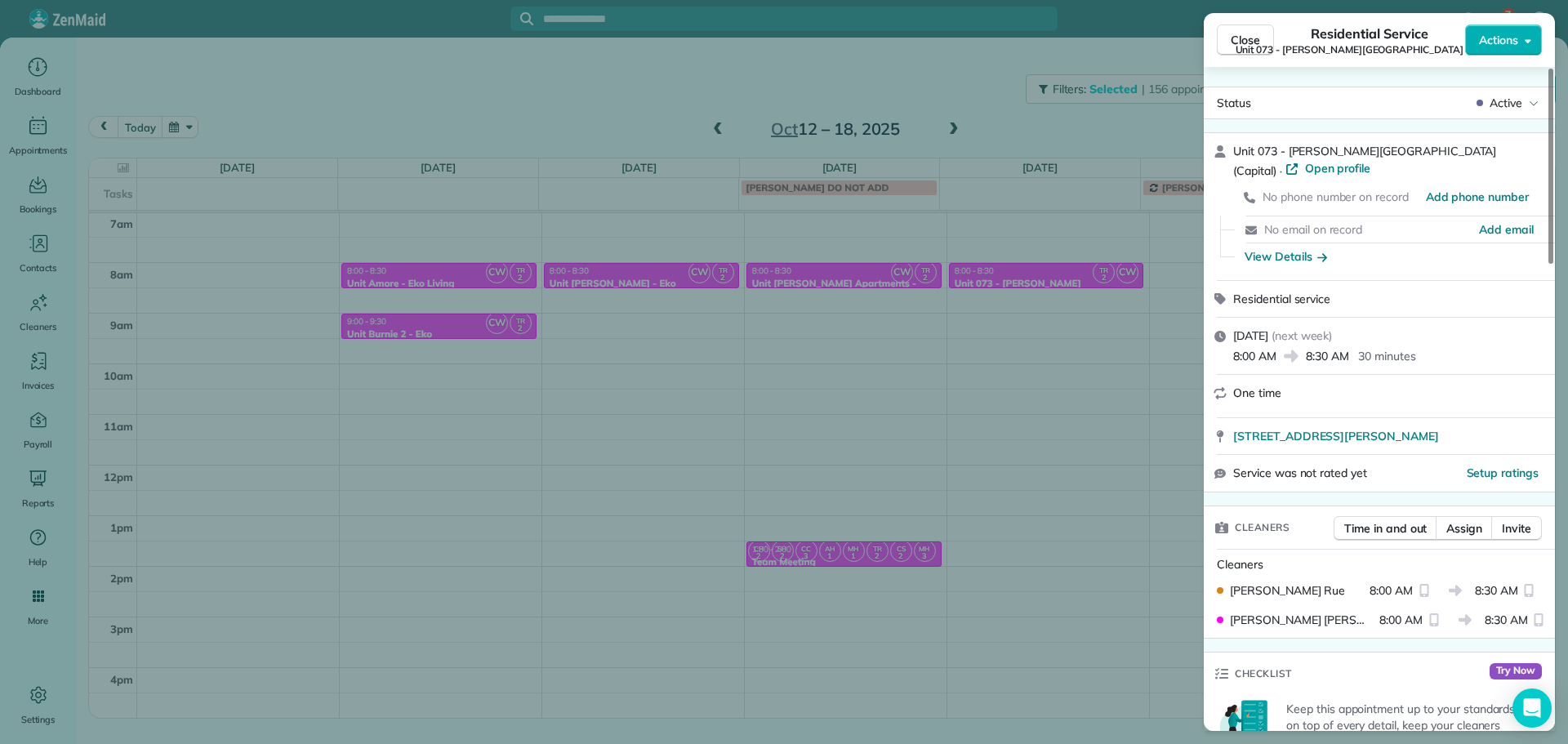
click at [960, 83] on div "Close Residential Service Unit 073 - Chapman Manor (Capital) Actions Status Act…" at bounding box center [784, 372] width 1568 height 744
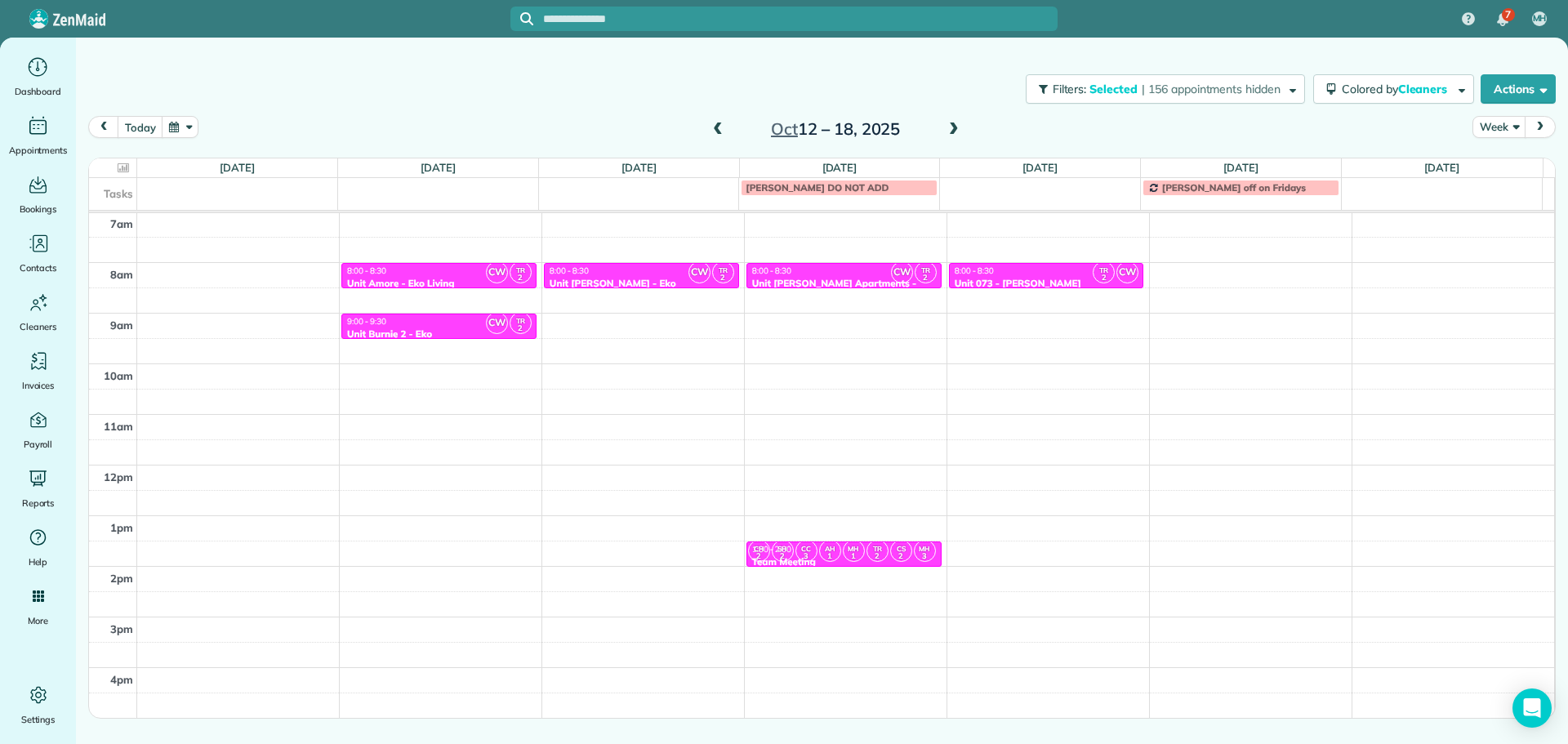
click at [719, 125] on span at bounding box center [718, 129] width 18 height 14
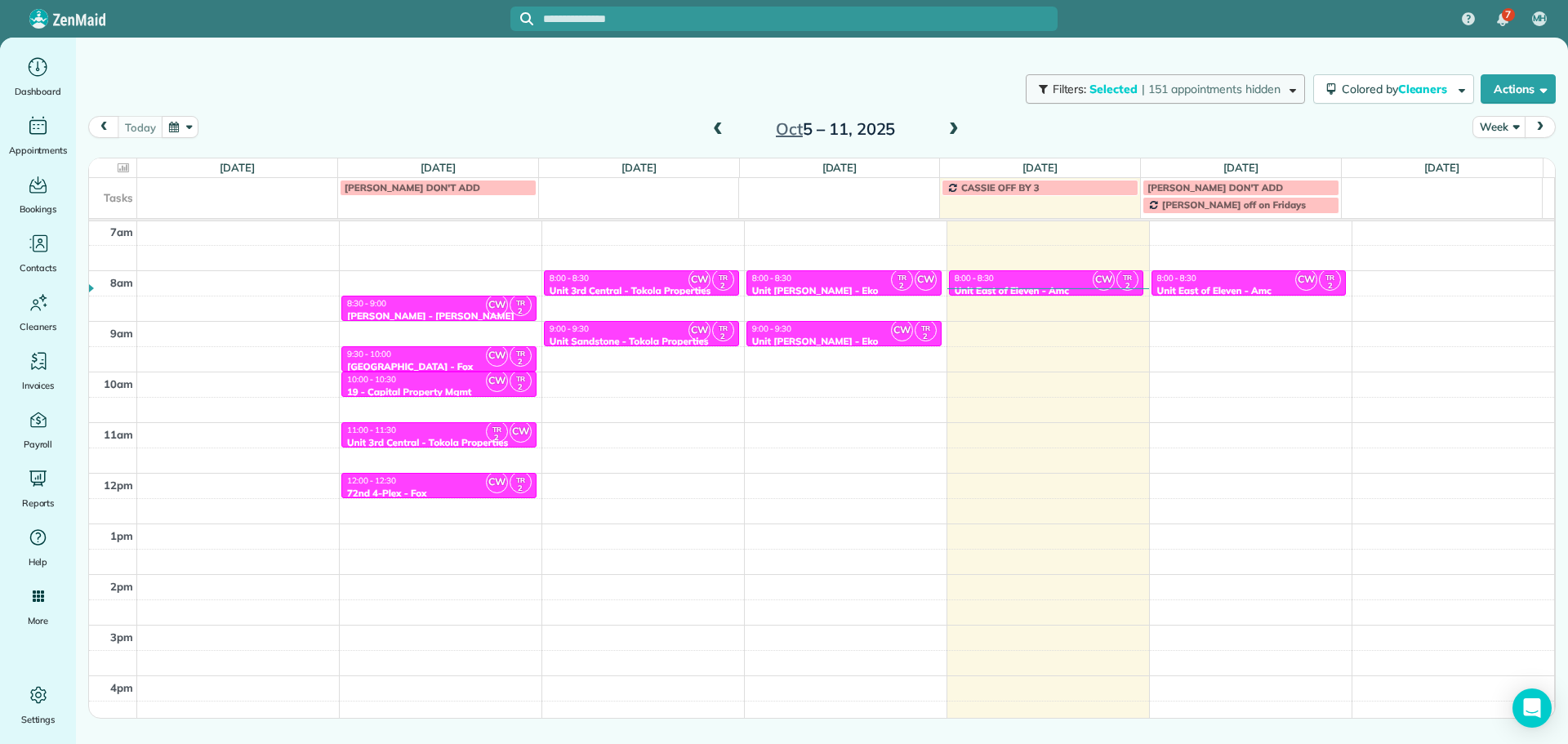
click at [1178, 89] on span "| 151 appointments hidden" at bounding box center [1211, 89] width 139 height 14
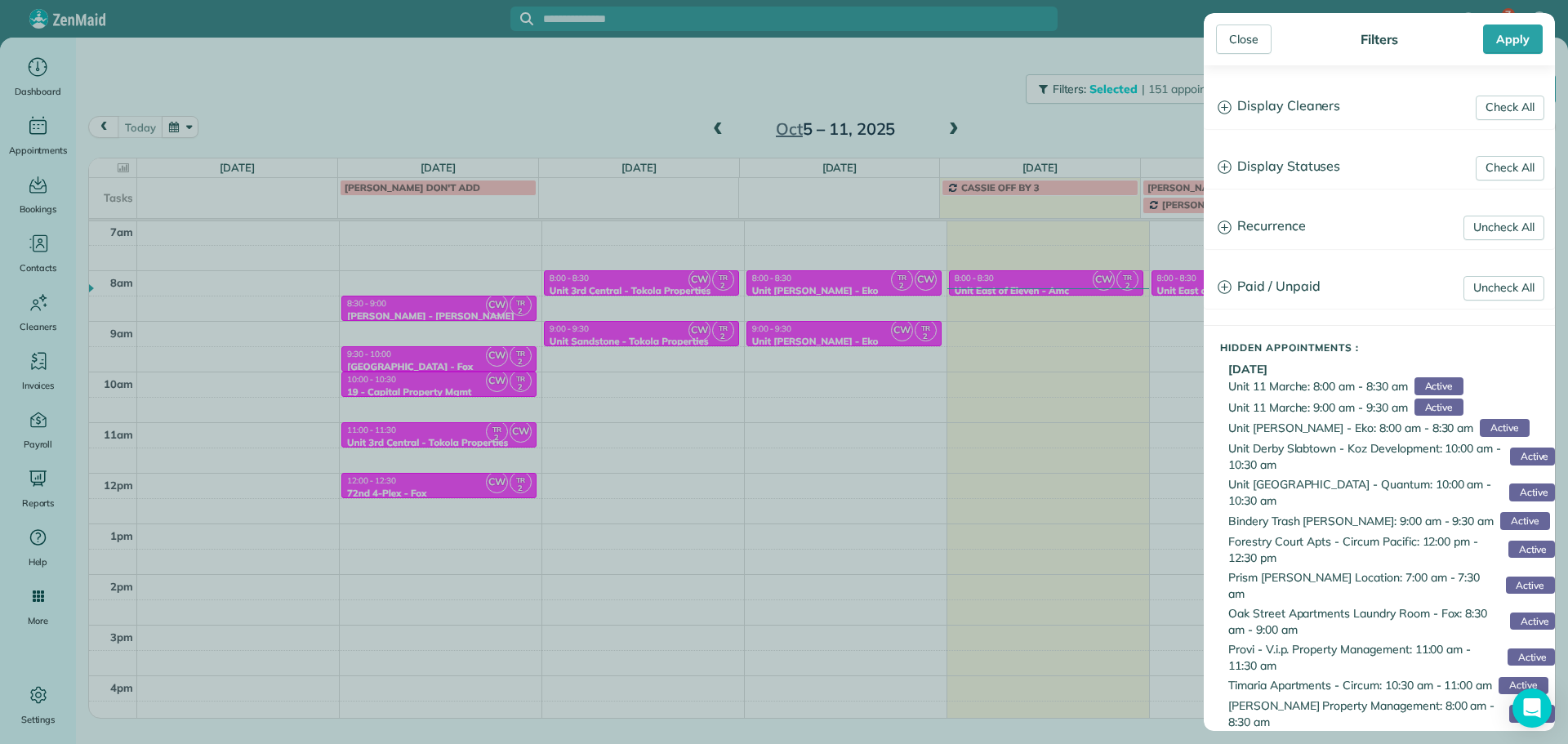
click at [1290, 111] on h3 "Display Cleaners" at bounding box center [1379, 106] width 350 height 41
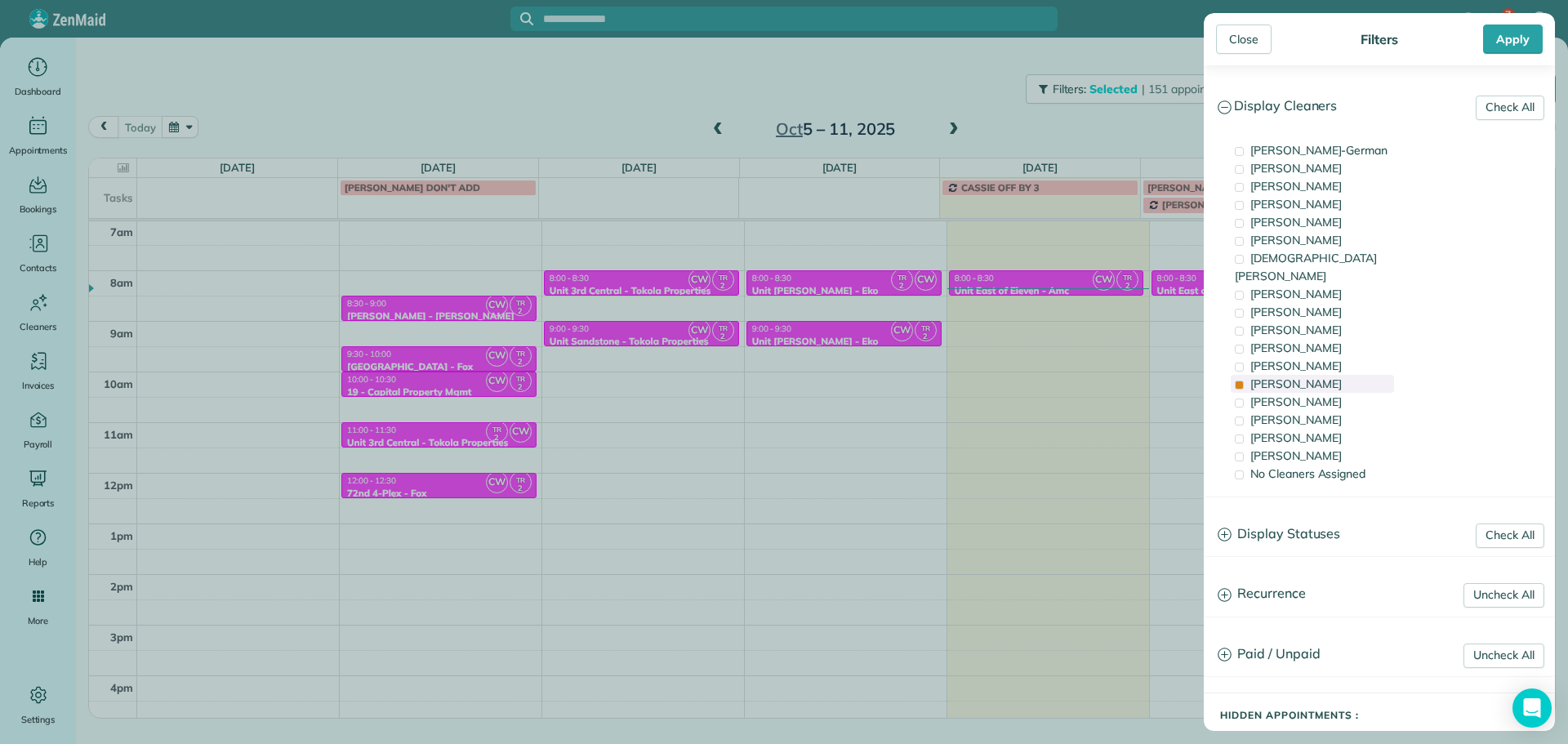
click at [1341, 375] on div "[PERSON_NAME]" at bounding box center [1313, 384] width 164 height 18
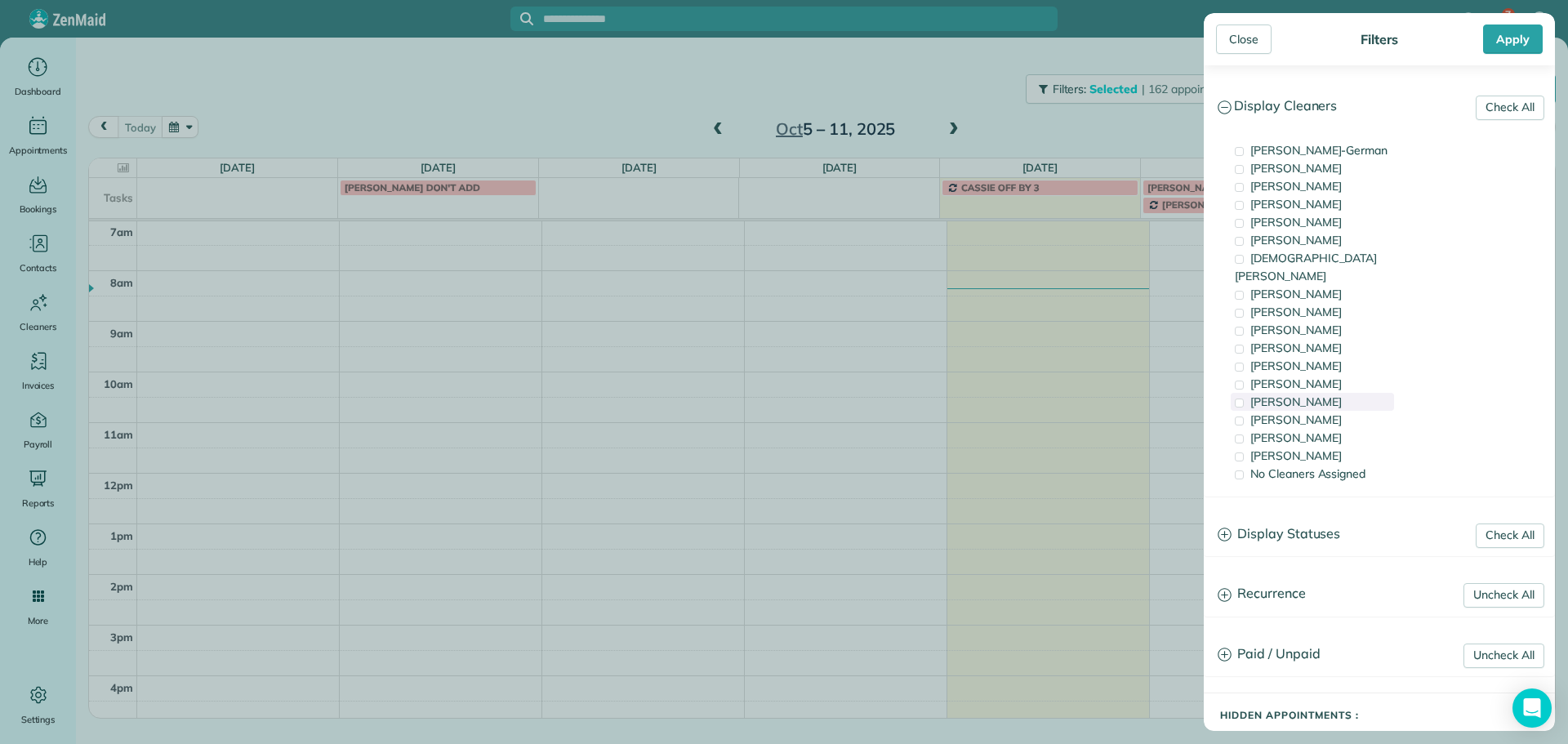
click at [1344, 393] on div "[PERSON_NAME]" at bounding box center [1313, 402] width 164 height 18
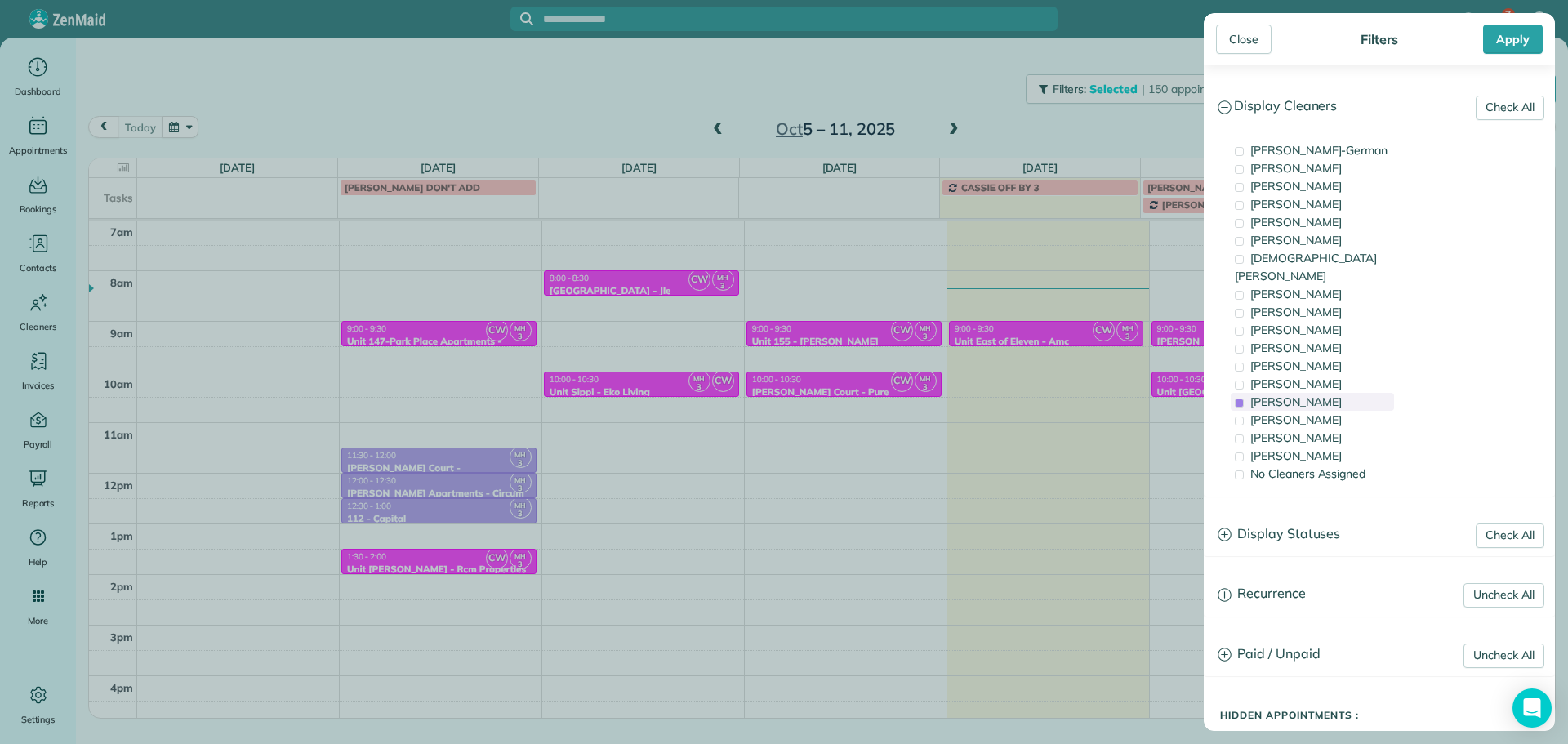
click at [1344, 393] on div "[PERSON_NAME]" at bounding box center [1313, 402] width 164 height 18
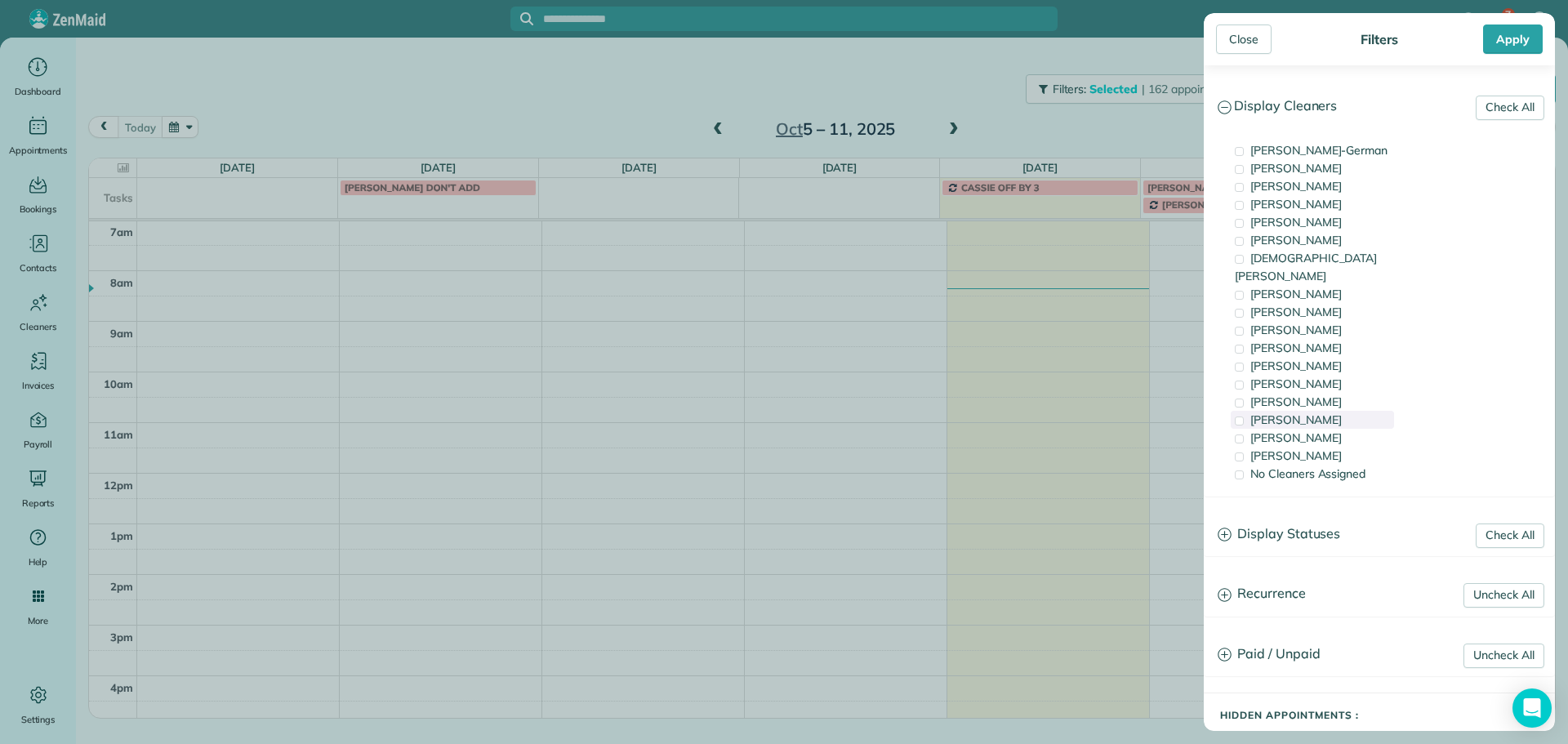
click at [1344, 411] on div "[PERSON_NAME]" at bounding box center [1313, 419] width 164 height 18
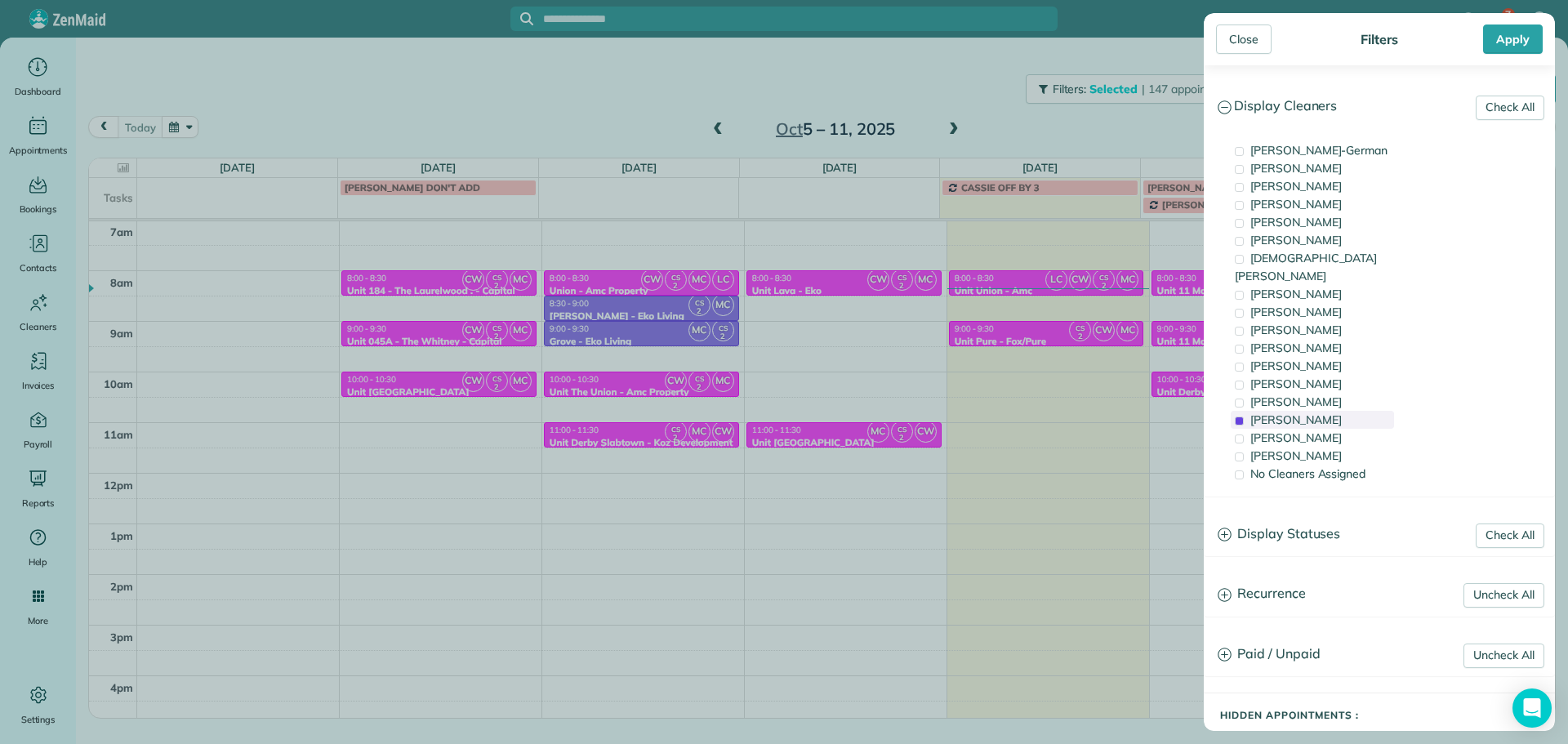
click at [1344, 411] on div "[PERSON_NAME]" at bounding box center [1313, 419] width 164 height 18
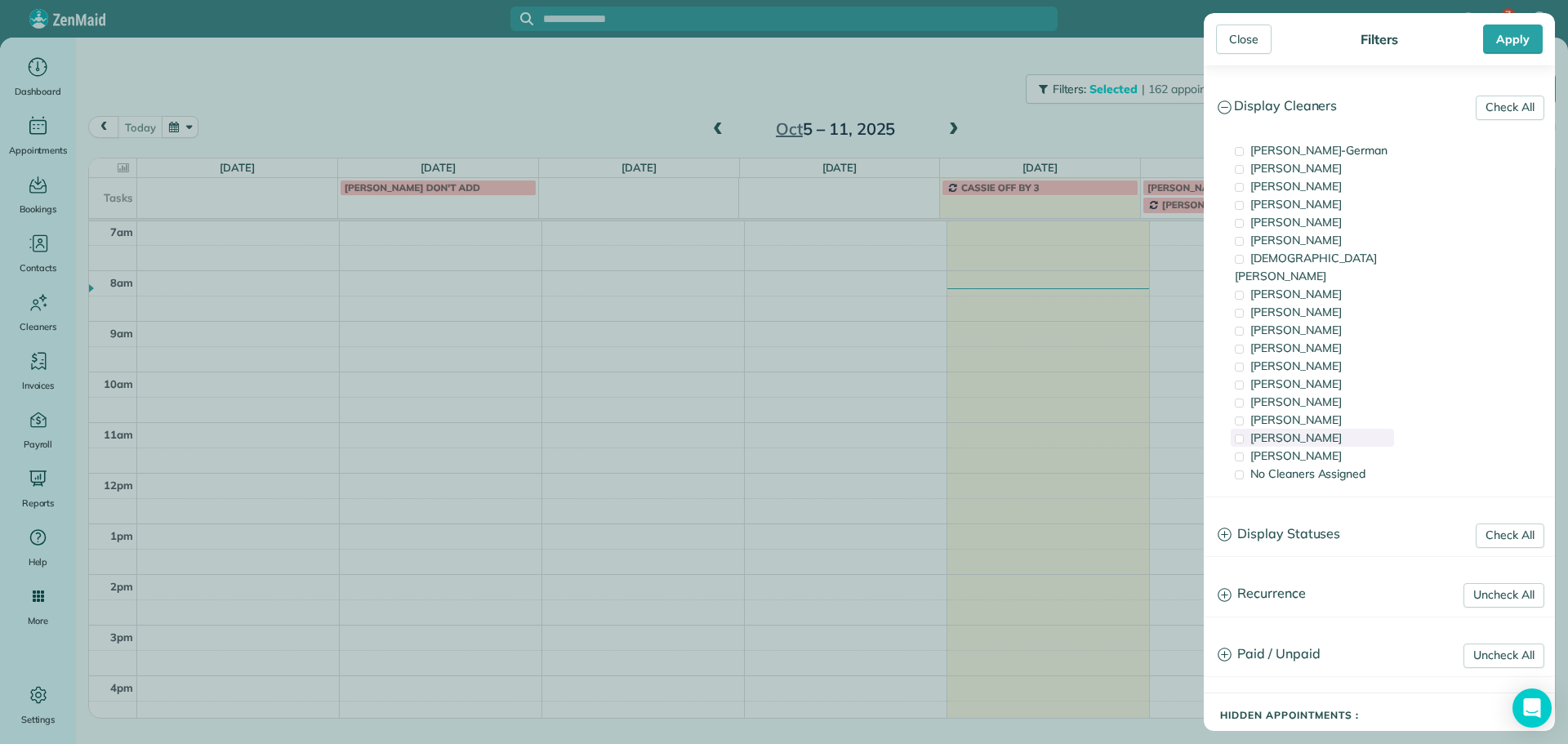
click at [1336, 429] on div "[PERSON_NAME]" at bounding box center [1313, 438] width 164 height 18
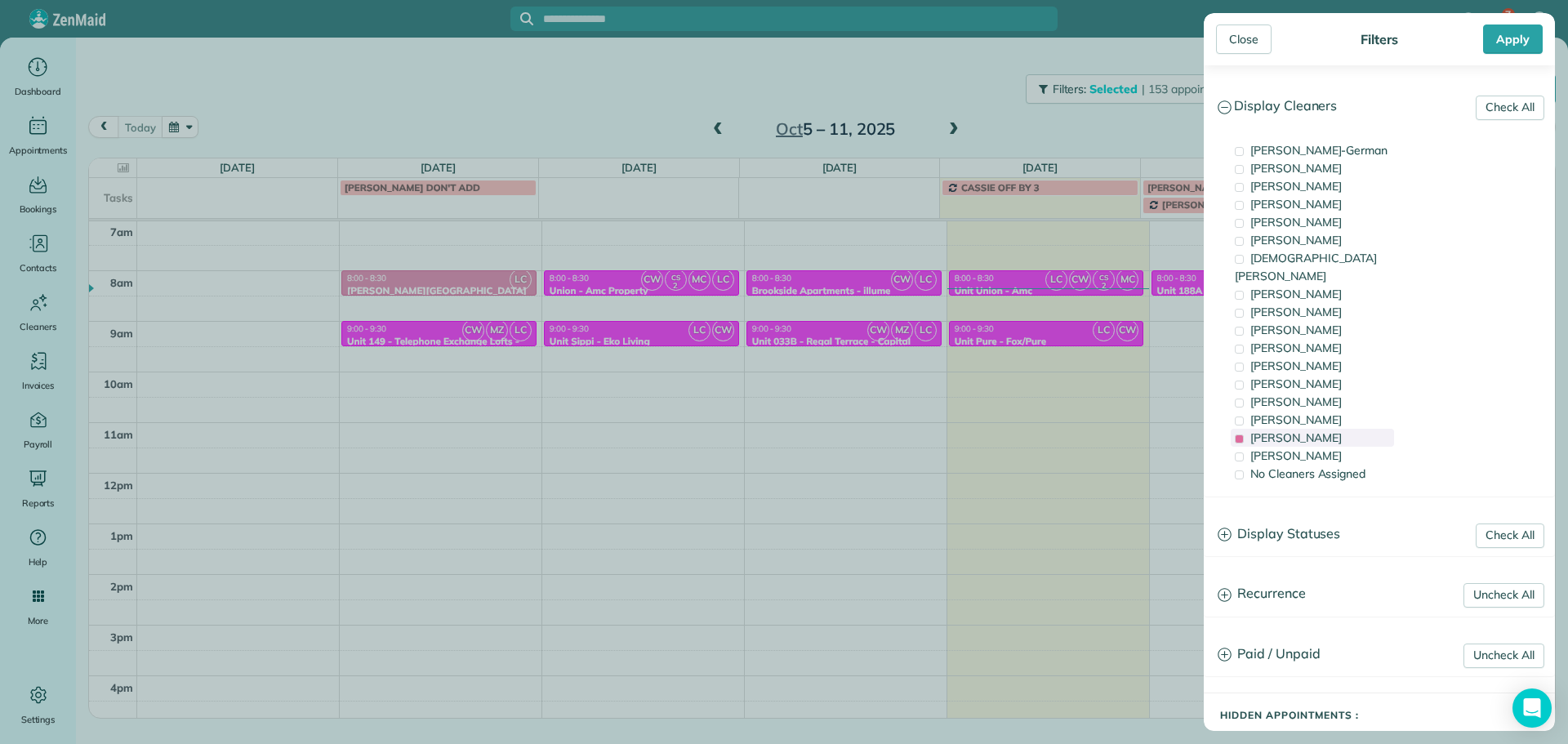
click at [1336, 429] on div "[PERSON_NAME]" at bounding box center [1313, 438] width 164 height 18
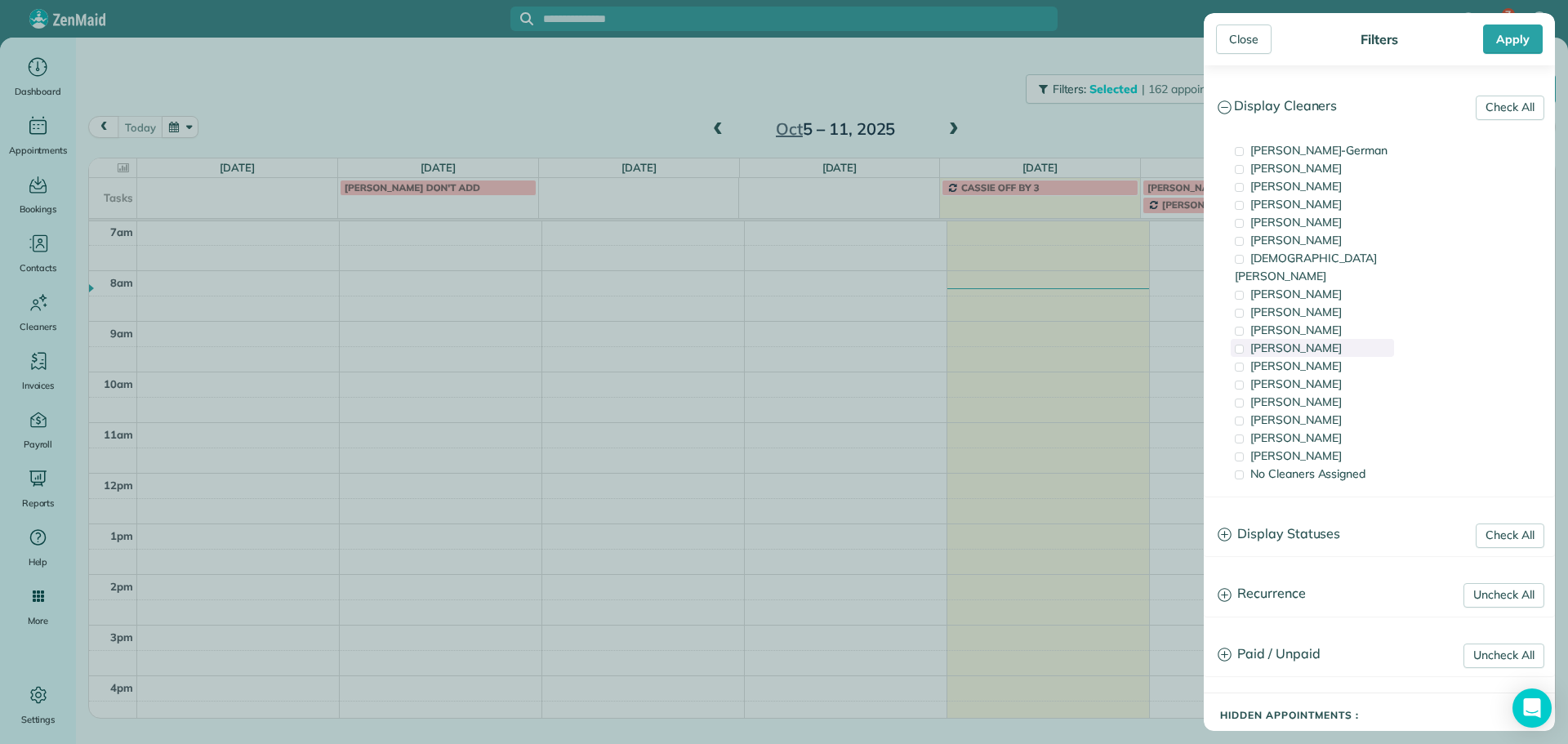
click at [1340, 339] on div "[PERSON_NAME]" at bounding box center [1313, 348] width 164 height 18
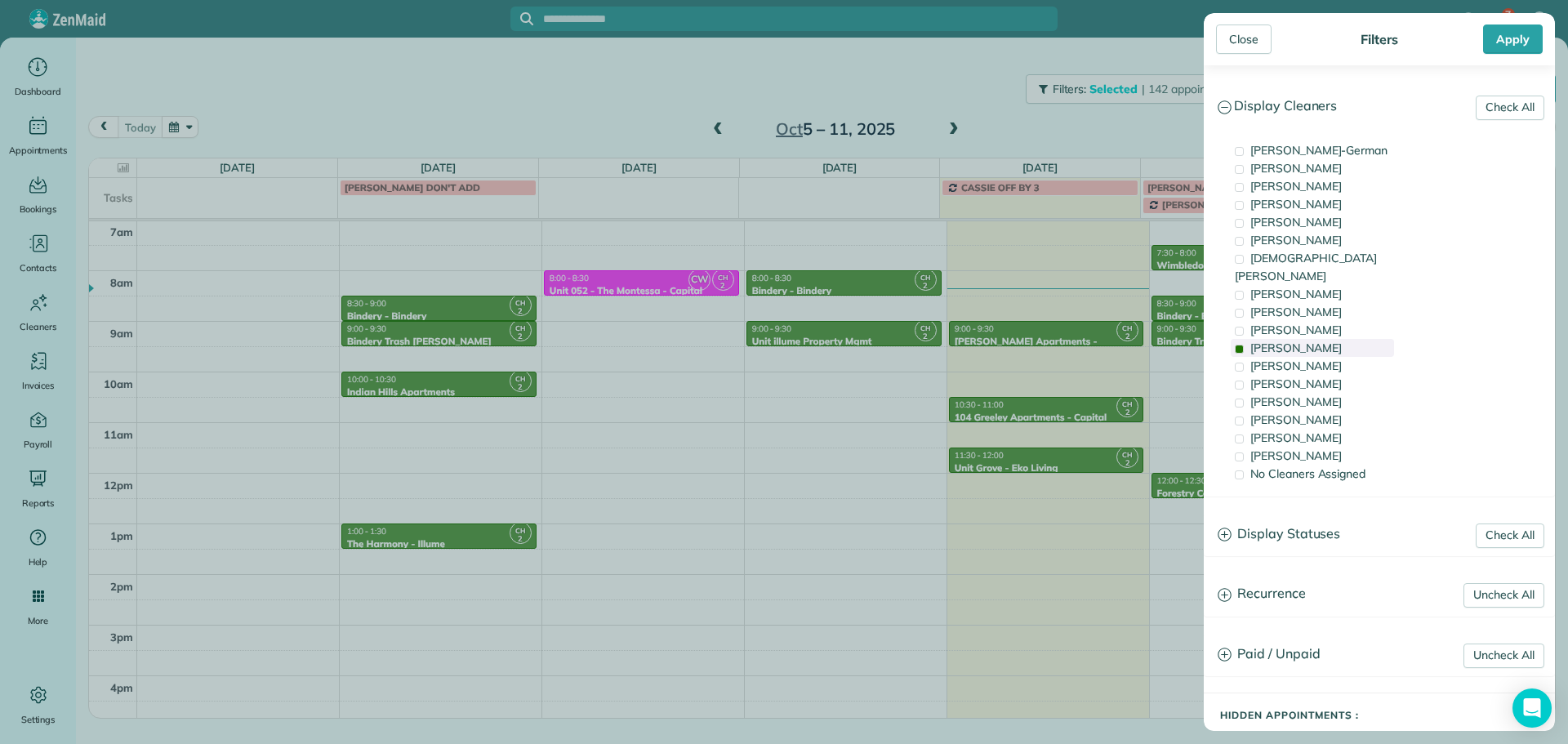
click at [1340, 339] on div "[PERSON_NAME]" at bounding box center [1313, 348] width 164 height 18
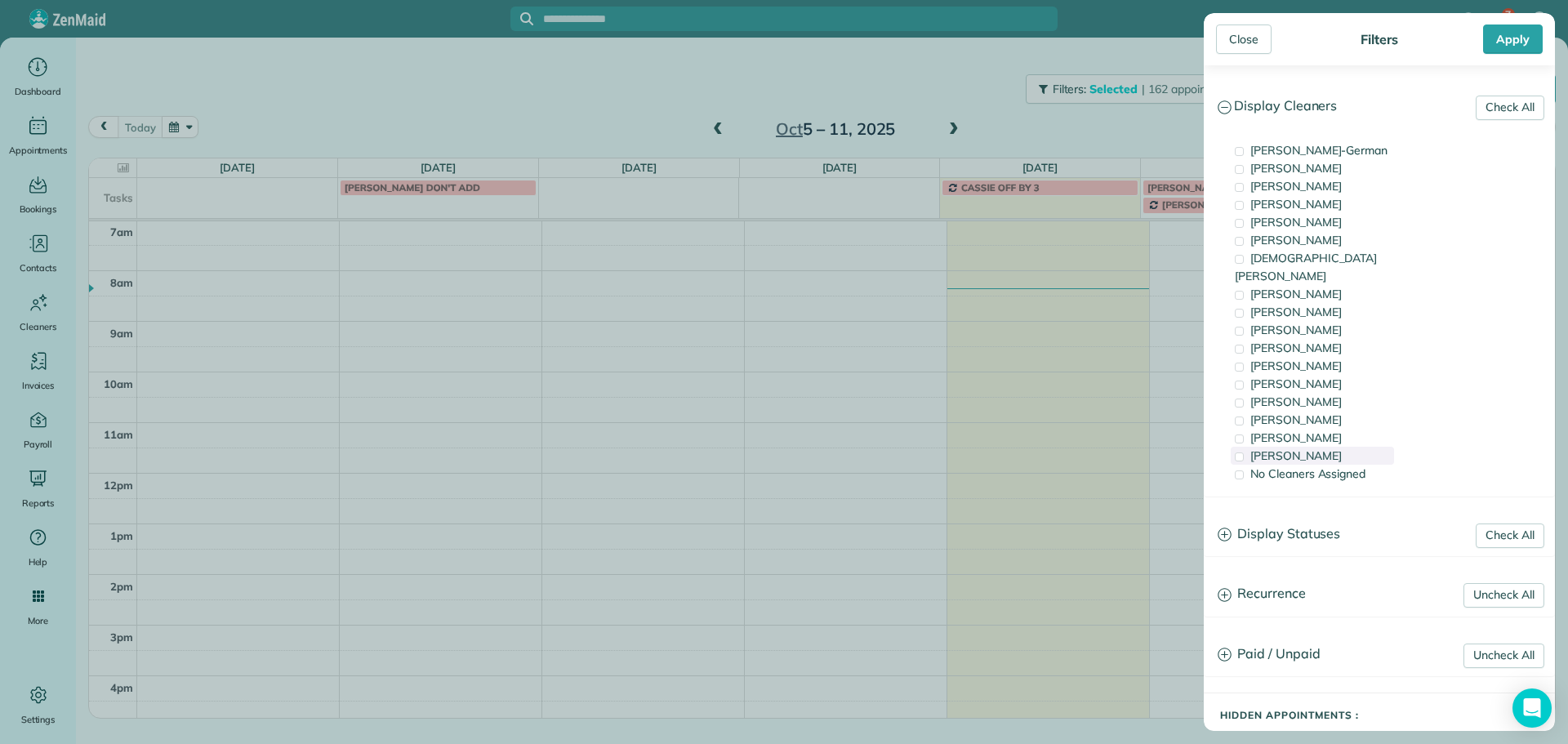
click at [1331, 447] on div "[PERSON_NAME]" at bounding box center [1313, 456] width 164 height 18
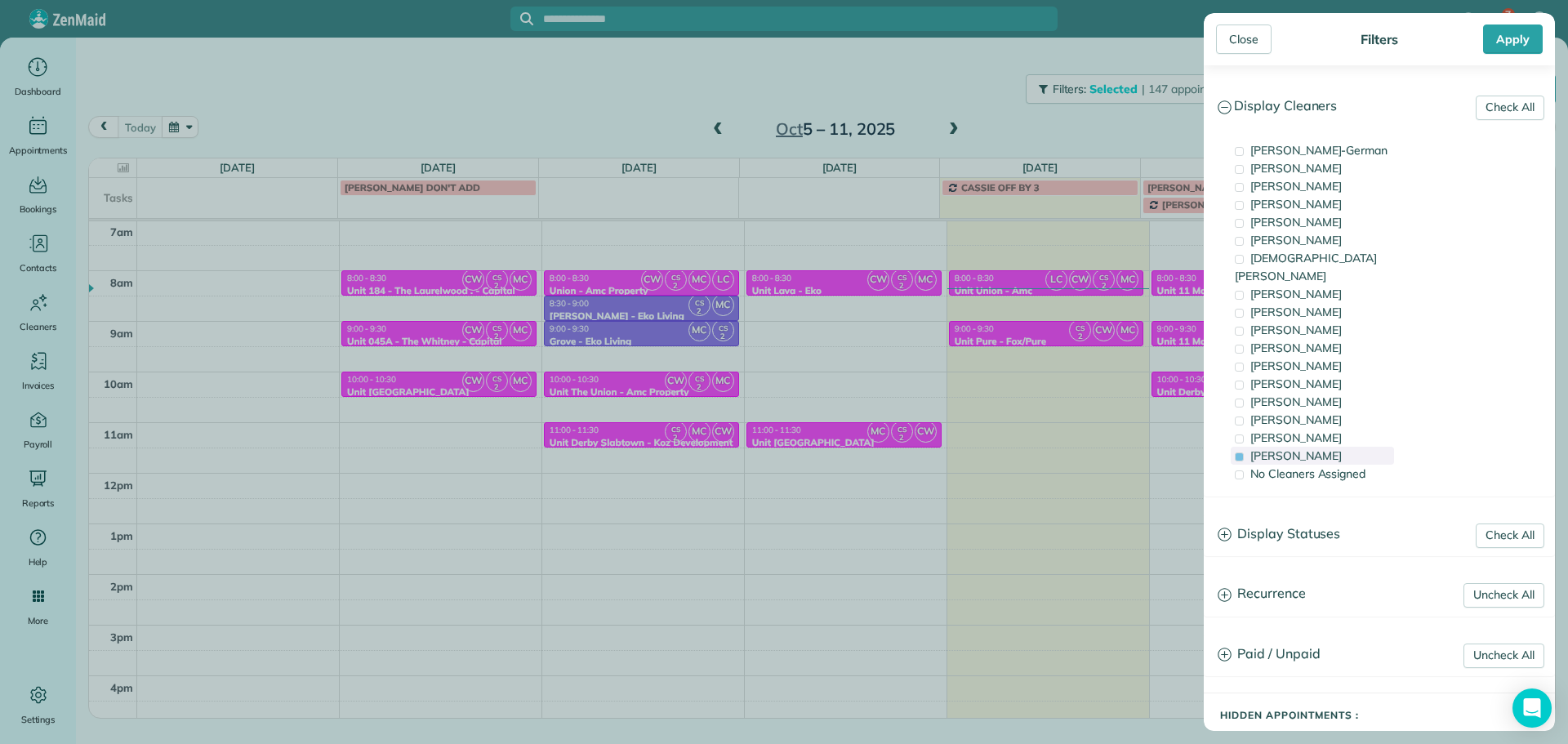
click at [1331, 447] on div "[PERSON_NAME]" at bounding box center [1313, 456] width 164 height 18
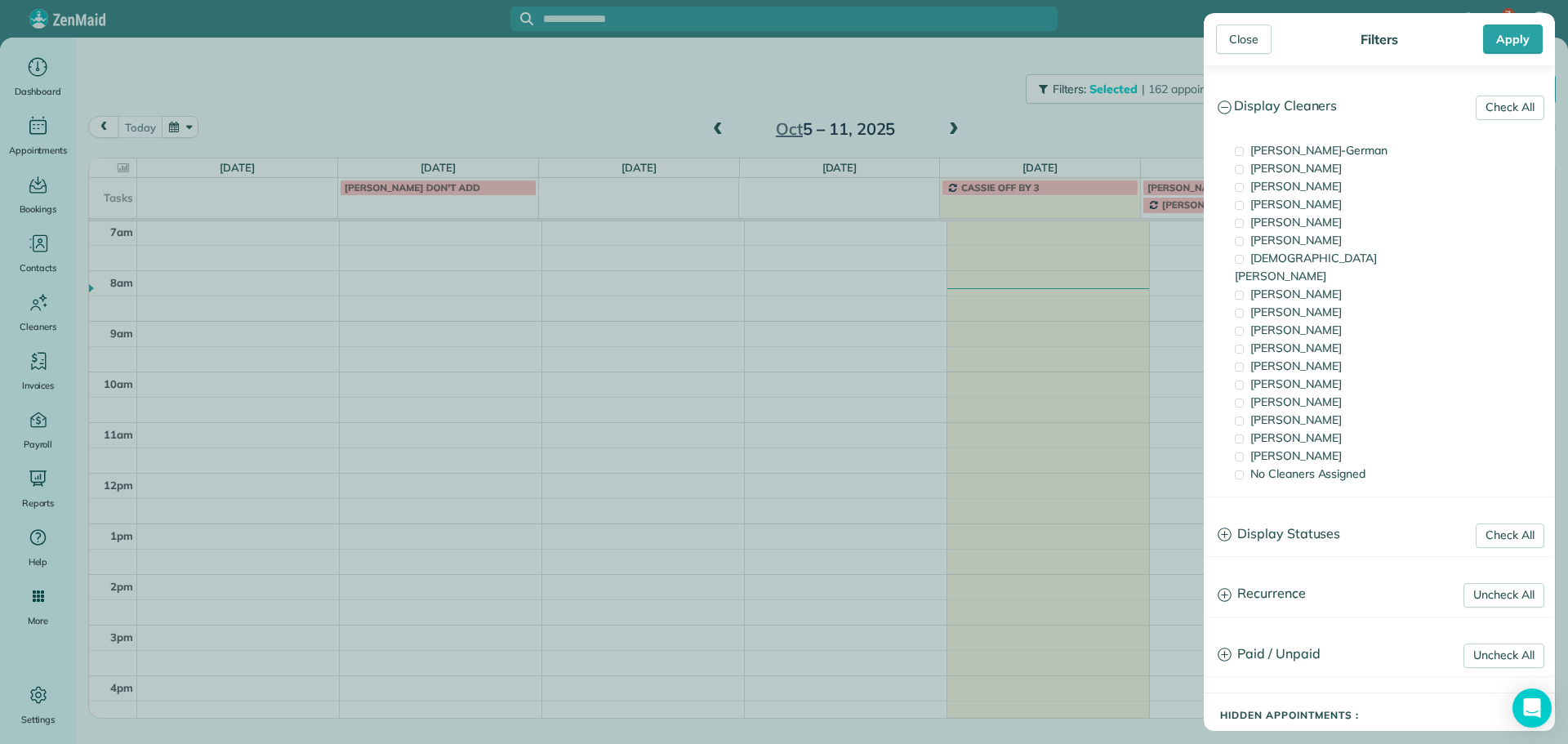
drag, startPoint x: 1340, startPoint y: 193, endPoint x: 1227, endPoint y: 213, distance: 114.8
click at [1340, 192] on span "[PERSON_NAME]" at bounding box center [1295, 186] width 91 height 14
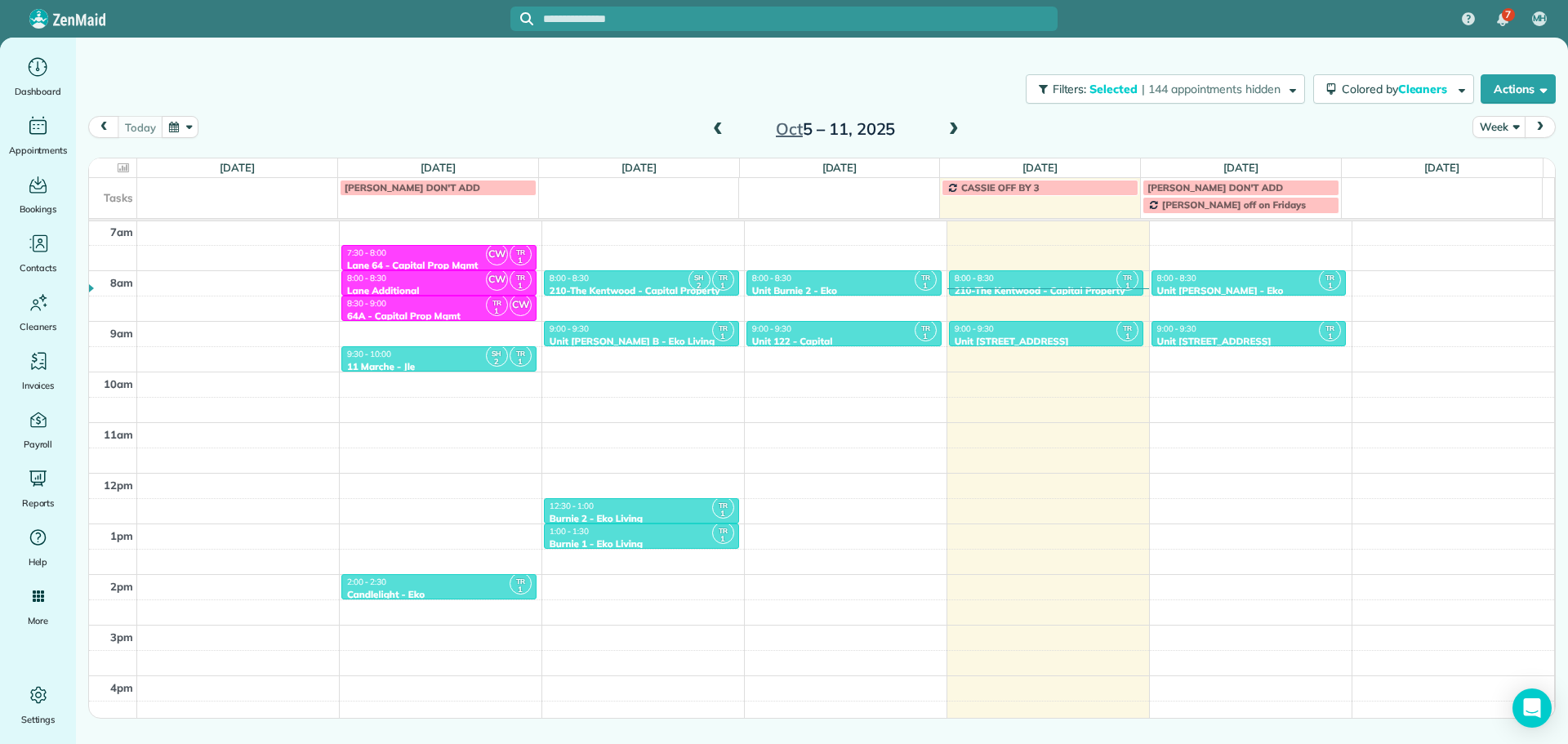
click at [1011, 282] on div "Close Filters Apply Check All Display Cleaners Christina Wright-German Cassie F…" at bounding box center [784, 372] width 1568 height 744
click at [828, 332] on div "9:00 - 9:30" at bounding box center [844, 329] width 185 height 11
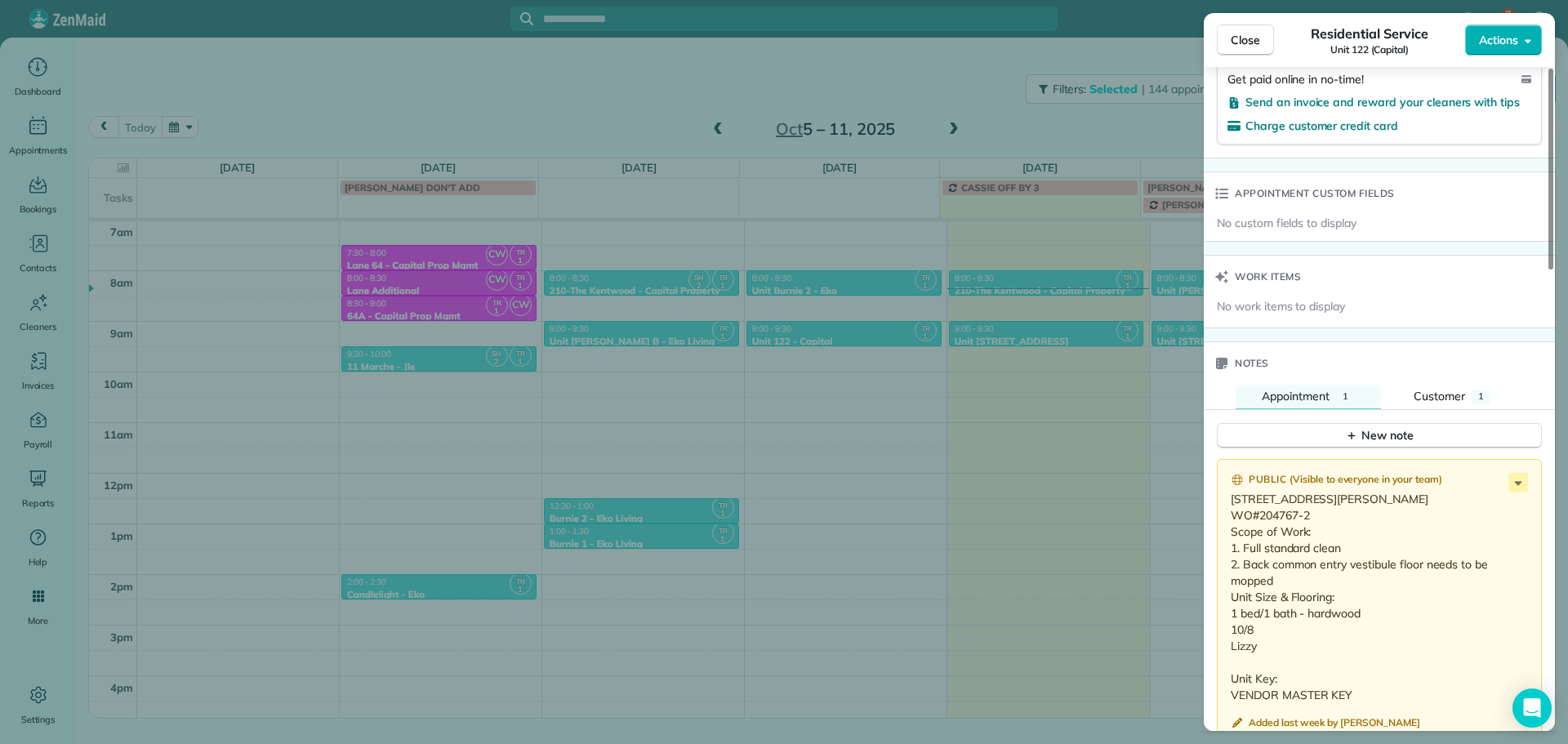
scroll to position [1232, 0]
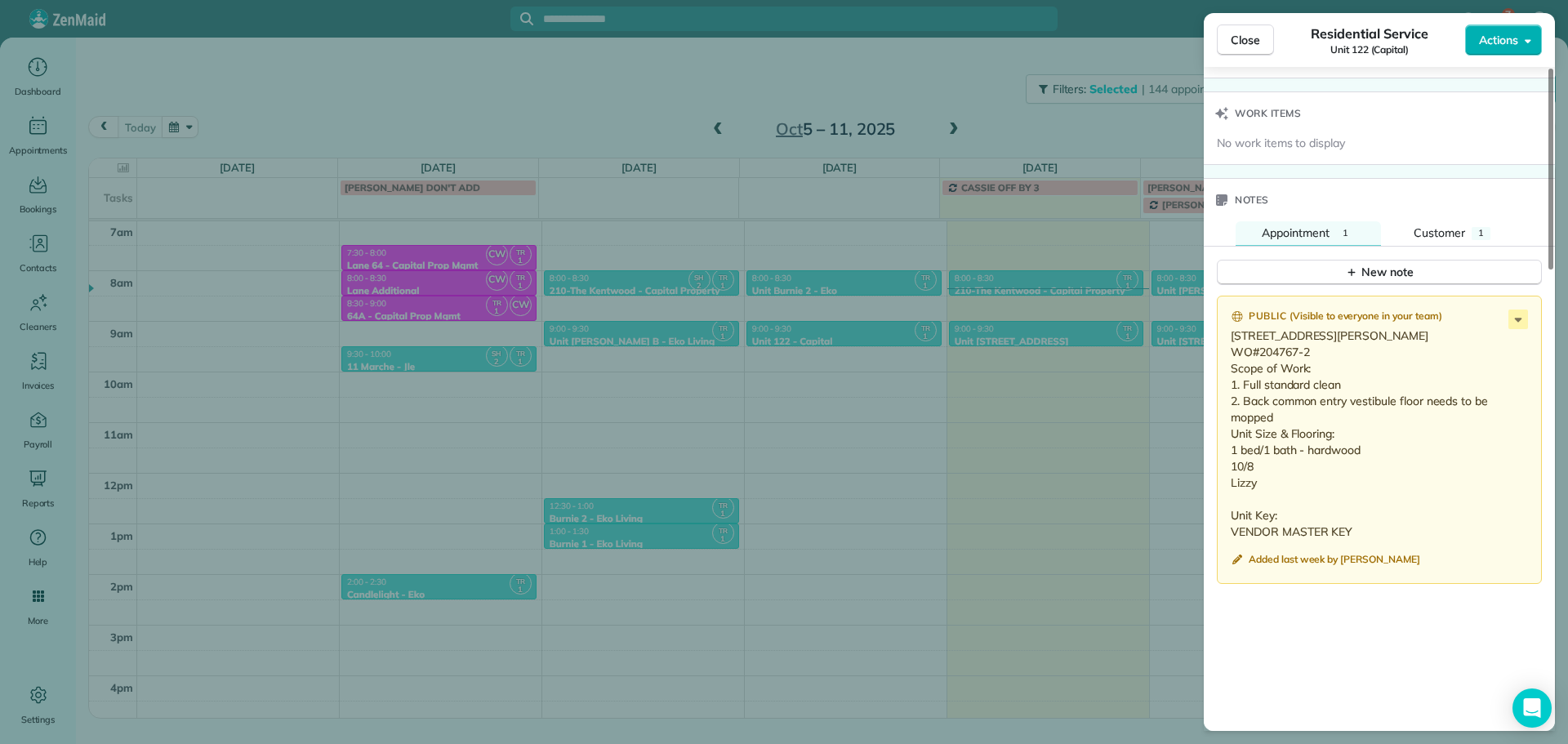
drag, startPoint x: 1319, startPoint y: 332, endPoint x: 1232, endPoint y: 340, distance: 87.4
click at [1232, 340] on p "3610 SE Stark St. Portland, OR 97214 WO#204767-2 Scope of Work: 1. Full standar…" at bounding box center [1381, 434] width 301 height 212
copy p "3610 SE Stark St"
click at [1063, 283] on div "Close Residential Service Unit 122 (Capital) Actions Status Active Unit 122 (Ca…" at bounding box center [784, 372] width 1568 height 744
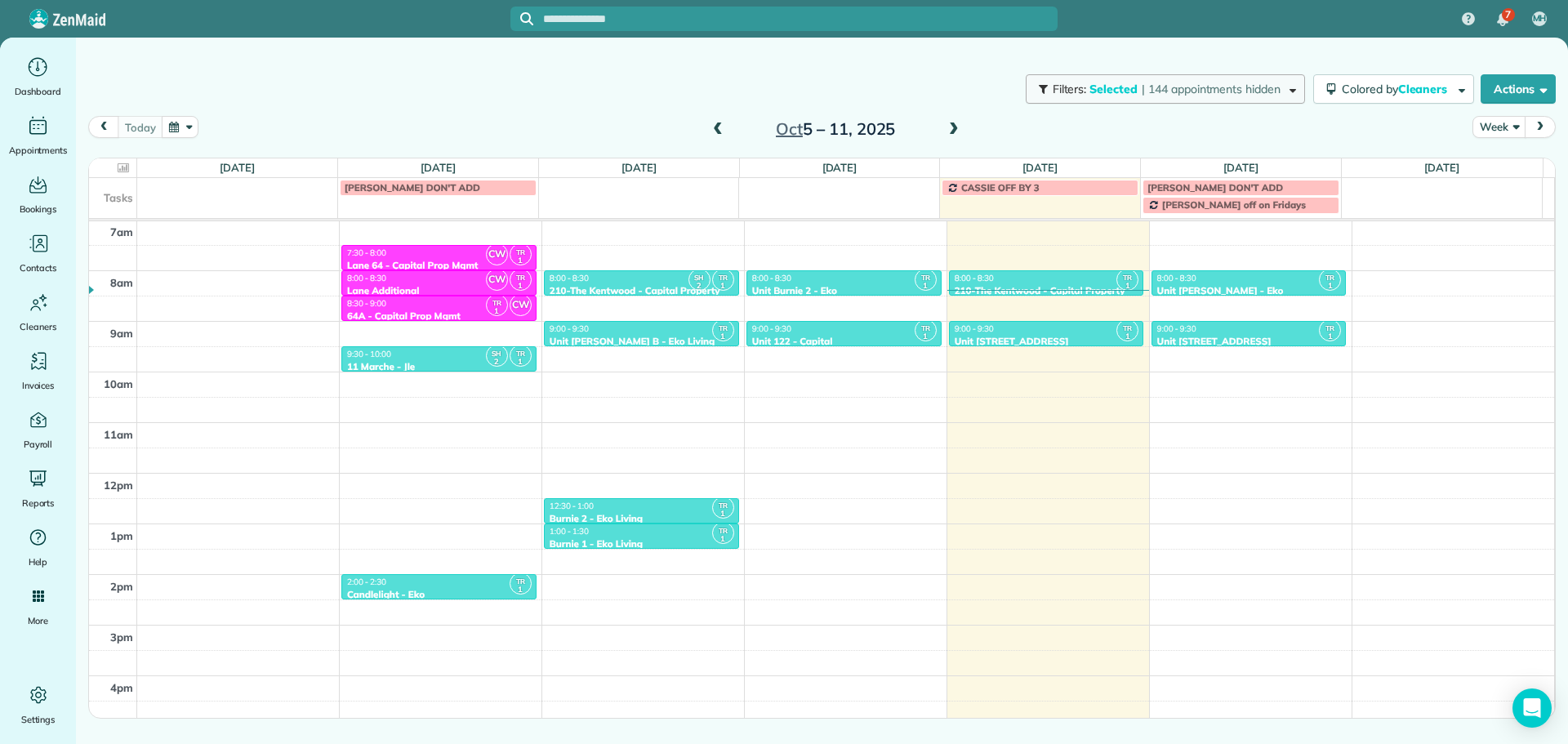
click at [1201, 90] on span "| 144 appointments hidden" at bounding box center [1211, 89] width 139 height 14
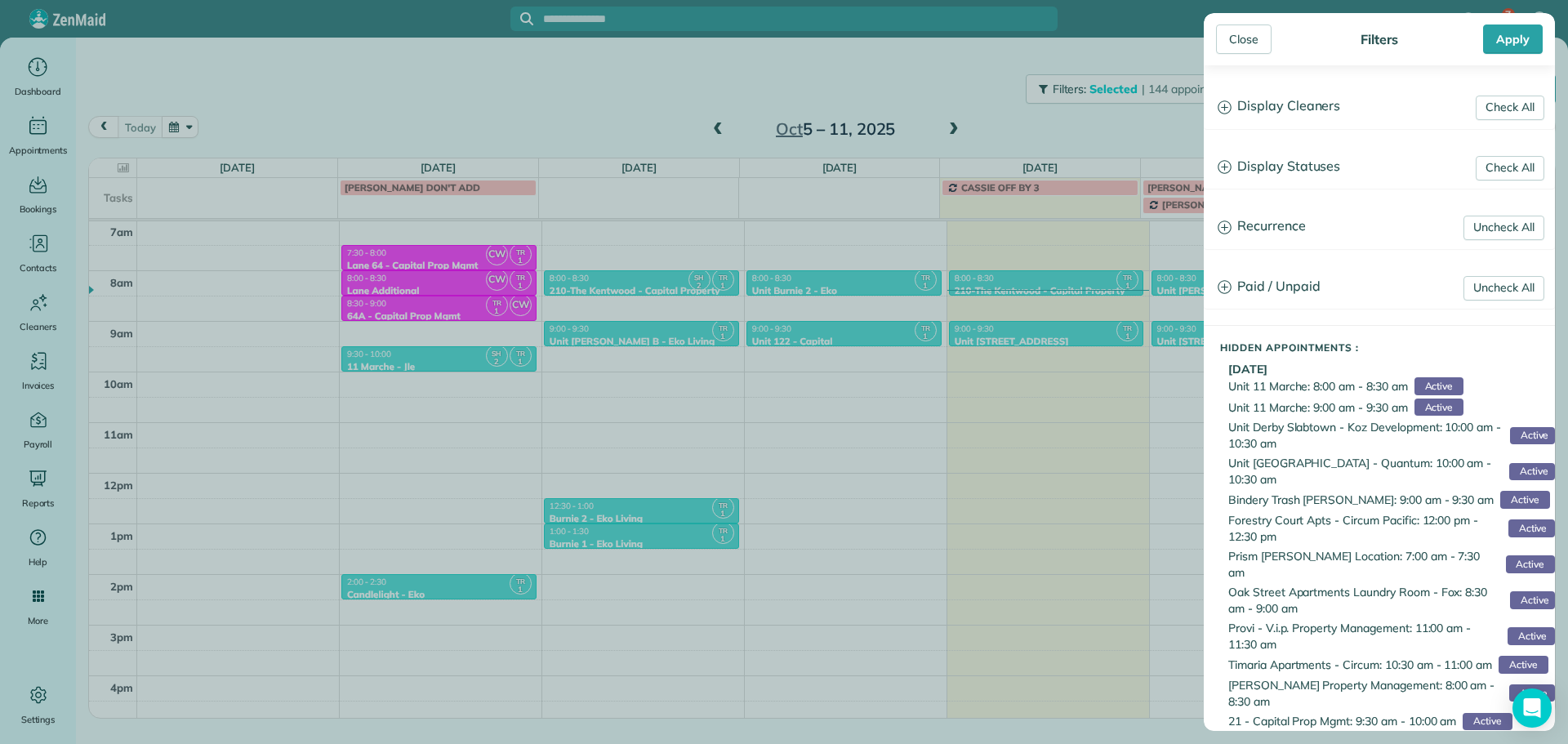
click at [1291, 95] on h3 "Display Cleaners" at bounding box center [1379, 106] width 350 height 41
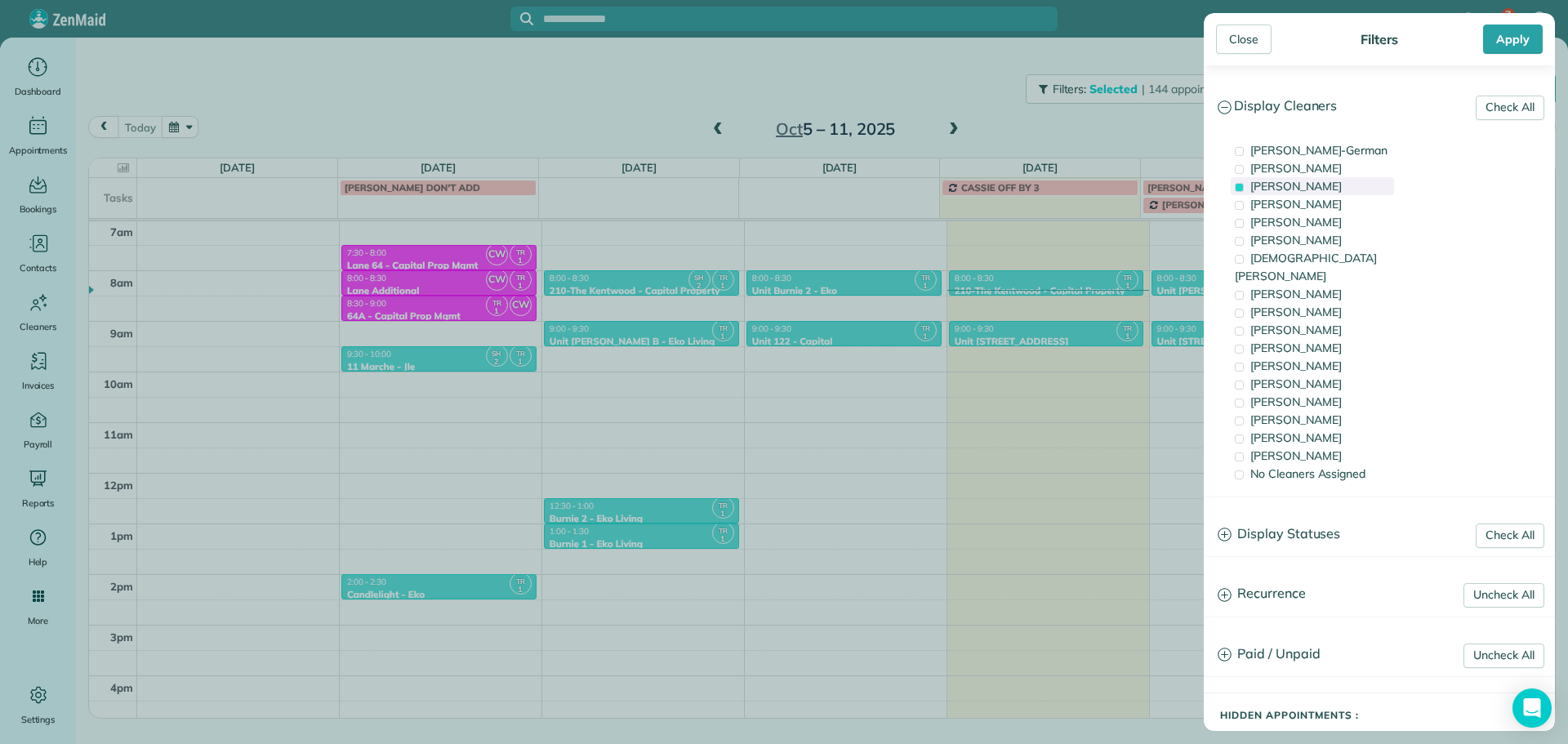
click at [1323, 187] on span "[PERSON_NAME]" at bounding box center [1295, 186] width 91 height 14
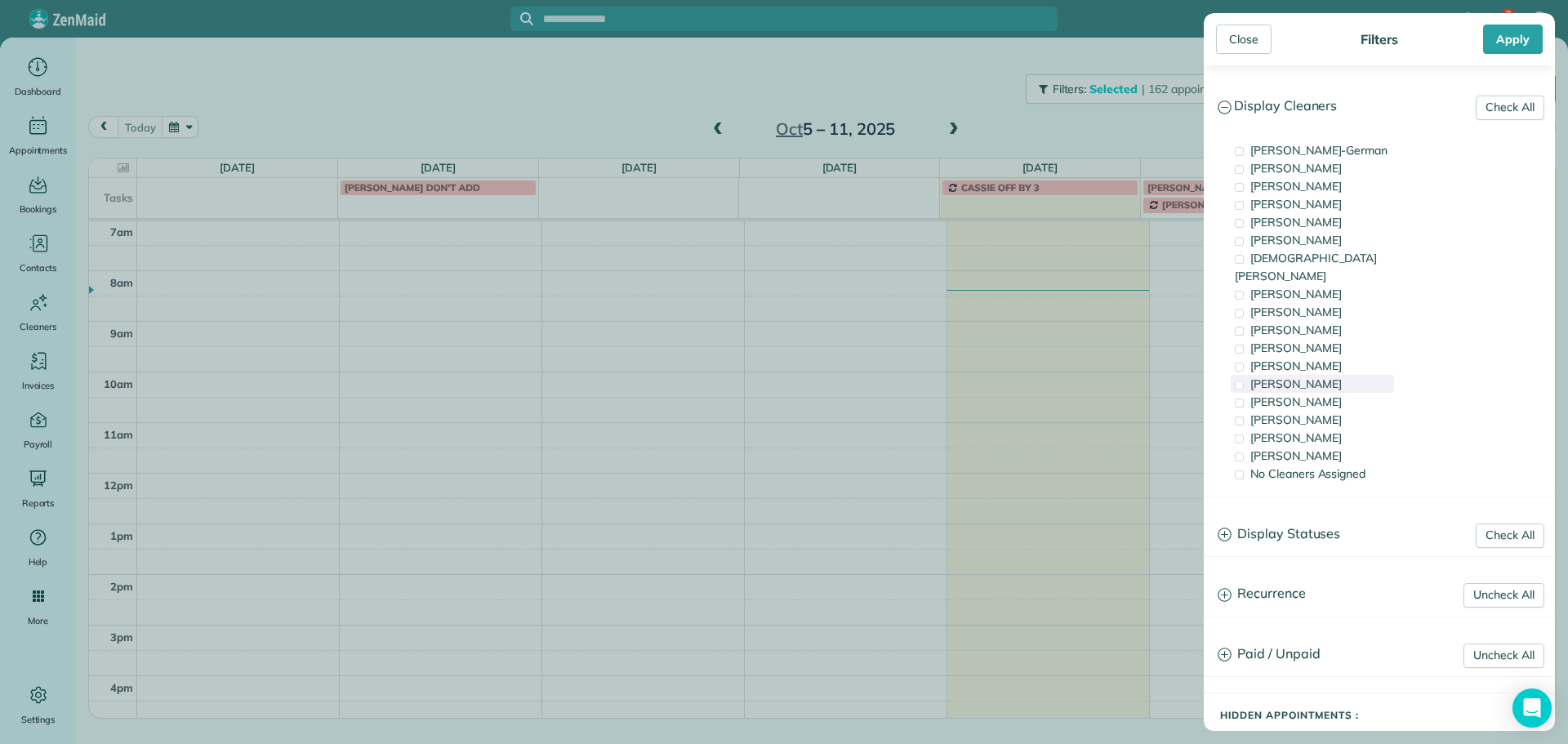
click at [1325, 375] on div "[PERSON_NAME]" at bounding box center [1313, 384] width 164 height 18
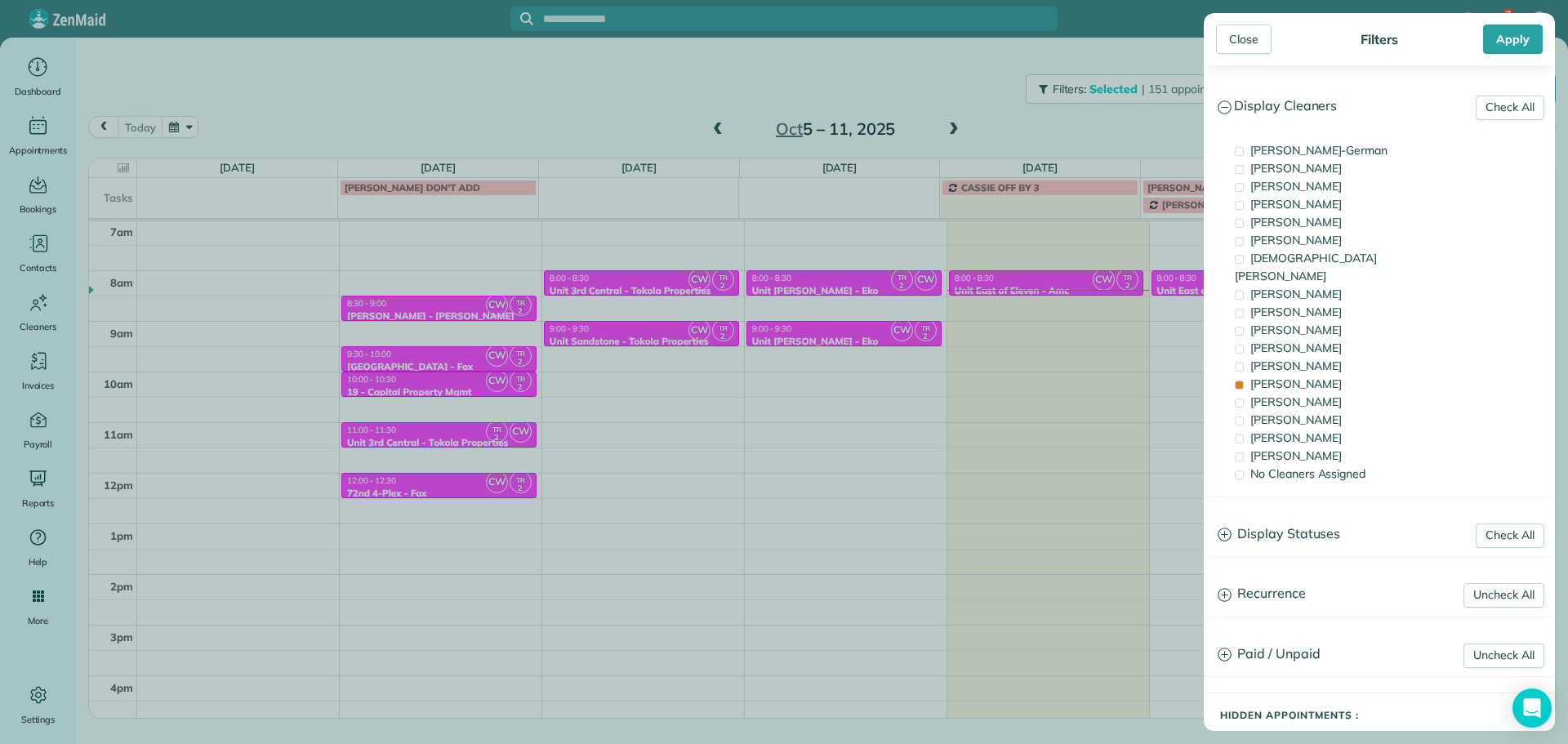
click at [1115, 352] on div "Close Filters Apply Check All Display Cleaners Christina Wright-German Cassie F…" at bounding box center [784, 372] width 1568 height 744
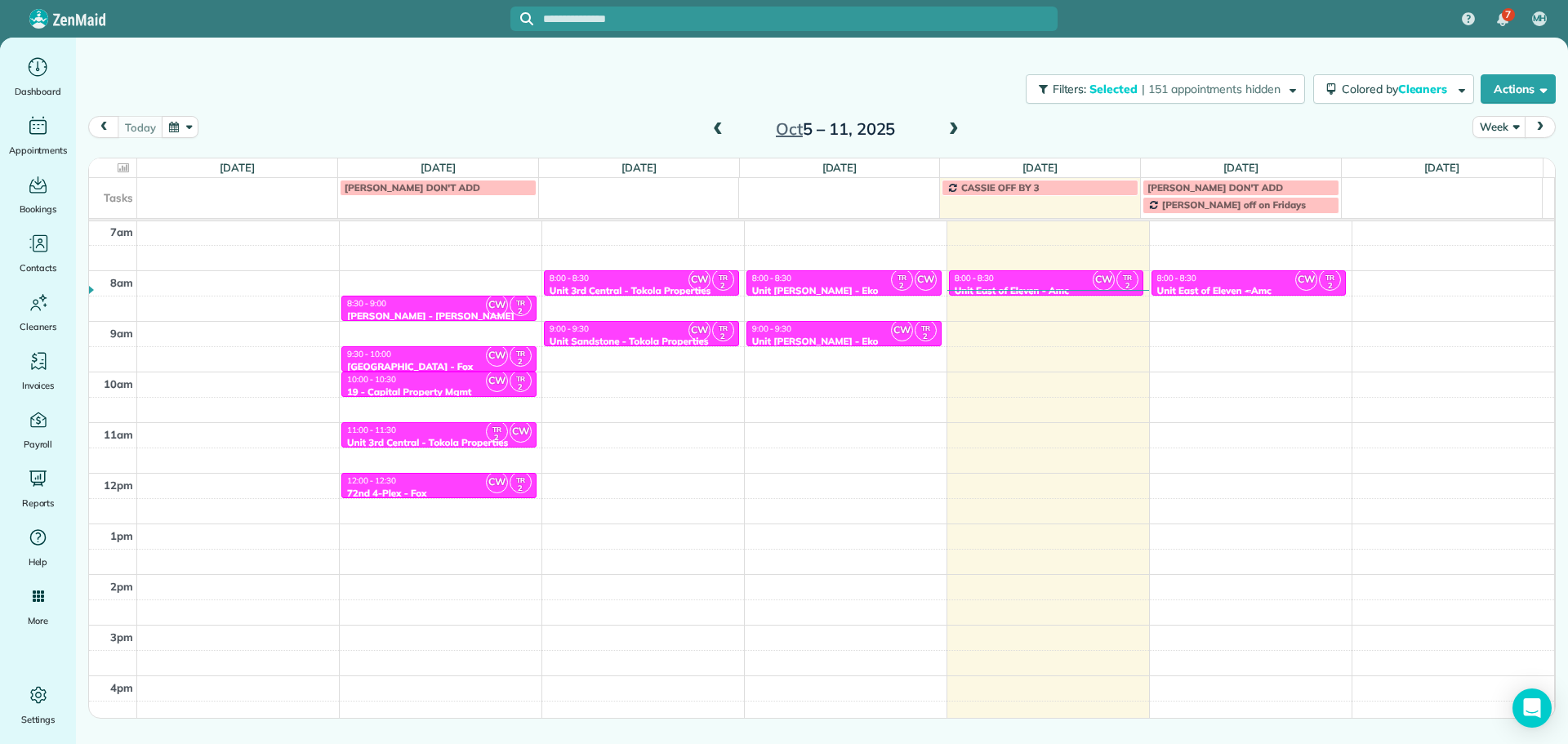
click at [1241, 280] on div "8:00 - 8:30" at bounding box center [1249, 278] width 185 height 11
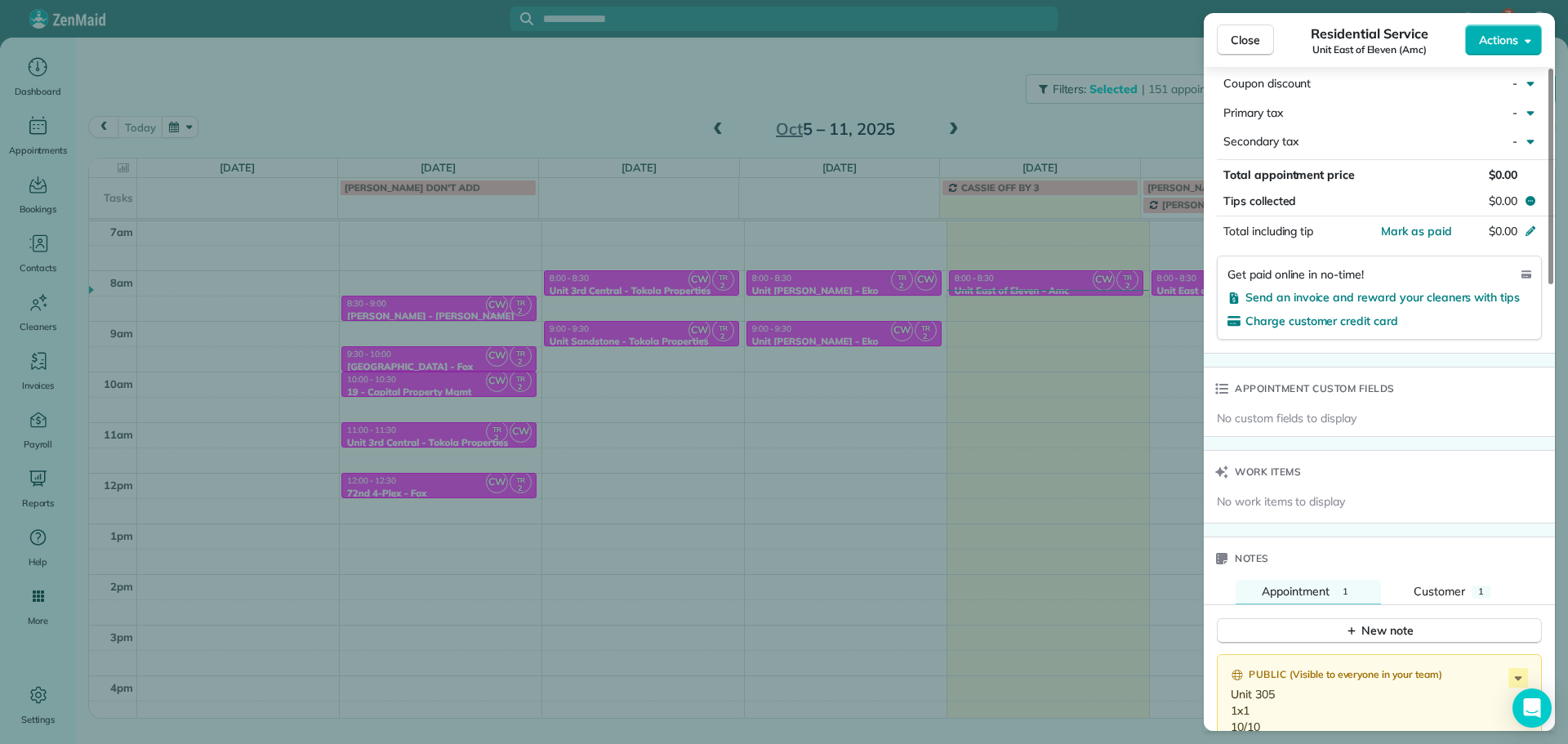
scroll to position [1067, 0]
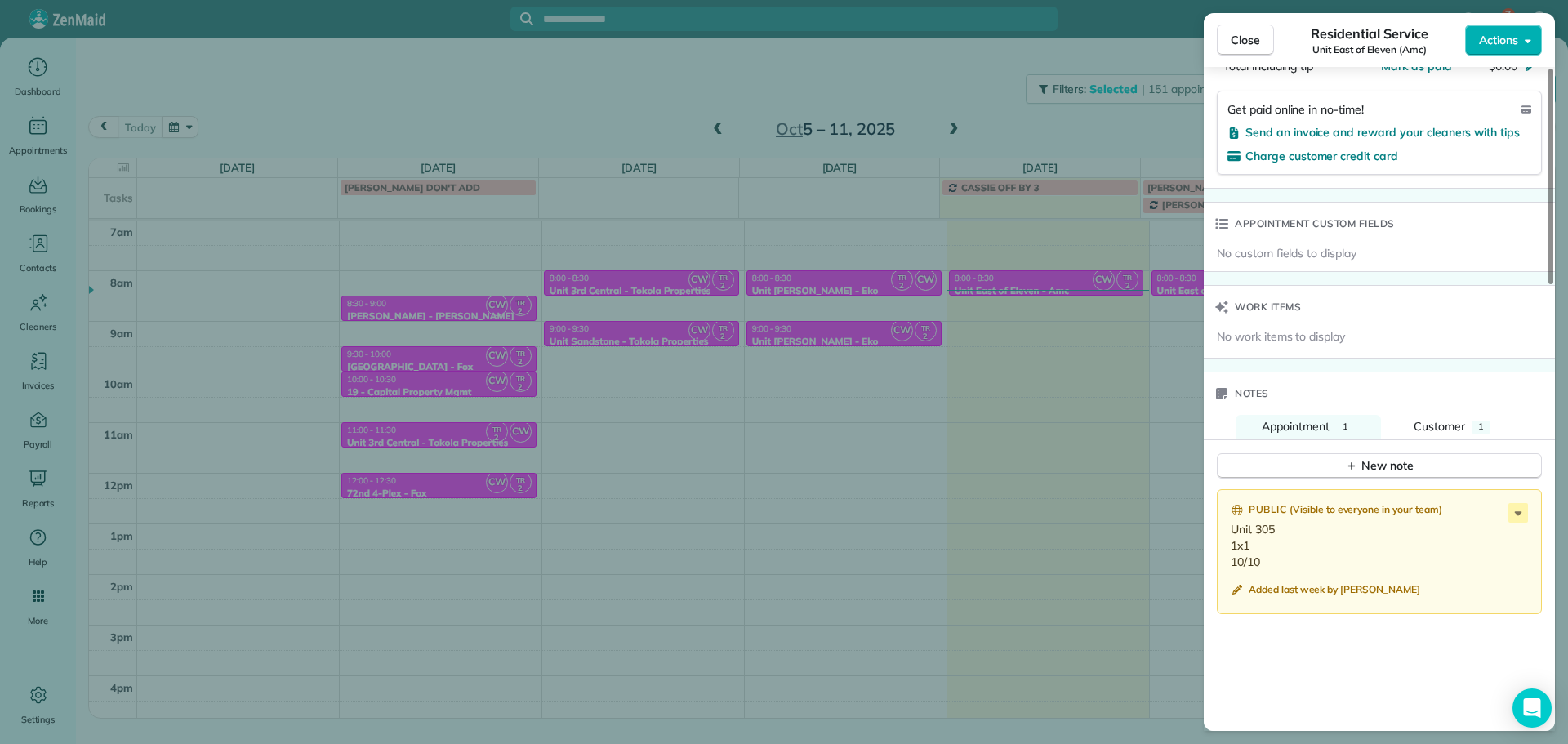
click at [983, 374] on div "Close Residential Service Unit East of Eleven (Amc) Actions Status Active Unit …" at bounding box center [784, 372] width 1568 height 744
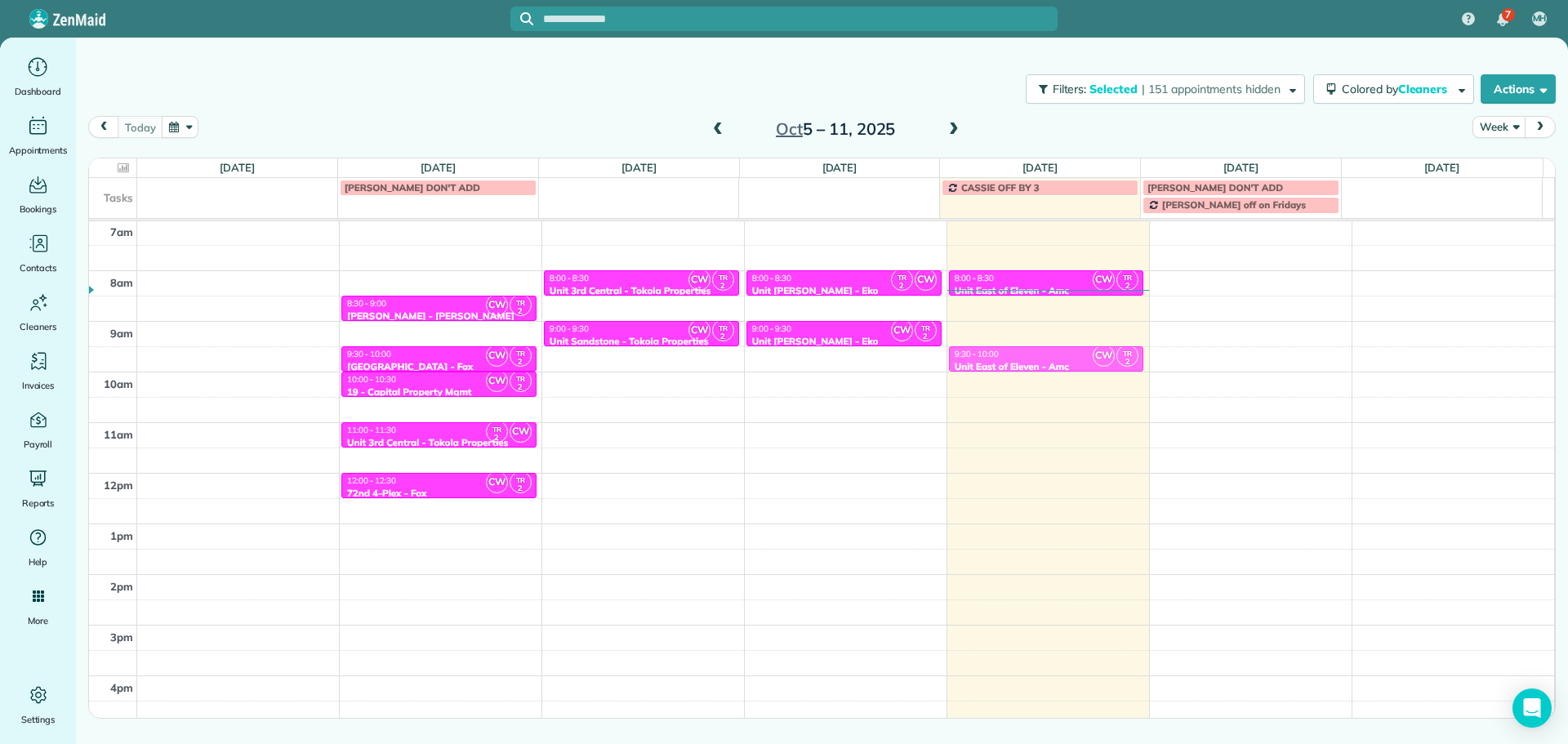
drag, startPoint x: 1254, startPoint y: 286, endPoint x: 1121, endPoint y: 358, distance: 151.2
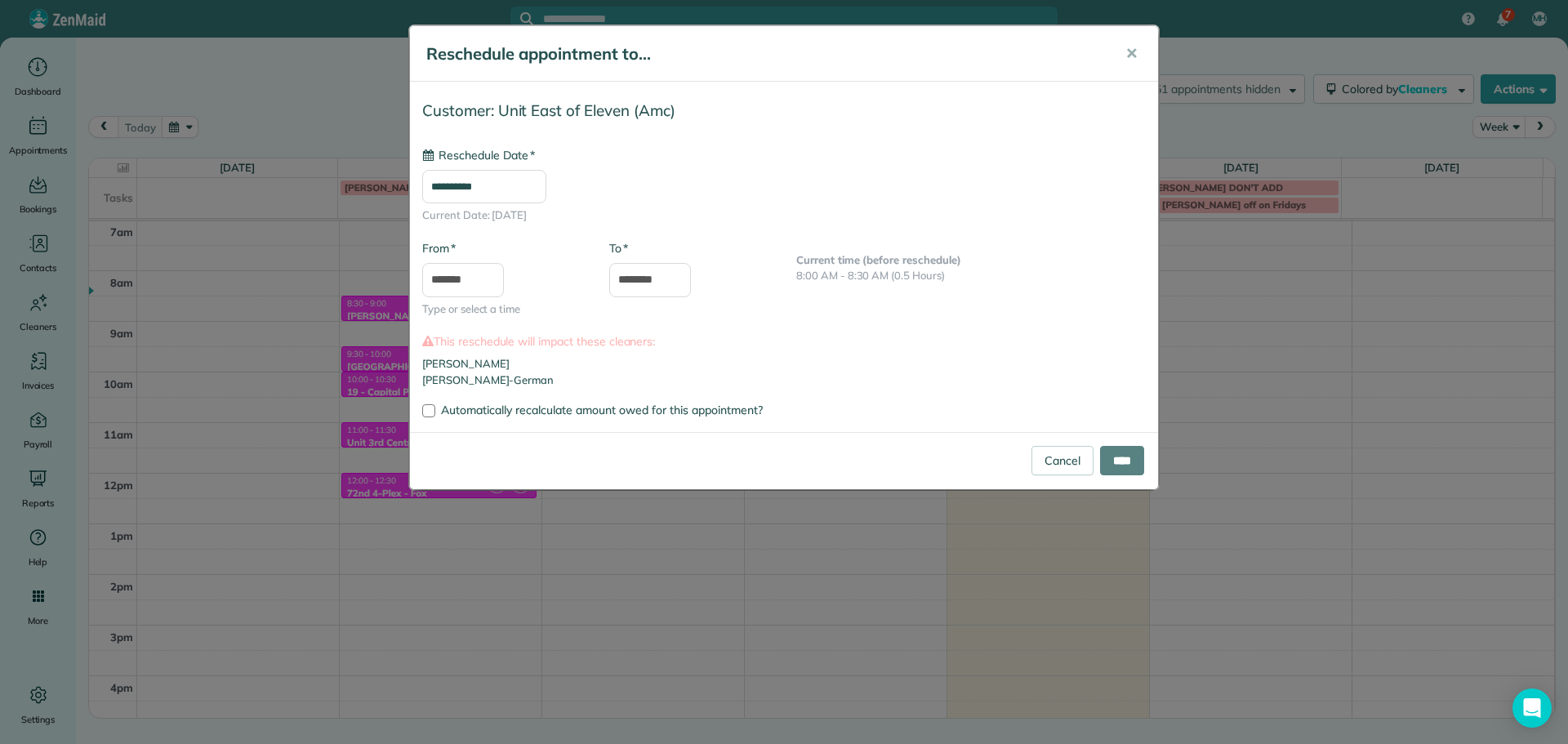
type input "**********"
click at [1126, 460] on input "****" at bounding box center [1122, 461] width 44 height 30
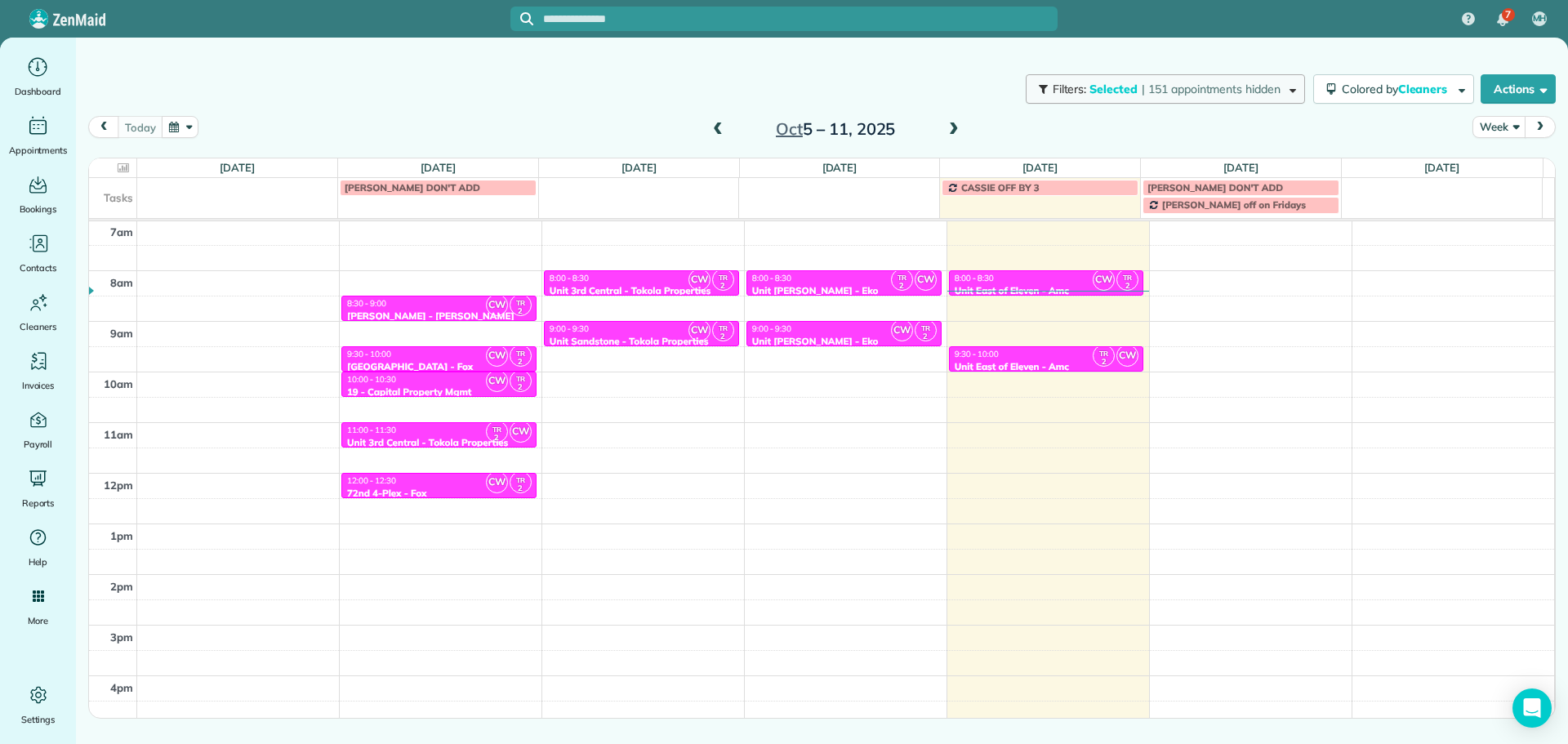
click at [1133, 89] on span "Filters: Selected | 151 appointments hidden" at bounding box center [1167, 89] width 233 height 14
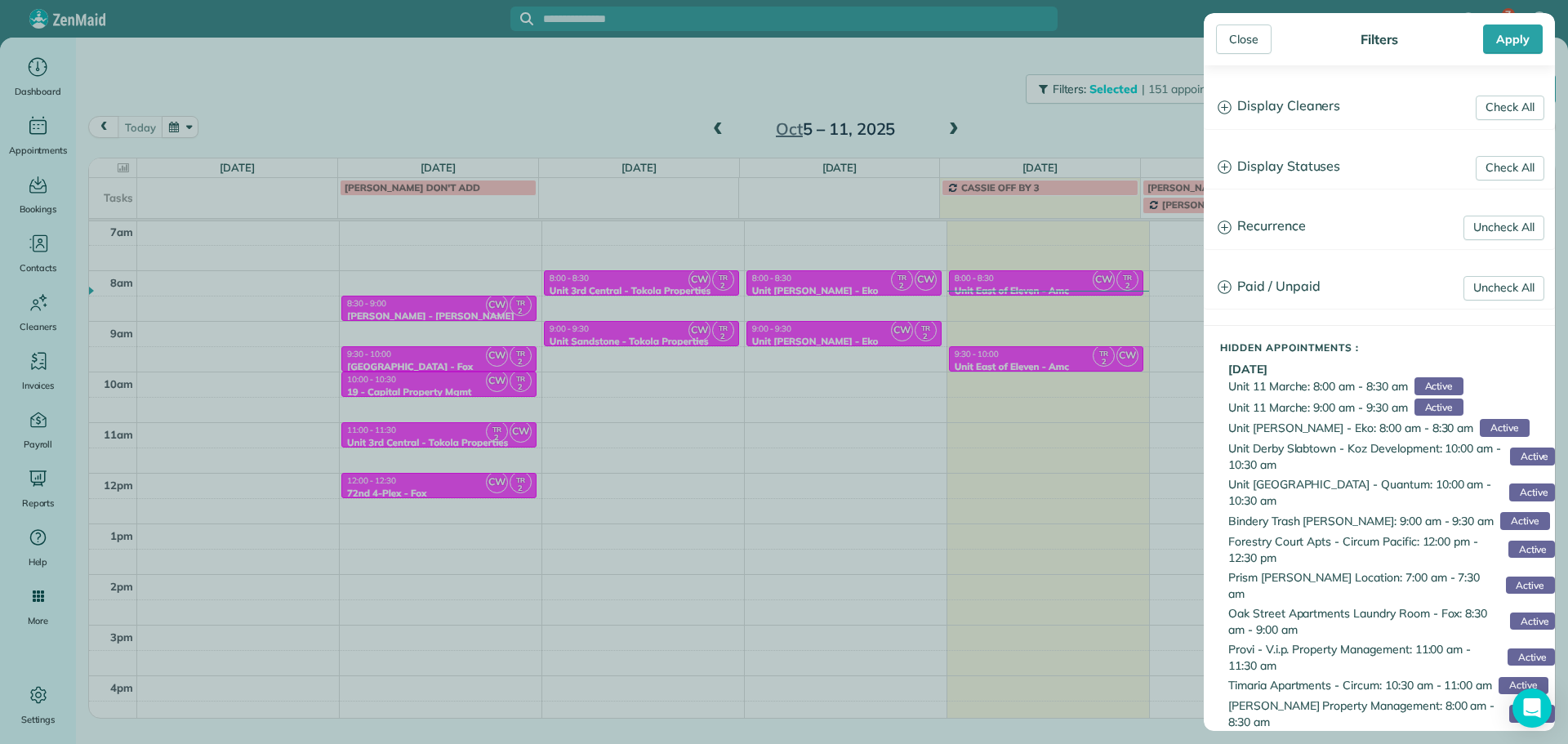
click at [1340, 99] on h3 "Display Cleaners" at bounding box center [1379, 106] width 350 height 41
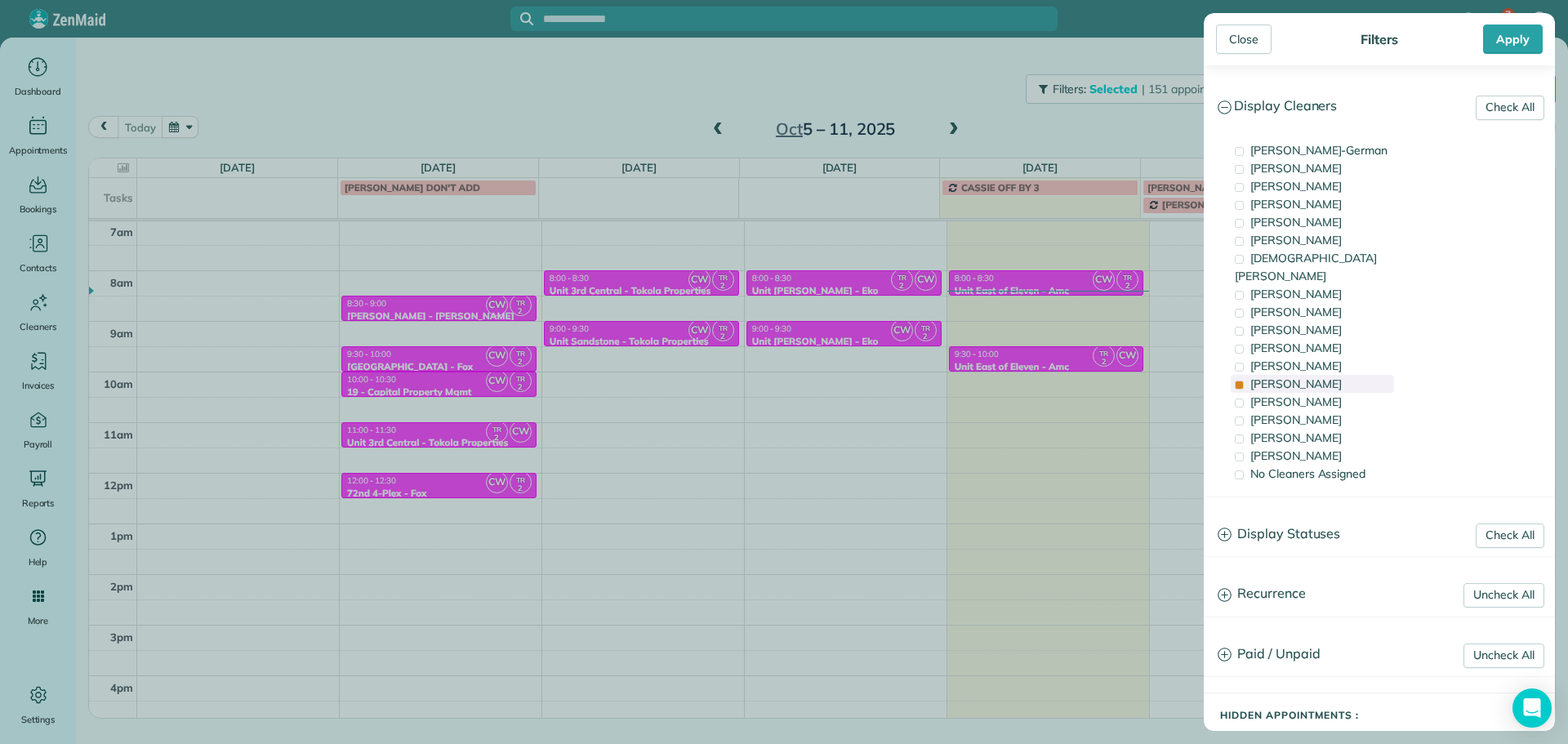
click at [1324, 375] on div "[PERSON_NAME]" at bounding box center [1313, 384] width 164 height 18
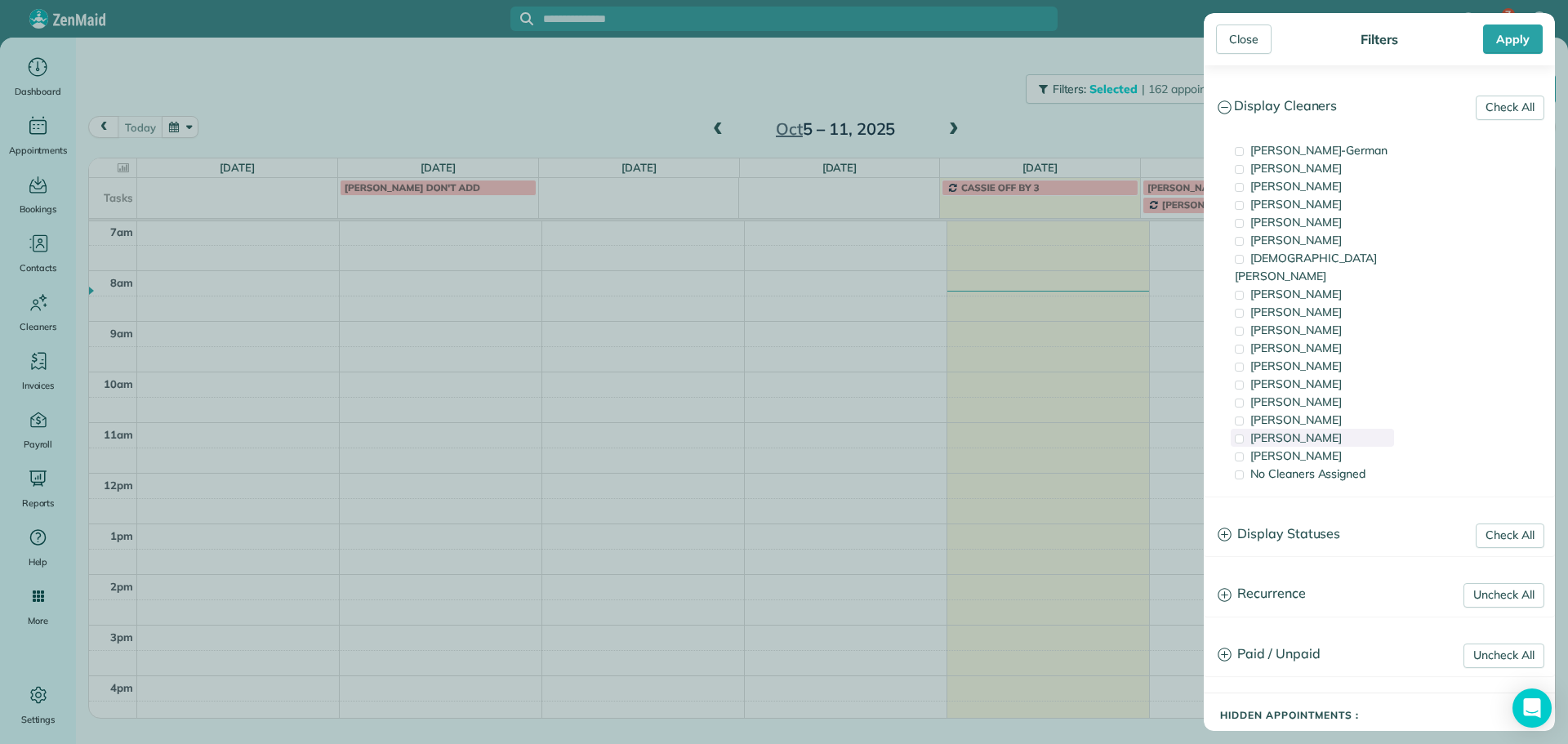
click at [1337, 429] on div "[PERSON_NAME]" at bounding box center [1313, 438] width 164 height 18
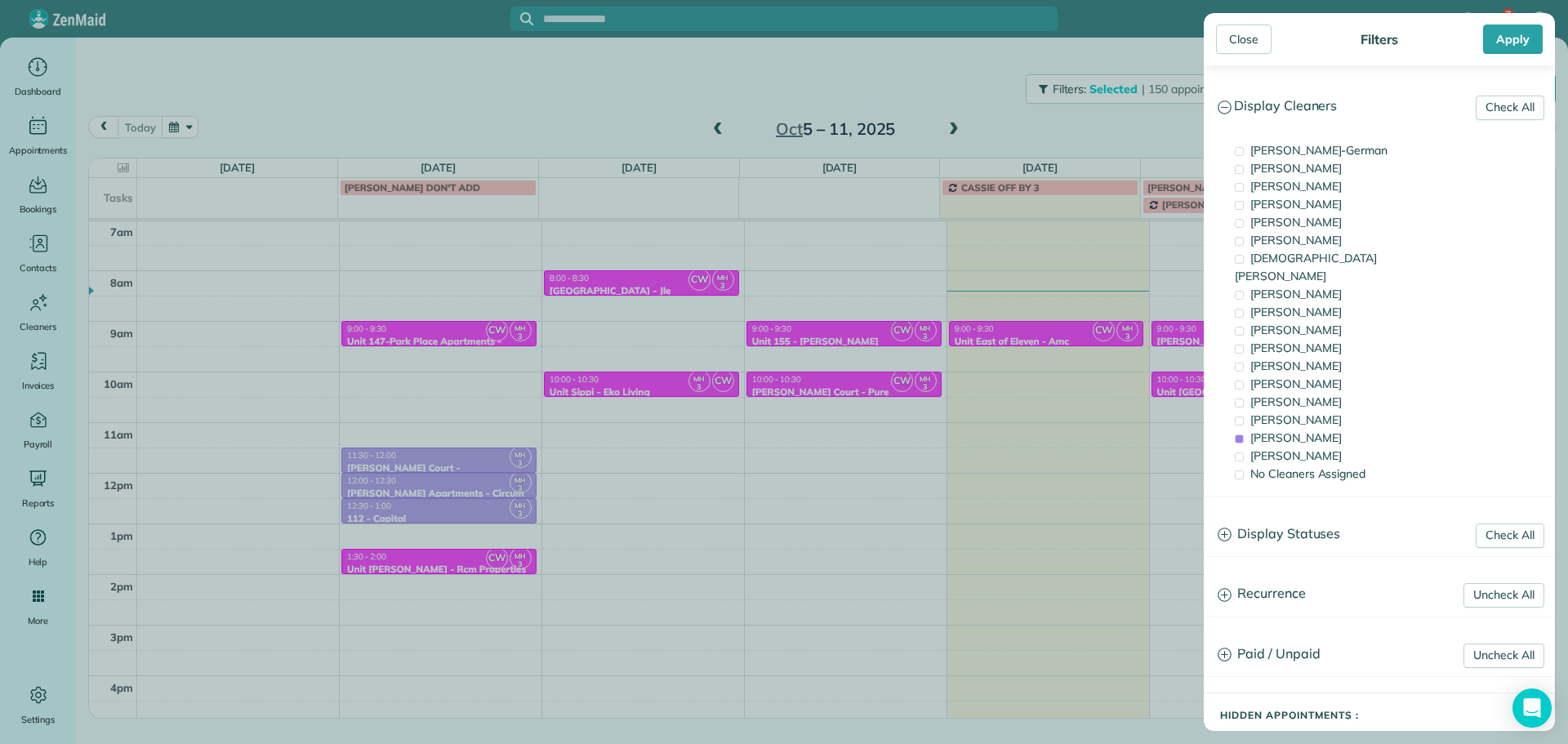
click at [1082, 389] on div "Close Filters Apply Check All Display Cleaners Christina Wright-German Cassie F…" at bounding box center [784, 372] width 1568 height 744
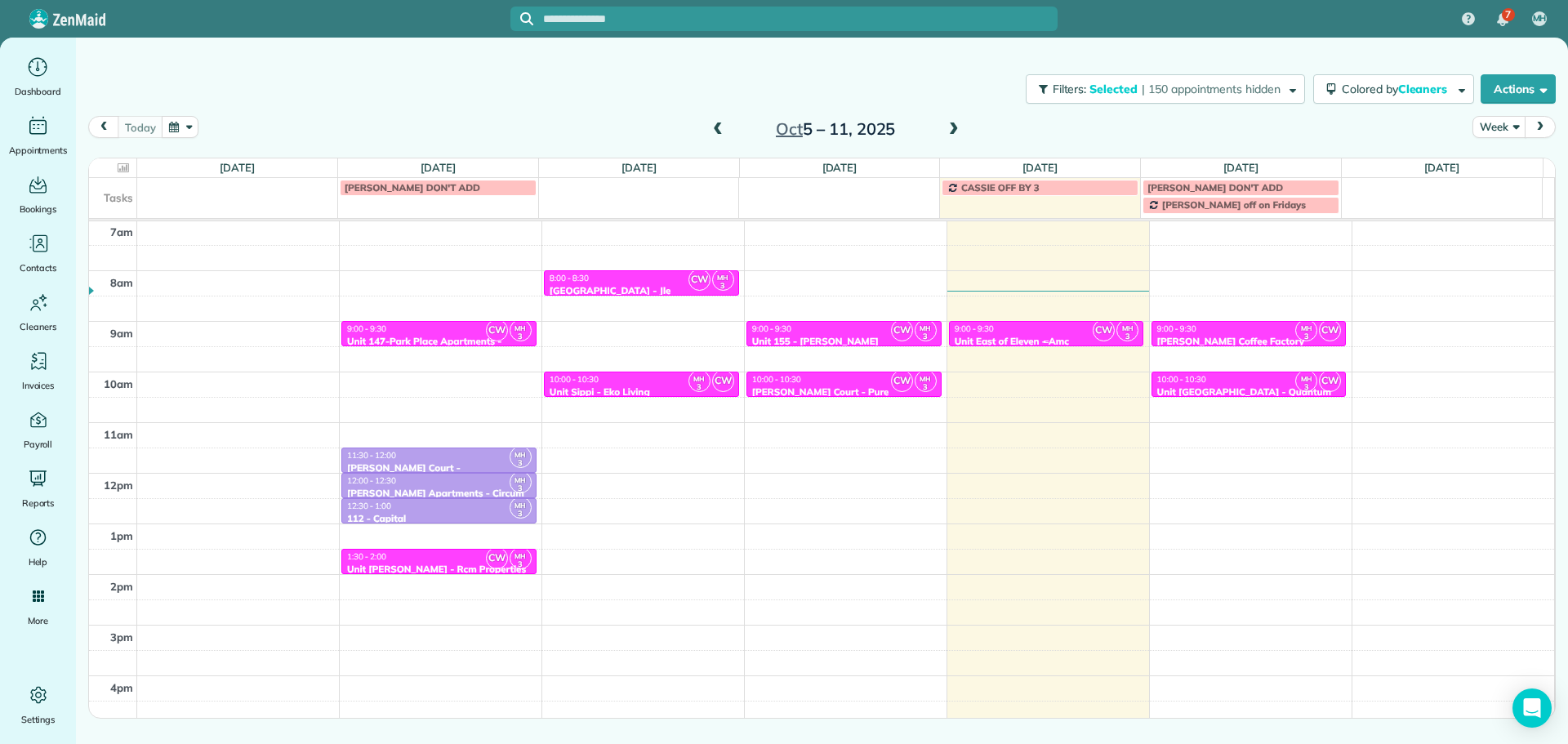
click at [1075, 330] on div "9:00 - 9:30" at bounding box center [1046, 329] width 185 height 11
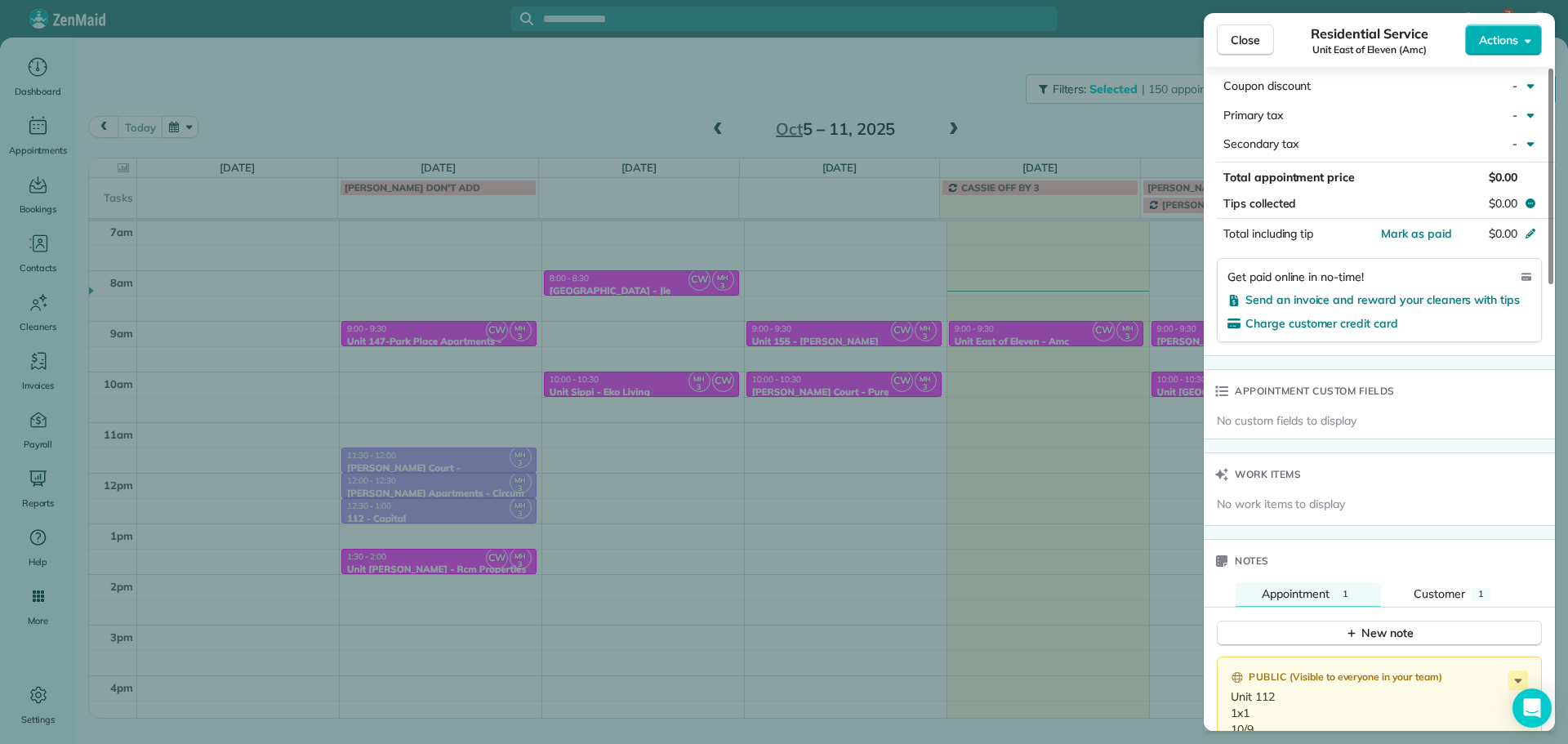
scroll to position [1145, 0]
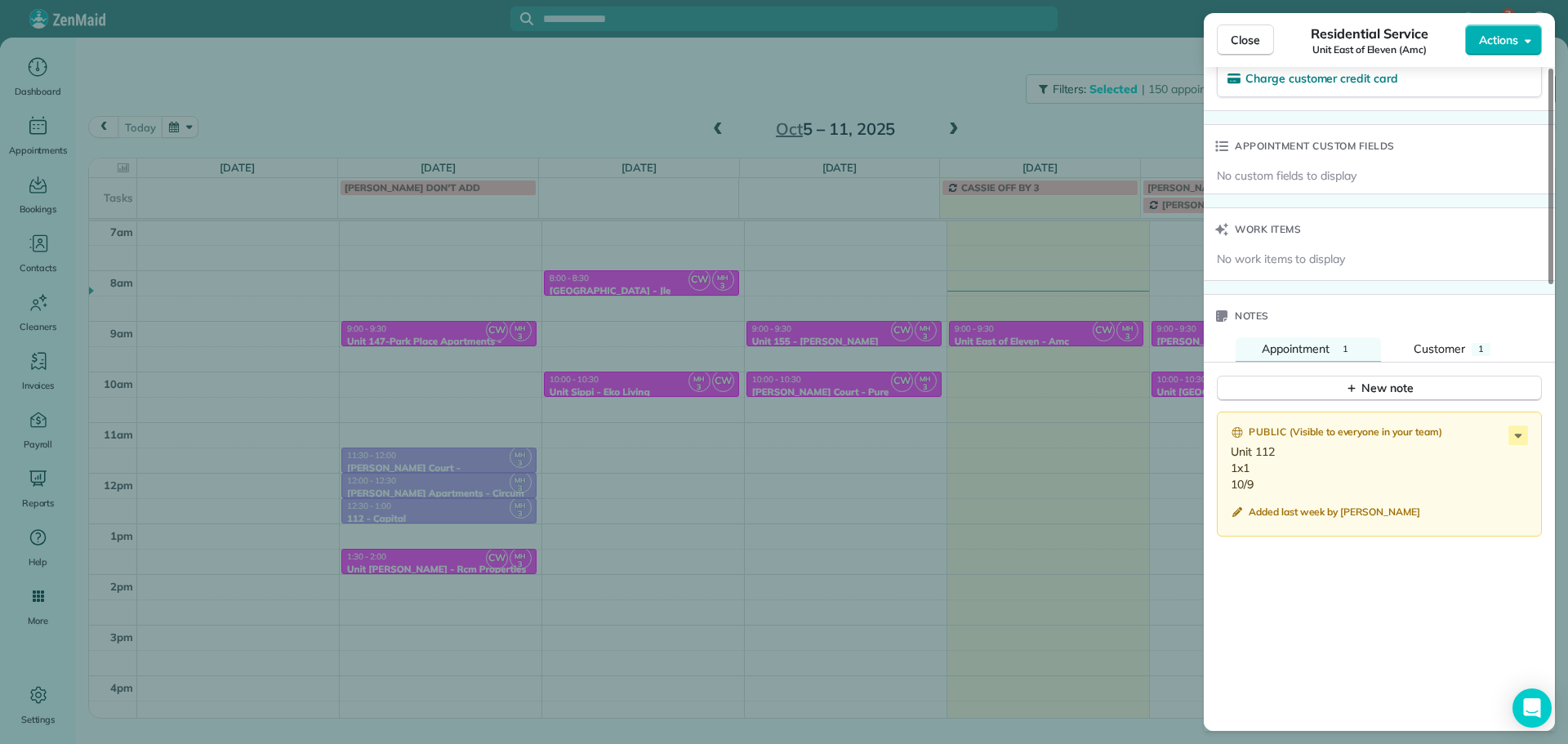
click at [1064, 410] on div "Close Residential Service Unit East of Eleven (Amc) Actions Status Active Unit …" at bounding box center [784, 372] width 1568 height 744
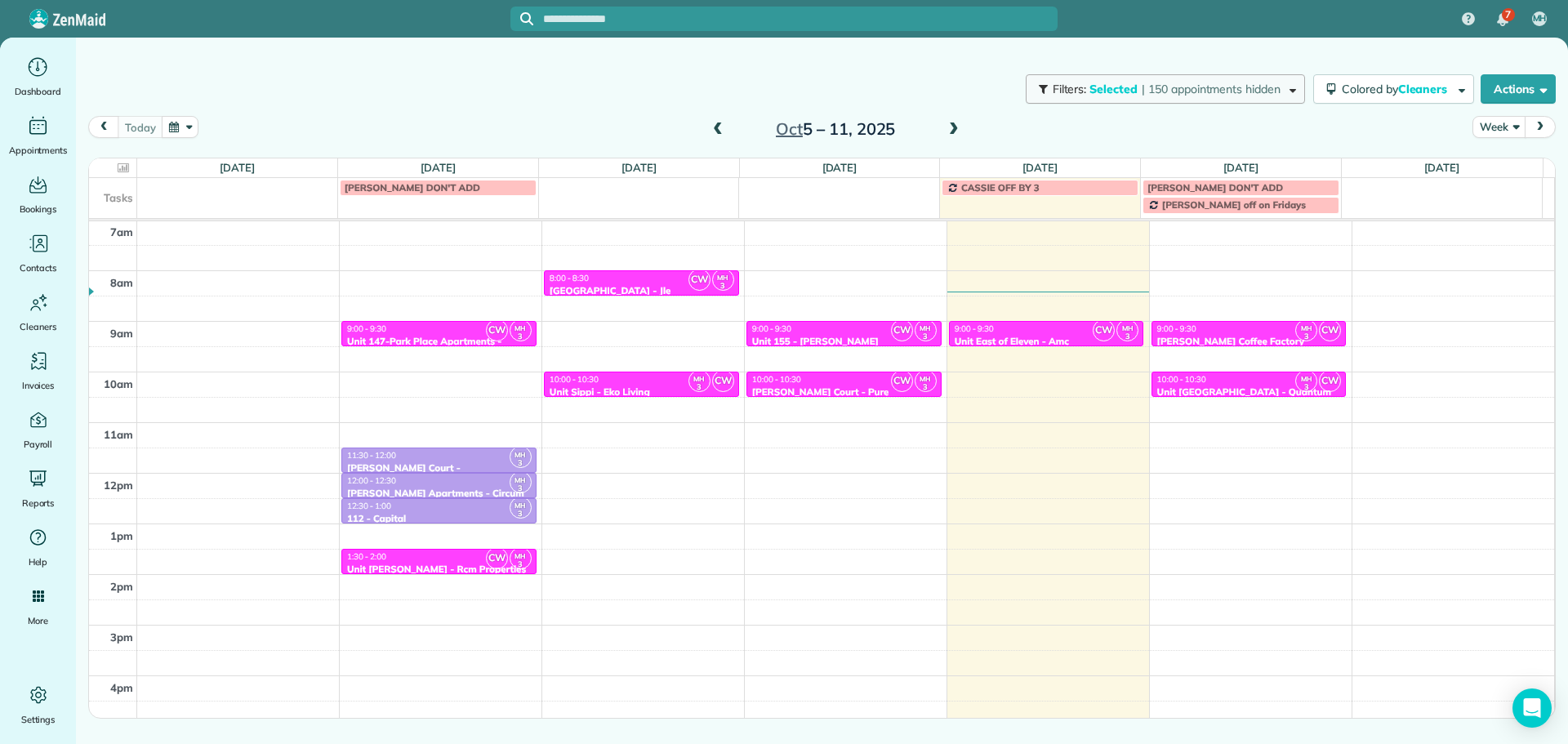
click at [1141, 101] on button "Filters: Selected | 150 appointments hidden" at bounding box center [1165, 89] width 279 height 30
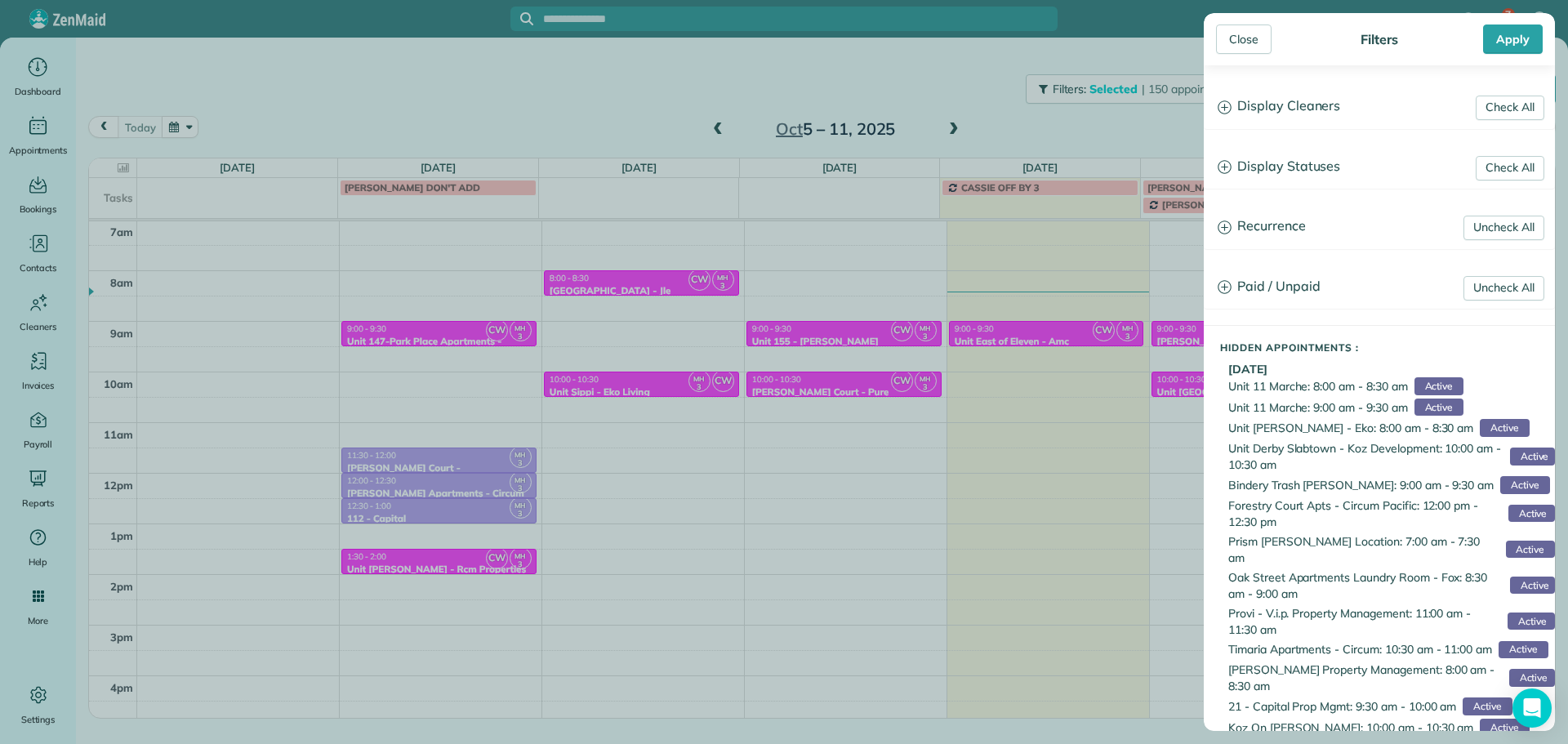
click at [1307, 108] on h3 "Display Cleaners" at bounding box center [1379, 106] width 350 height 41
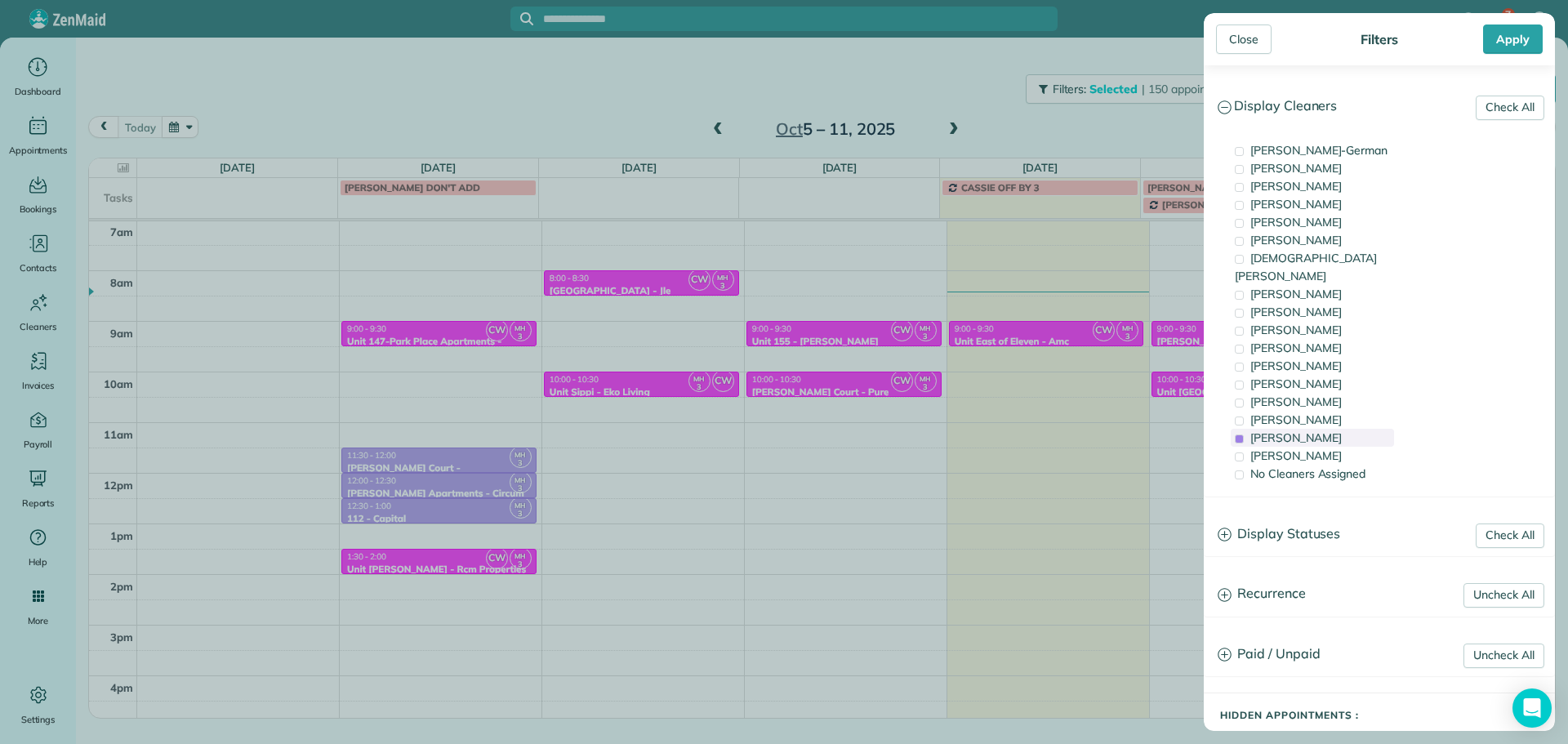
click at [1336, 429] on div "[PERSON_NAME]" at bounding box center [1313, 438] width 164 height 18
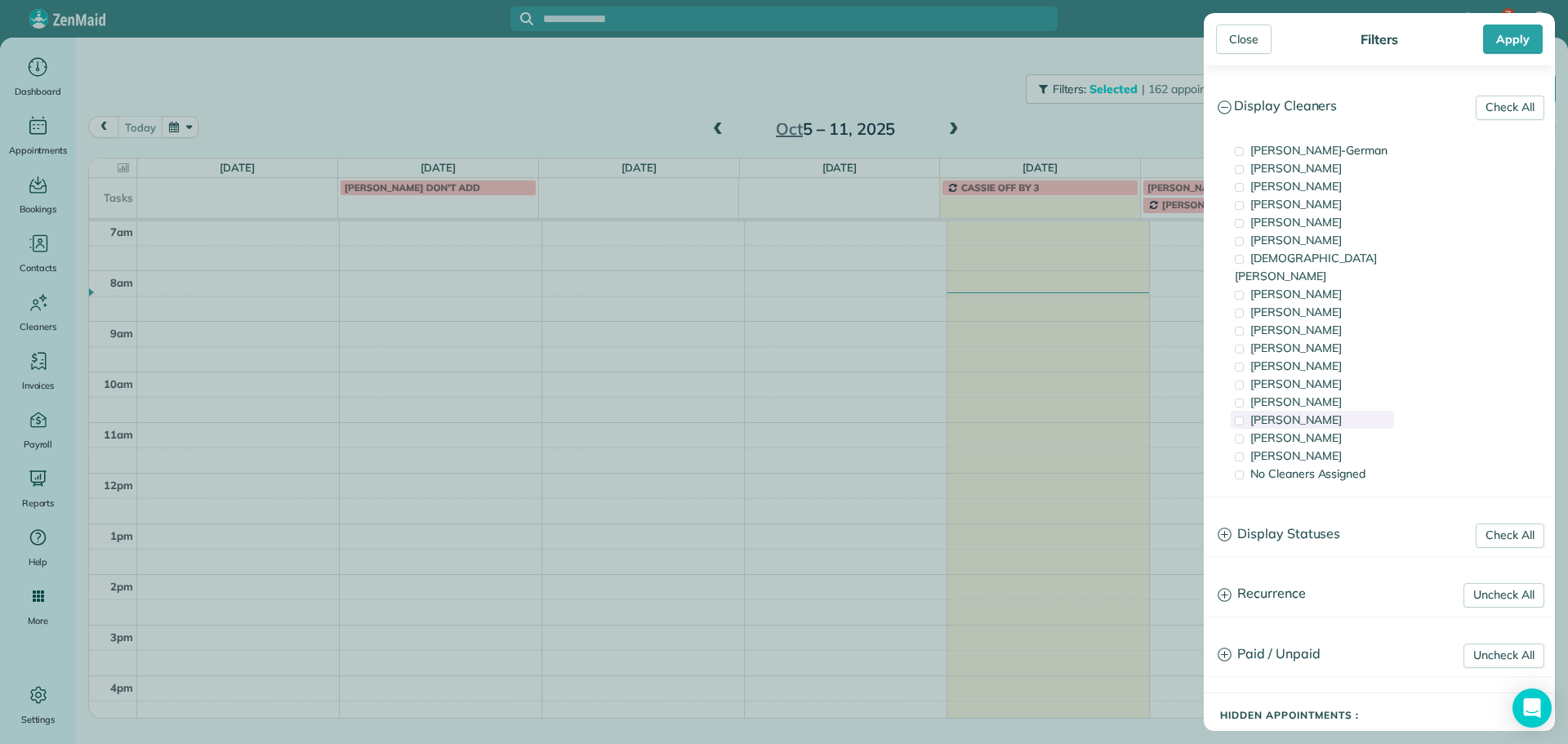
click at [1335, 411] on div "[PERSON_NAME]" at bounding box center [1313, 419] width 164 height 18
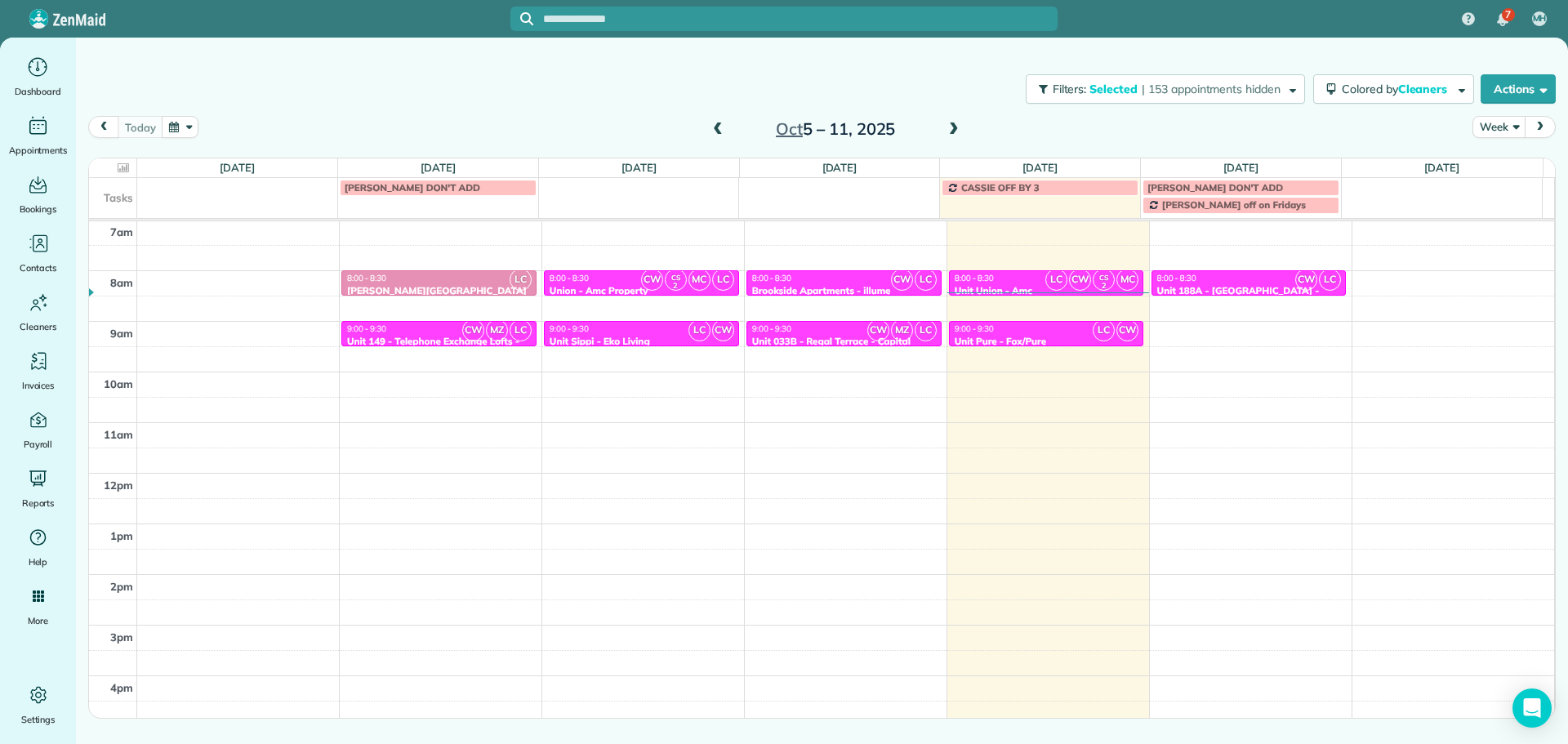
click at [944, 337] on div "Close Filters Apply Check All Display Cleaners Christina Wright-German Cassie F…" at bounding box center [784, 372] width 1568 height 744
click at [456, 327] on div "9:00 - 9:30" at bounding box center [439, 329] width 185 height 11
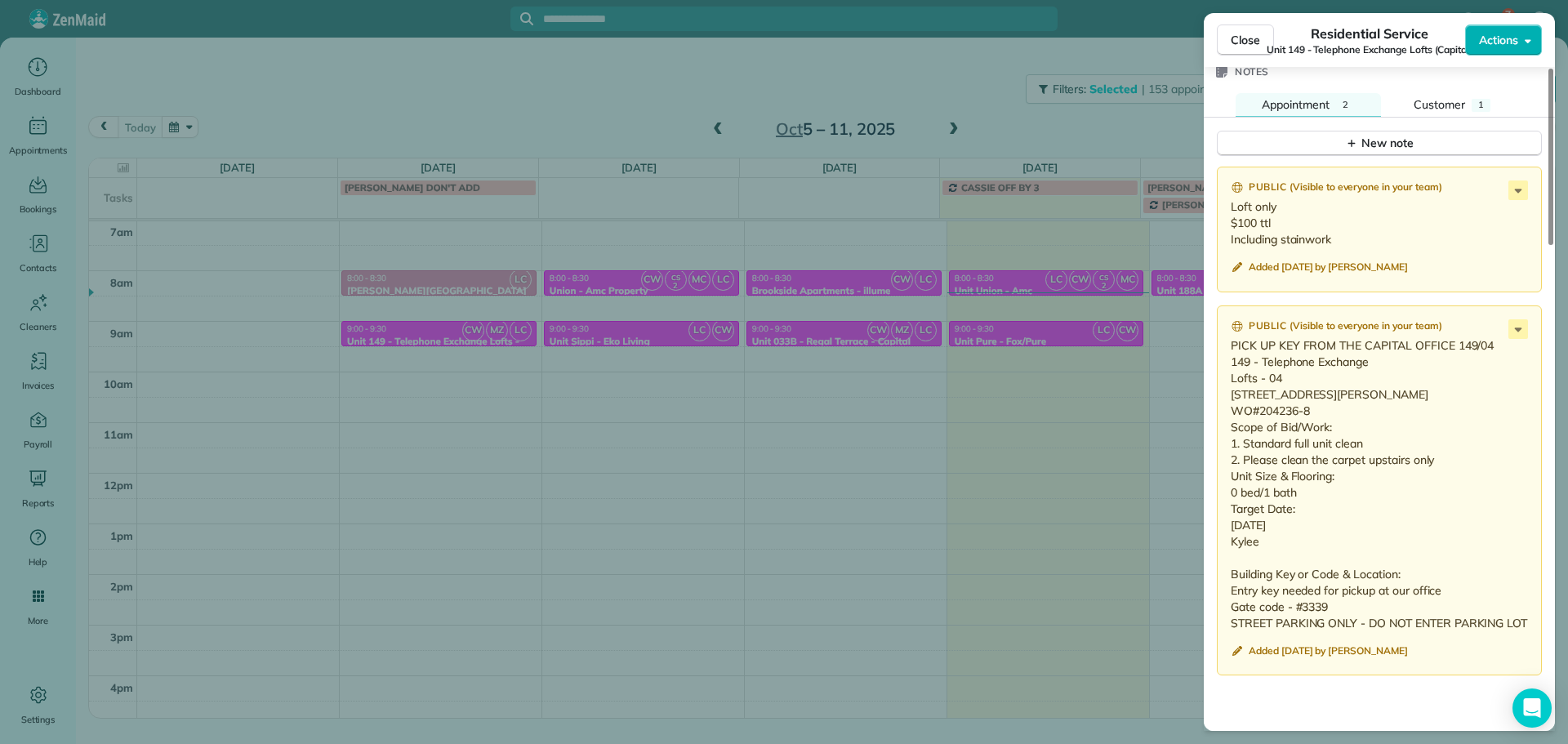
scroll to position [1475, 0]
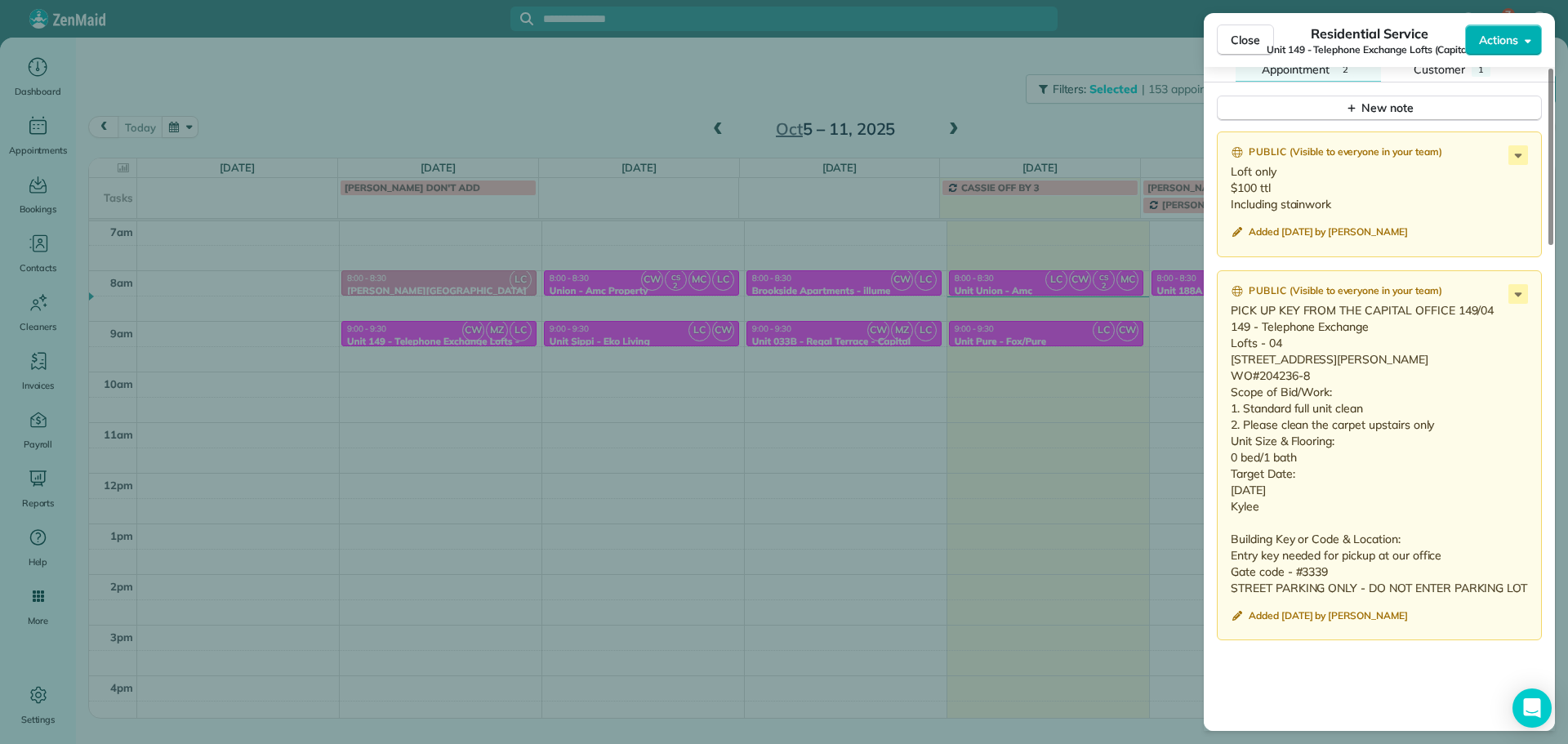
click at [748, 259] on div "Close Residential Service Unit 149 - Telephone Exchange Lofts (Capital) Actions…" at bounding box center [784, 372] width 1568 height 744
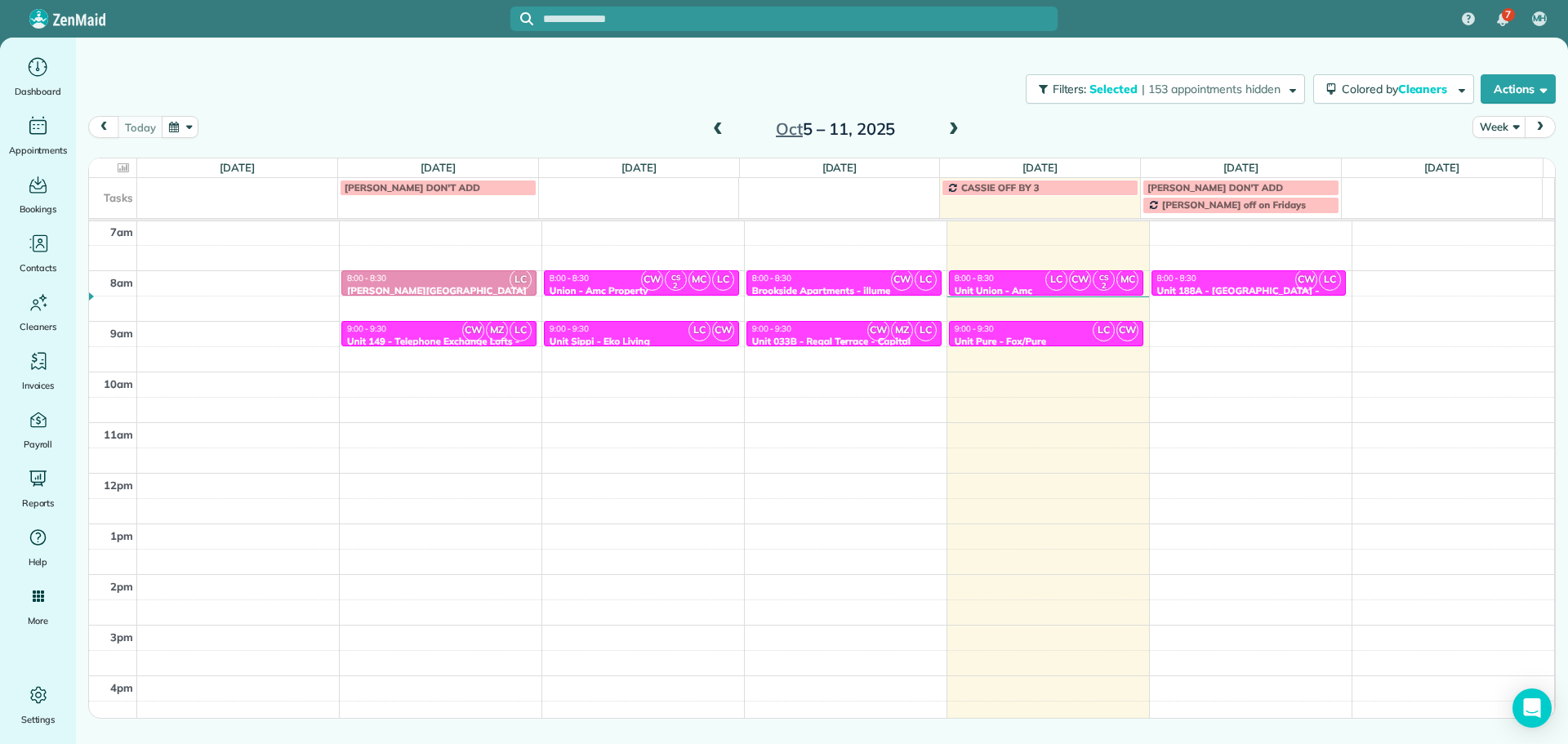
click at [819, 335] on div "Unit 033B - Regal Terrace - Capital" at bounding box center [844, 341] width 185 height 12
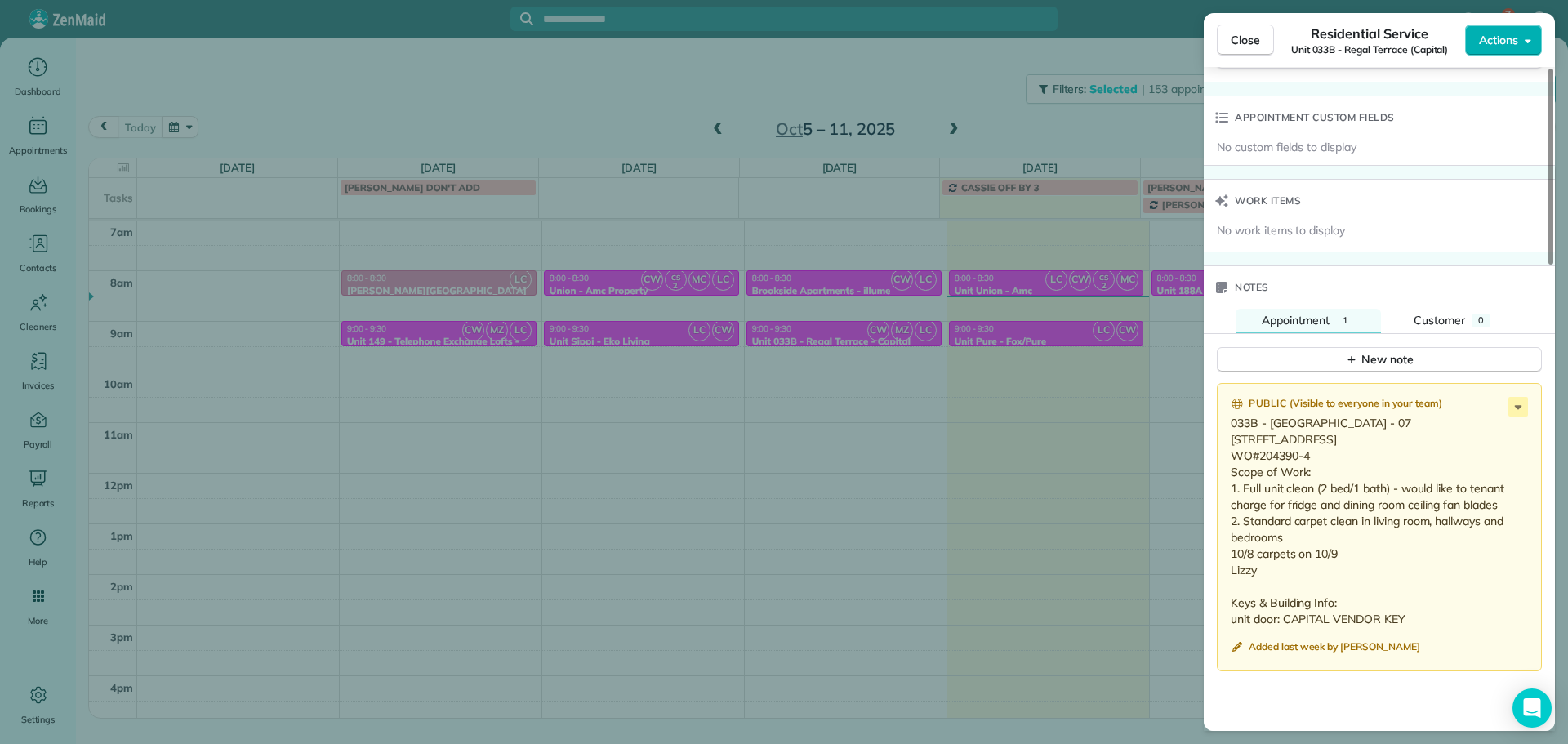
scroll to position [1228, 0]
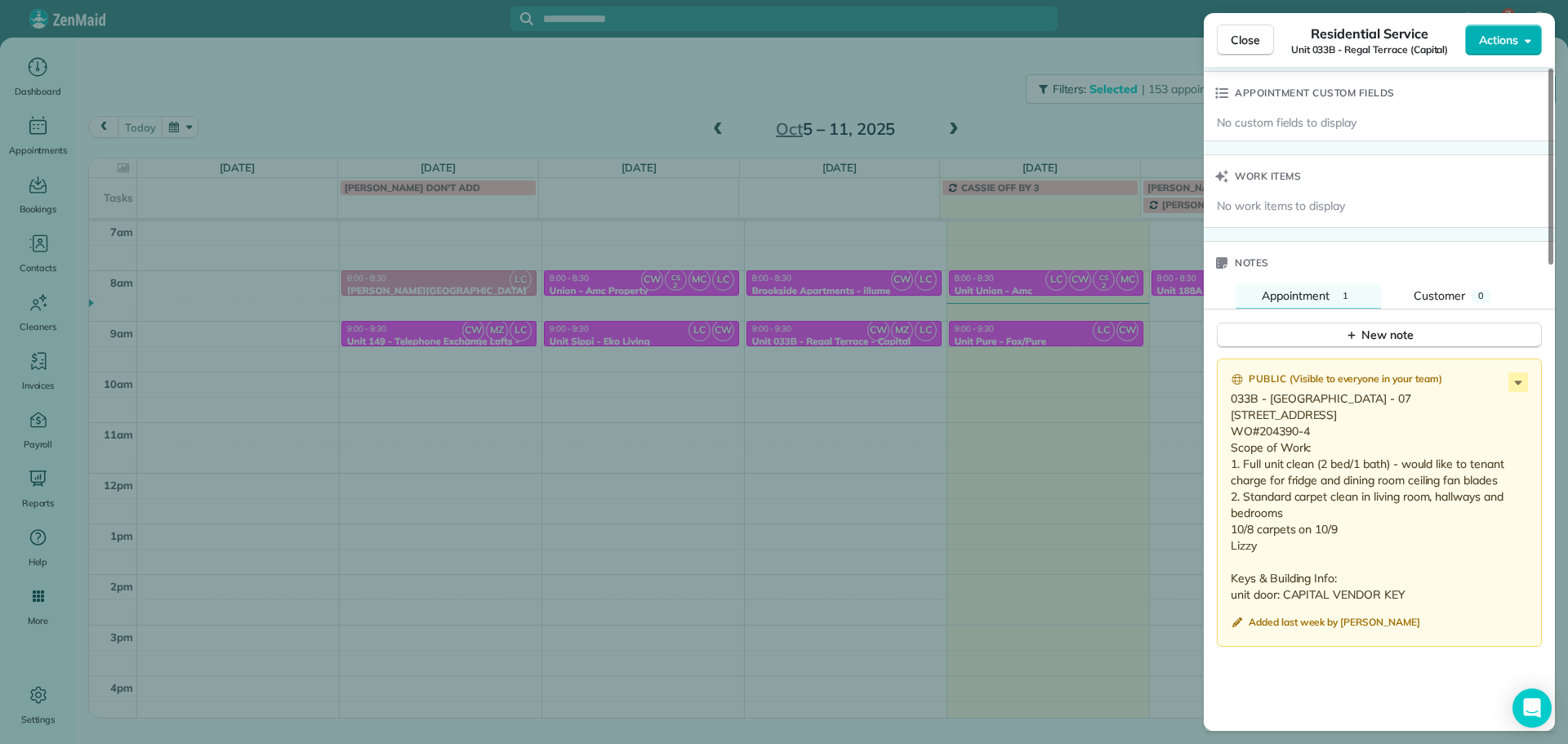
click at [769, 455] on div "Close Residential Service Unit 033B - Regal Terrace (Capital) Actions Status Ac…" at bounding box center [784, 372] width 1568 height 744
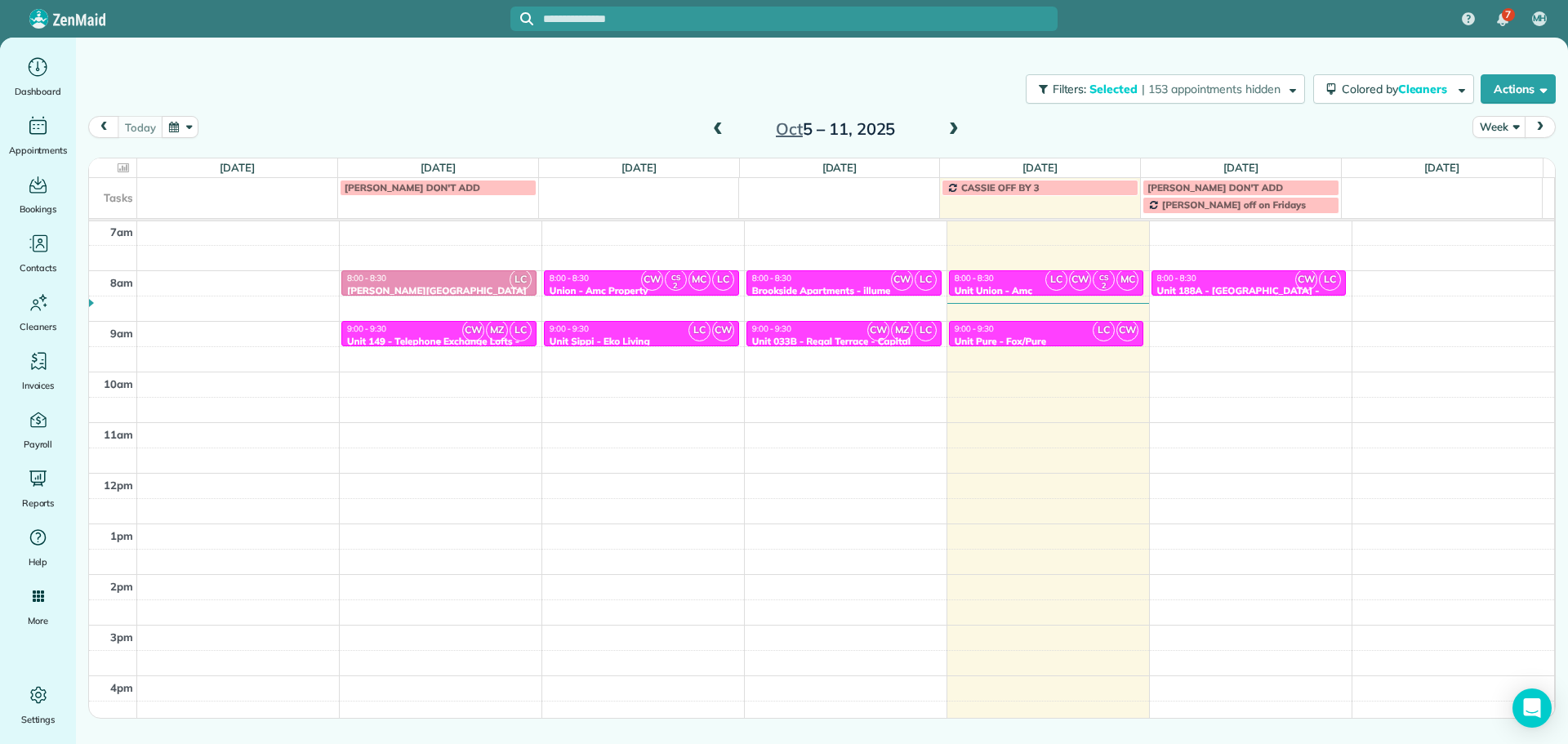
click at [417, 342] on div at bounding box center [438, 342] width 194 height 7
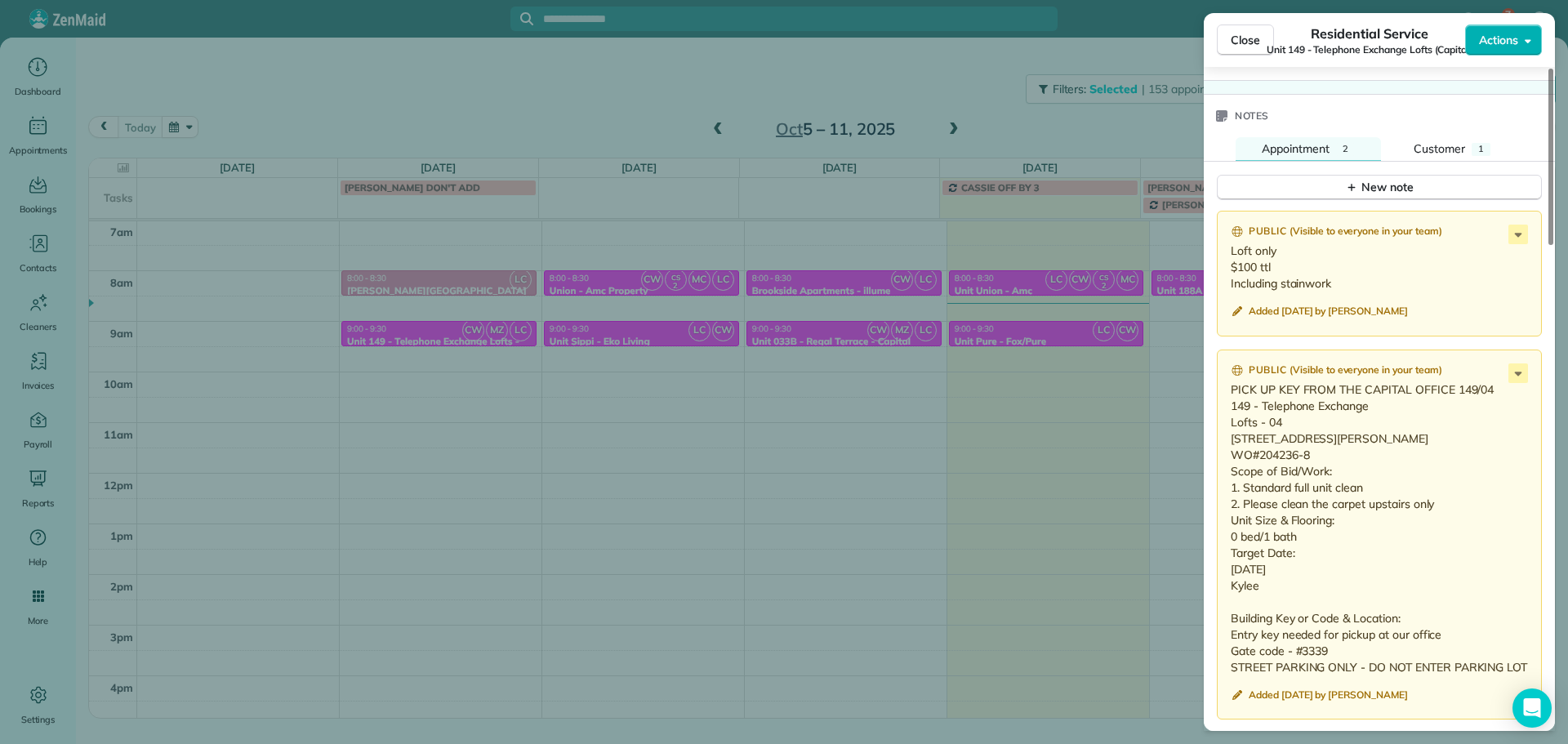
scroll to position [1475, 0]
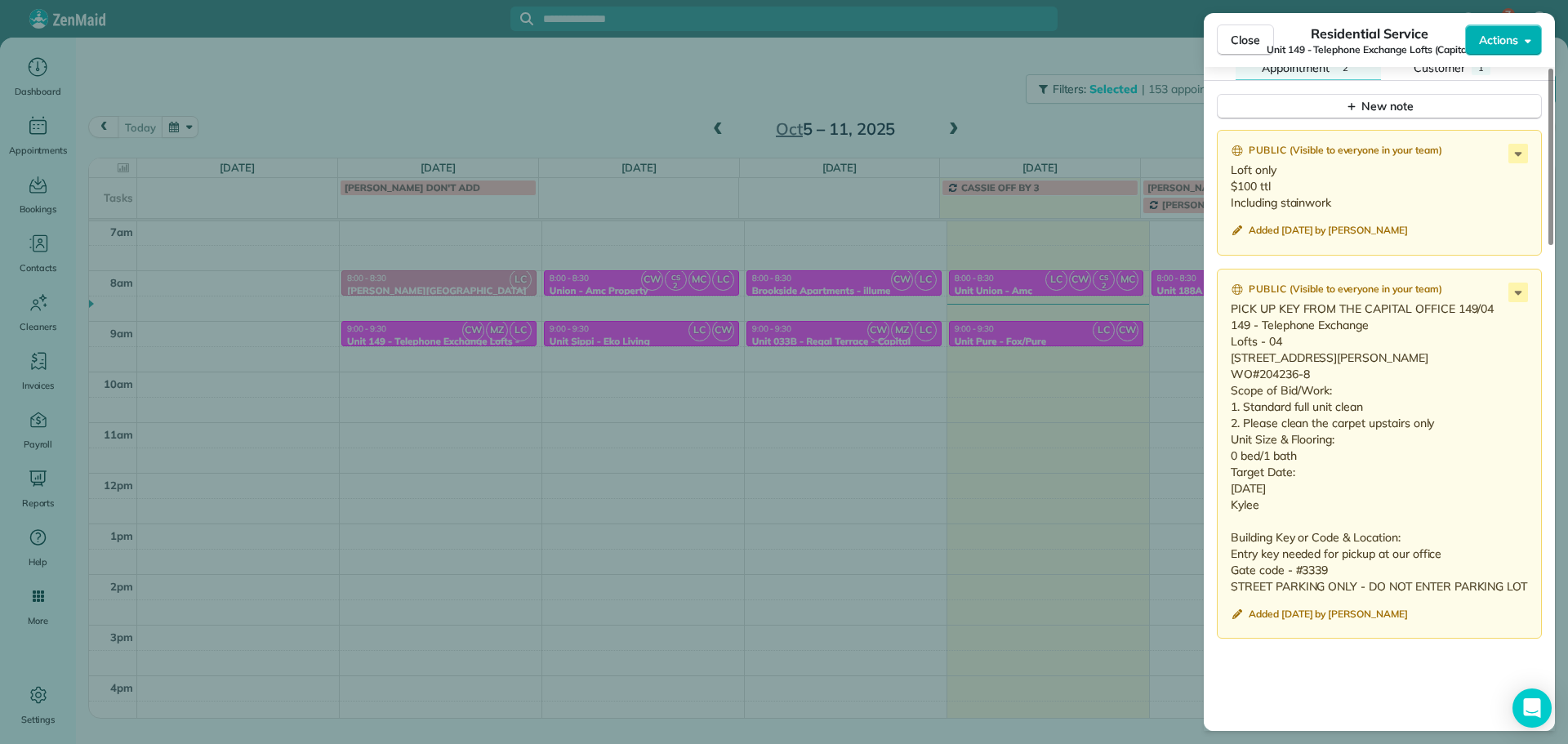
click at [1082, 105] on div "Close Residential Service Unit 149 - Telephone Exchange Lofts (Capital) Actions…" at bounding box center [784, 372] width 1568 height 744
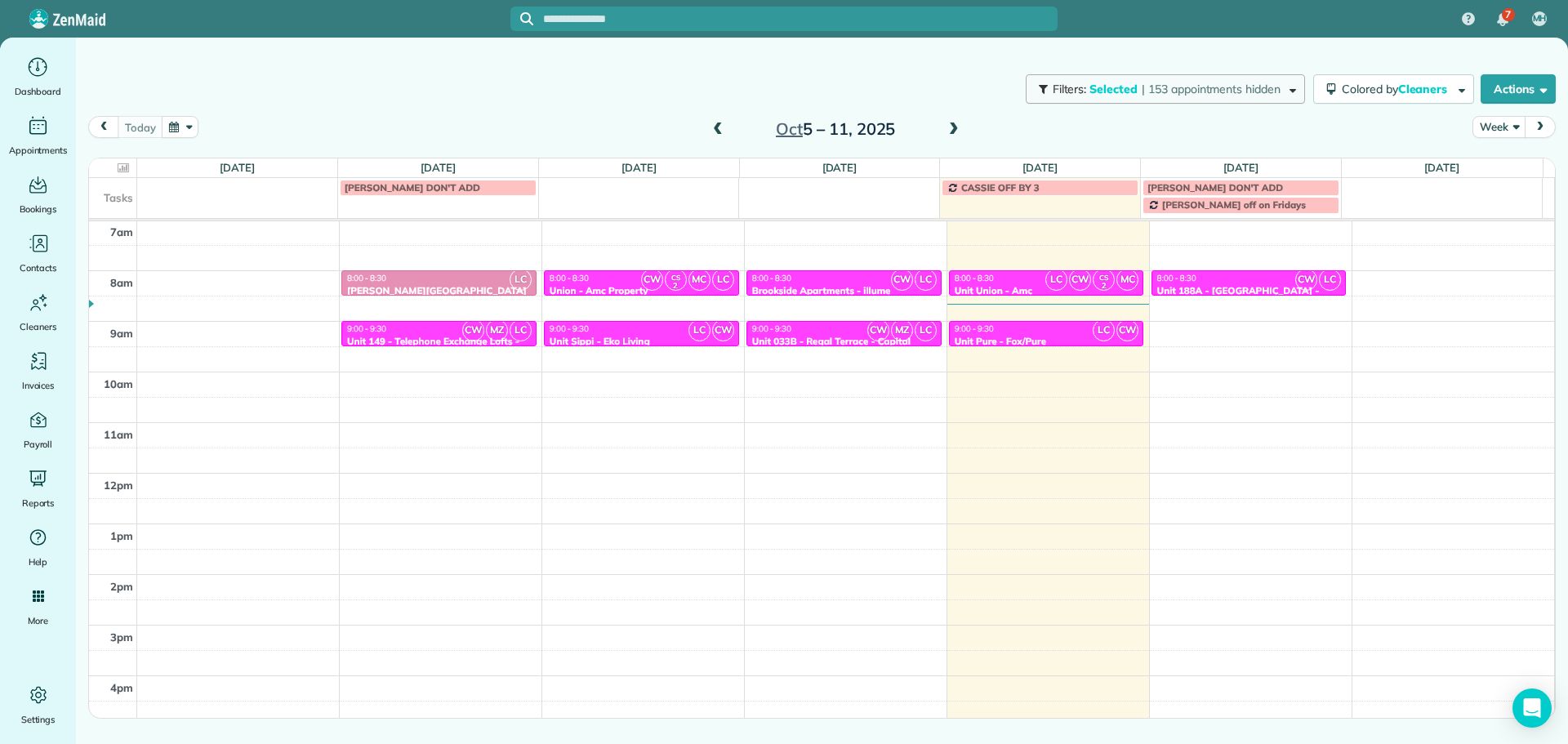
click at [1119, 93] on span "Selected" at bounding box center [1113, 89] width 49 height 14
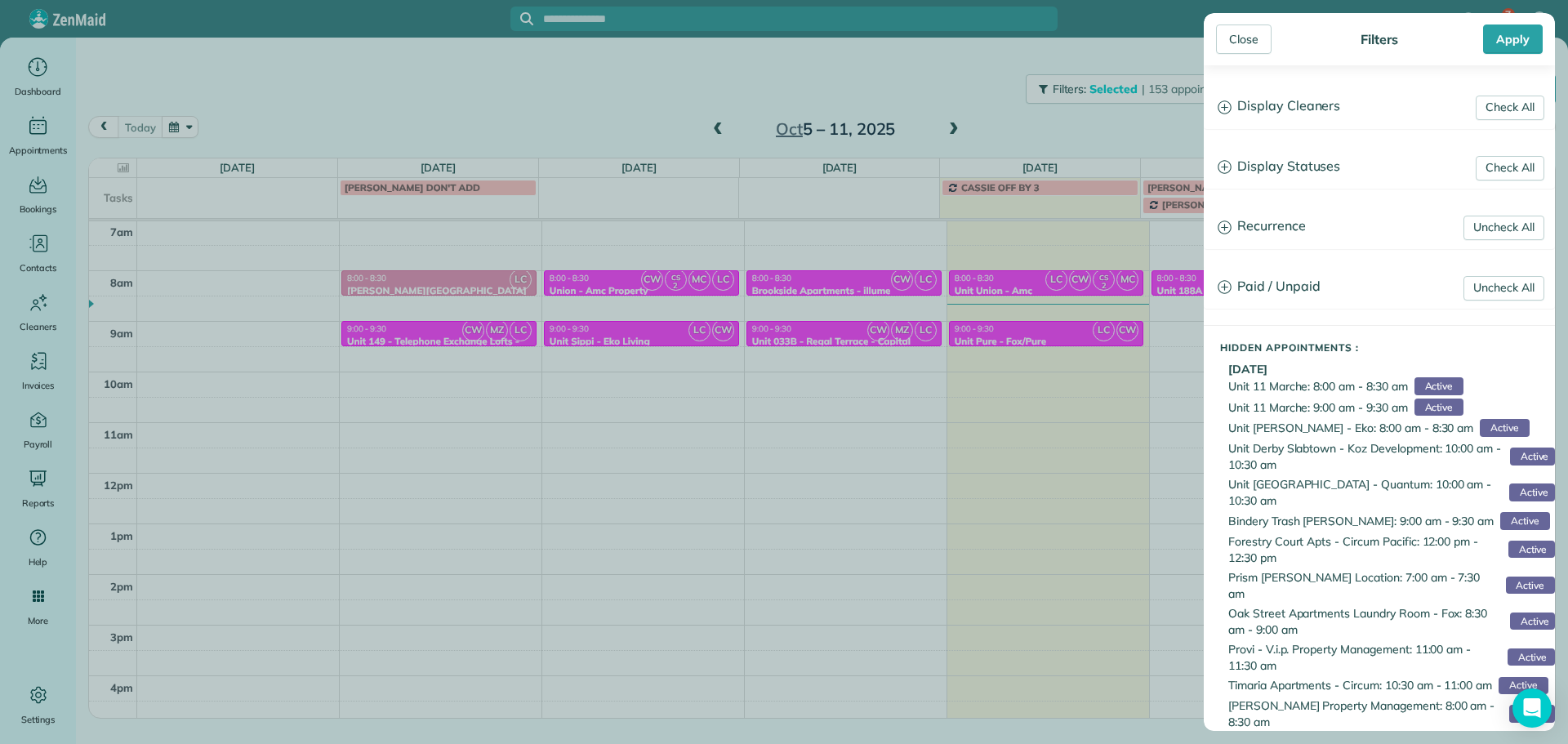
click at [1278, 108] on h3 "Display Cleaners" at bounding box center [1379, 106] width 350 height 41
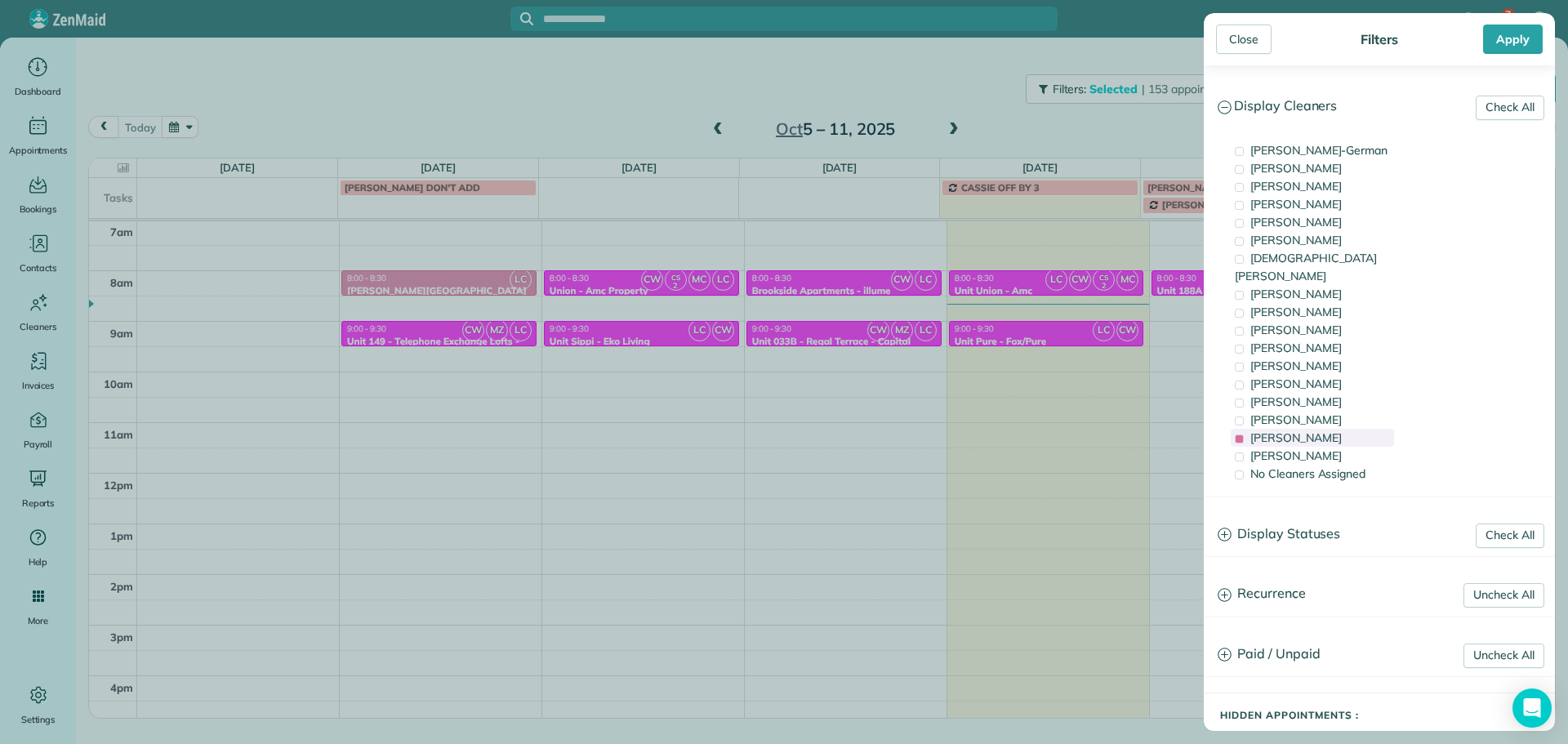
click at [1298, 431] on span "[PERSON_NAME]" at bounding box center [1295, 438] width 91 height 14
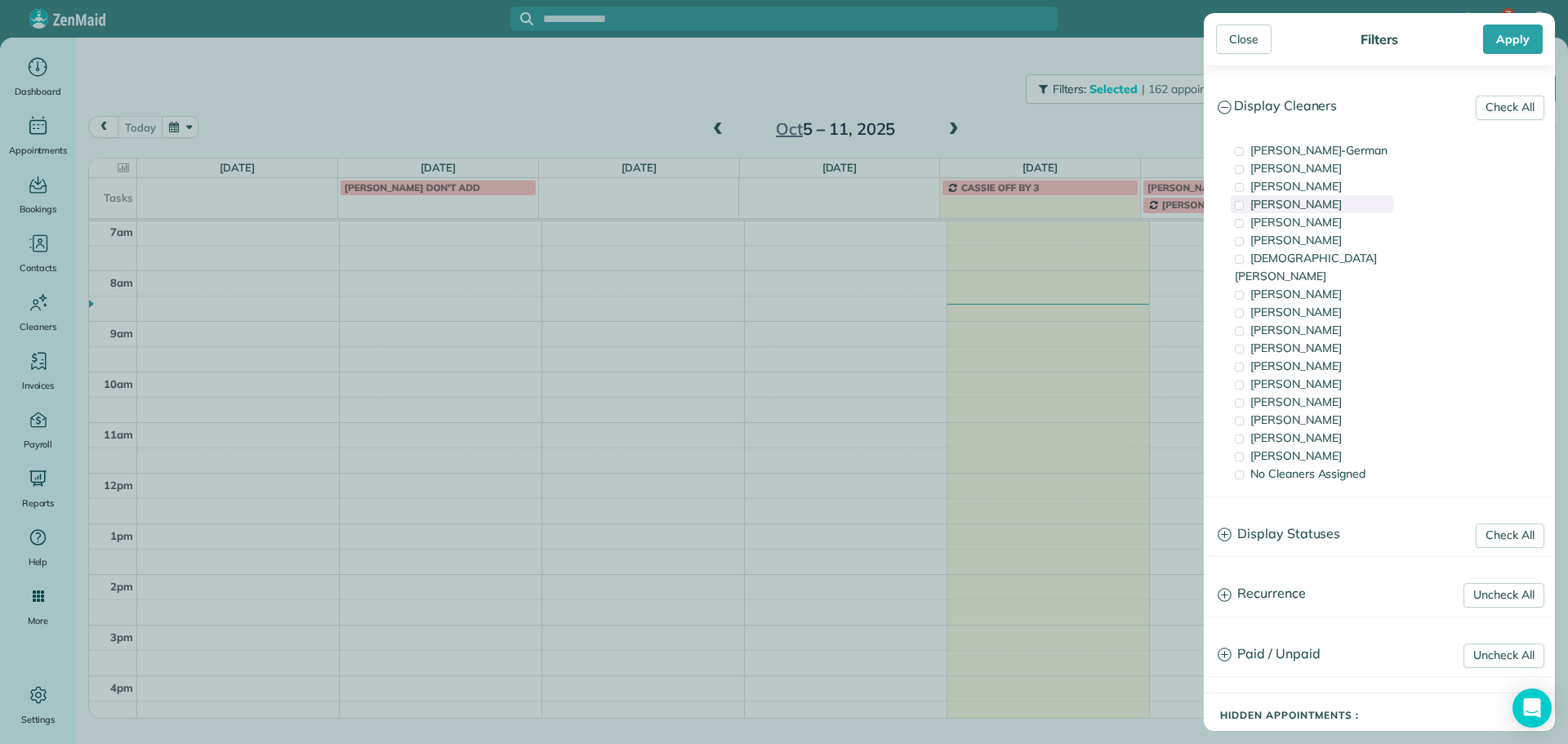
click at [1308, 204] on div "[PERSON_NAME]" at bounding box center [1313, 204] width 164 height 18
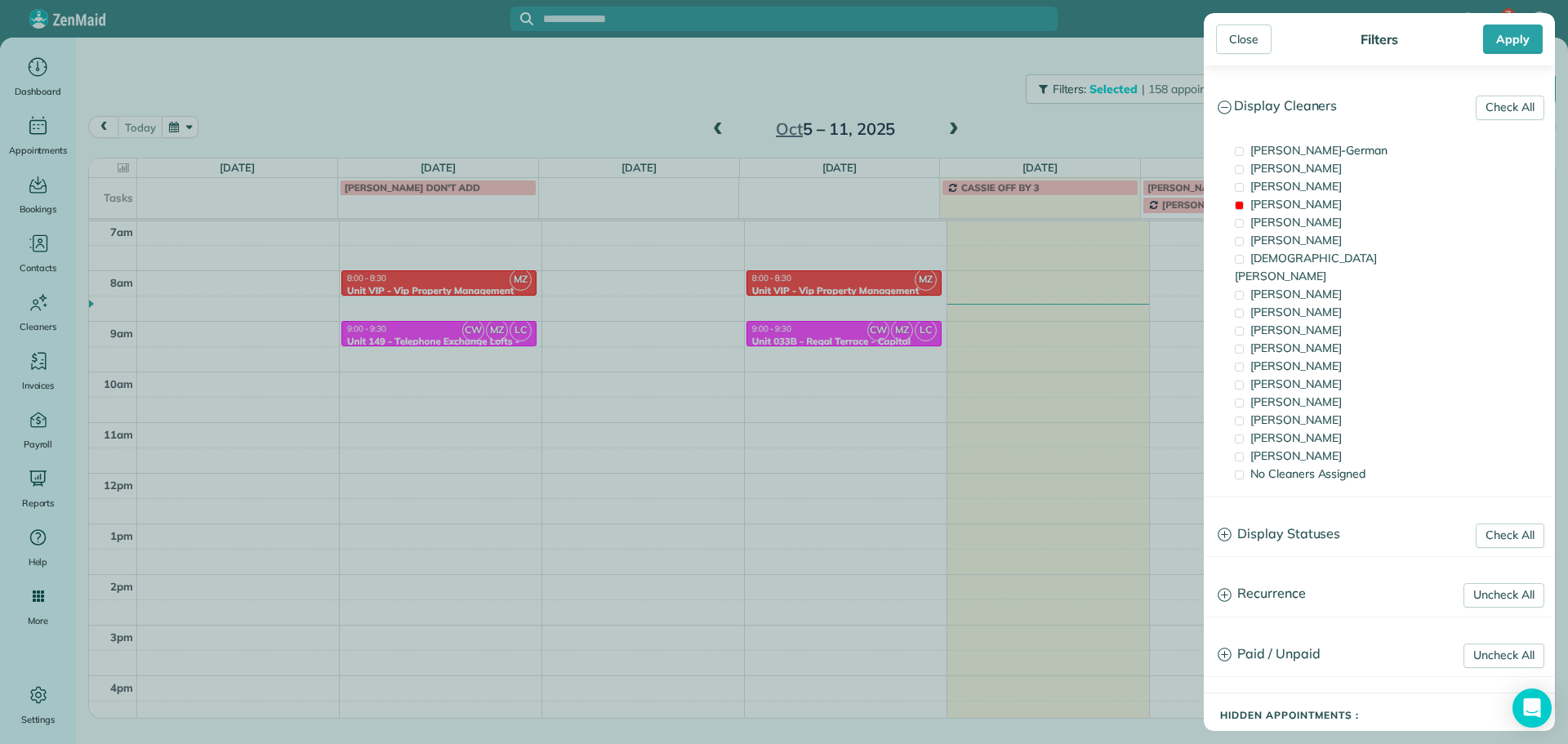
click at [840, 293] on div "Close Filters Apply Check All Display Cleaners Christina Wright-German Cassie F…" at bounding box center [784, 372] width 1568 height 744
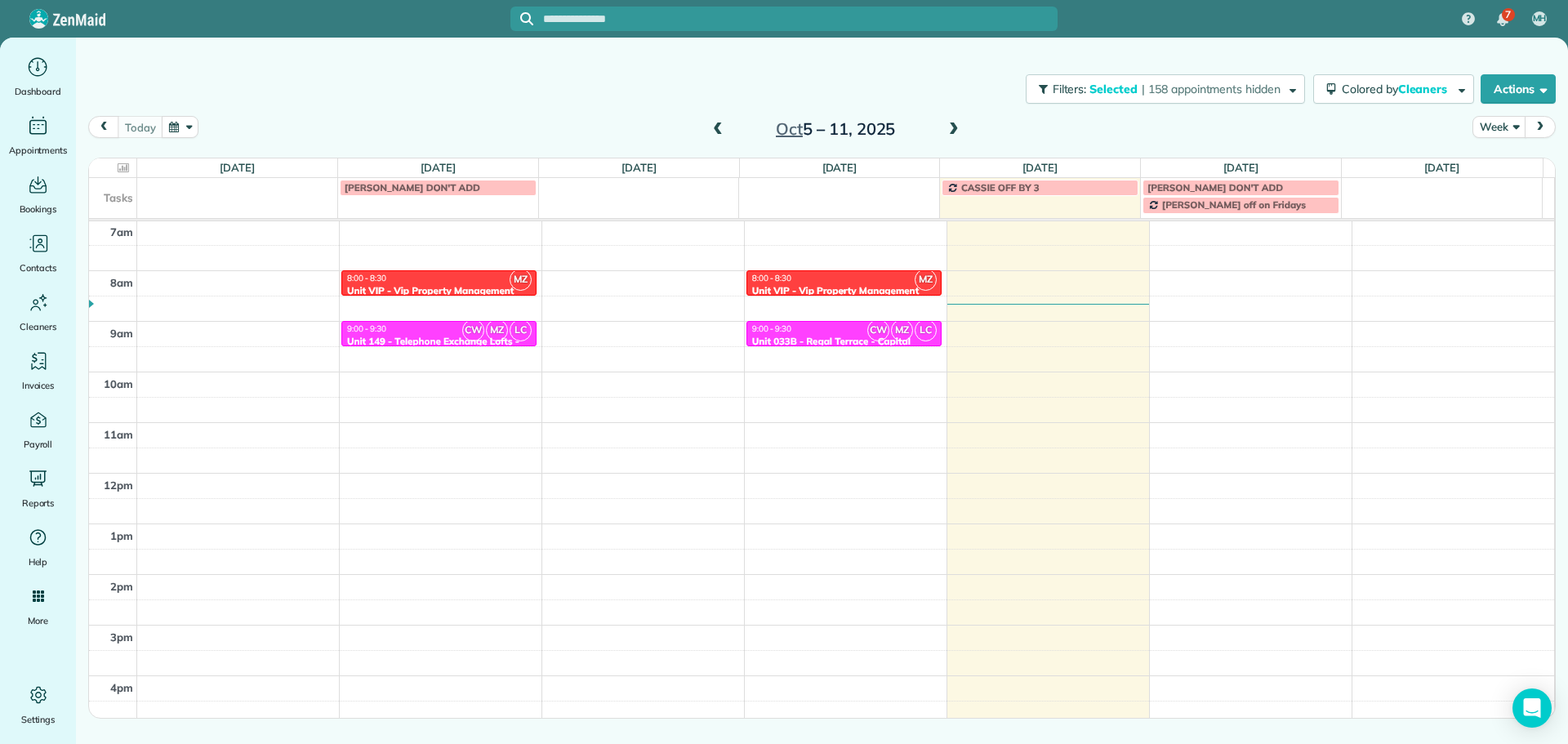
click at [819, 277] on div "8:00 - 8:30" at bounding box center [844, 278] width 185 height 11
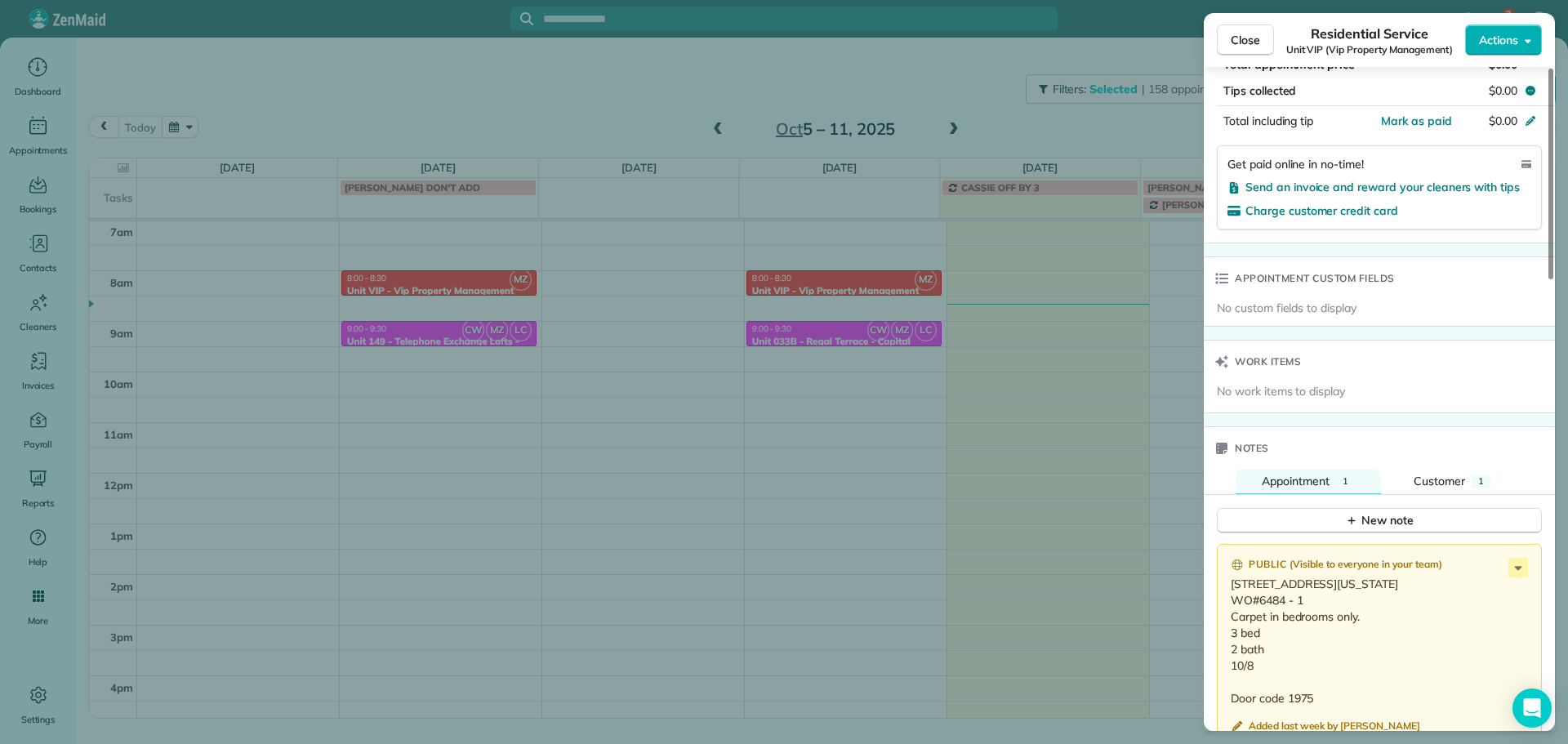
scroll to position [1066, 0]
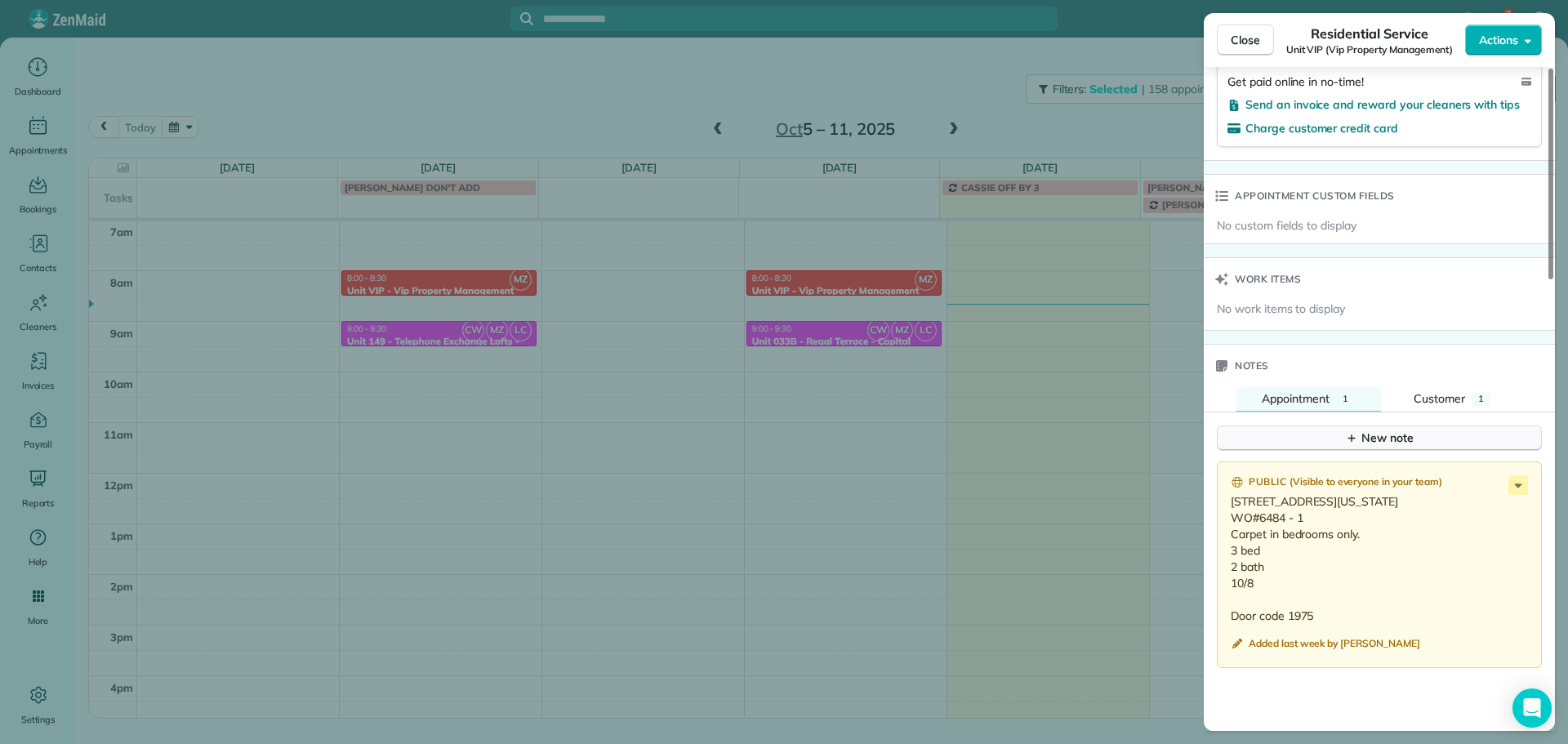
click at [1356, 438] on icon "button" at bounding box center [1352, 438] width 13 height 13
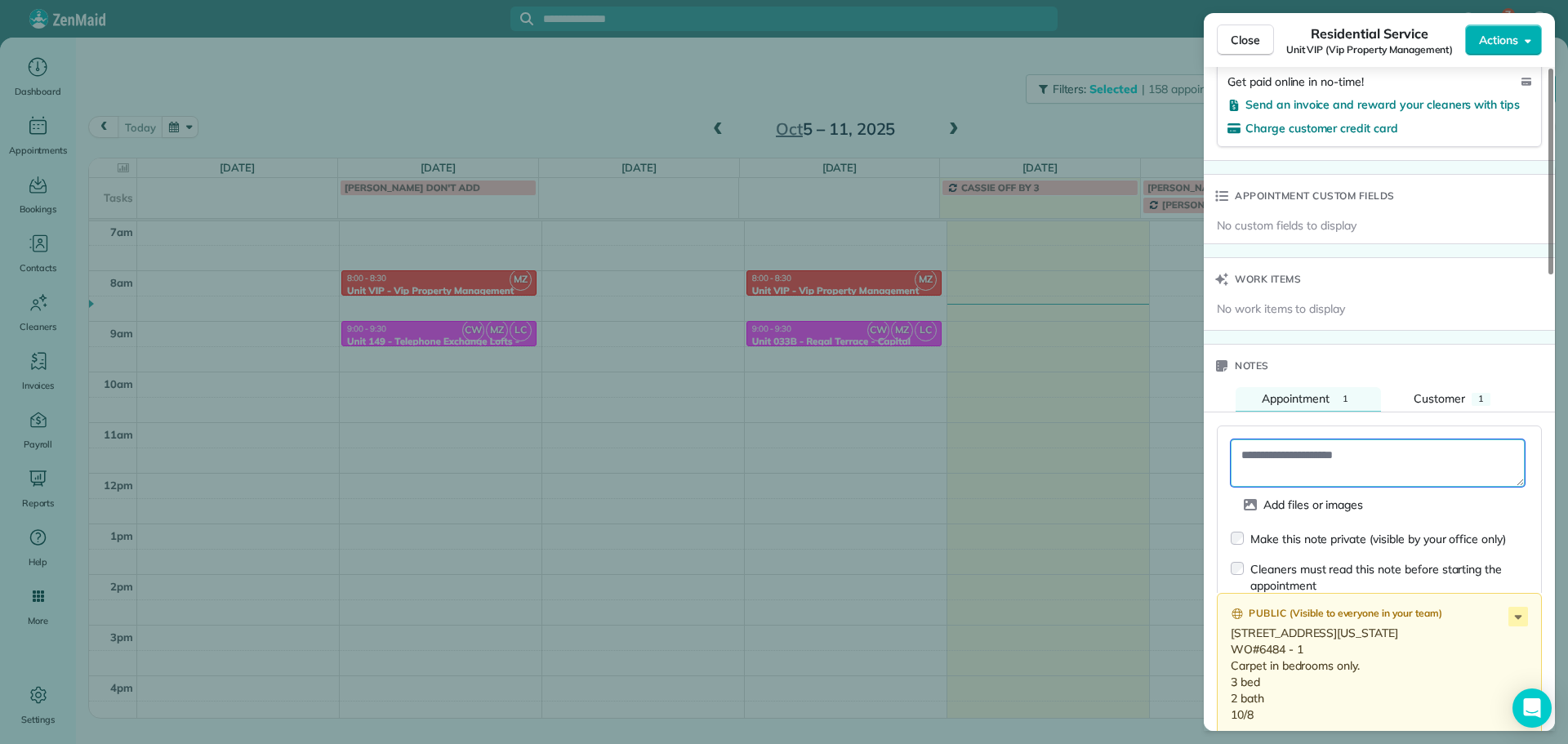
click at [1349, 460] on textarea at bounding box center [1377, 463] width 294 height 47
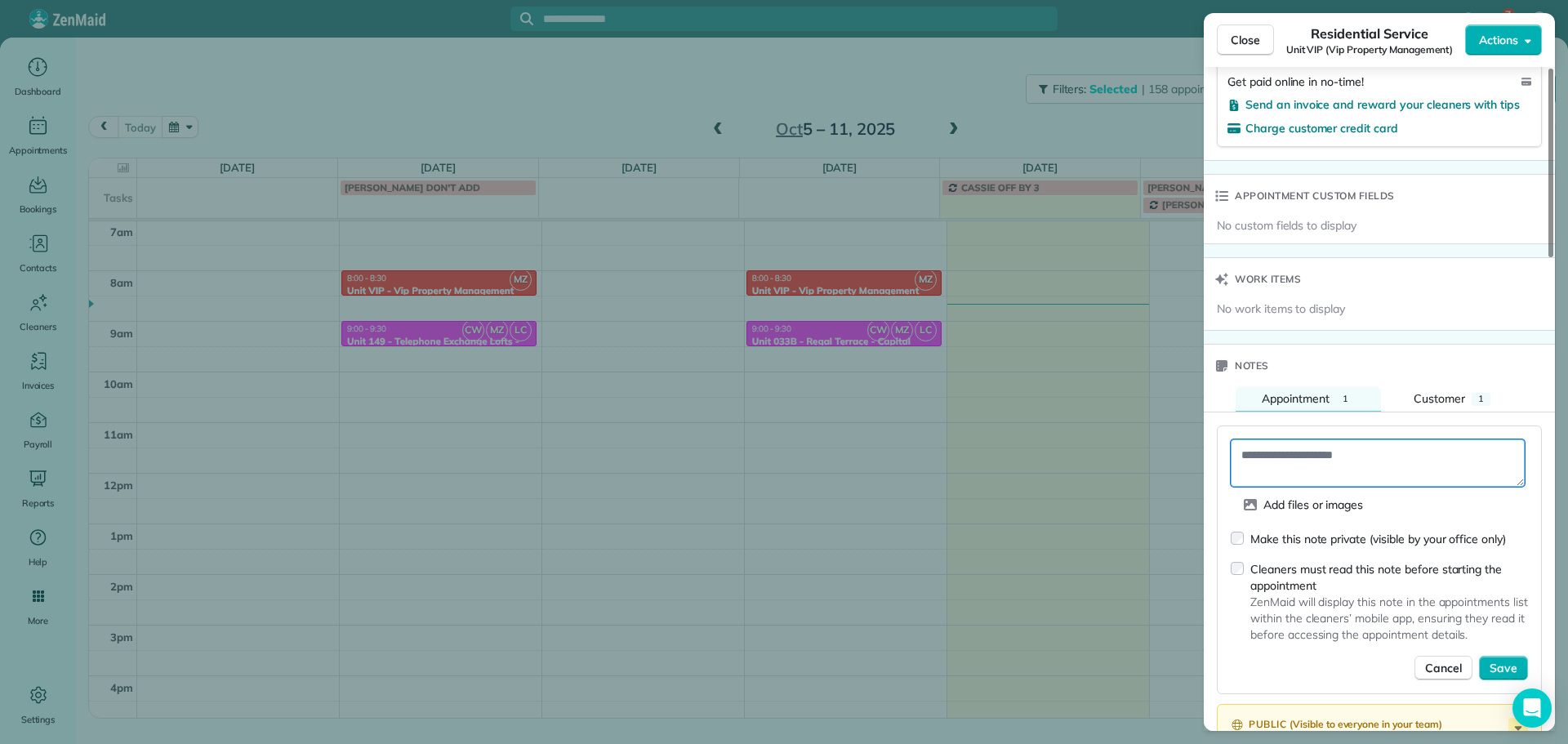
paste textarea "**********"
type textarea "**********"
click at [1494, 667] on span "Save" at bounding box center [1503, 668] width 28 height 16
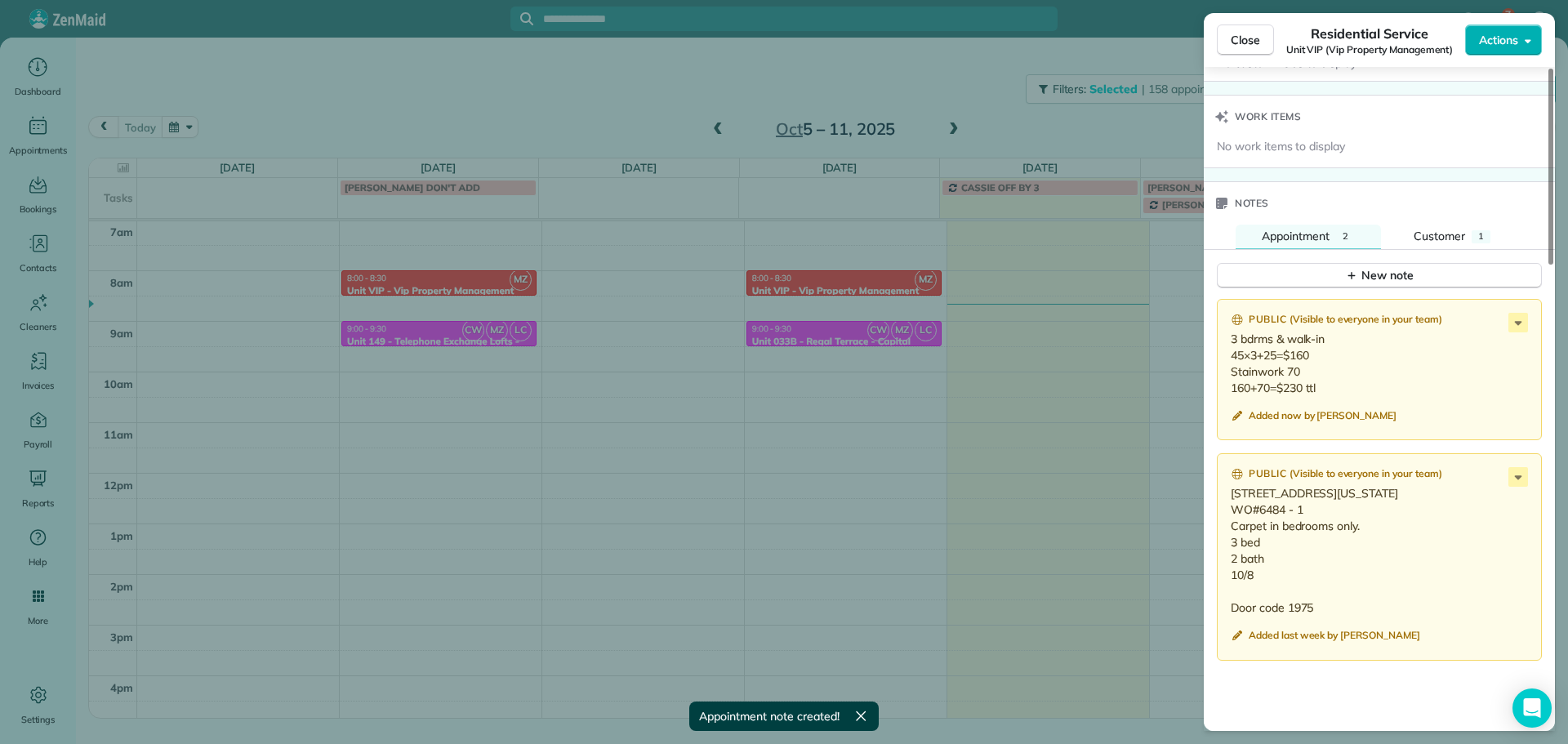
scroll to position [1229, 0]
drag, startPoint x: 1339, startPoint y: 497, endPoint x: 1234, endPoint y: 492, distance: 105.1
click at [1234, 492] on p "17138 NE Oregon St, Portland OR 97230 WO#6484 - 1 Carpet in bedrooms only. 3 be…" at bounding box center [1381, 550] width 301 height 131
copy p "17138 NE Oregon St"
click at [327, 106] on div "Close Residential Service Unit VIP (Vip Property Management) Actions Status Act…" at bounding box center [784, 372] width 1568 height 744
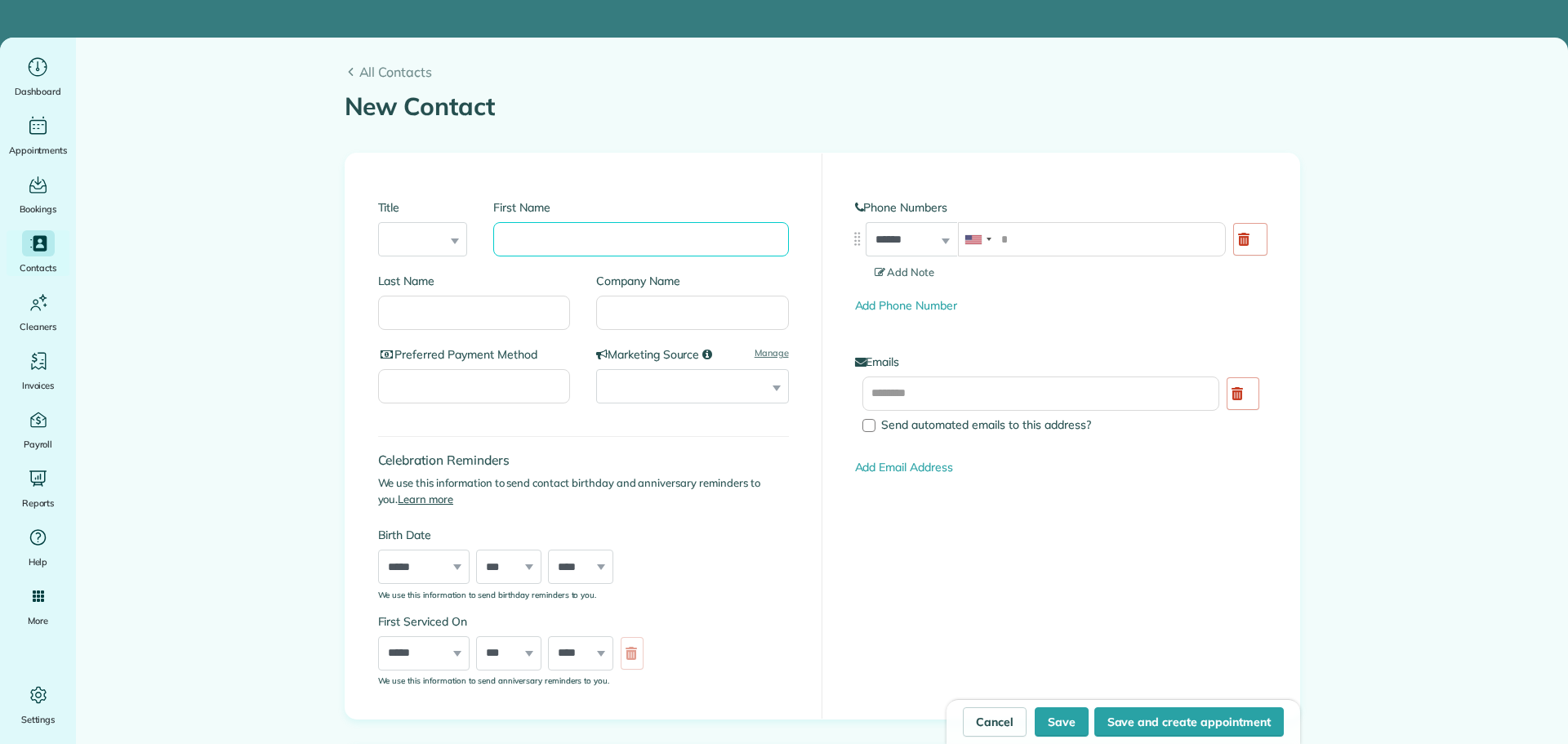
click at [566, 250] on input "First Name" at bounding box center [640, 240] width 295 height 35
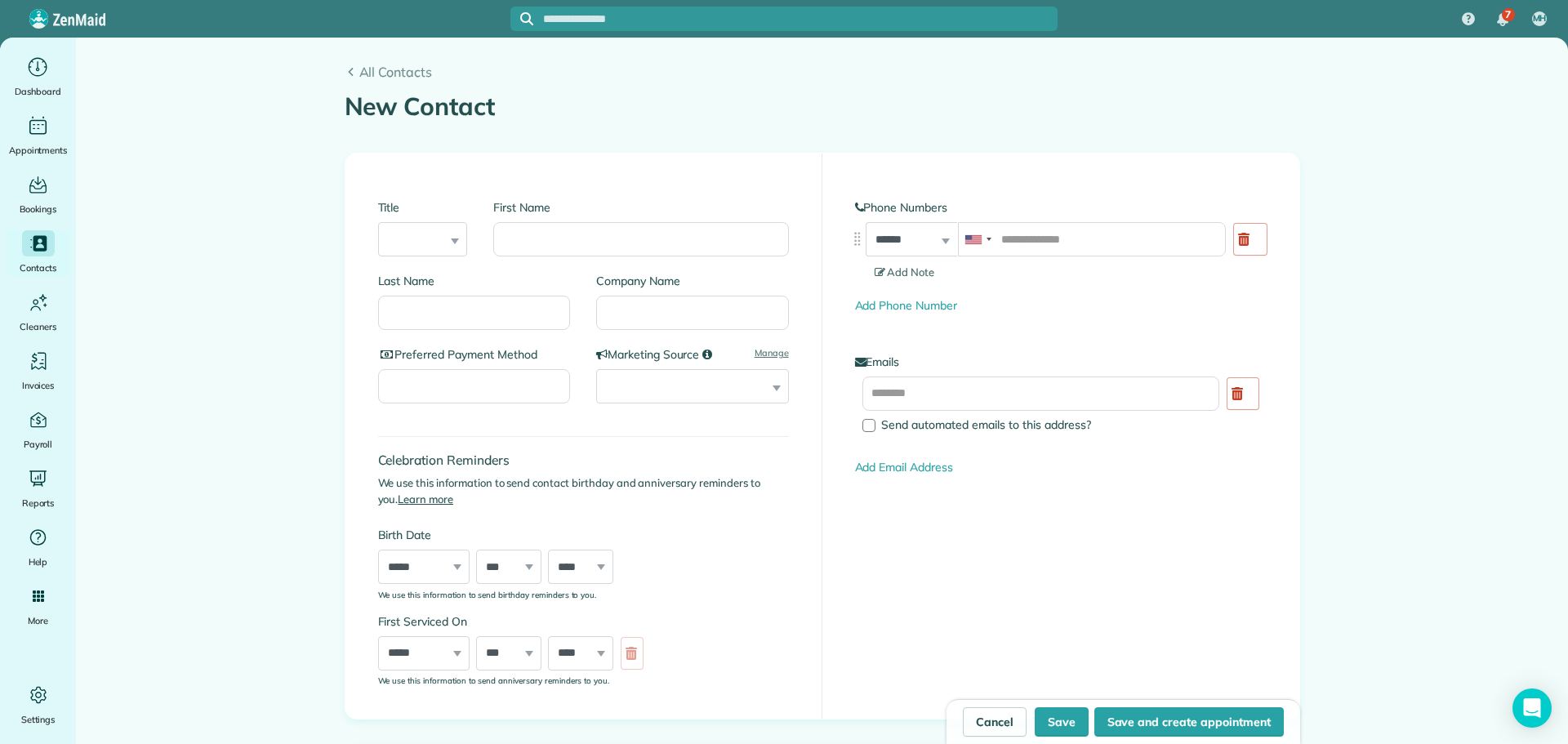
click at [627, 165] on div "**********" at bounding box center [584, 436] width 477 height 566
click at [577, 227] on input "First Name" at bounding box center [640, 240] width 295 height 35
type input "**********"
click at [658, 316] on input "Company Name" at bounding box center [693, 313] width 193 height 35
type input "*******"
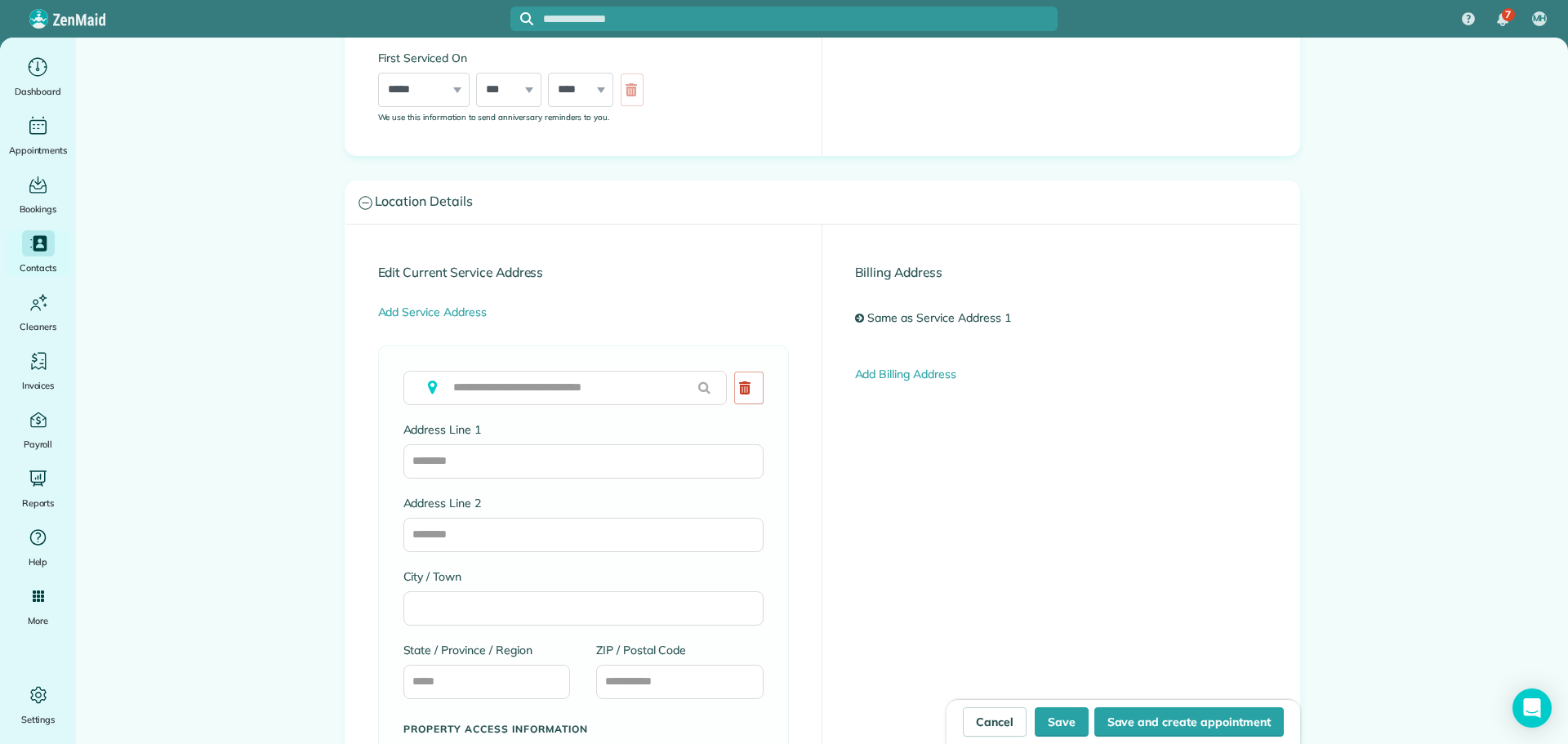
scroll to position [572, 0]
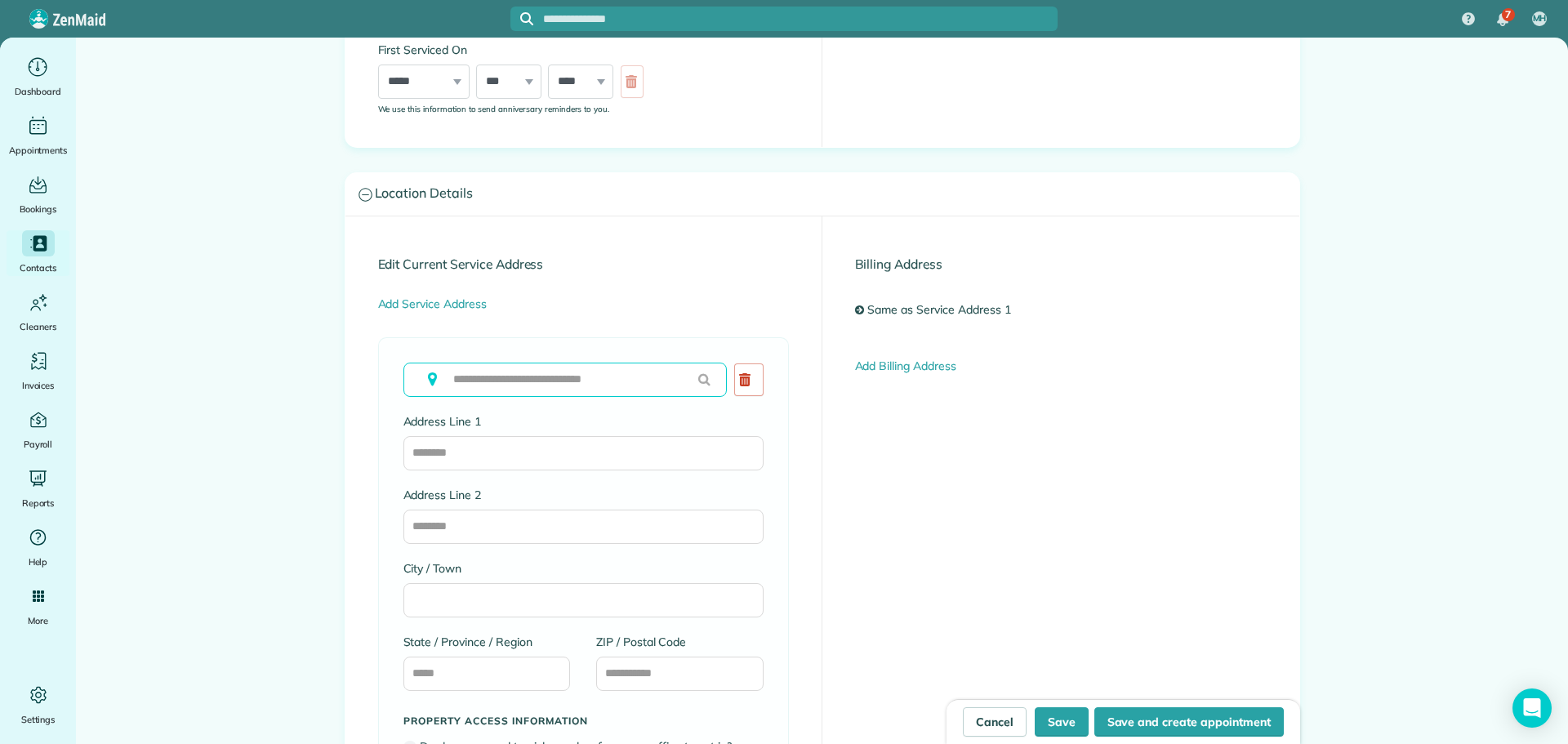
click at [519, 379] on input "text" at bounding box center [565, 380] width 324 height 35
paste input "**********"
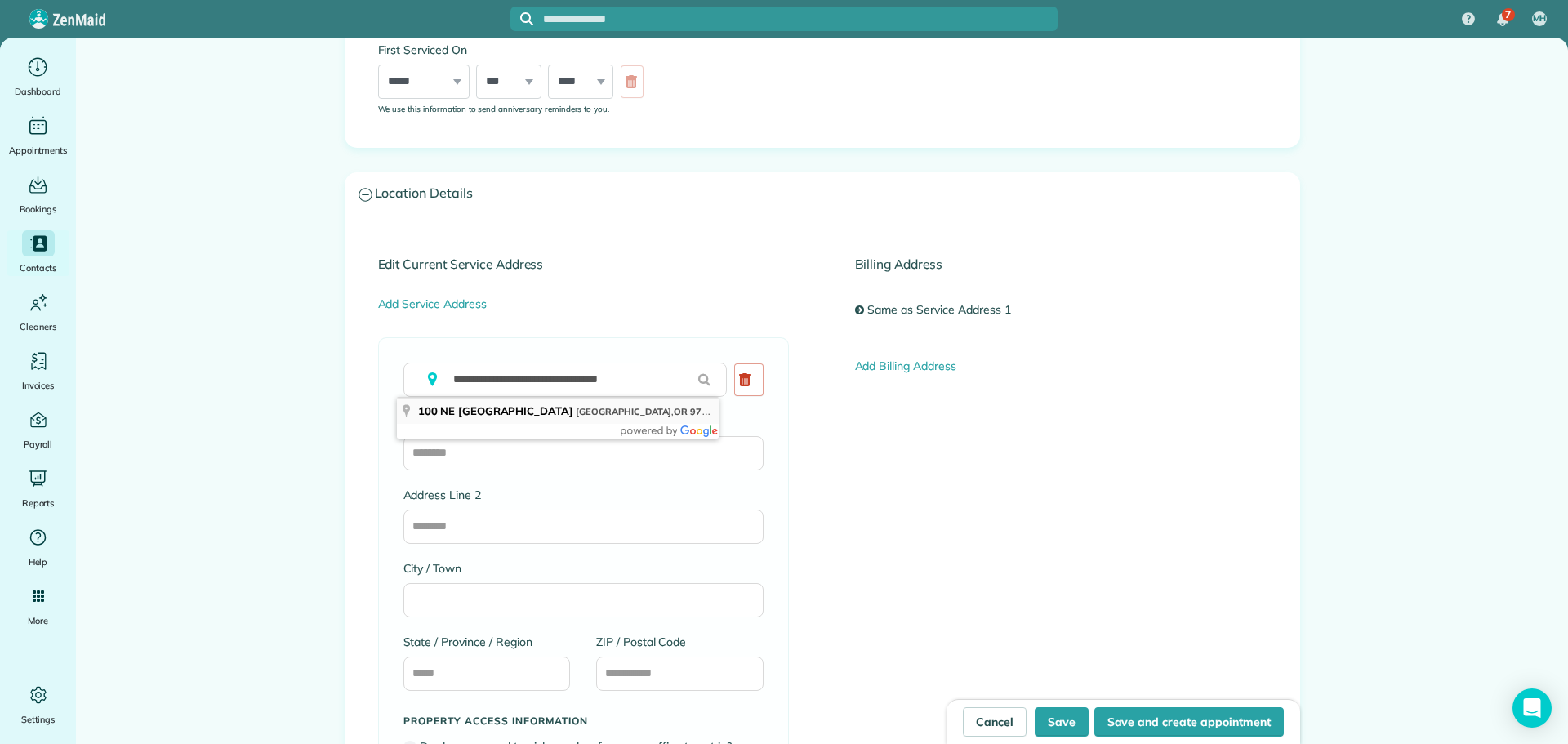
type input "**********"
type input "********"
type input "**"
type input "*****"
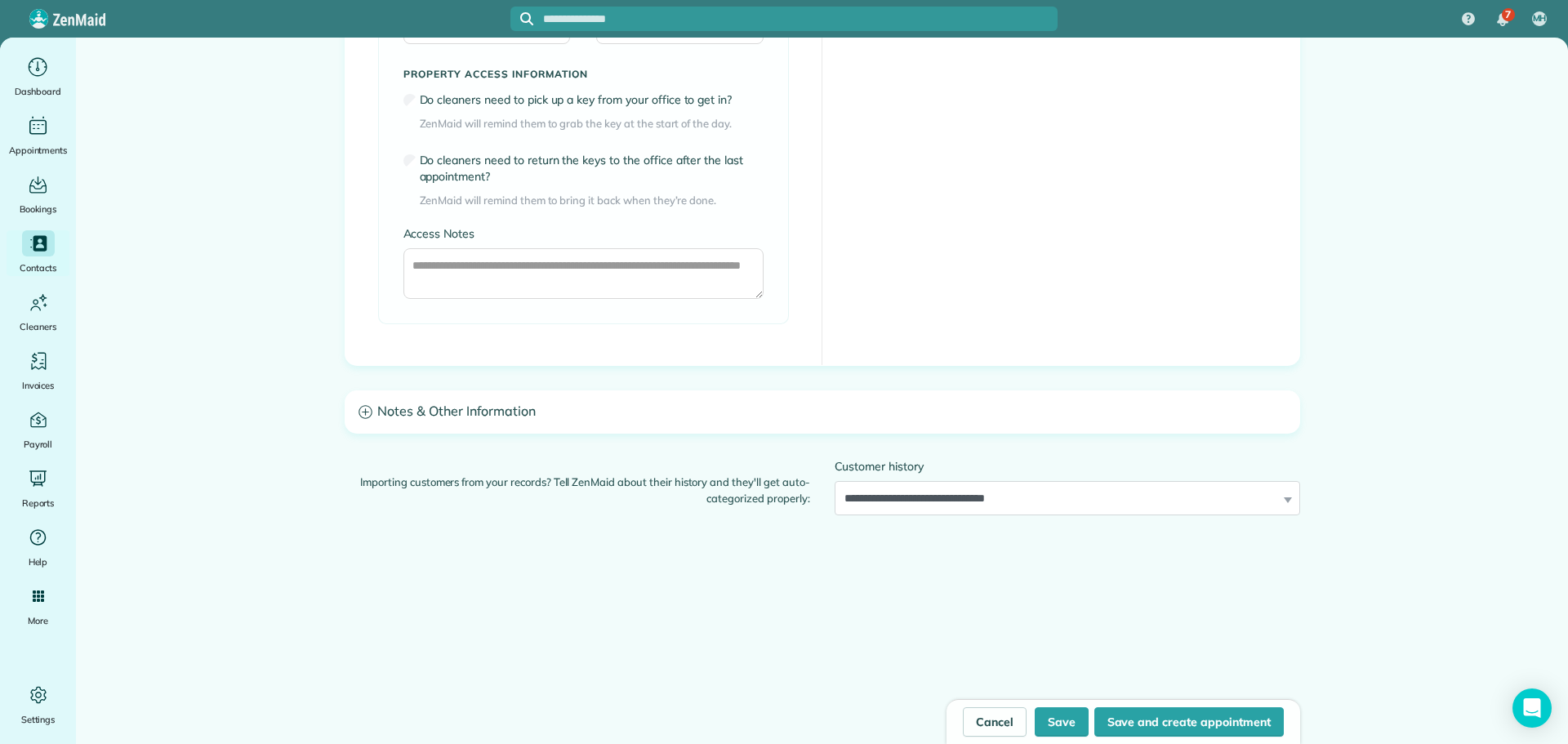
scroll to position [1226, 0]
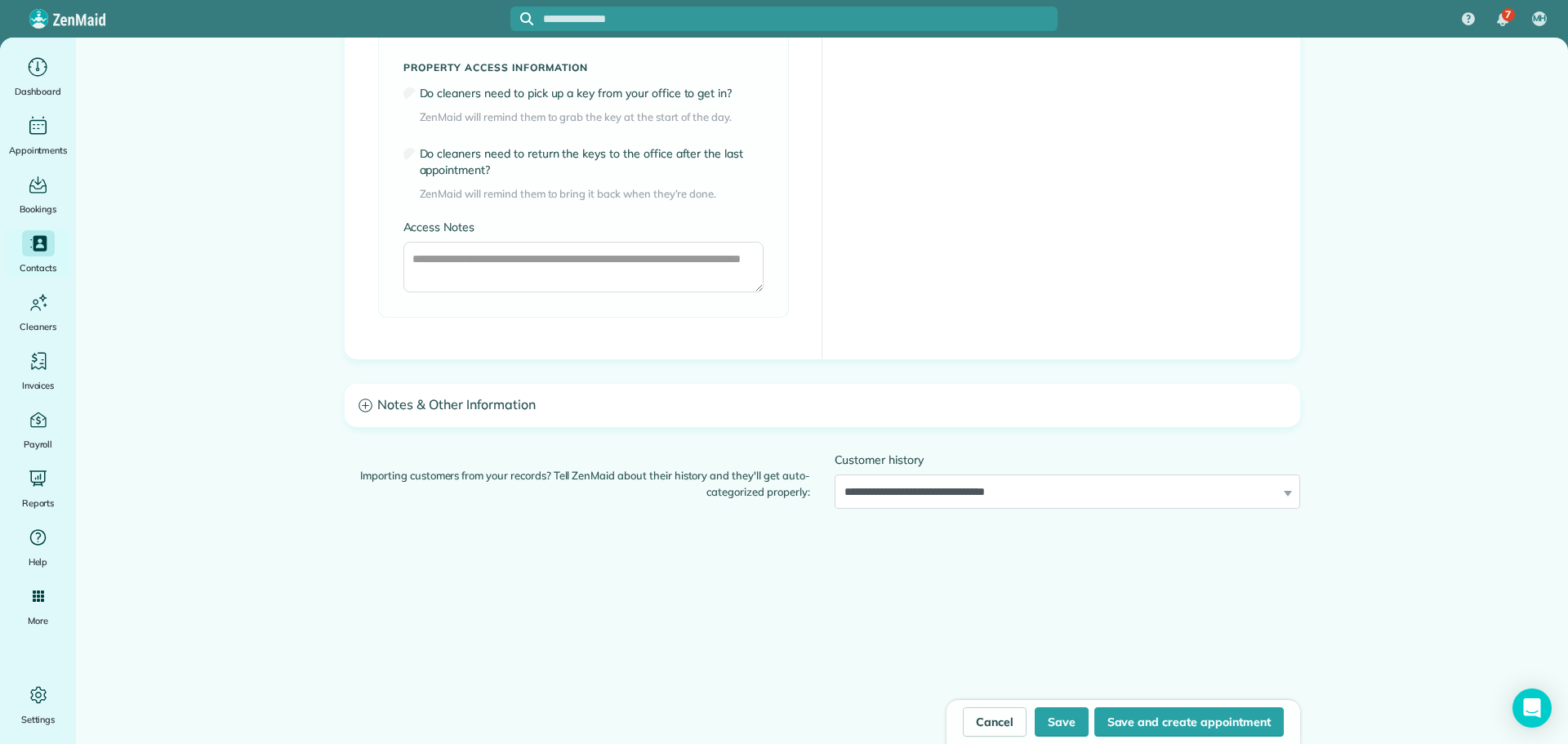
click at [524, 410] on h3 "Notes & Other Information" at bounding box center [823, 405] width 954 height 41
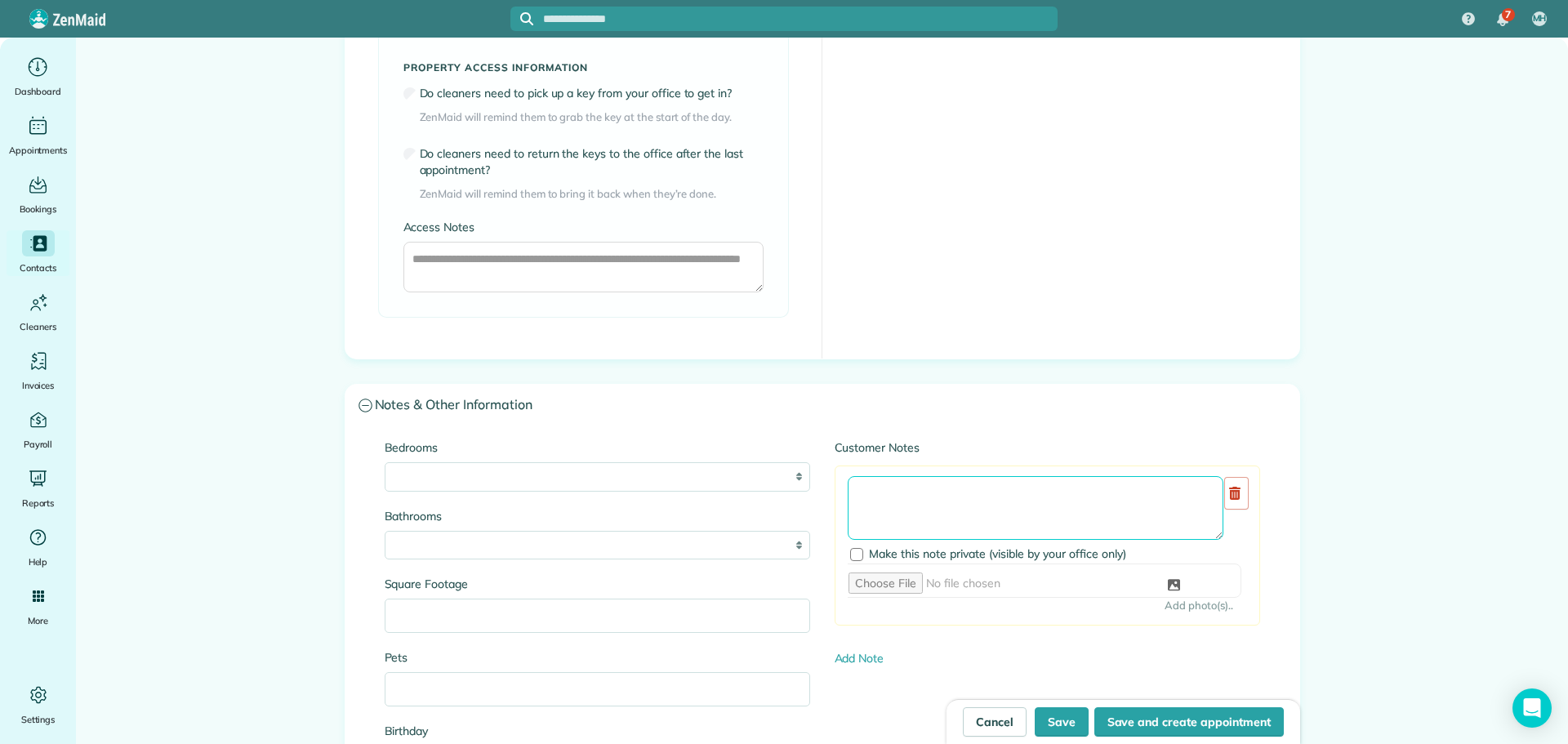
click at [919, 497] on textarea at bounding box center [1035, 508] width 376 height 64
paste textarea "**********"
type textarea "**********"
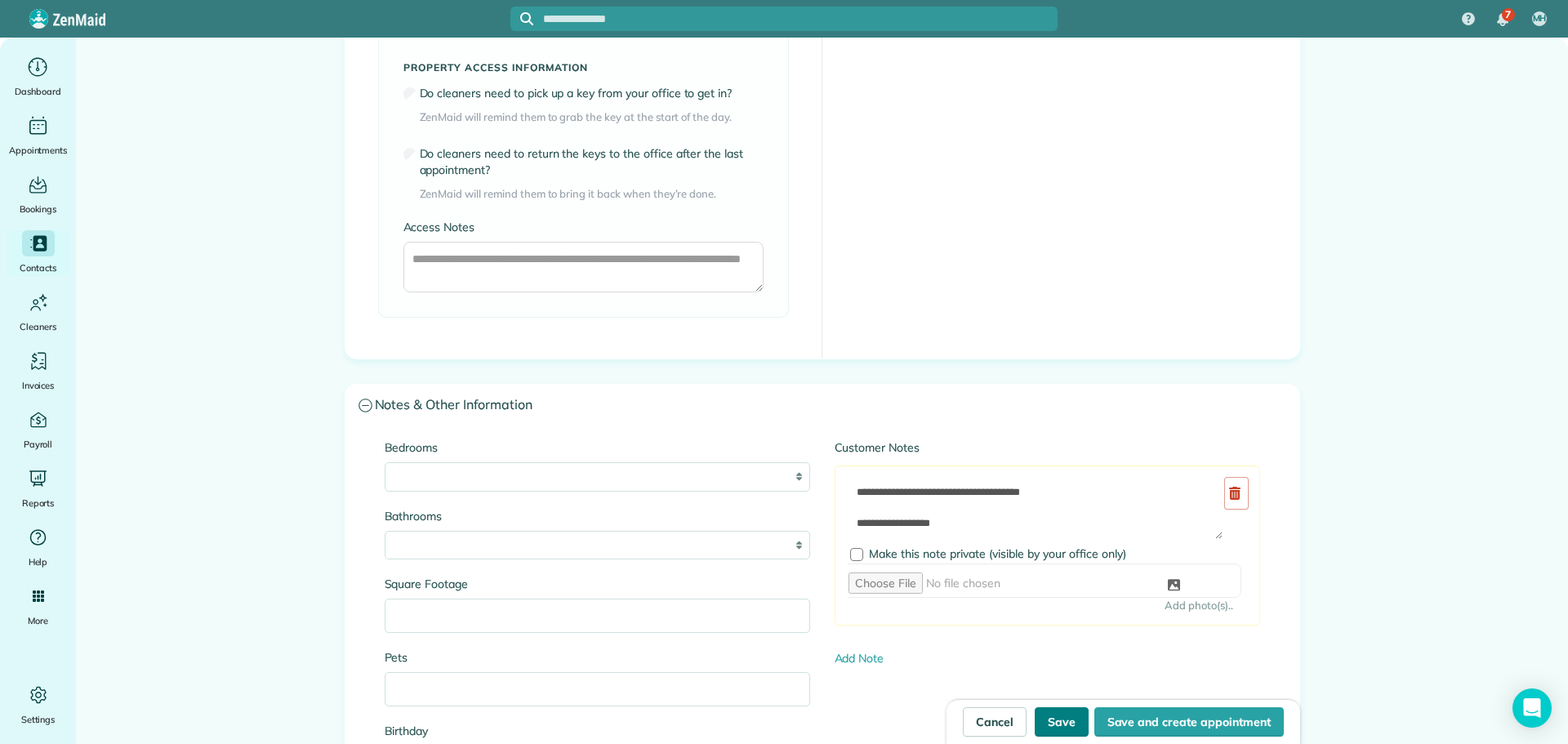
click at [1047, 717] on button "Save" at bounding box center [1061, 722] width 54 height 30
